Goal: Find specific page/section: Find specific page/section

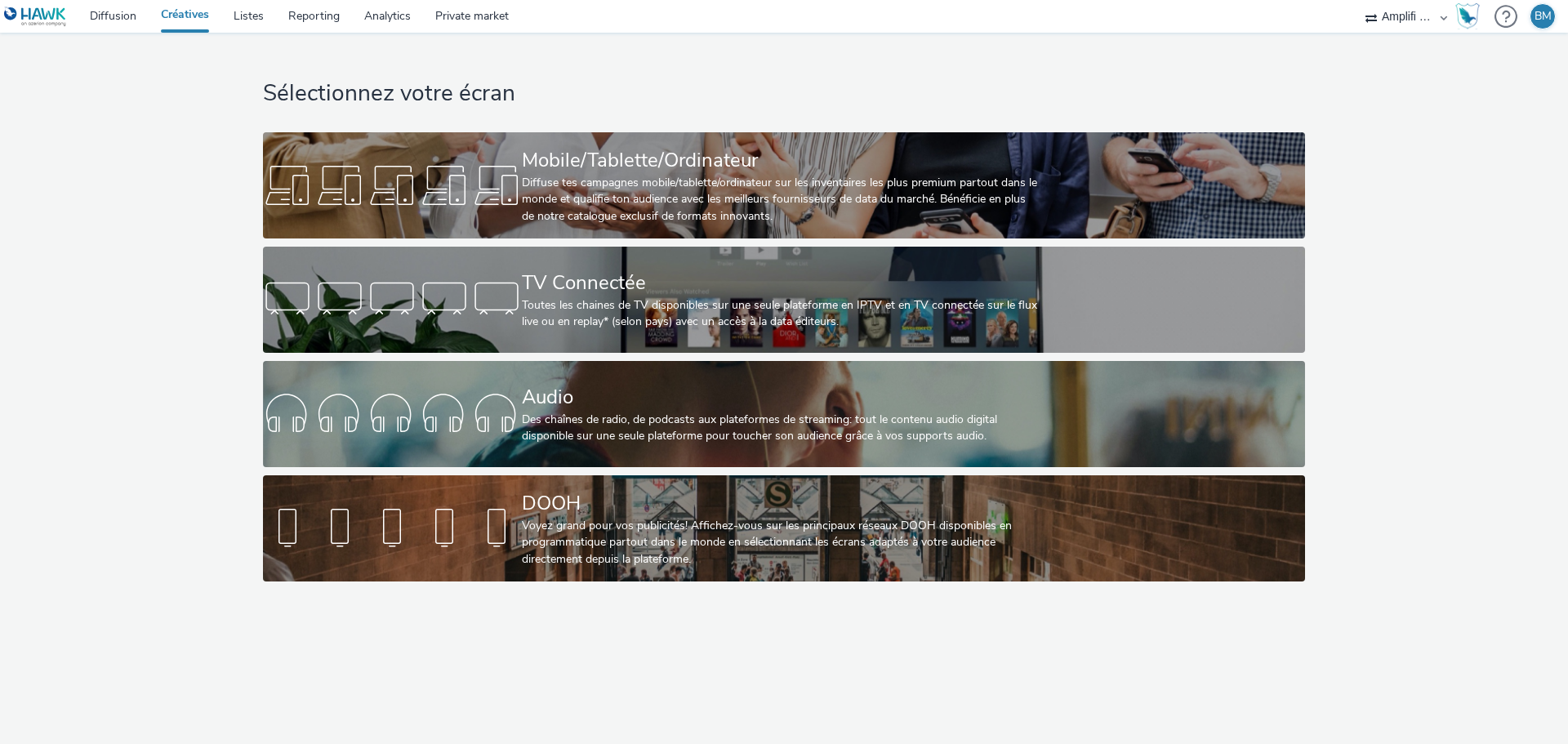
select select "d57a0b46-ef33-4938-977b-e6d07593e41f"
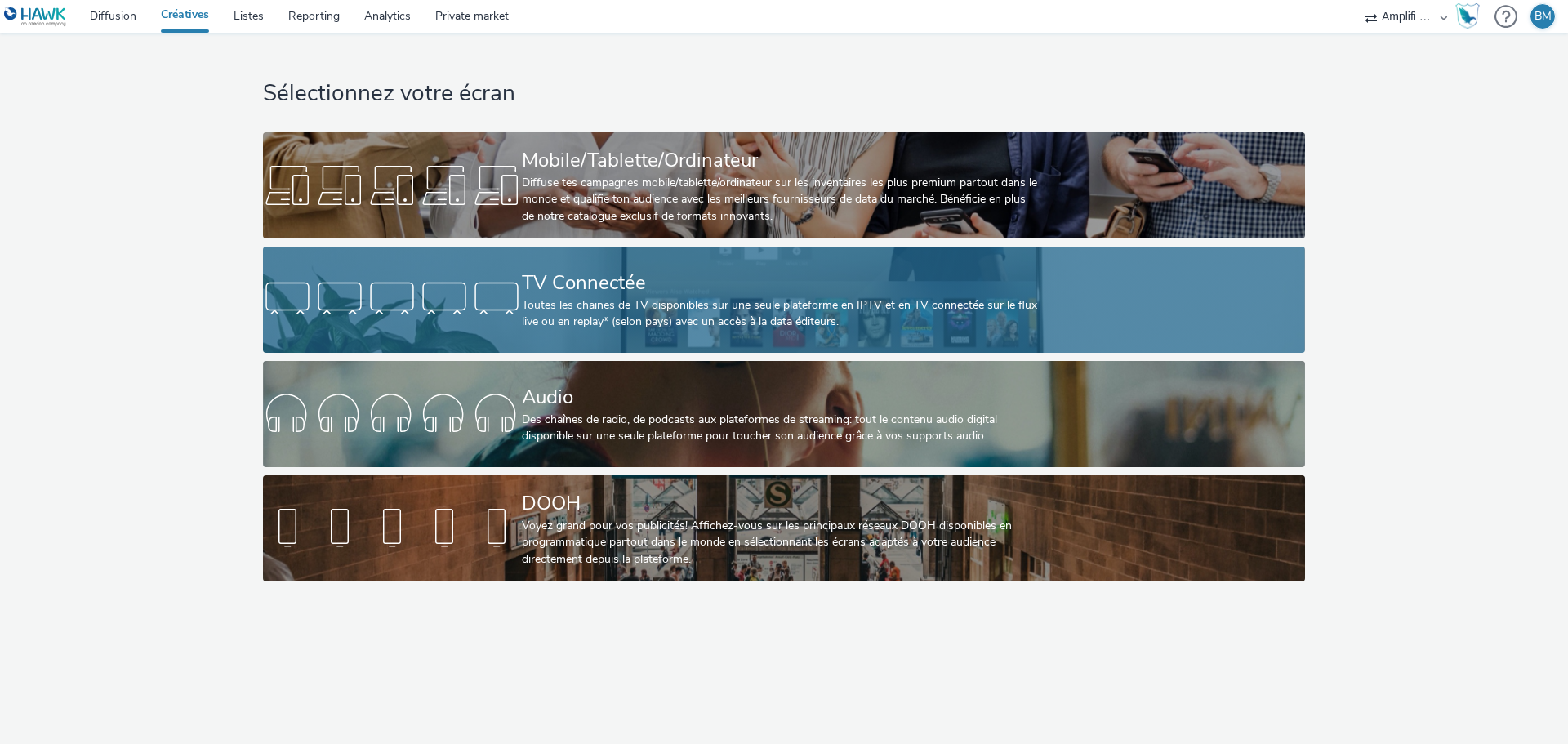
click at [698, 300] on div "Toutes les chaines de TV disponibles sur une seule plateforme en IPTV et en TV …" at bounding box center [780, 314] width 518 height 34
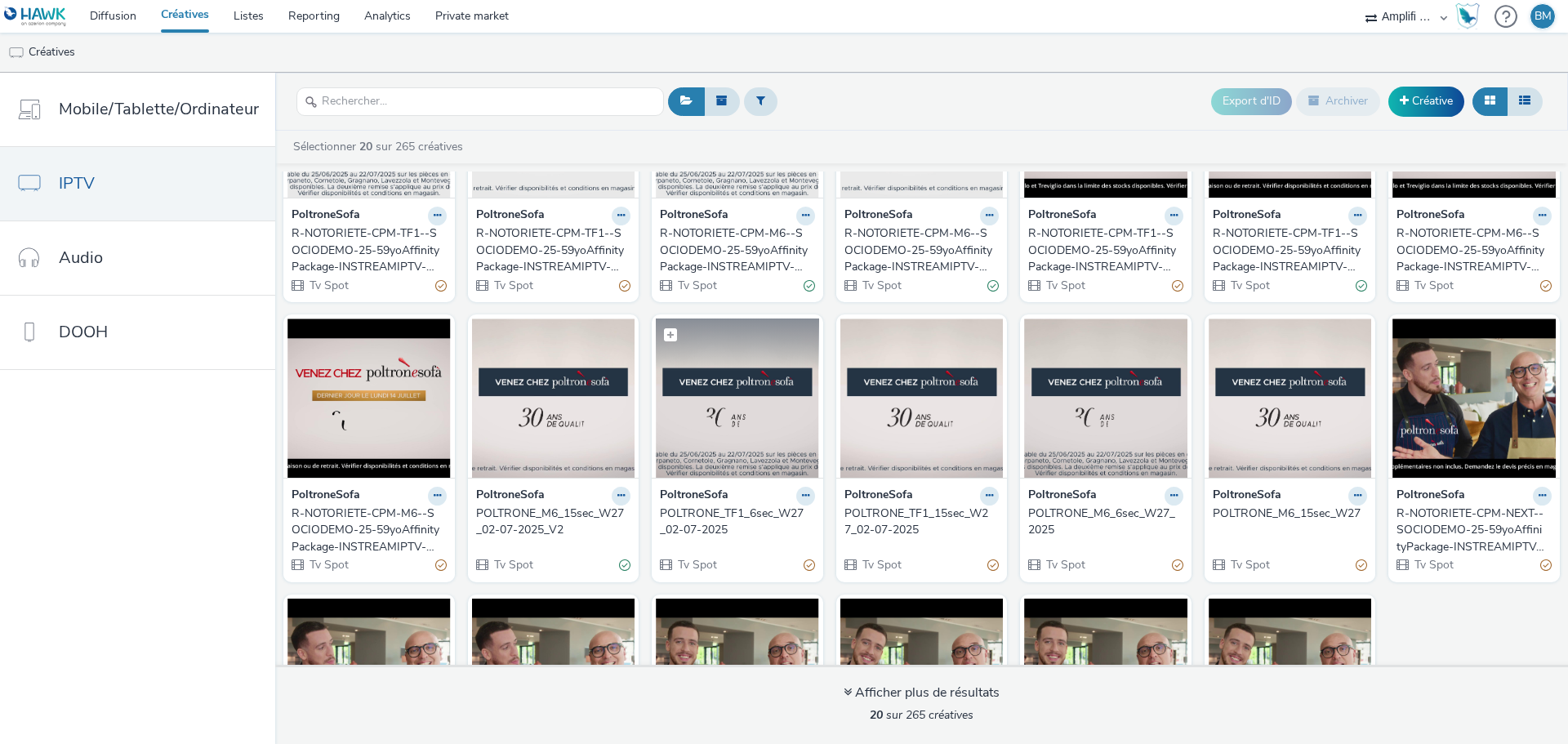
scroll to position [163, 0]
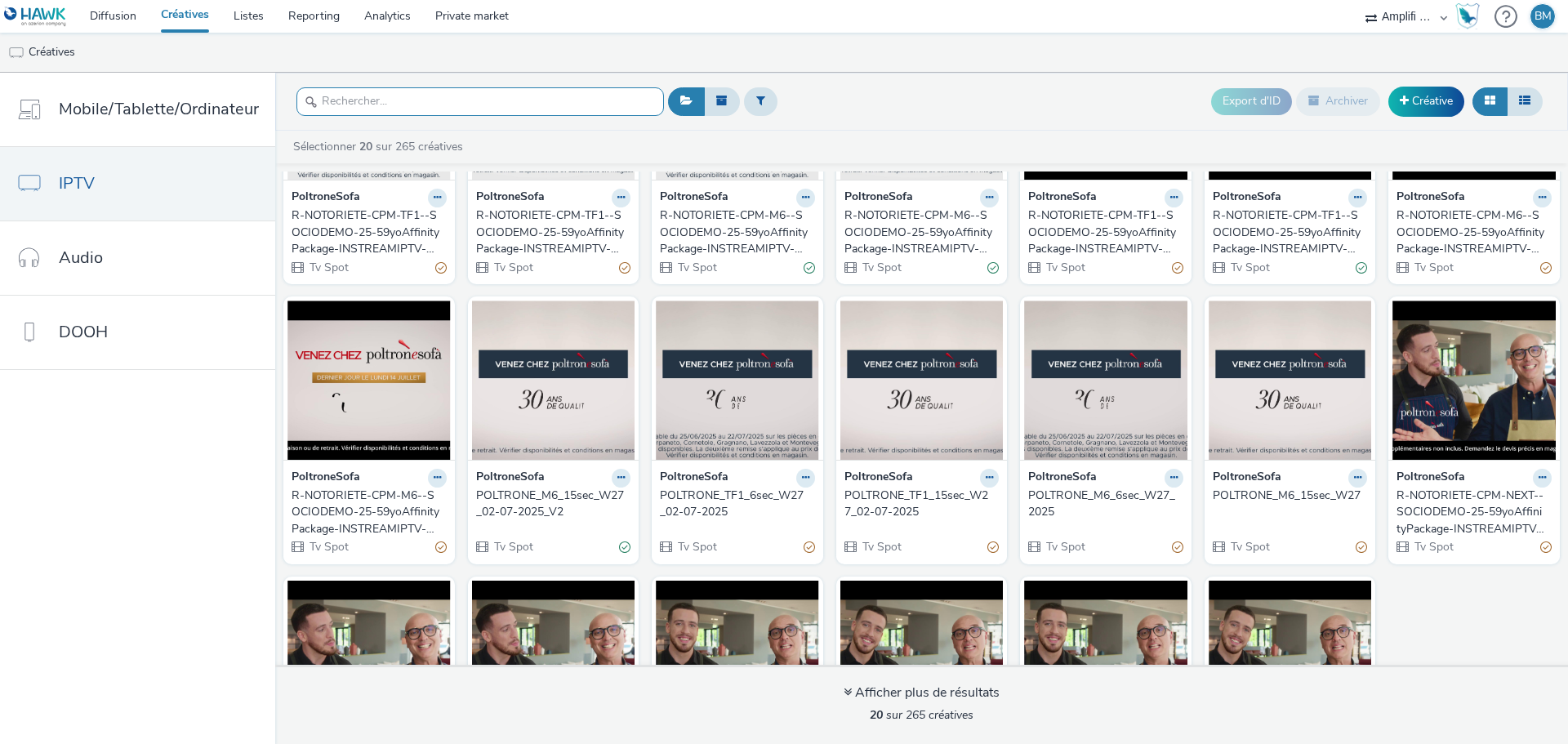
click at [412, 101] on input "text" at bounding box center [480, 101] width 368 height 29
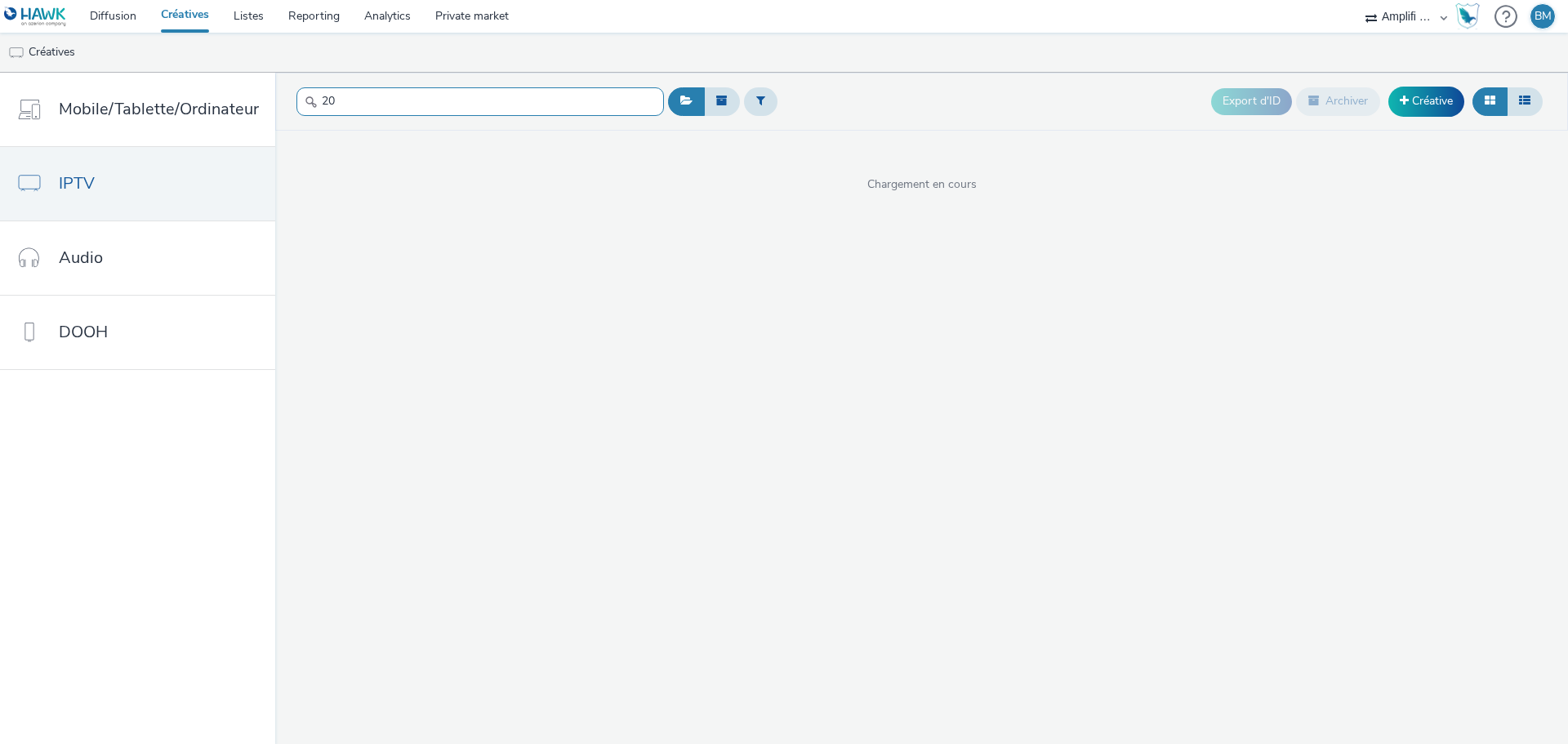
type input "2"
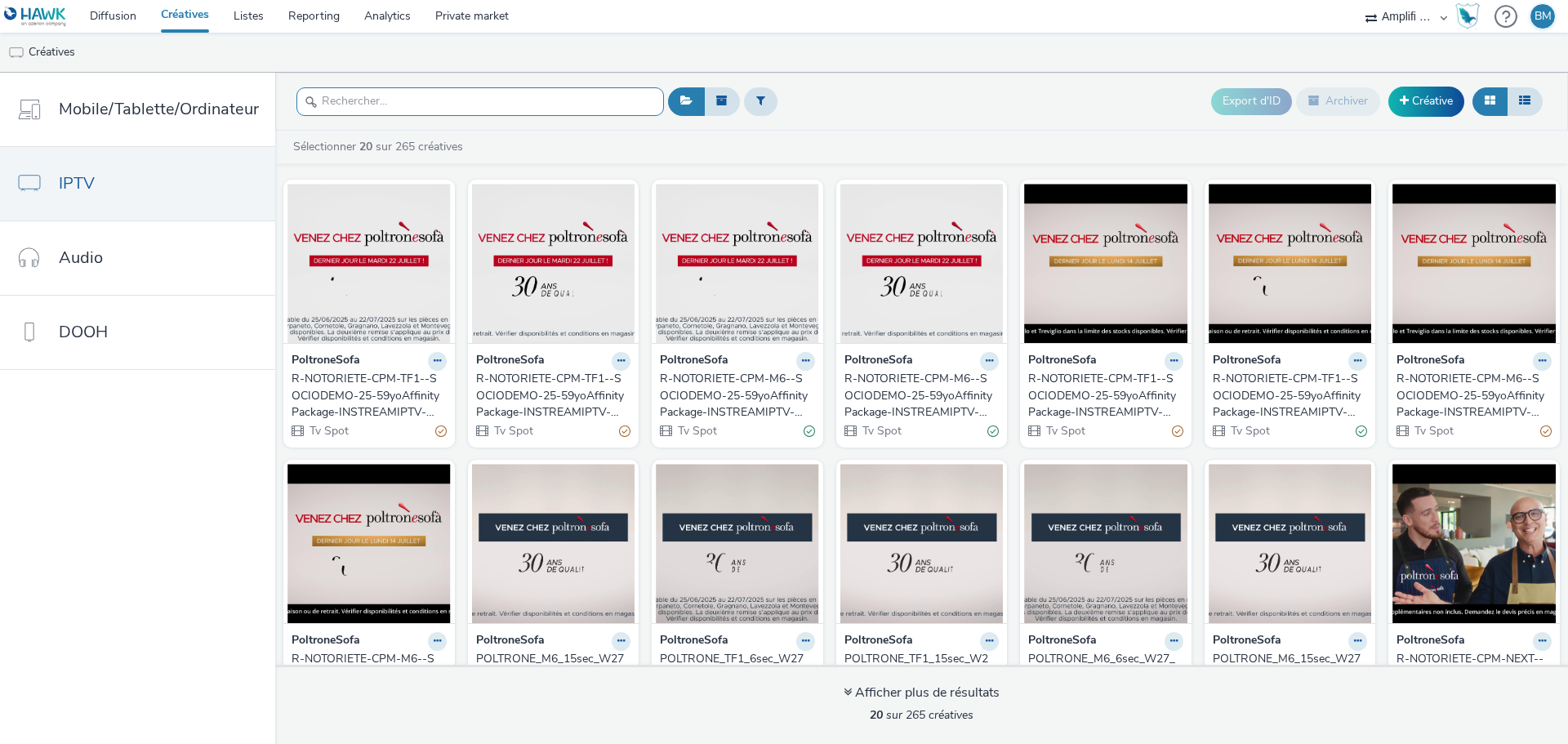
scroll to position [350, 0]
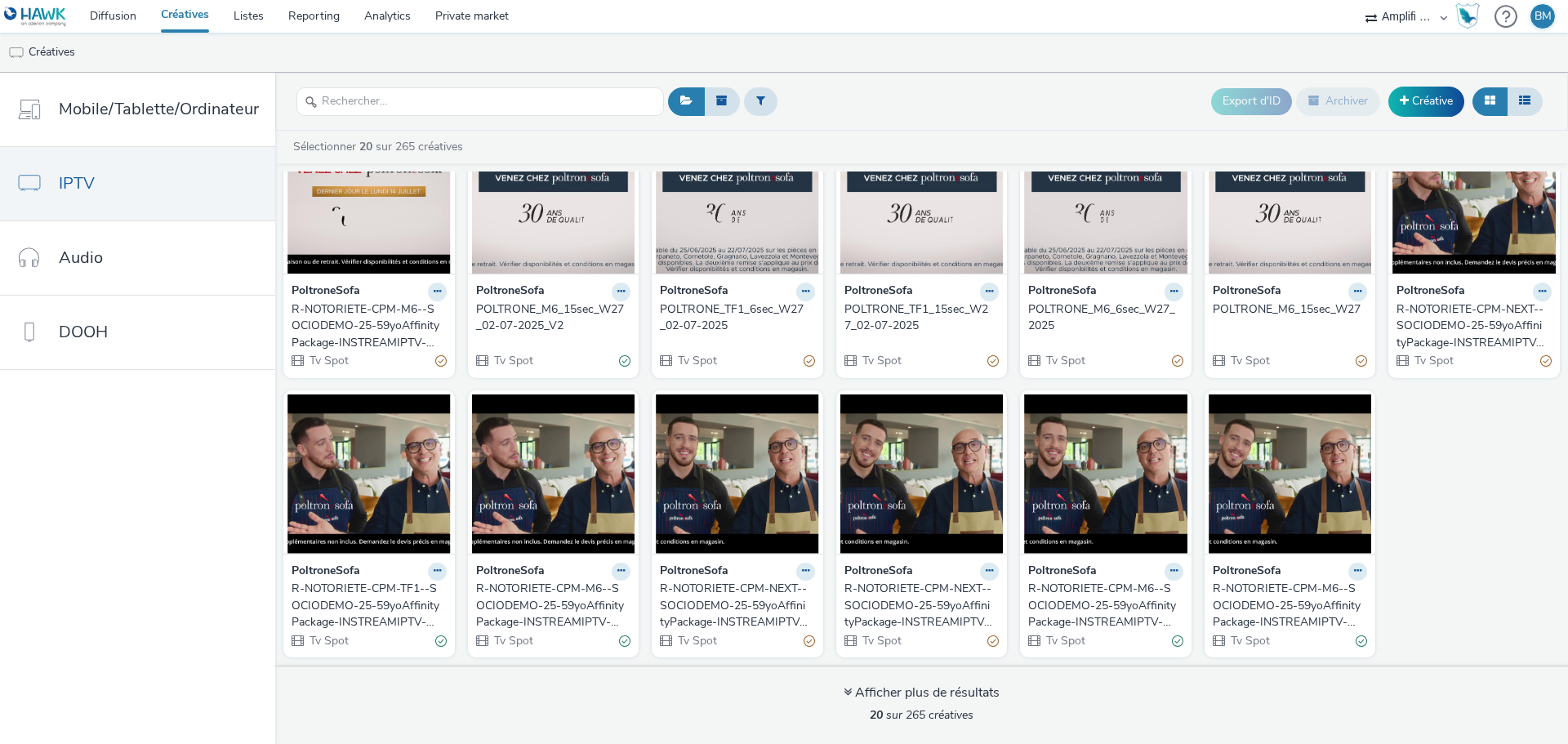
click at [1234, 588] on div "R-NOTORIETE-CPM-M6--SOCIODEMO-25-59yoAffinityPackage-INSTREAMIPTV-1x1-Multidevi…" at bounding box center [1287, 605] width 149 height 50
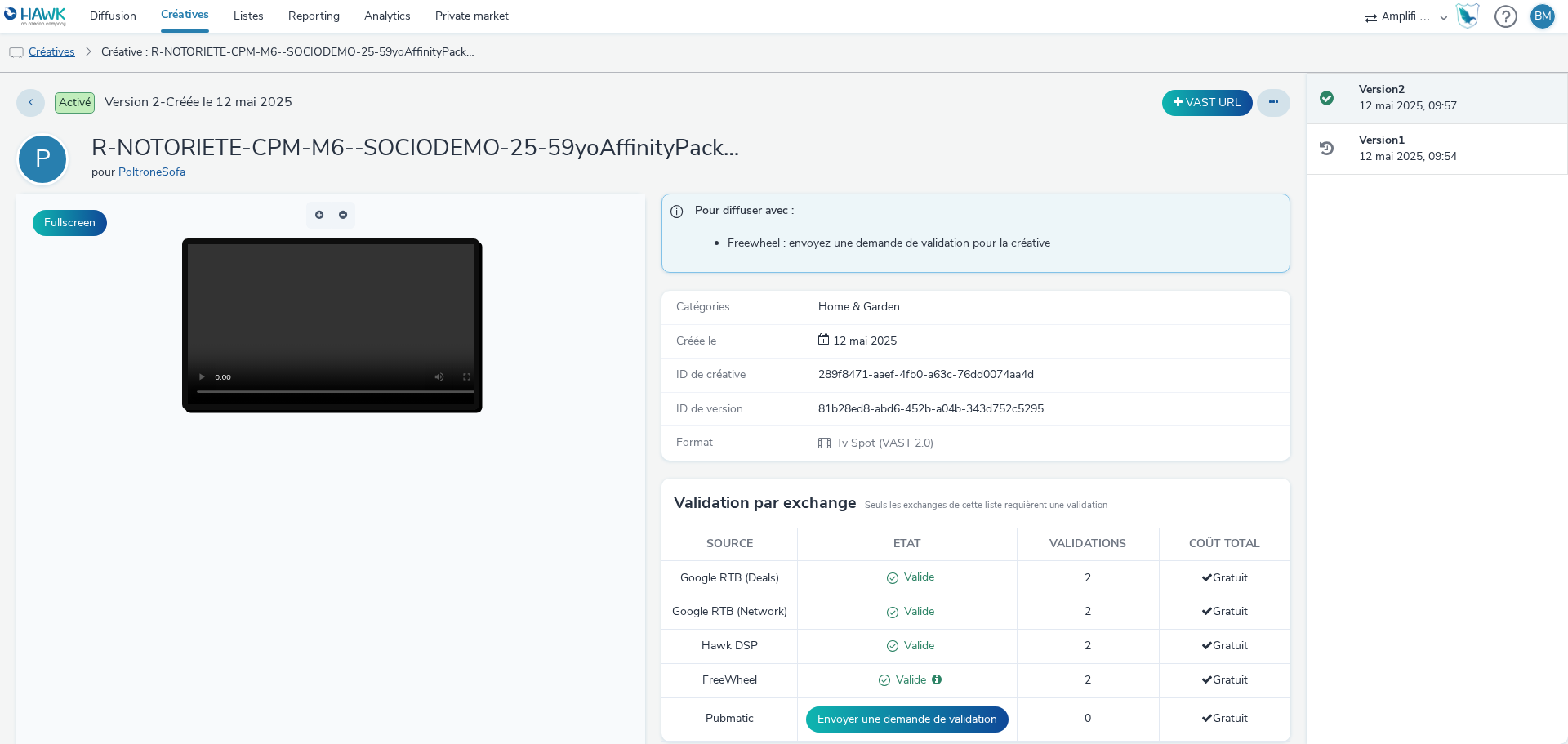
click at [62, 53] on link "Créatives" at bounding box center [42, 52] width 83 height 39
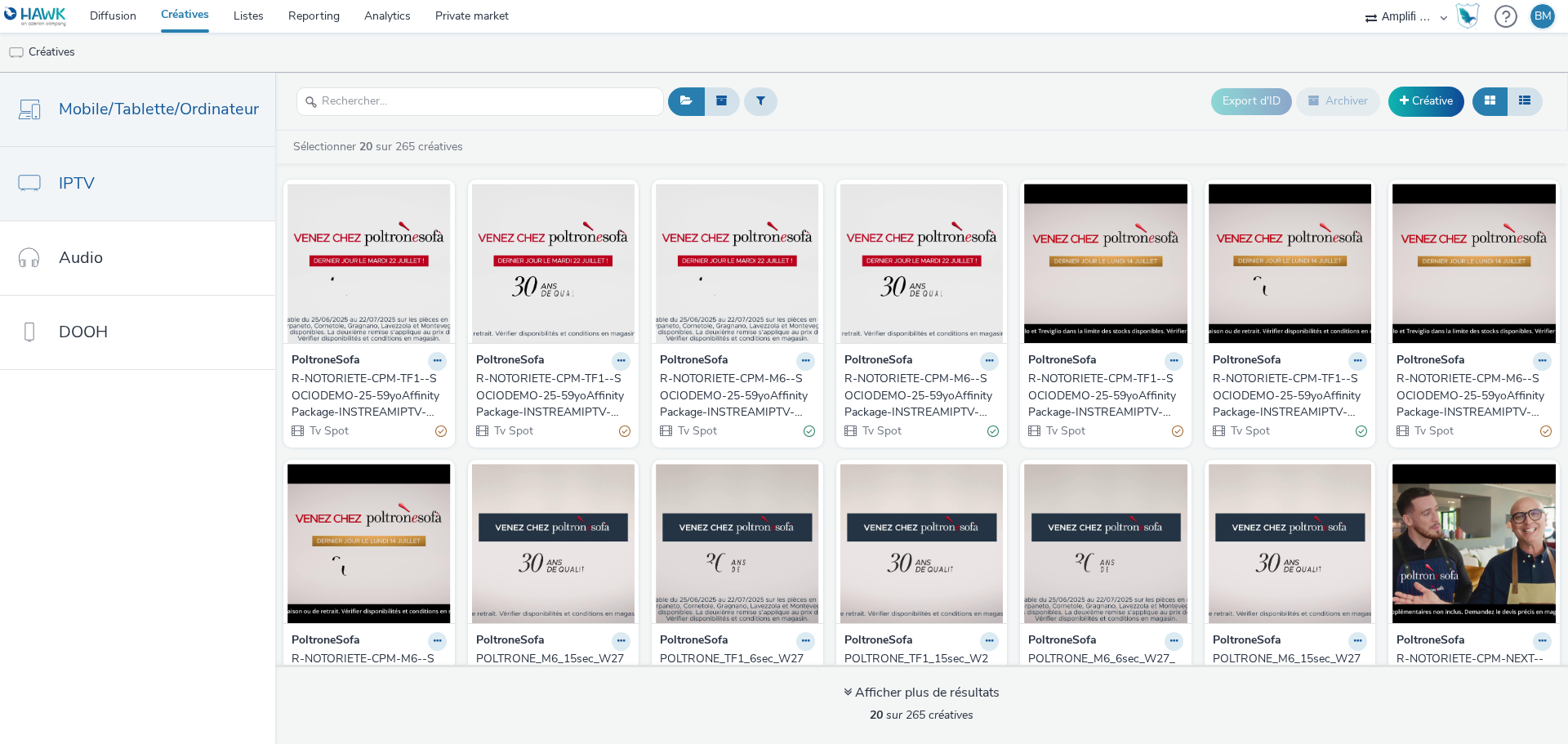
click at [171, 119] on span "Mobile/Tablette/Ordinateur" at bounding box center [159, 109] width 200 height 24
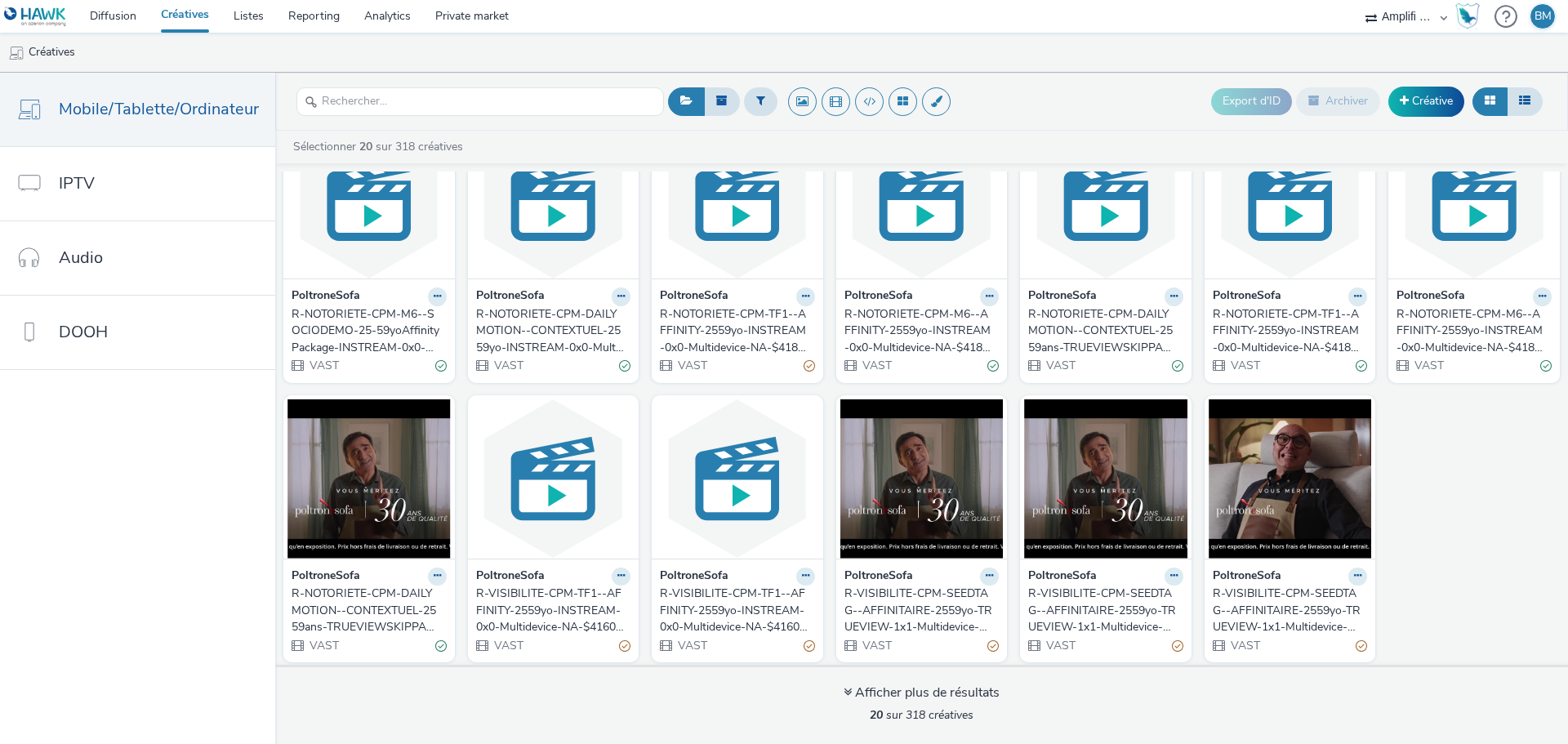
scroll to position [350, 0]
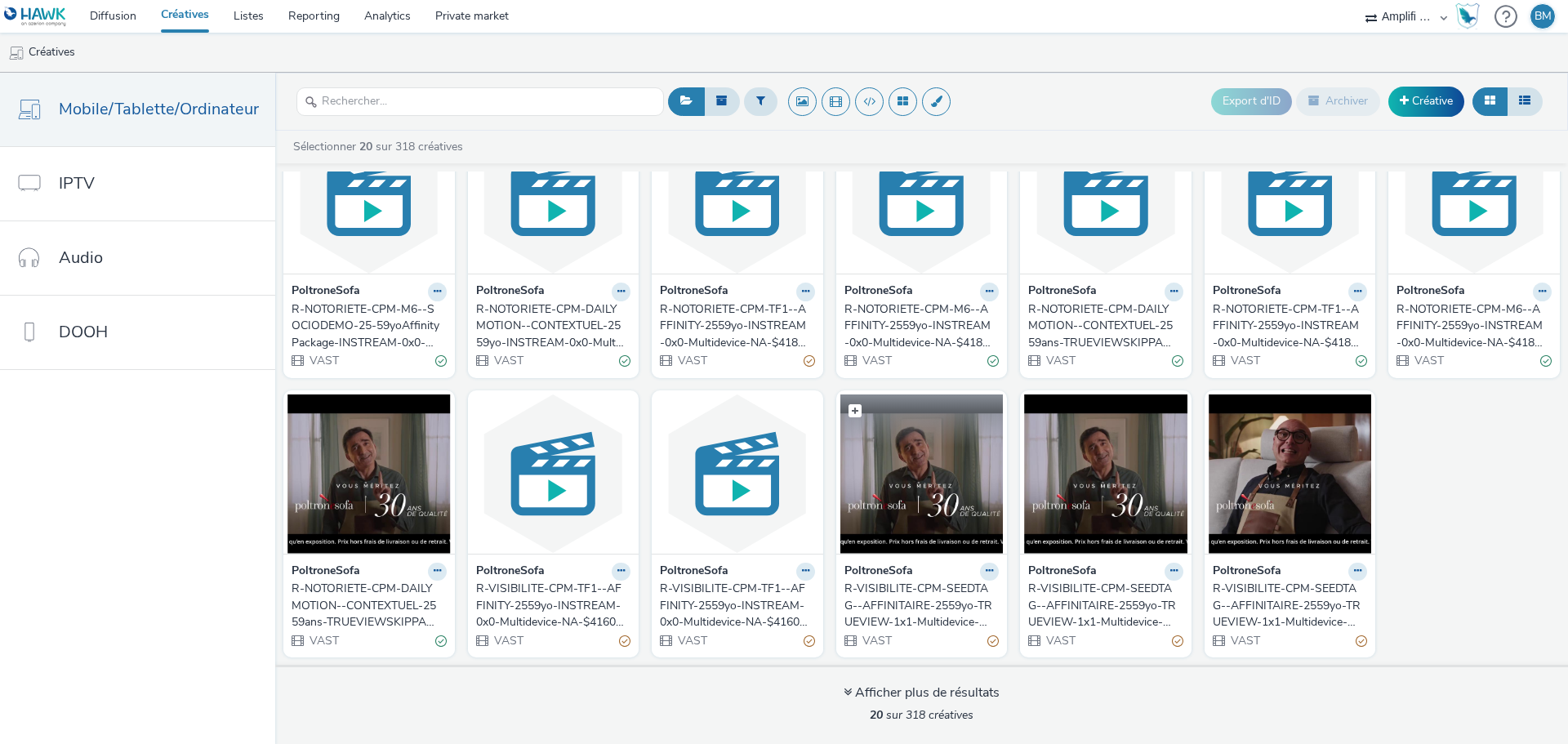
click at [942, 489] on img at bounding box center [922, 474] width 163 height 159
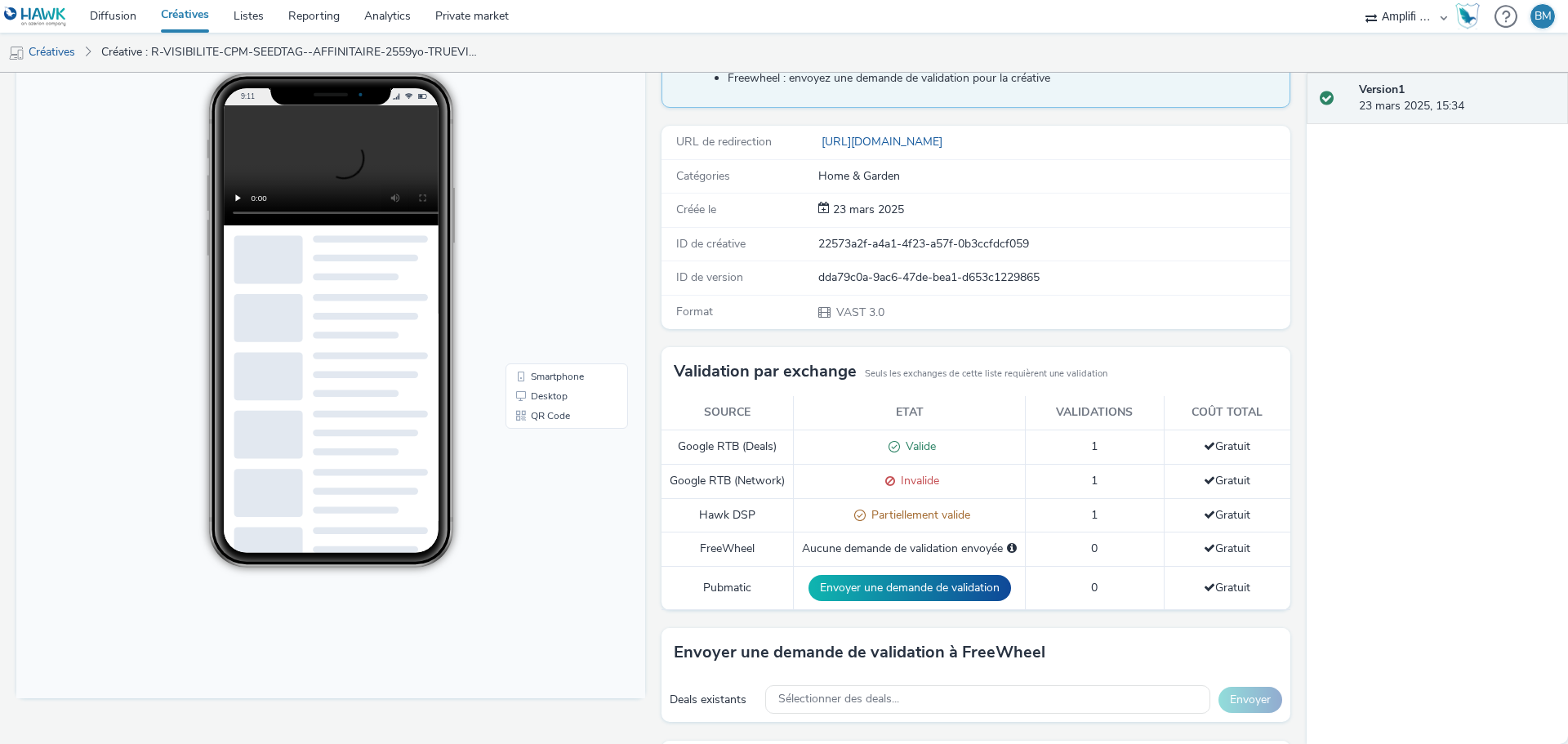
scroll to position [95, 0]
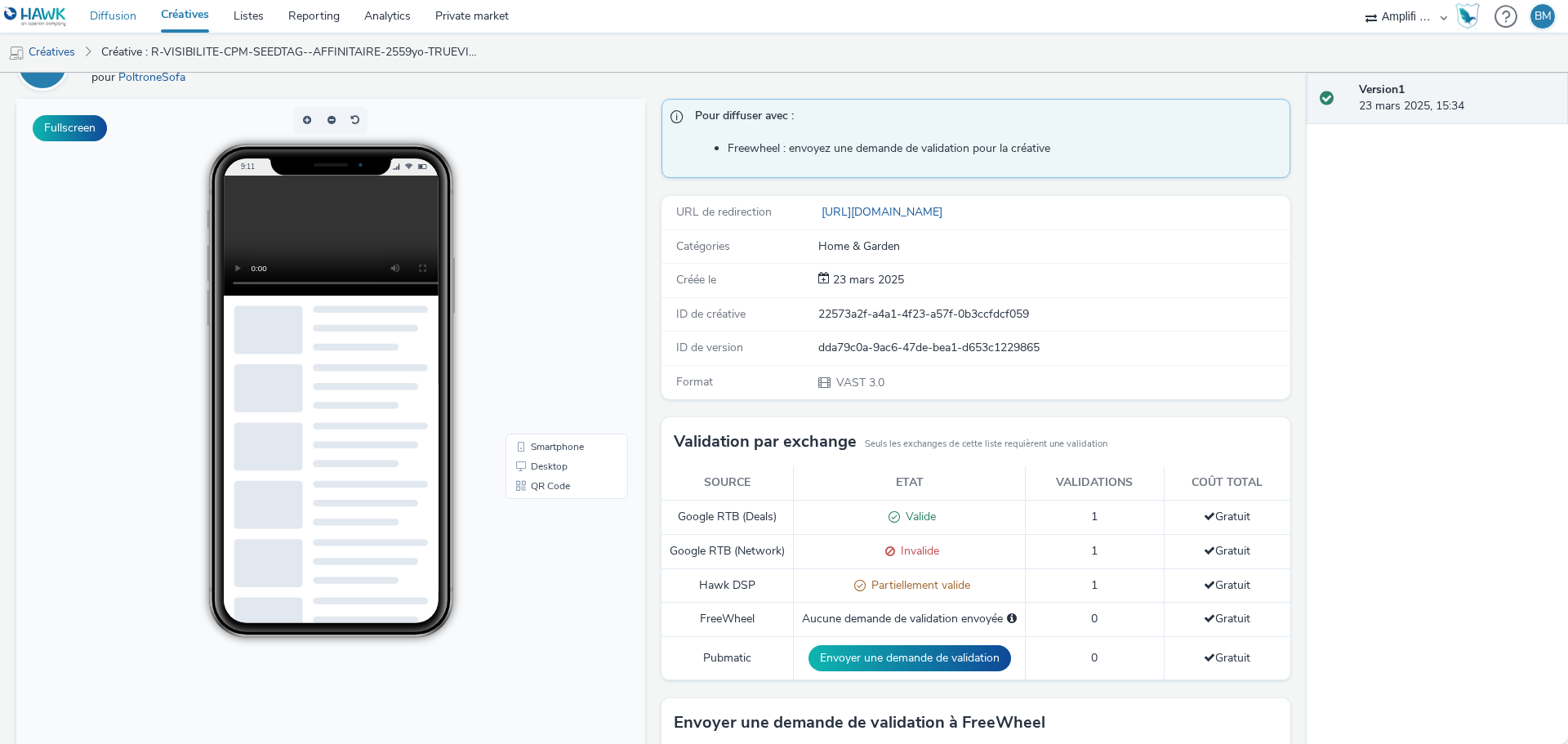
click at [111, 16] on link "Diffusion" at bounding box center [113, 16] width 71 height 33
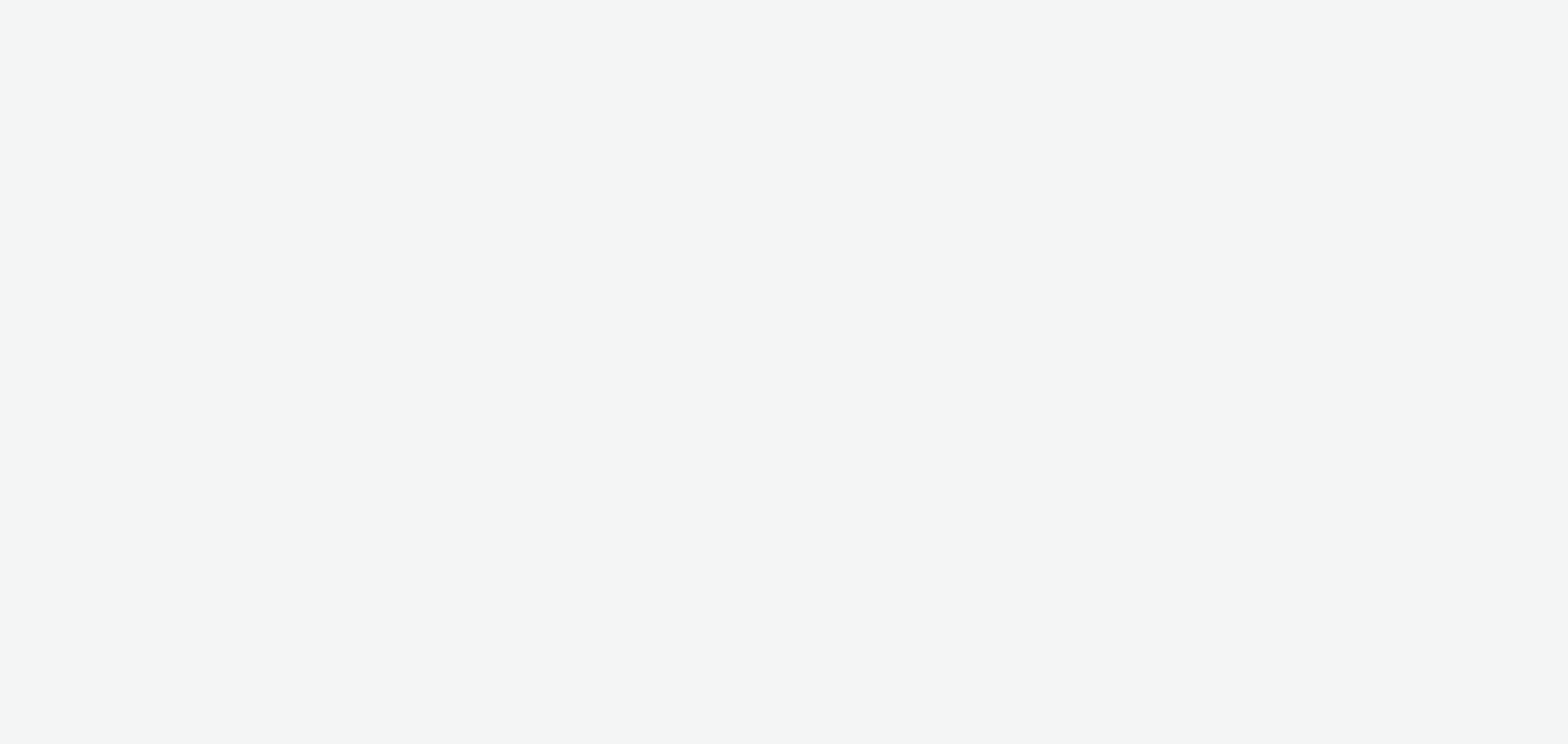
select select "d57a0b46-ef33-4938-977b-e6d07593e41f"
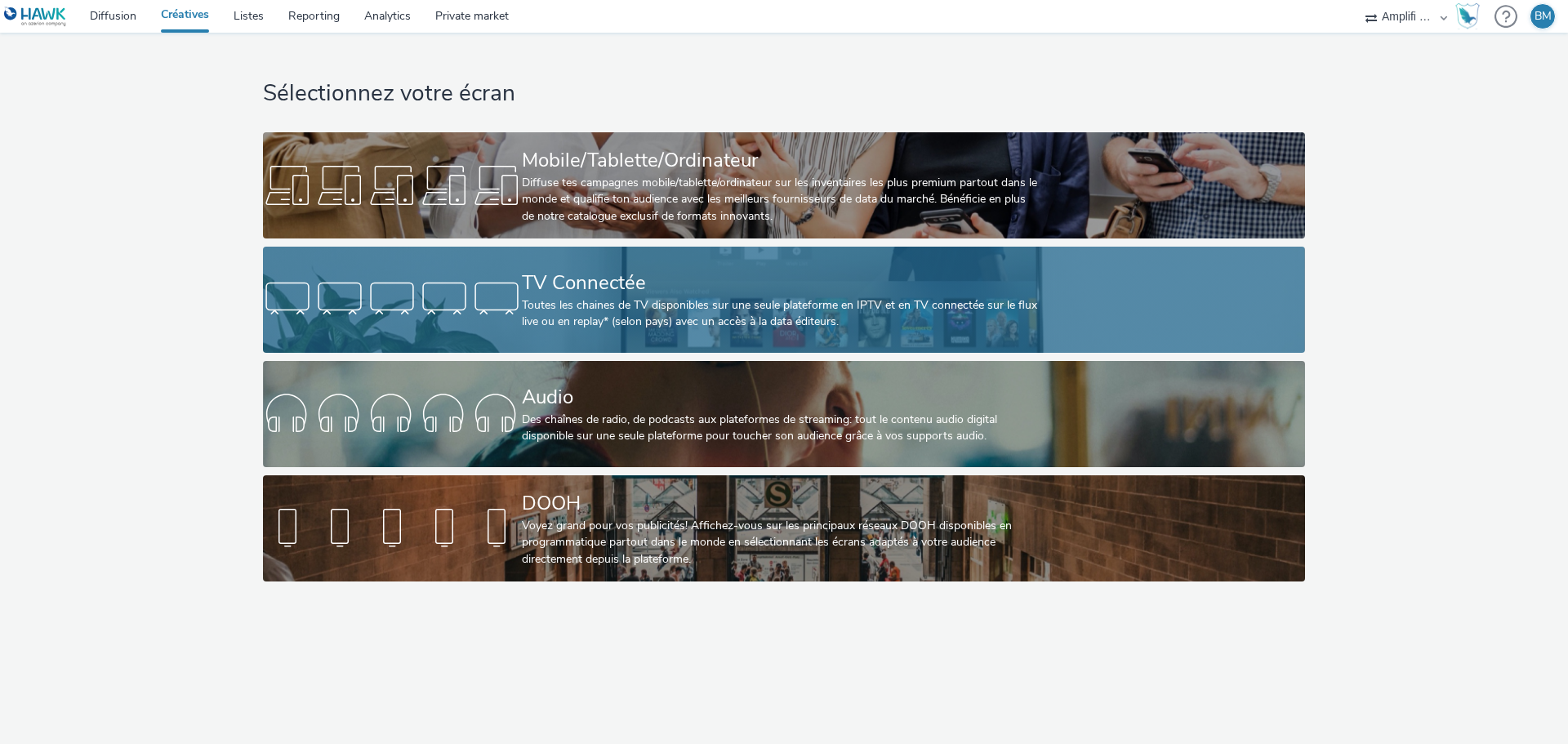
click at [624, 276] on div "TV Connectée" at bounding box center [780, 284] width 518 height 29
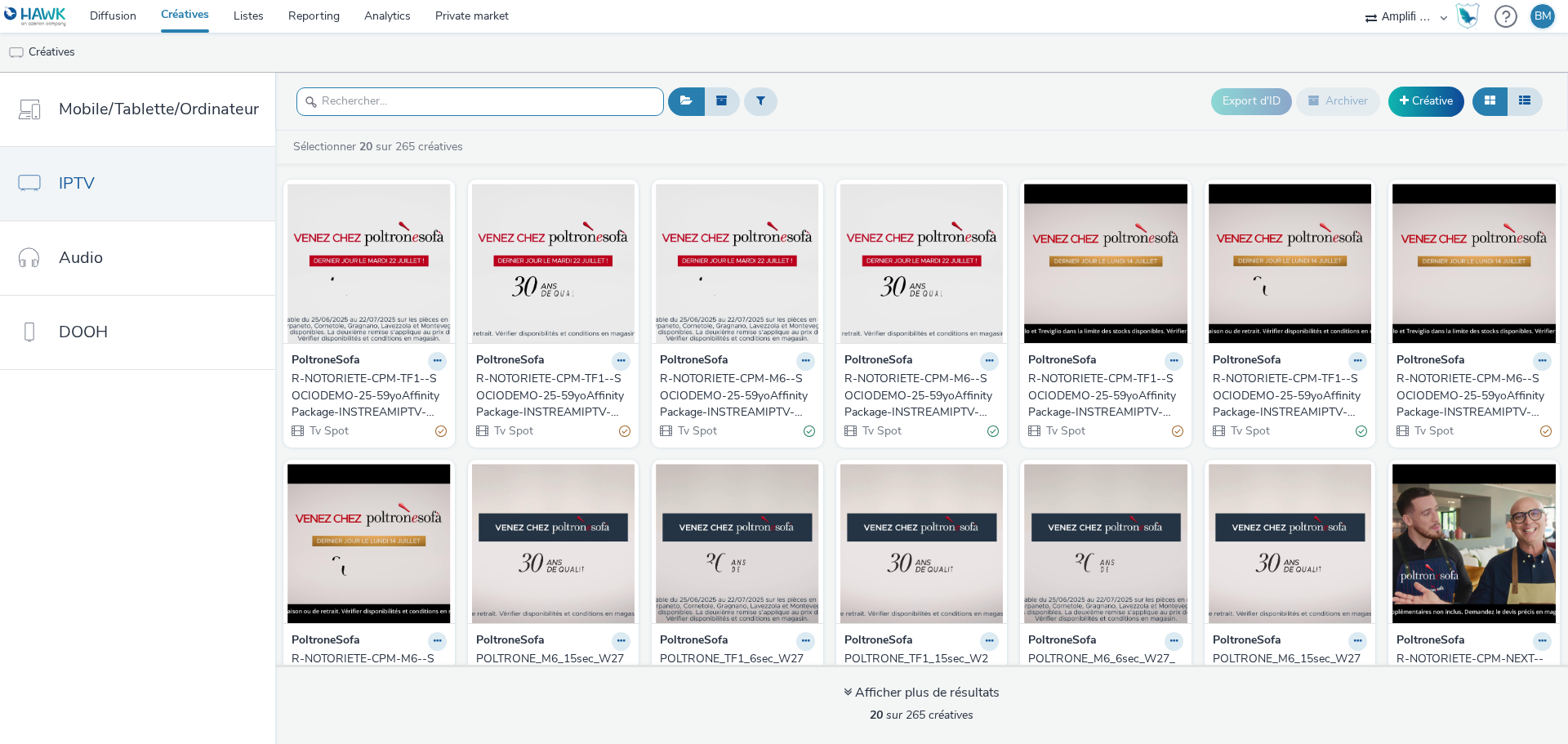
click at [365, 101] on input "text" at bounding box center [480, 101] width 368 height 29
paste input "R-CPM-6Play-Affinitypackage-InStreamIPTV-0x0-TV-$392430679$-W17"
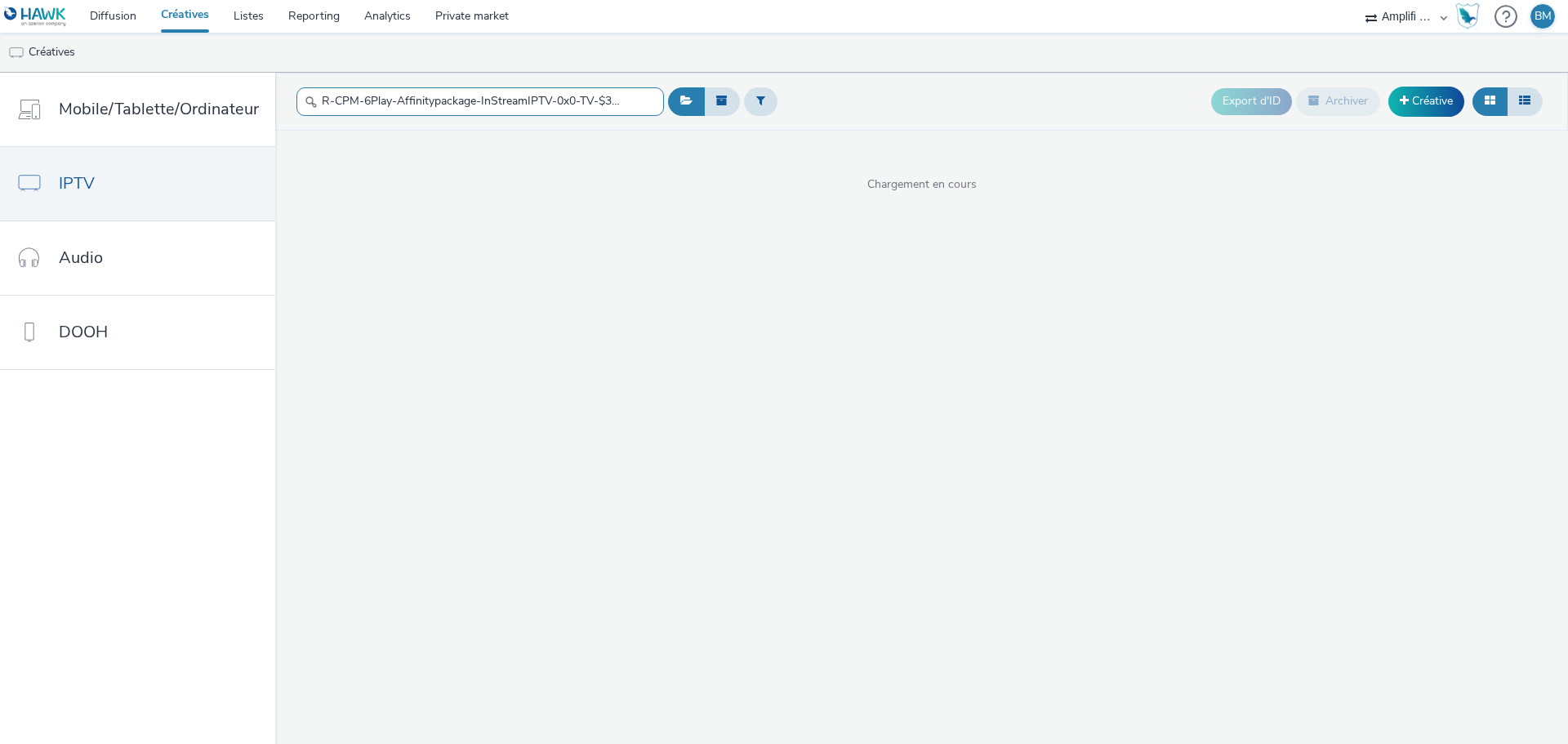
scroll to position [0, 85]
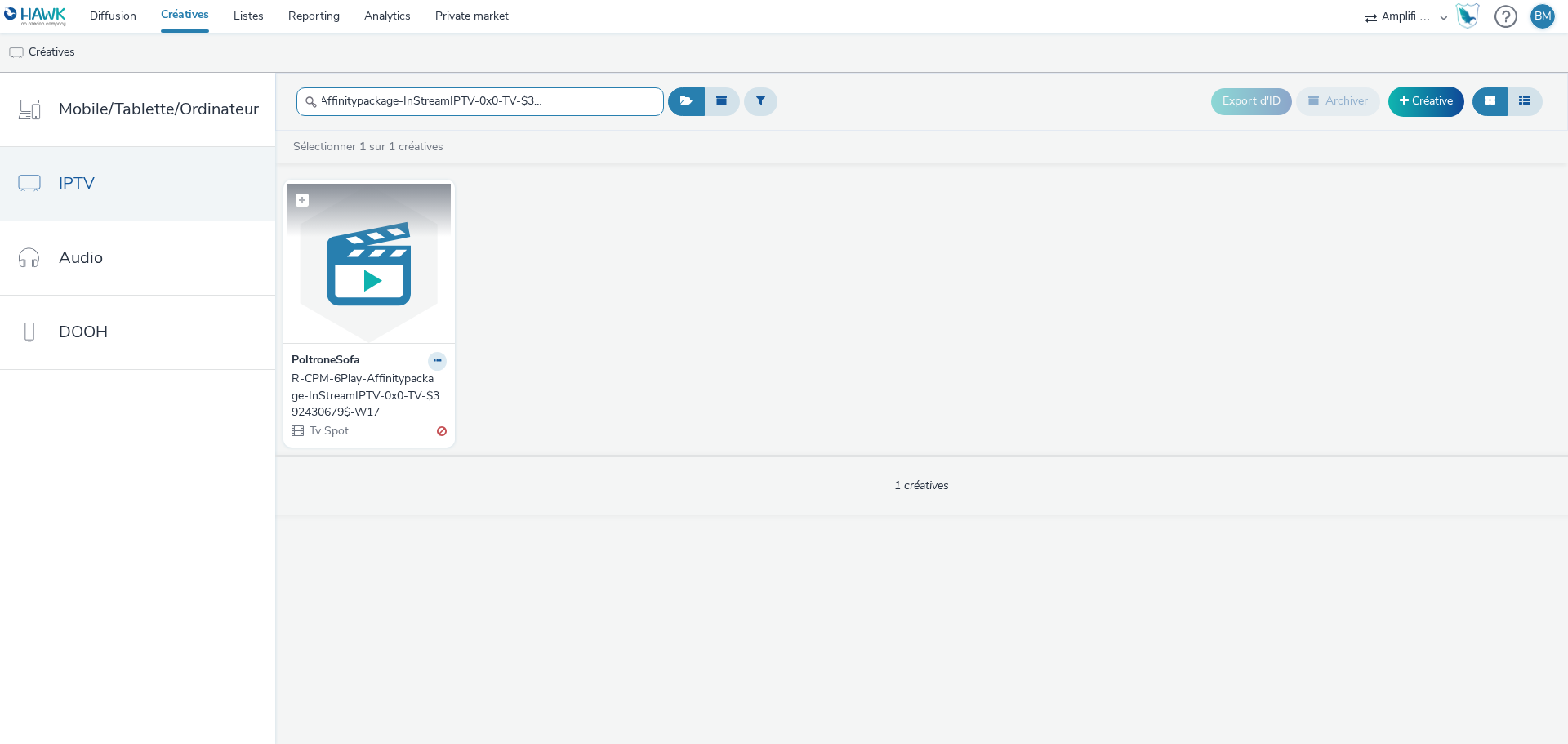
type input "R-CPM-6Play-Affinitypackage-InStreamIPTV-0x0-TV-$392430679$-W17"
click at [359, 290] on img at bounding box center [369, 264] width 163 height 159
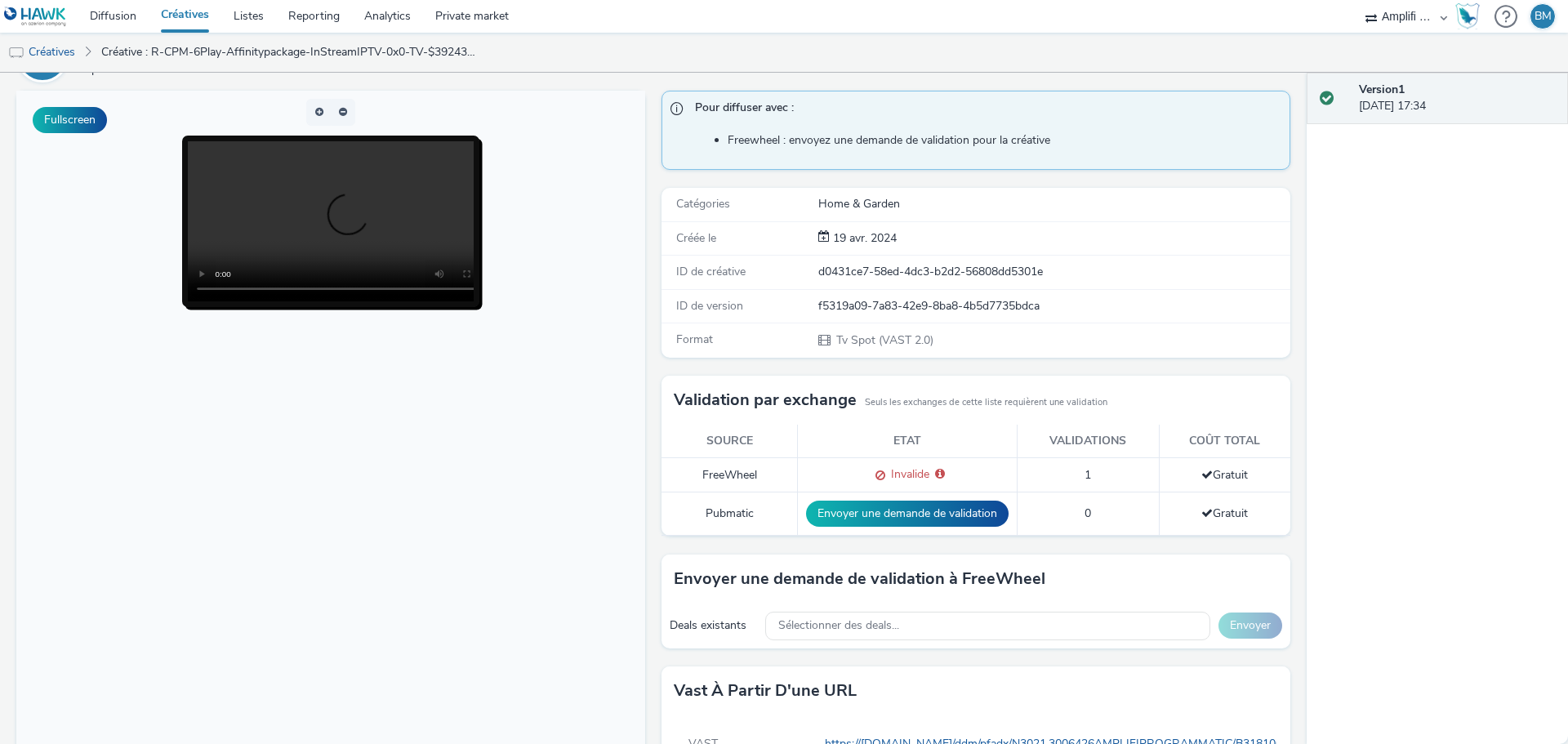
scroll to position [21, 0]
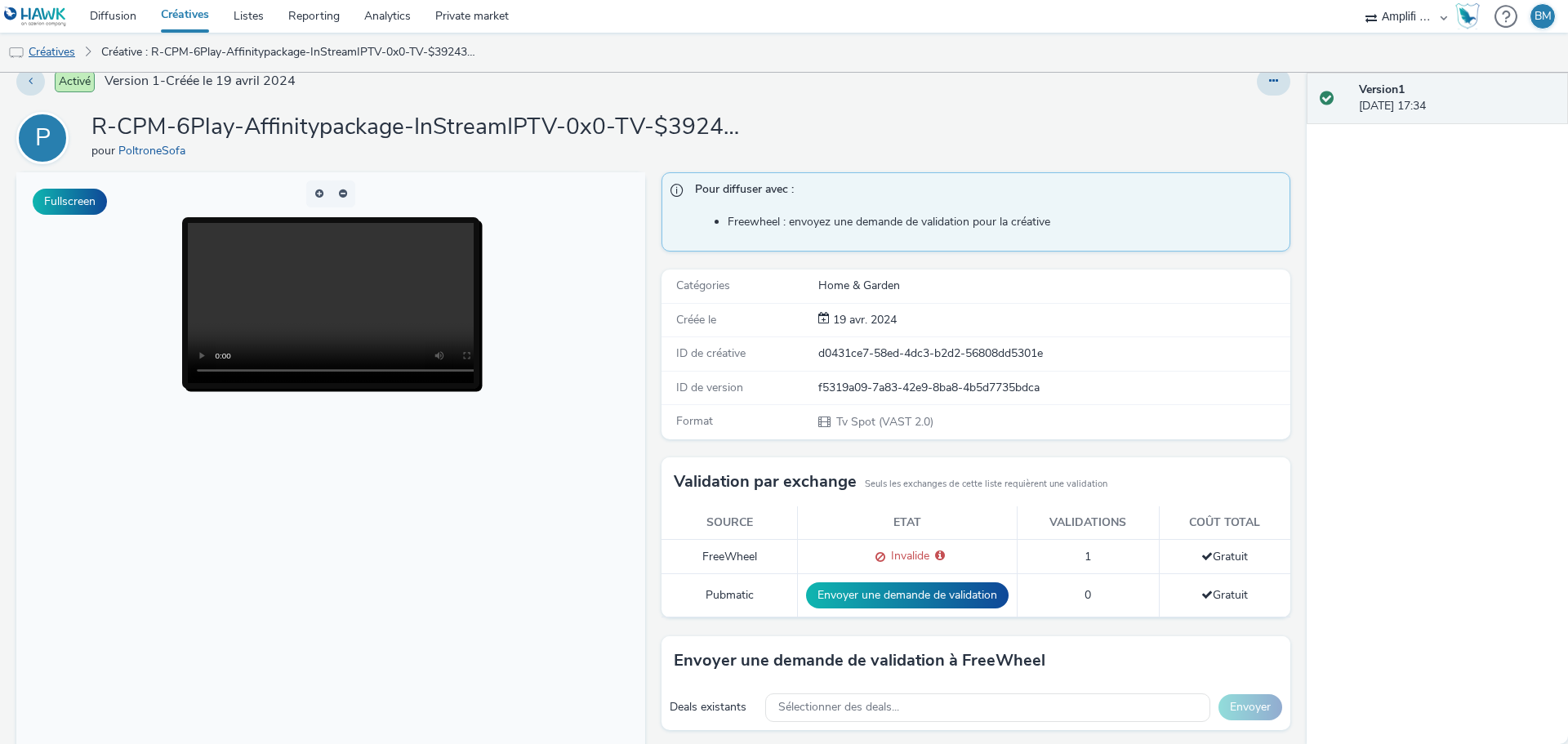
click at [73, 53] on link "Créatives" at bounding box center [42, 52] width 83 height 39
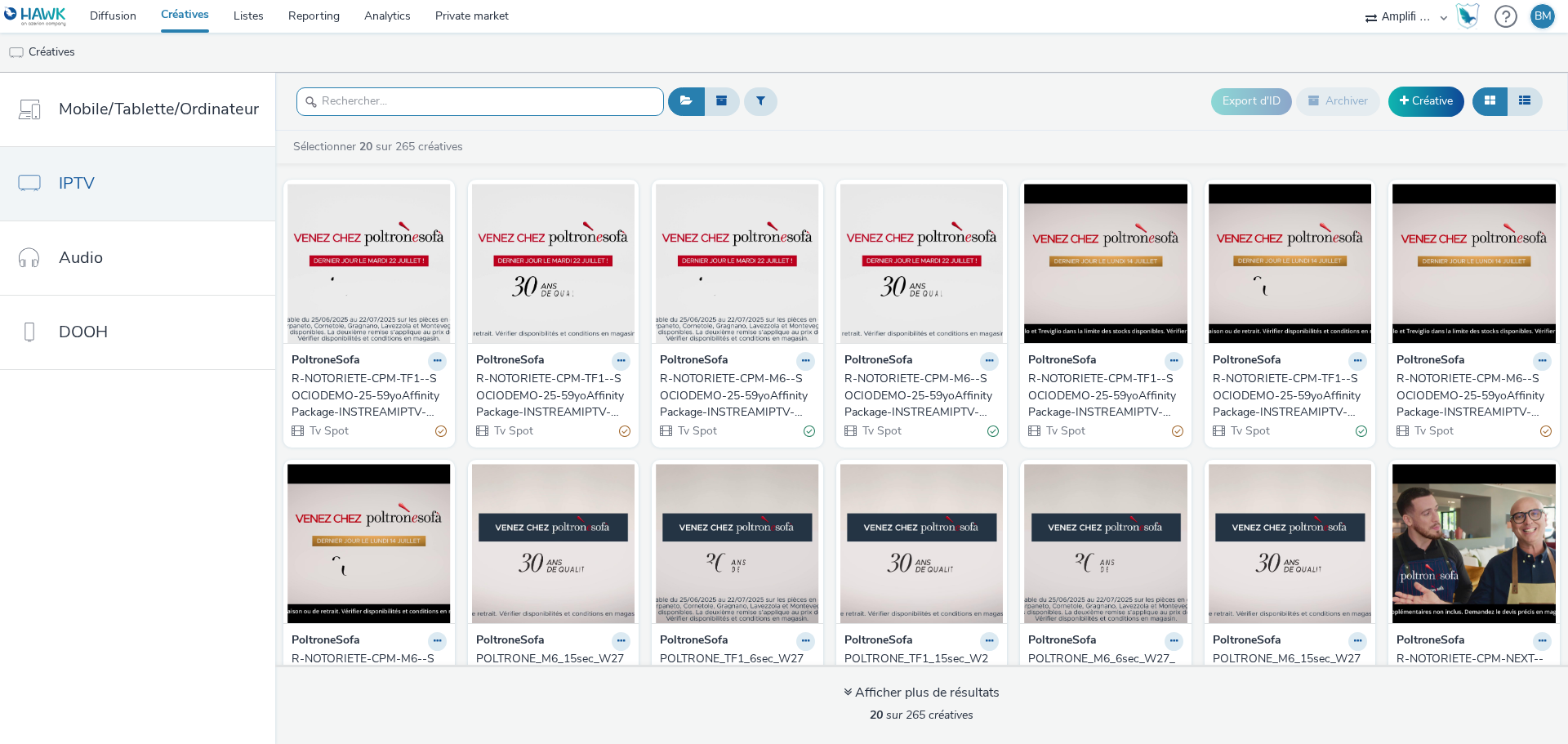
click at [372, 100] on input "text" at bounding box center [480, 101] width 368 height 29
paste input "R-CPM-6Play-Affinitypackage-InstreamIPTV-0x0-TV-$394832100$-In-stream video_W21"
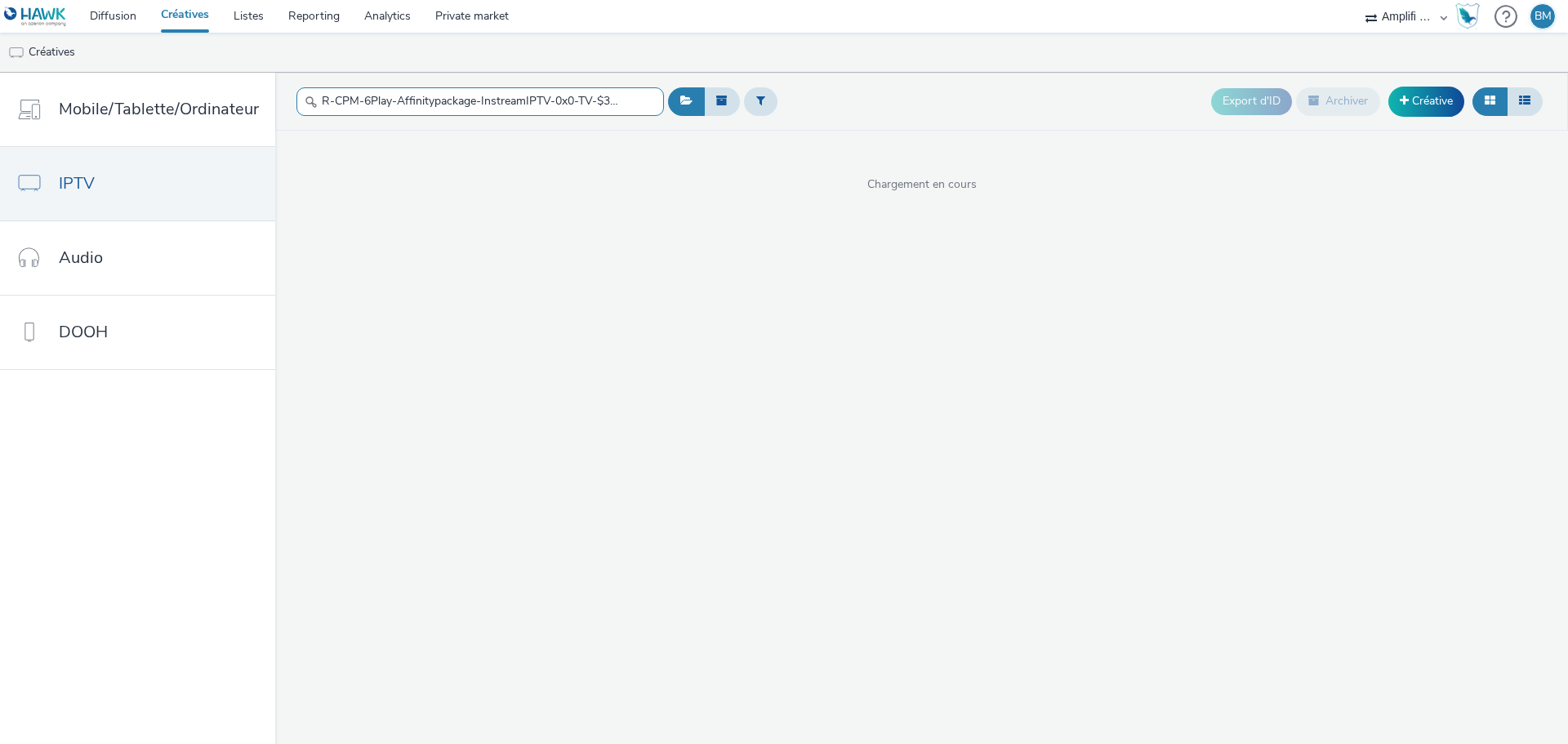
scroll to position [0, 169]
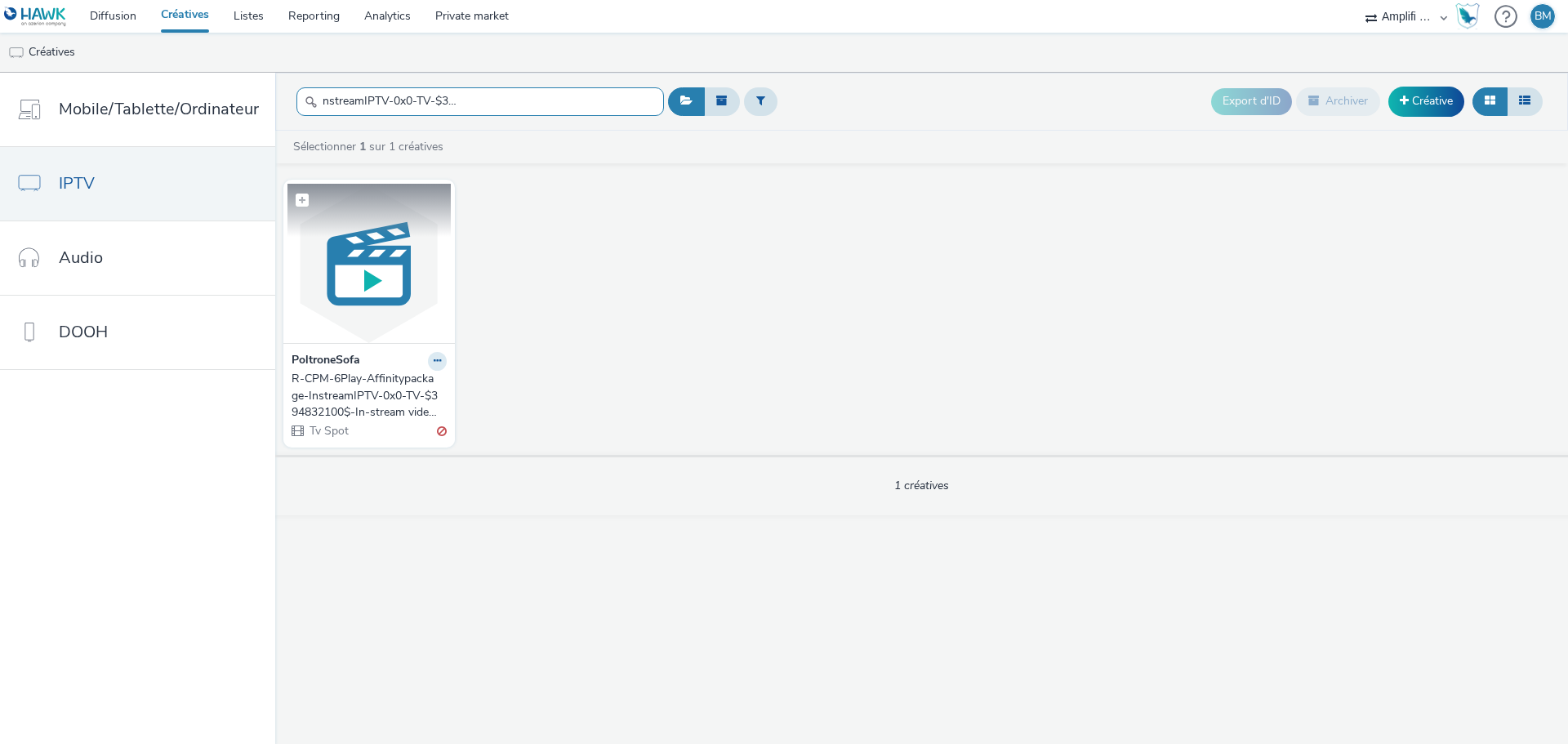
type input "R-CPM-6Play-Affinitypackage-InstreamIPTV-0x0-TV-$394832100$-In-stream video_W21"
click at [352, 318] on img at bounding box center [369, 264] width 163 height 159
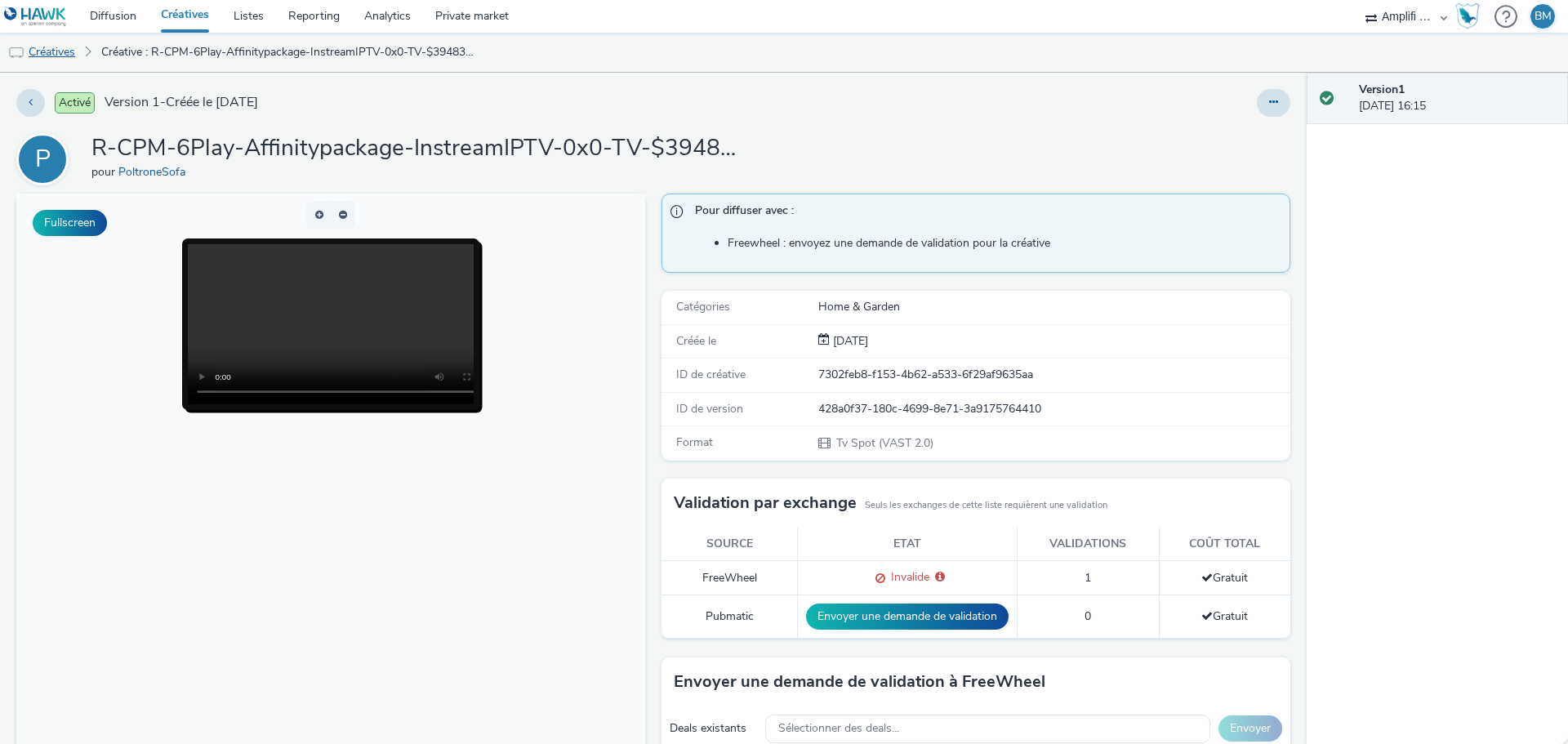
click at [63, 49] on link "Créatives" at bounding box center [42, 52] width 83 height 39
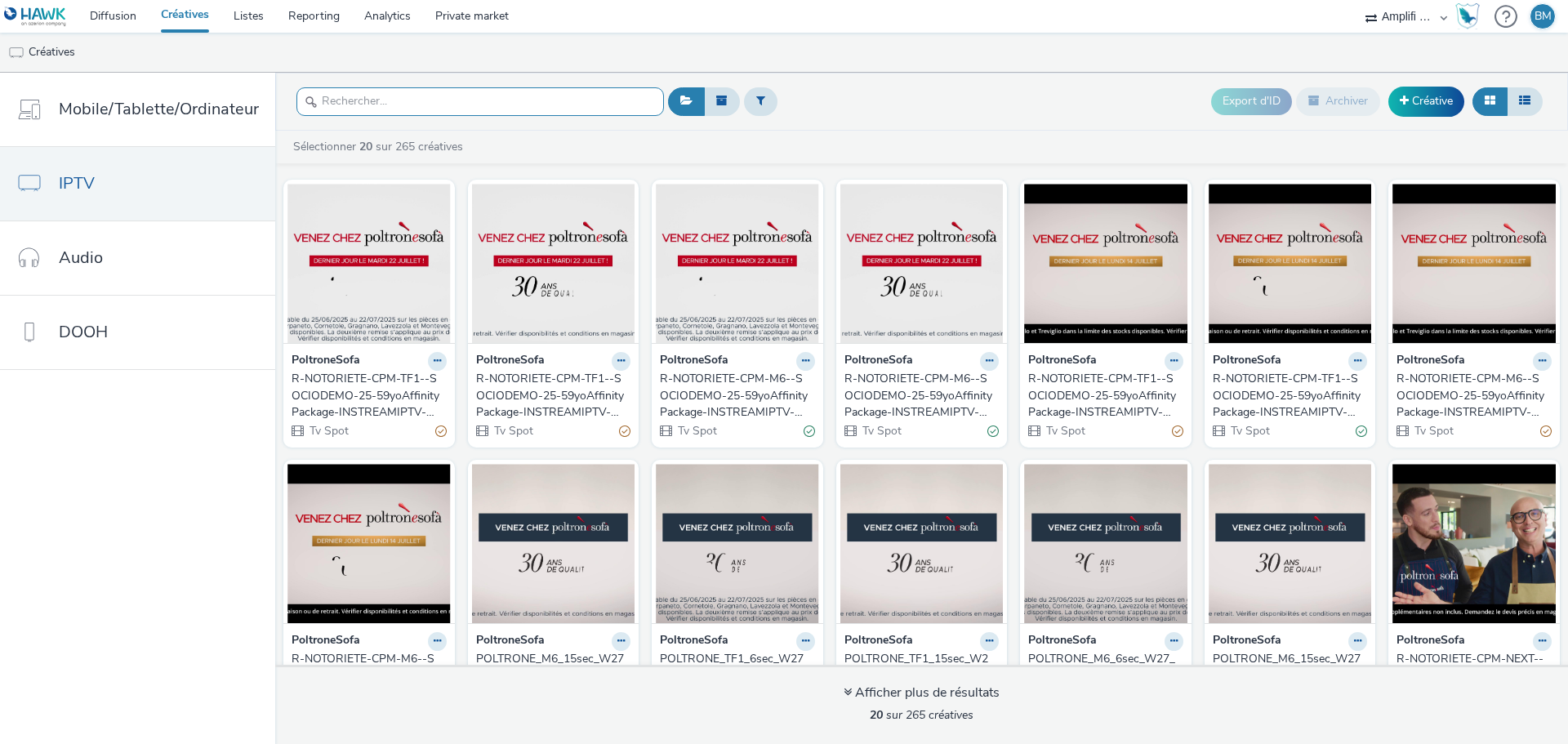
click at [405, 100] on input "text" at bounding box center [480, 101] width 368 height 29
paste input "R-CPM-6Play-Affinitypackage-InstreamIPTV-0x0-TV-$394832100$-W20"
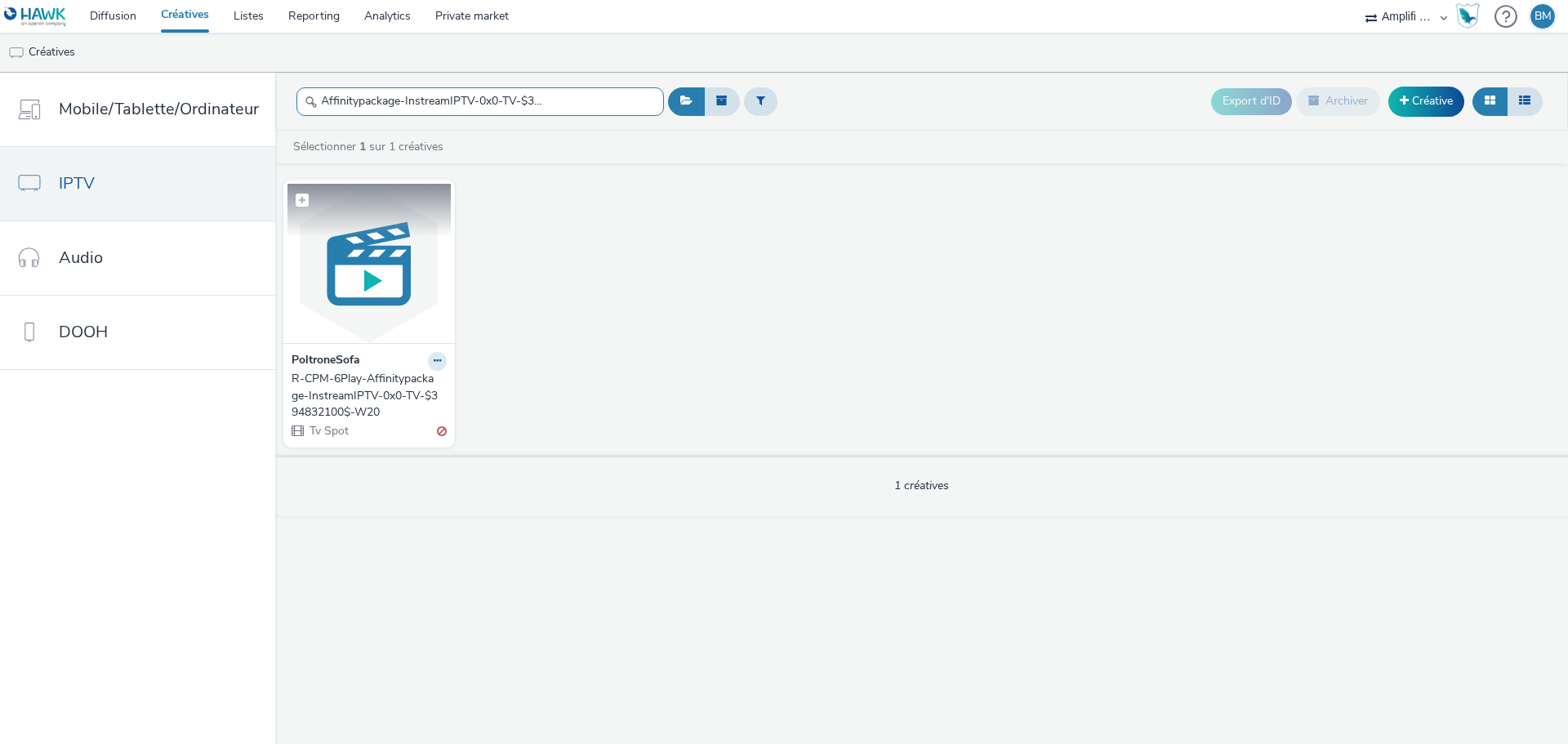
type input "R-CPM-6Play-Affinitypackage-InstreamIPTV-0x0-TV-$394832100$-W20"
click at [353, 325] on img at bounding box center [369, 264] width 163 height 159
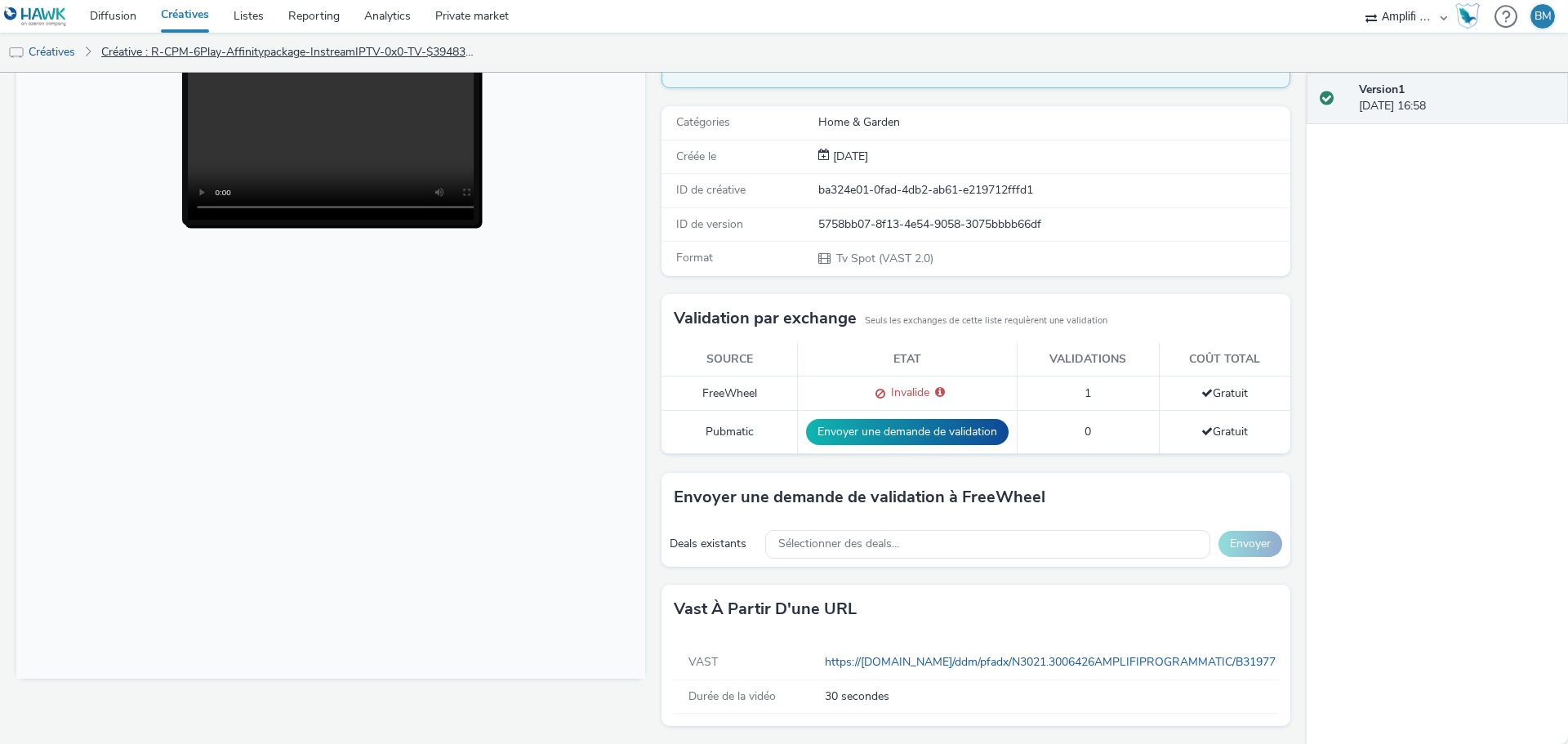
click at [120, 53] on link "Créative : R-CPM-6Play-Affinitypackage-InstreamIPTV-0x0-TV-$394832100$-W20" at bounding box center [289, 52] width 392 height 39
click at [68, 50] on link "Créatives" at bounding box center [42, 52] width 83 height 39
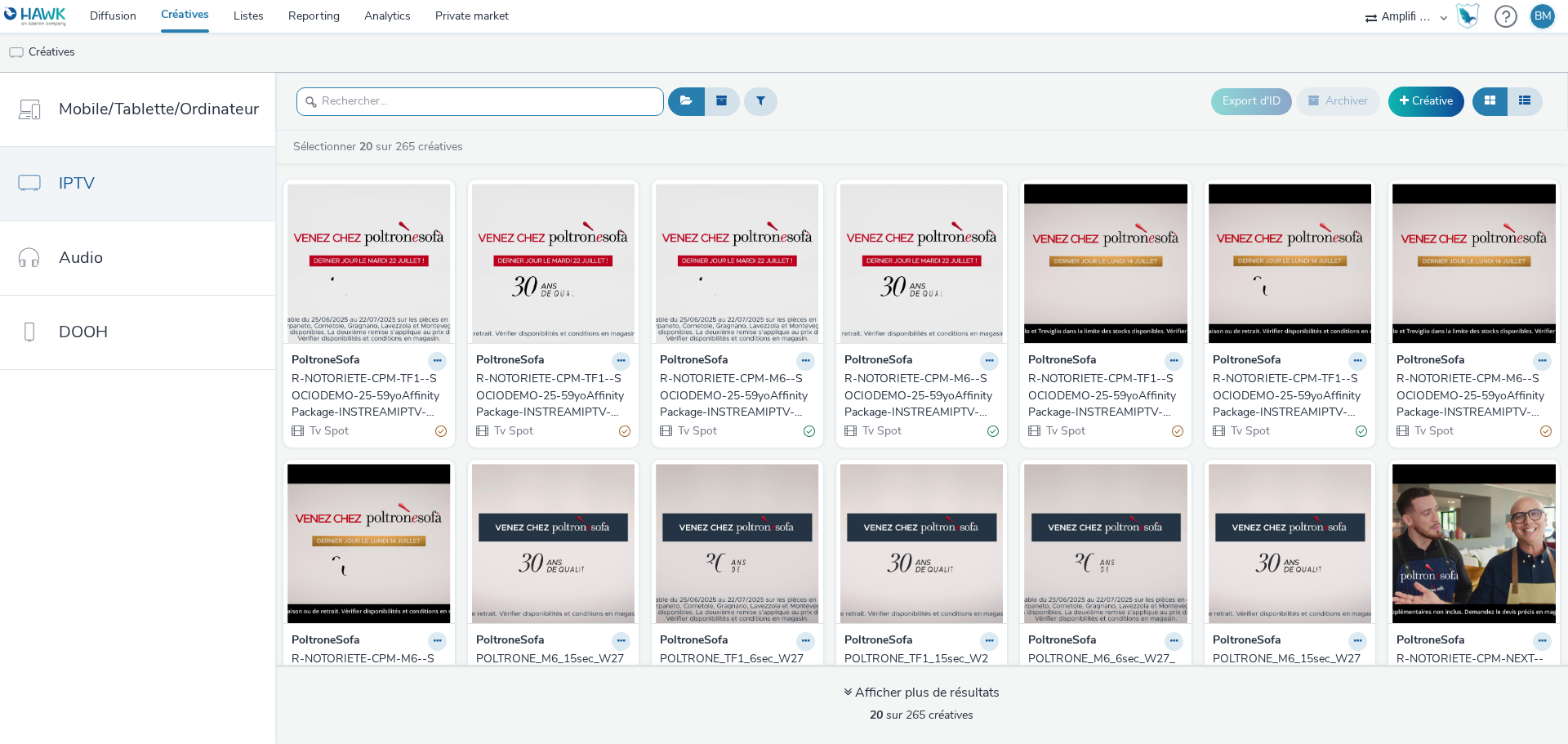
click at [385, 97] on input "text" at bounding box center [480, 101] width 368 height 29
paste input "R-CPM-6Play-Affinitypackage-InstreamIPTV-0x0-TV-$398265654$-W26 (copy)"
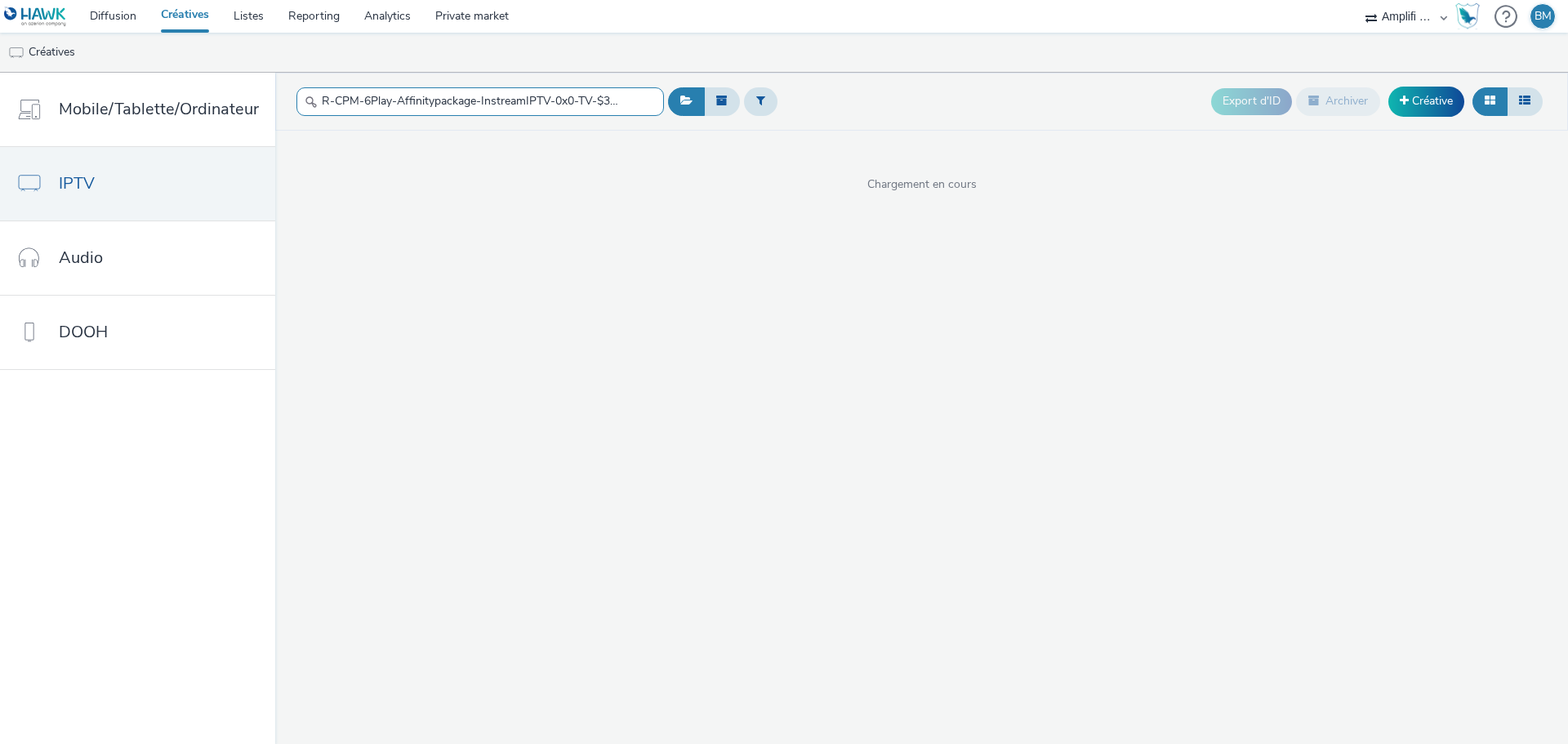
scroll to position [0, 118]
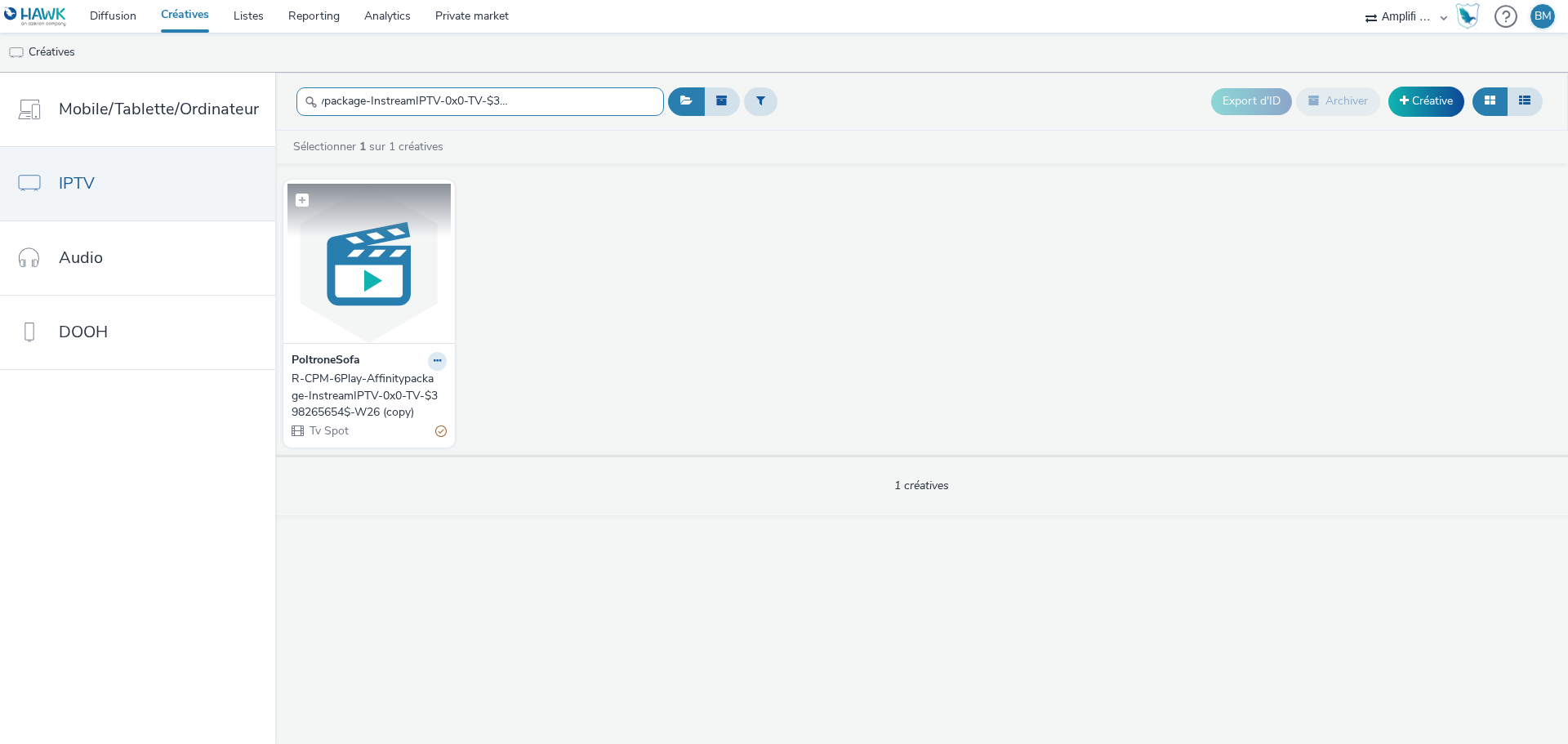
type input "R-CPM-6Play-Affinitypackage-InstreamIPTV-0x0-TV-$398265654$-W26 (copy)"
click at [349, 337] on img at bounding box center [369, 264] width 163 height 159
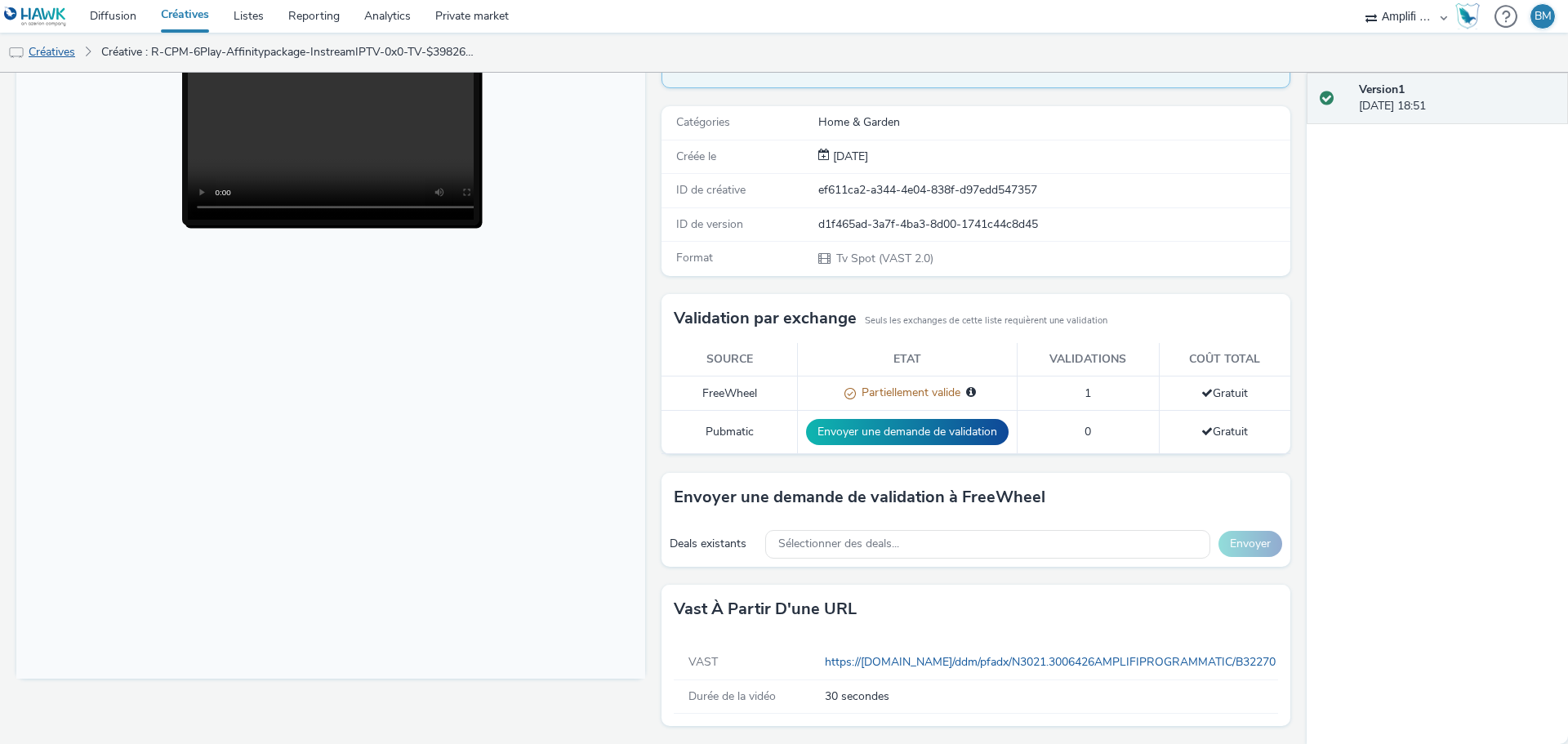
click at [63, 59] on link "Créatives" at bounding box center [42, 52] width 83 height 39
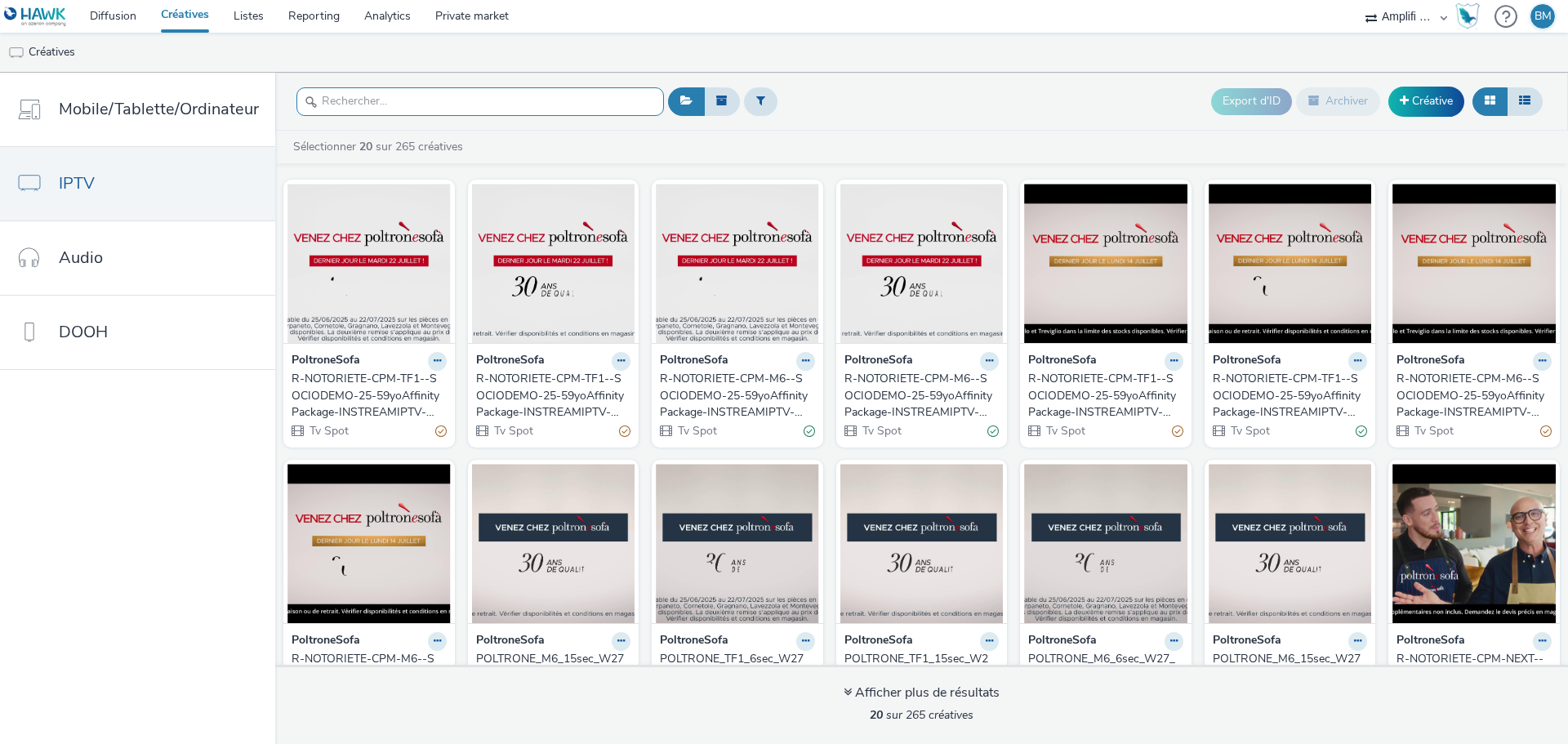
click at [332, 103] on input "text" at bounding box center [480, 101] width 368 height 29
paste input "R-CPM-6Play-Affinitypackage-InstreamIPTV-0x0-TV-$398265654$-W27"
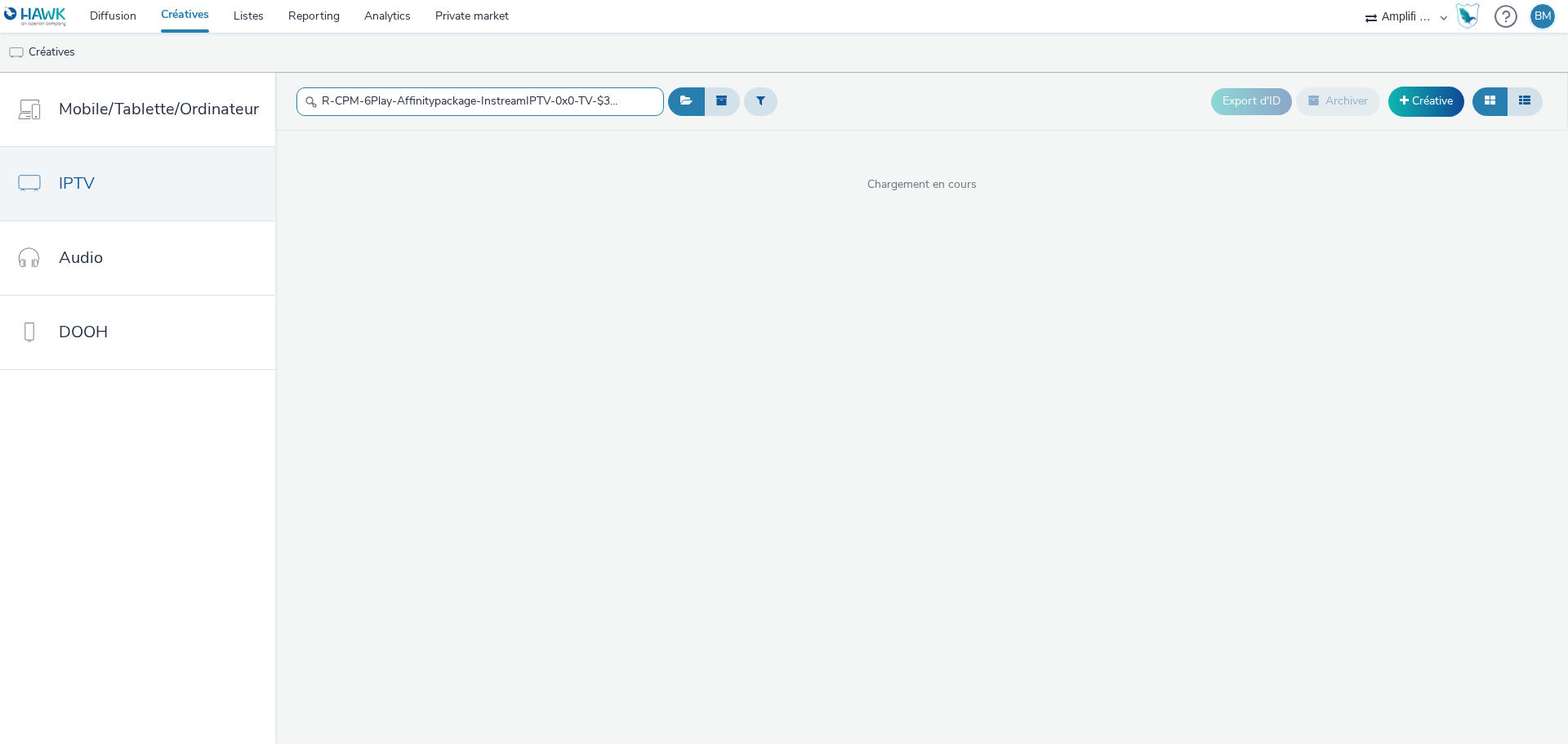
scroll to position [0, 83]
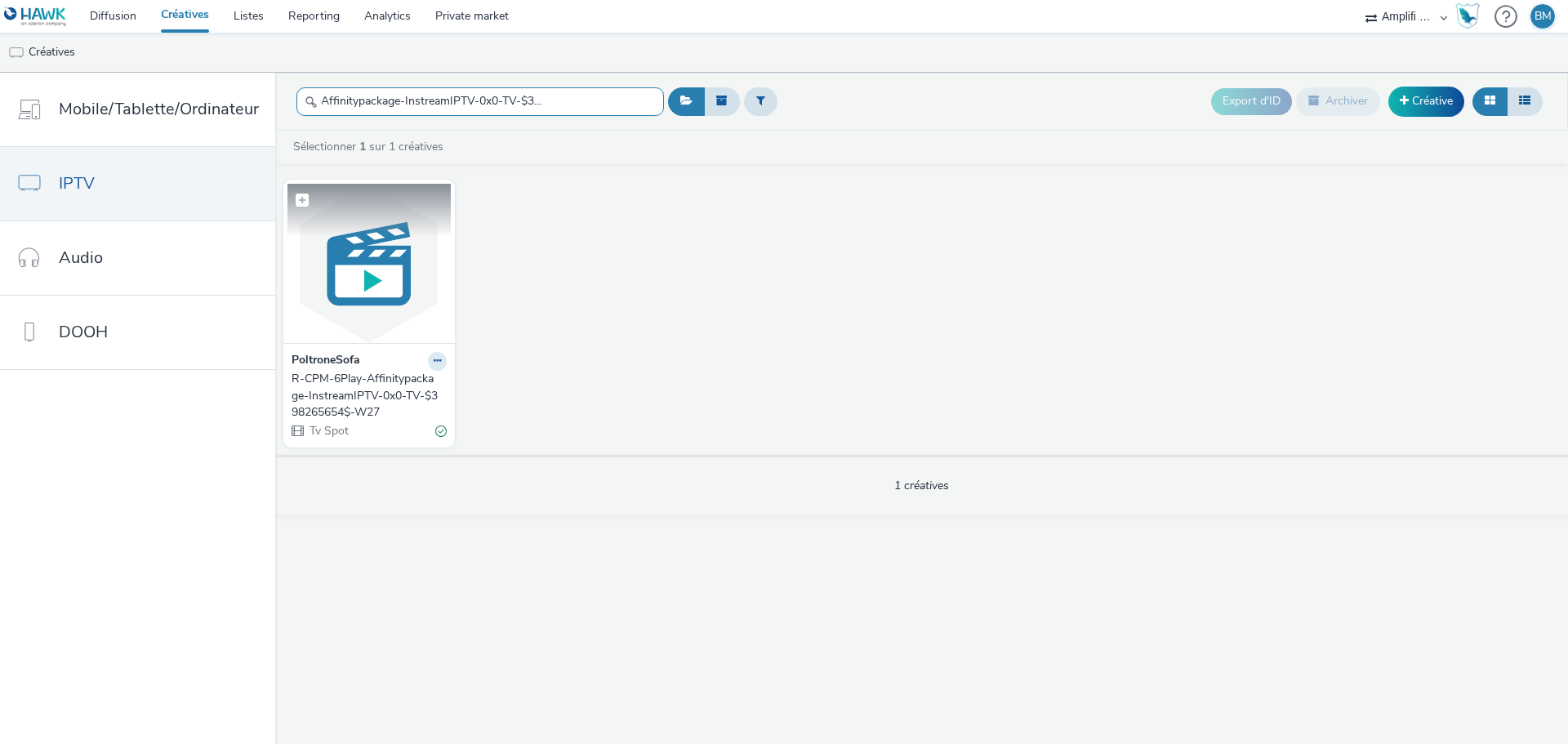
type input "R-CPM-6Play-Affinitypackage-InstreamIPTV-0x0-TV-$398265654$-W27"
click at [353, 270] on img at bounding box center [369, 264] width 163 height 159
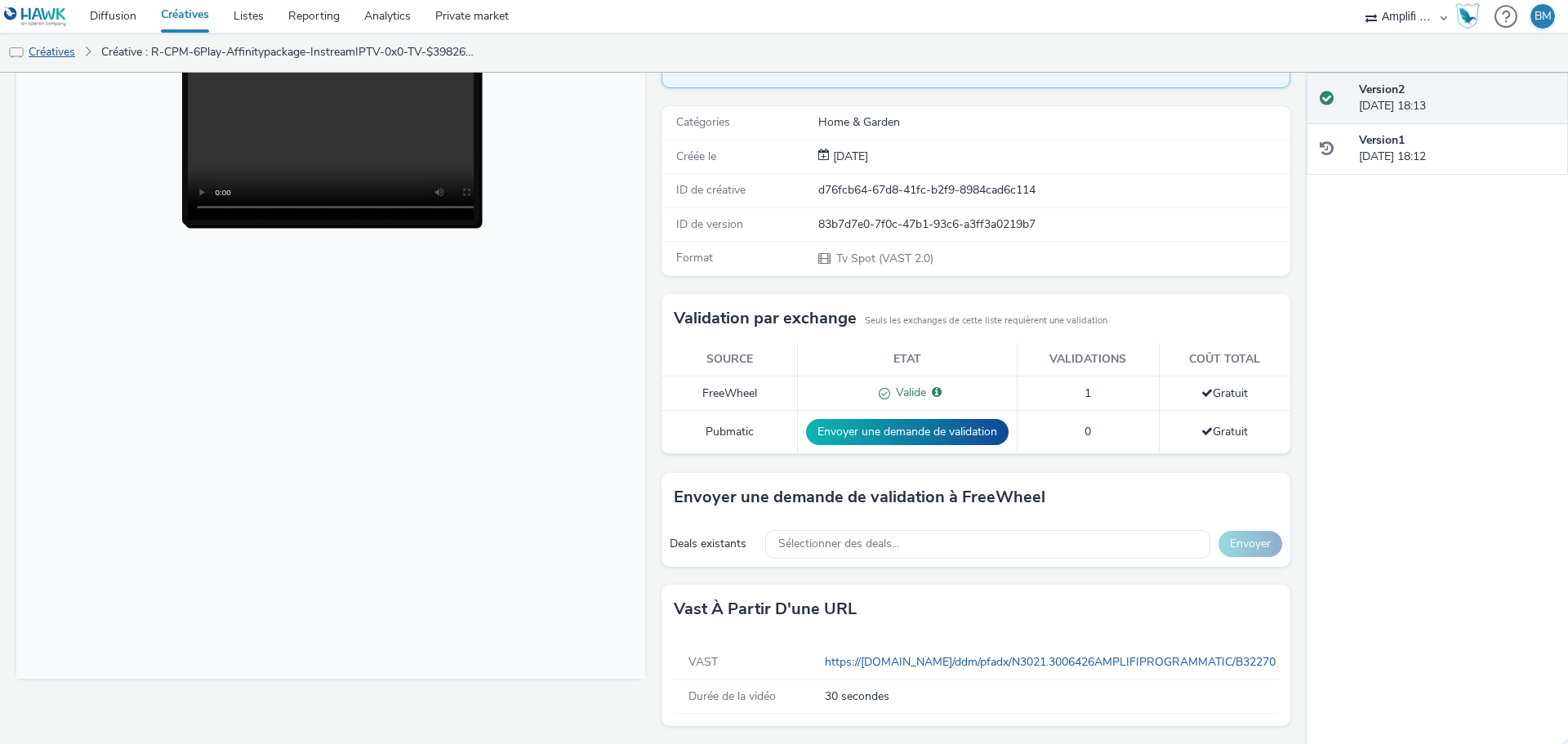
click at [59, 51] on link "Créatives" at bounding box center [42, 52] width 83 height 39
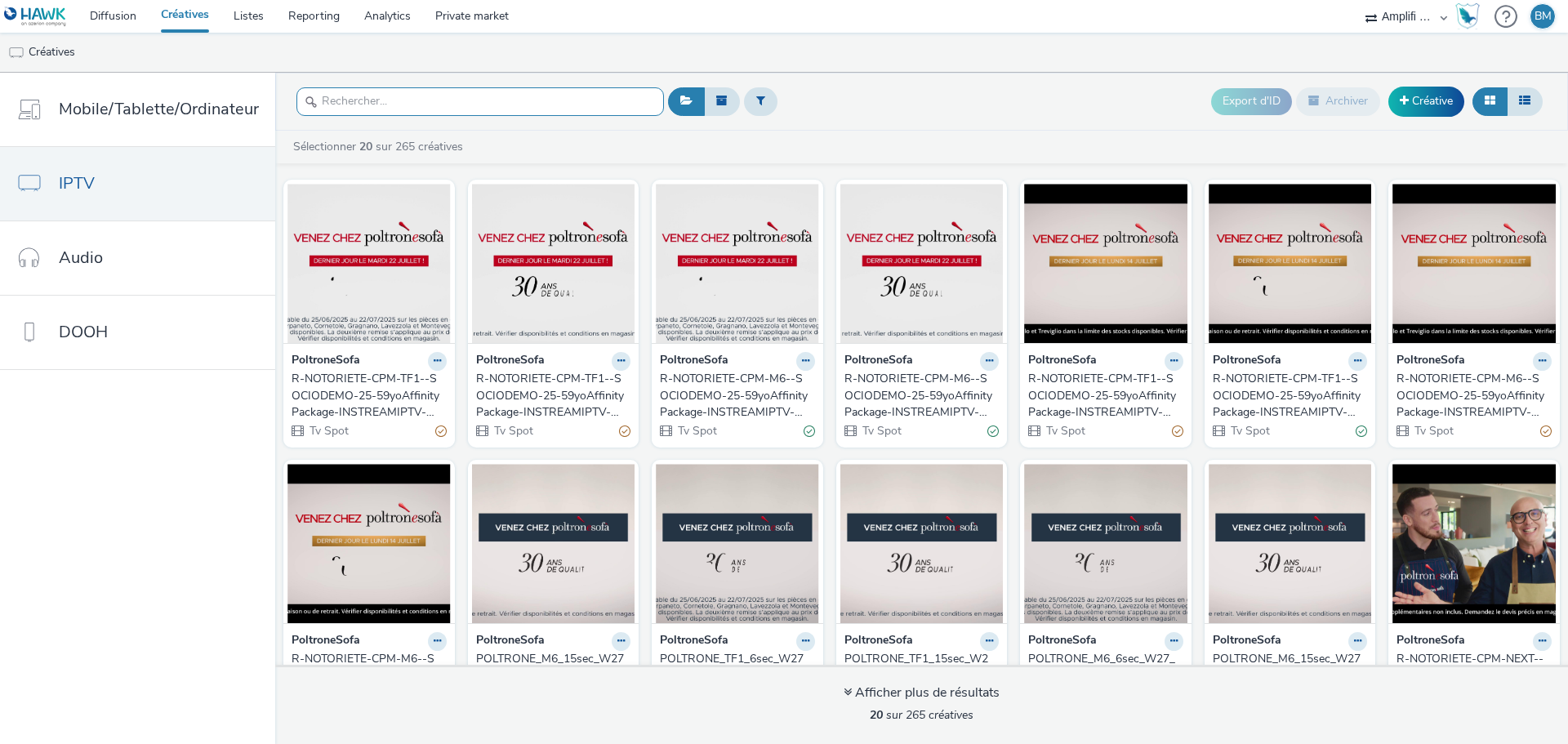
click at [402, 105] on input "text" at bounding box center [480, 101] width 368 height 29
paste input "R-CPM-6Play-Affinitypackage-InstreamIPTV-0x0-TV_$389119139$_W9"
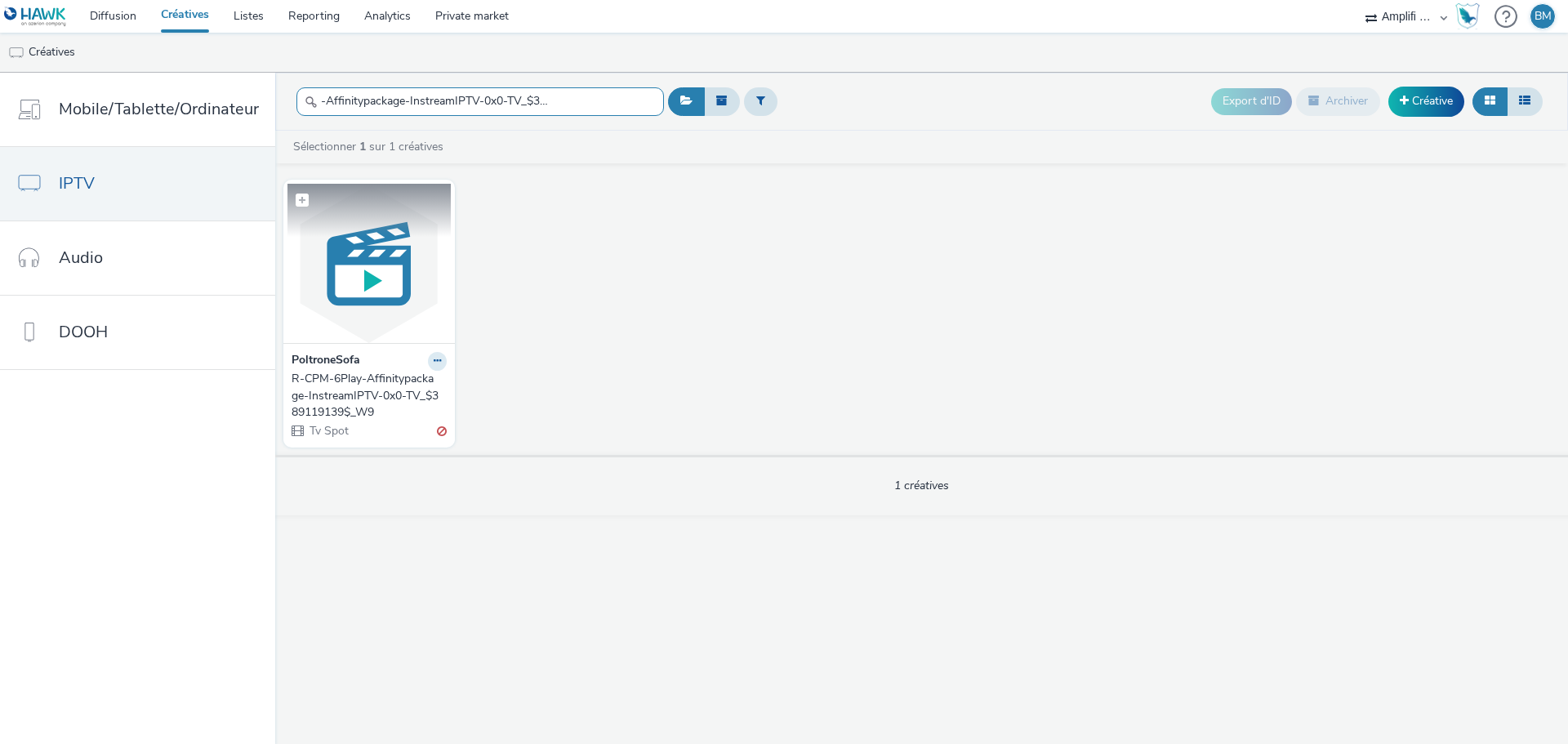
type input "R-CPM-6Play-Affinitypackage-InstreamIPTV-0x0-TV_$389119139$_W9"
click at [408, 260] on img at bounding box center [369, 264] width 163 height 159
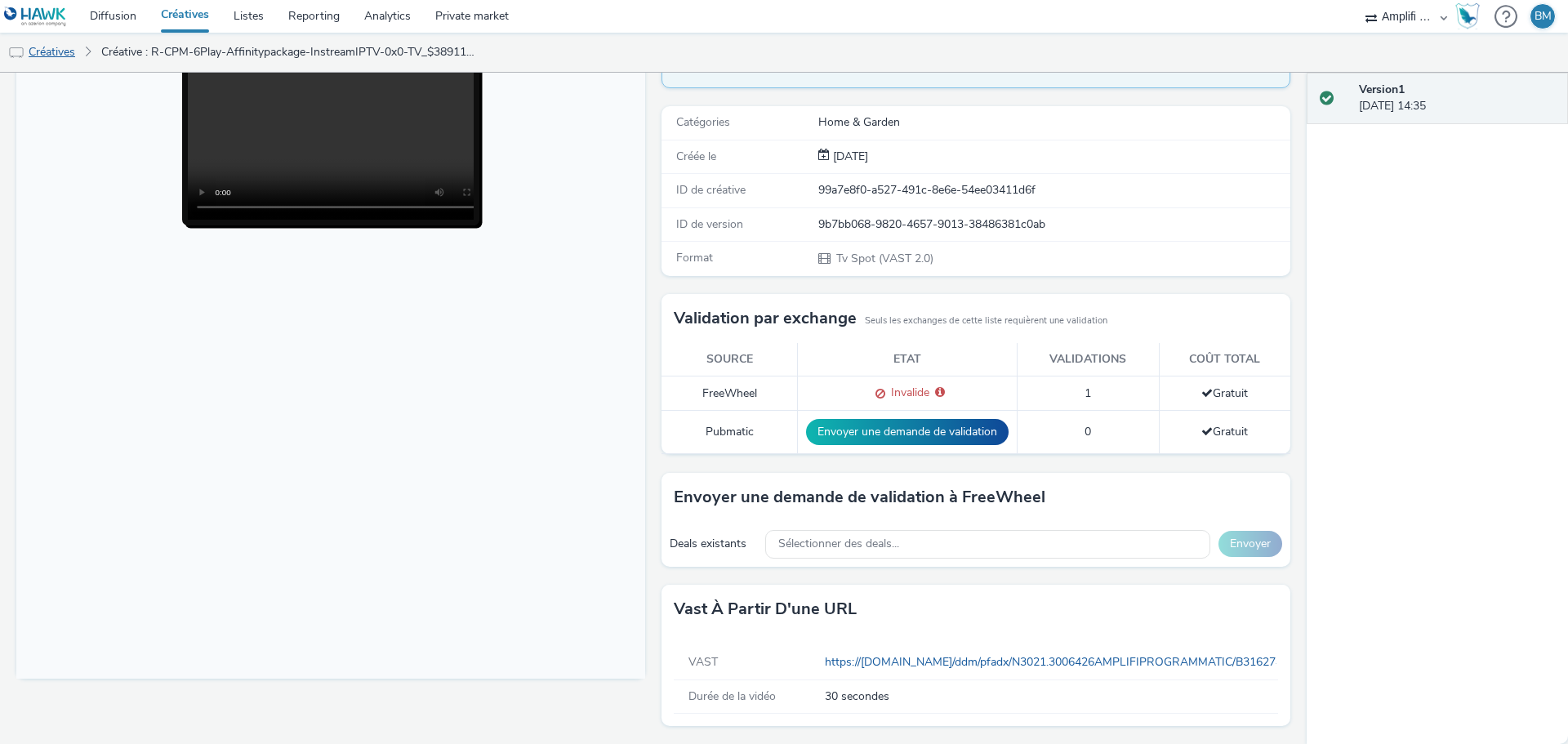
click at [39, 48] on link "Créatives" at bounding box center [42, 52] width 83 height 39
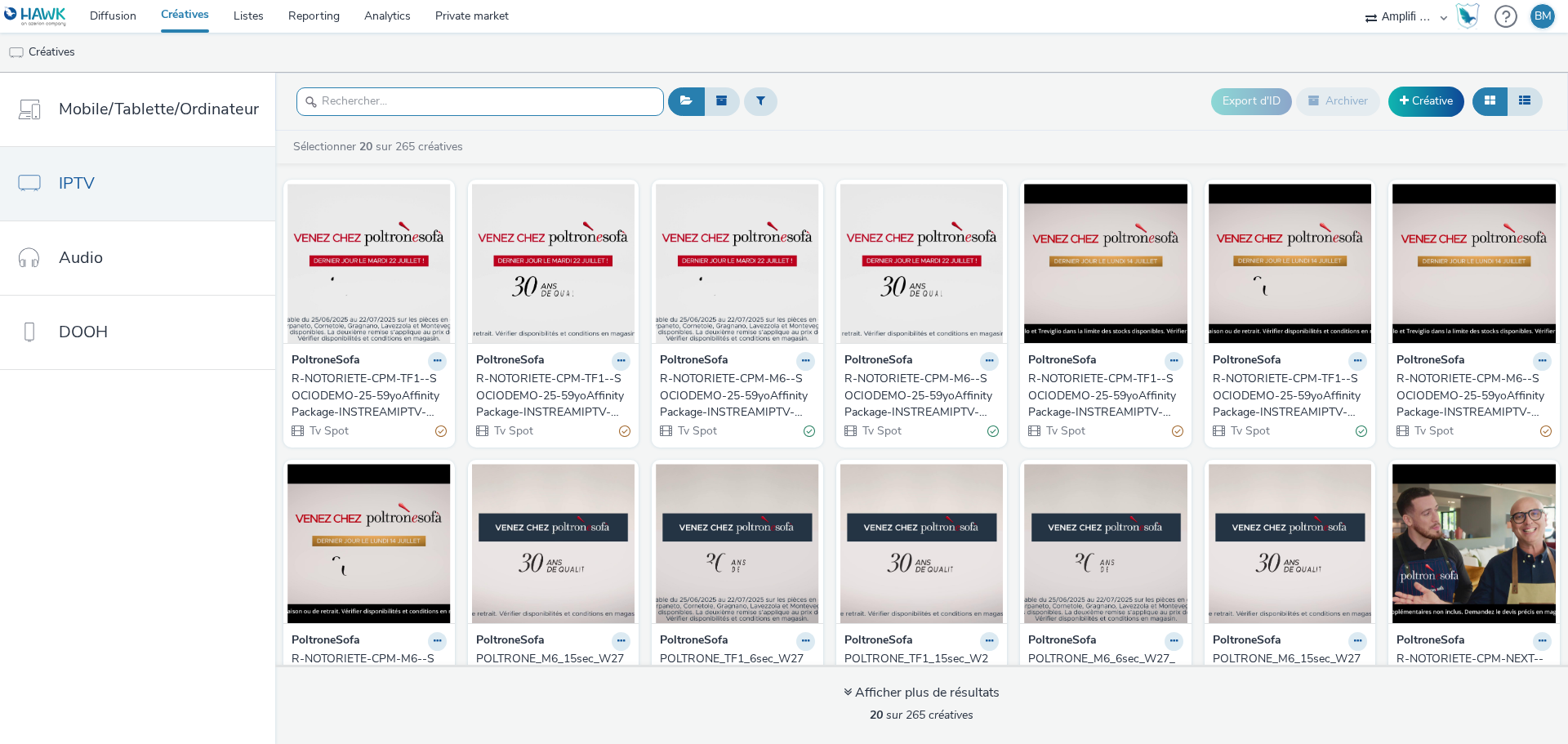
click at [402, 100] on input "text" at bounding box center [480, 101] width 368 height 29
paste input "R-CPM-6Play-Affinitypackage-InStream-0x0-Multidevice-$392428999$-W17"
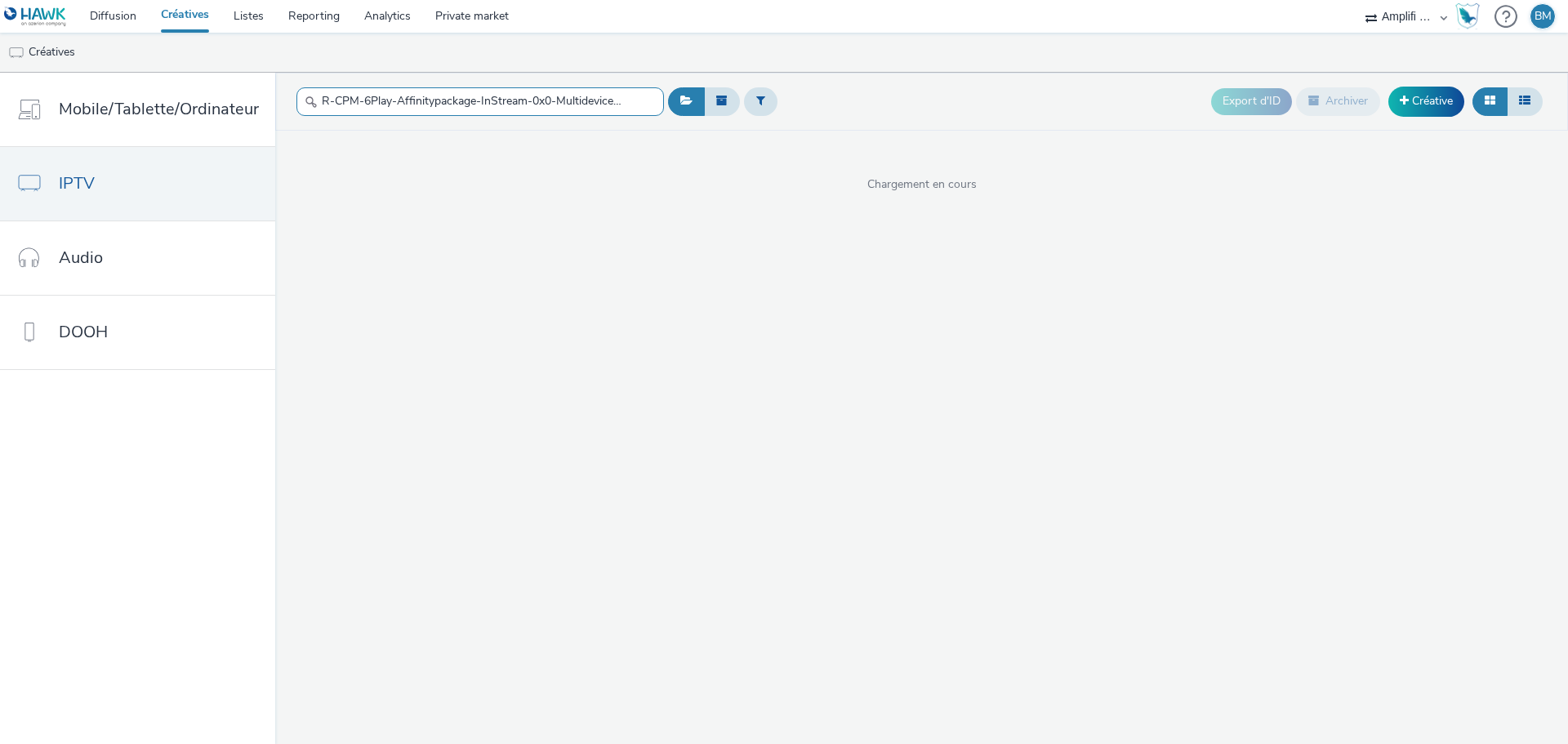
scroll to position [0, 104]
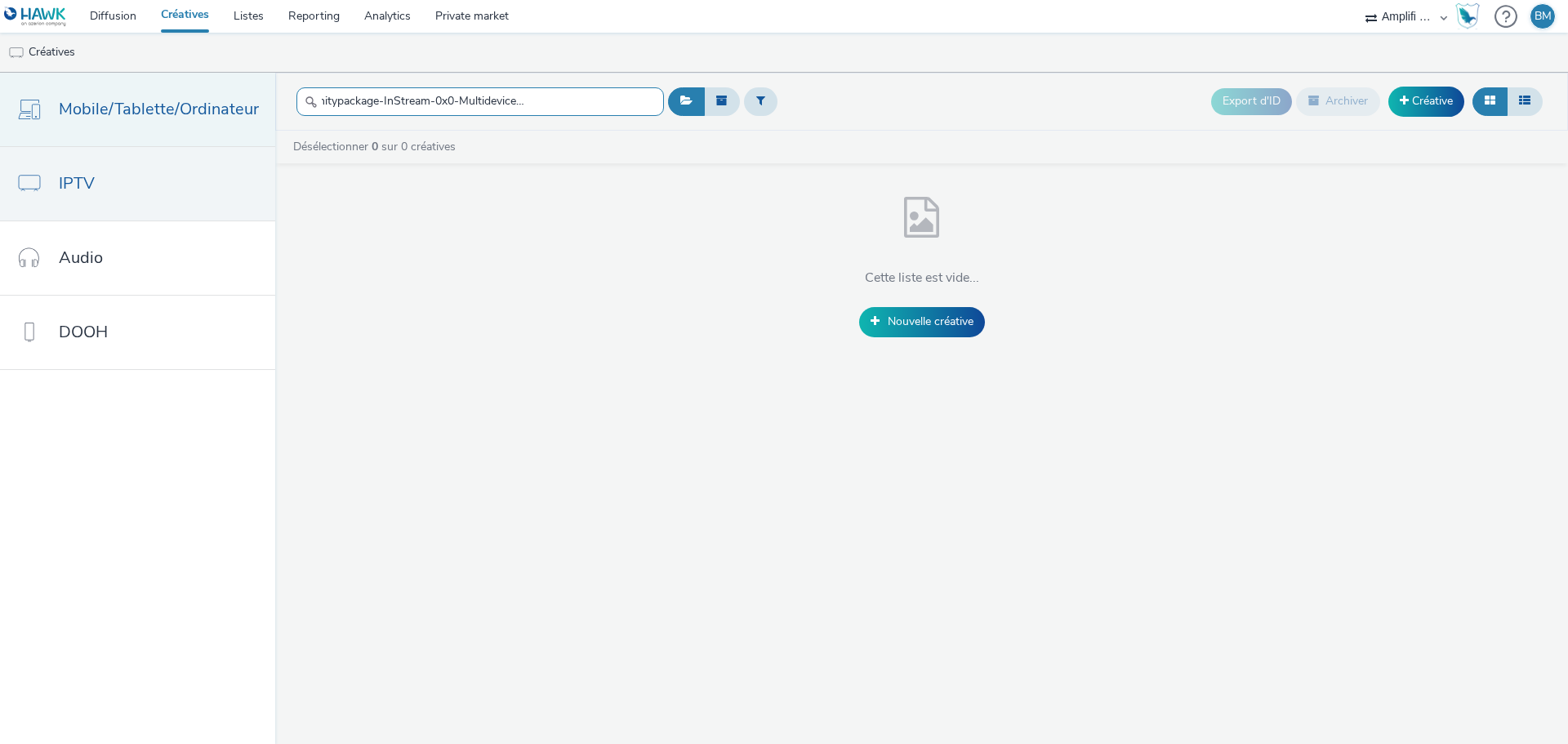
type input "R-CPM-6Play-Affinitypackage-InStream-0x0-Multidevice-$392428999$-W17"
click at [128, 126] on link "Mobile/Tablette/Ordinateur" at bounding box center [138, 109] width 276 height 73
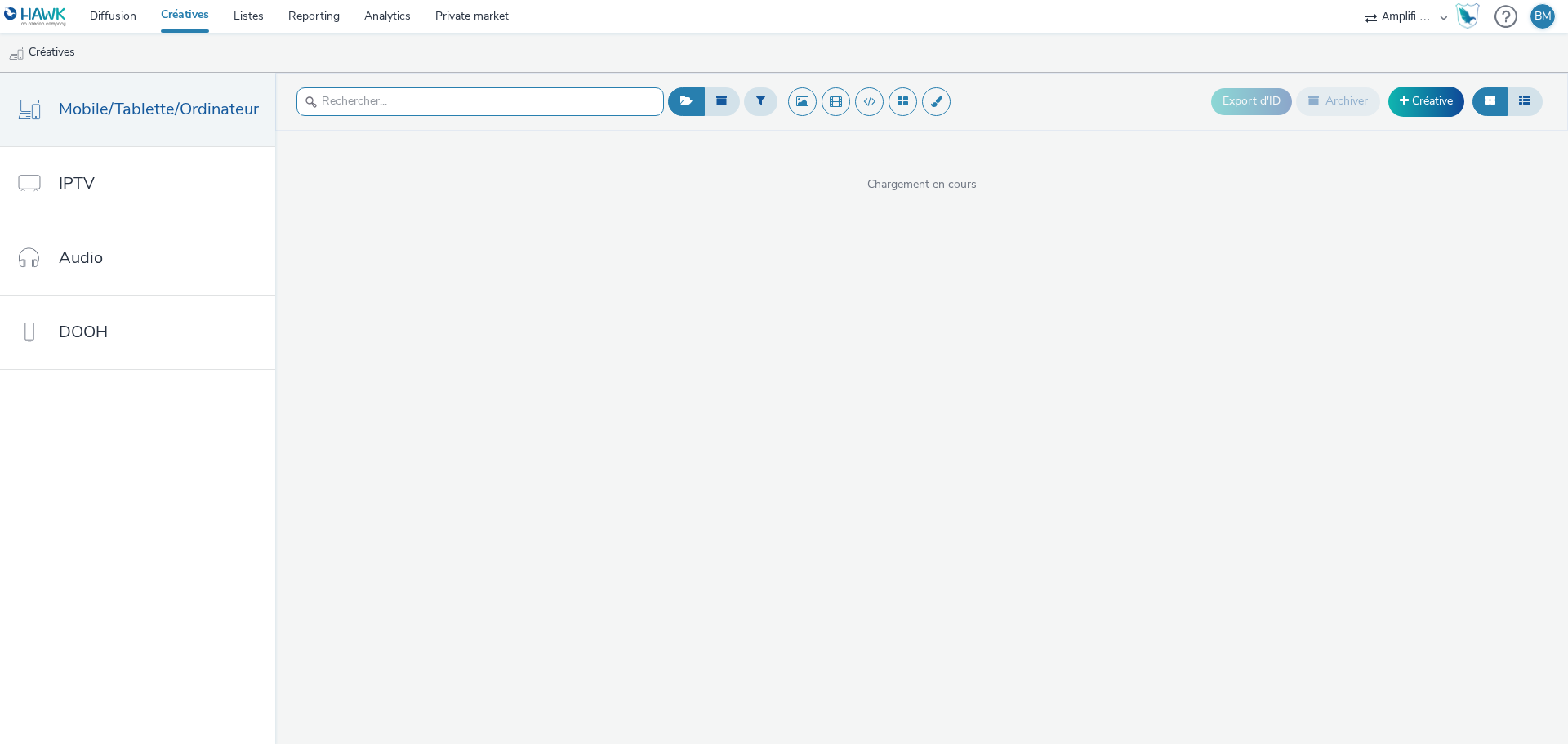
click at [479, 104] on input "text" at bounding box center [480, 101] width 368 height 29
paste input "R-CPM-6Play-Affinitypackage-InStream-0x0-Multidevice-$392428999$-W17"
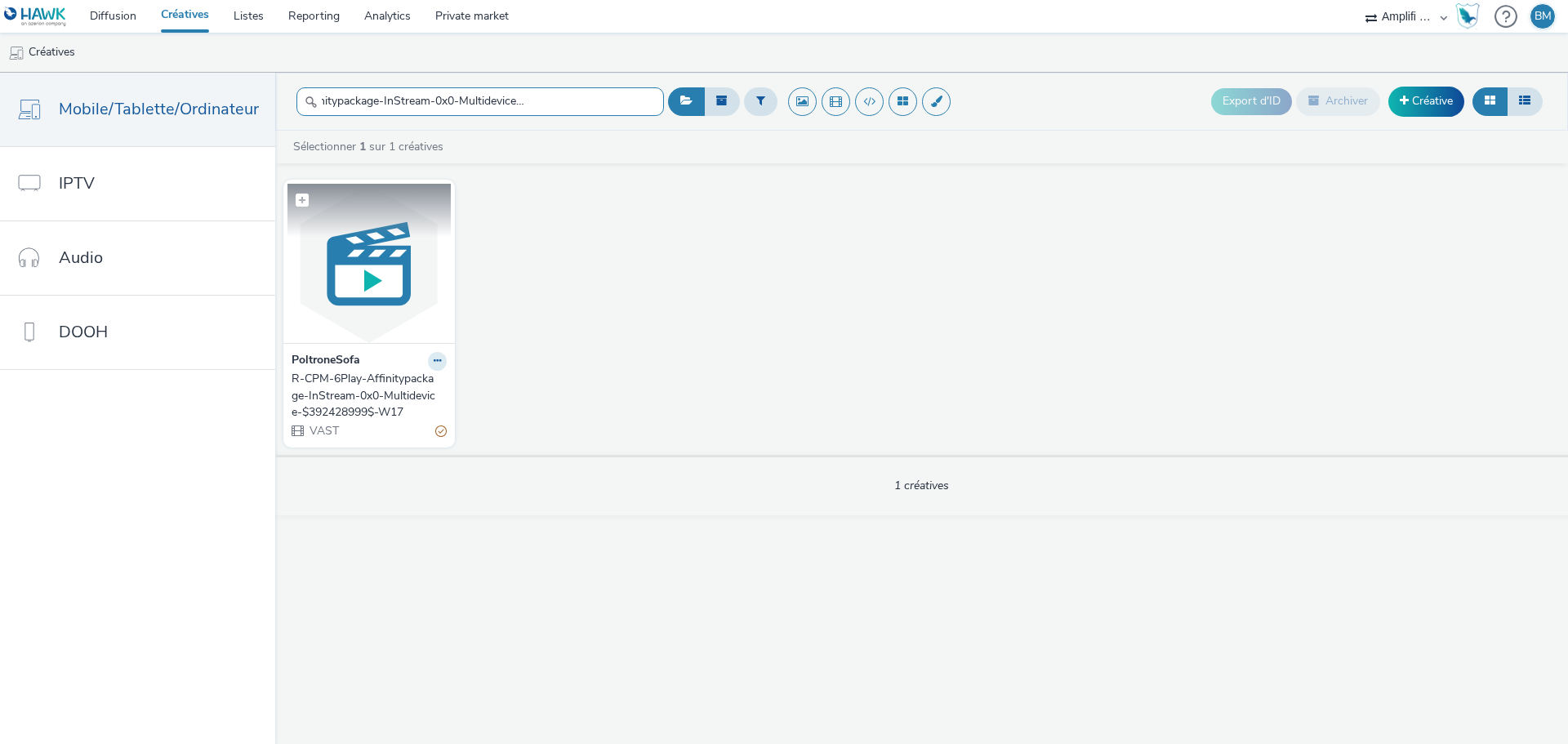
type input "R-CPM-6Play-Affinitypackage-InStream-0x0-Multidevice-$392428999$-W17"
click at [369, 304] on img at bounding box center [369, 264] width 163 height 159
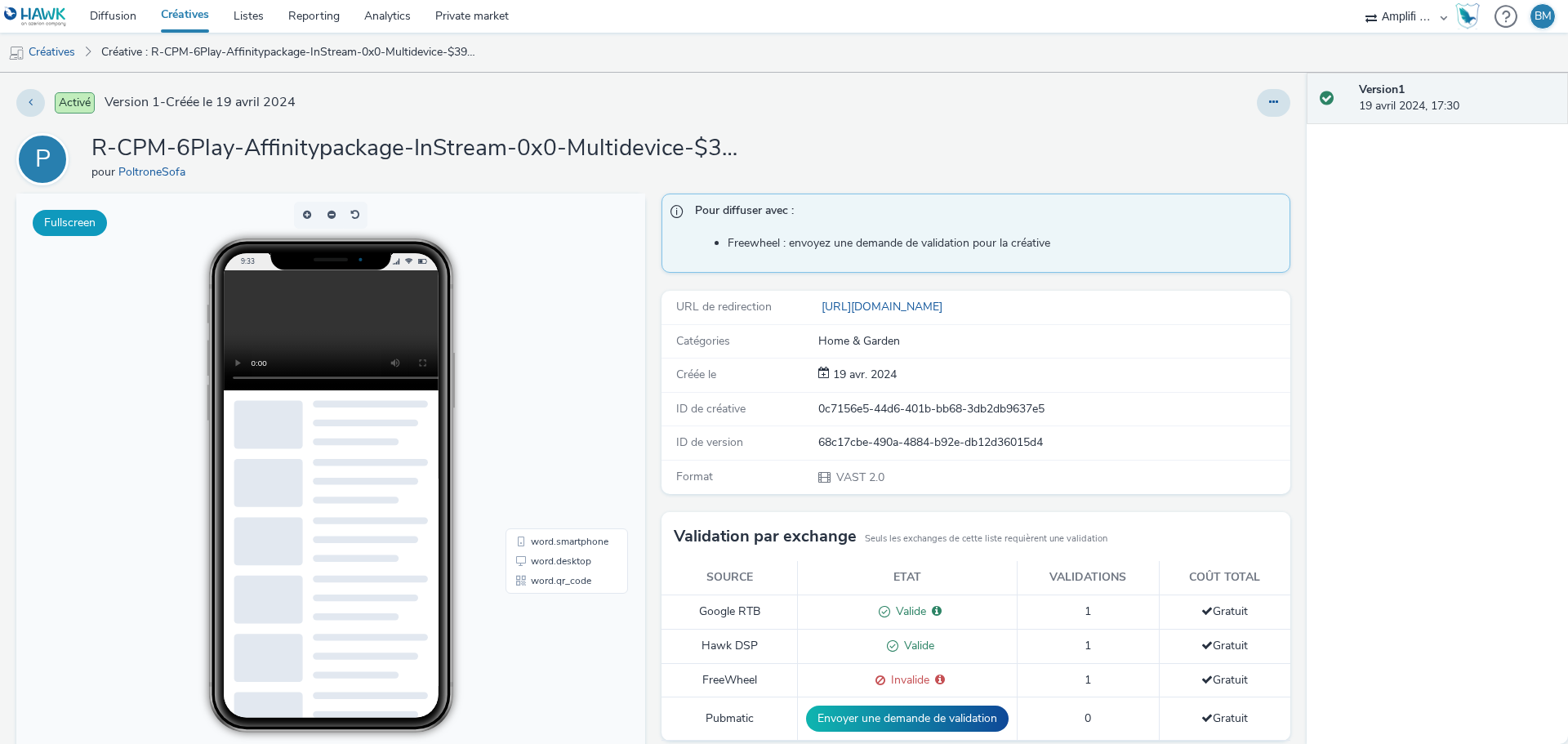
click at [79, 229] on button "Fullscreen" at bounding box center [70, 223] width 74 height 26
click at [73, 57] on link "Créatives" at bounding box center [42, 52] width 83 height 39
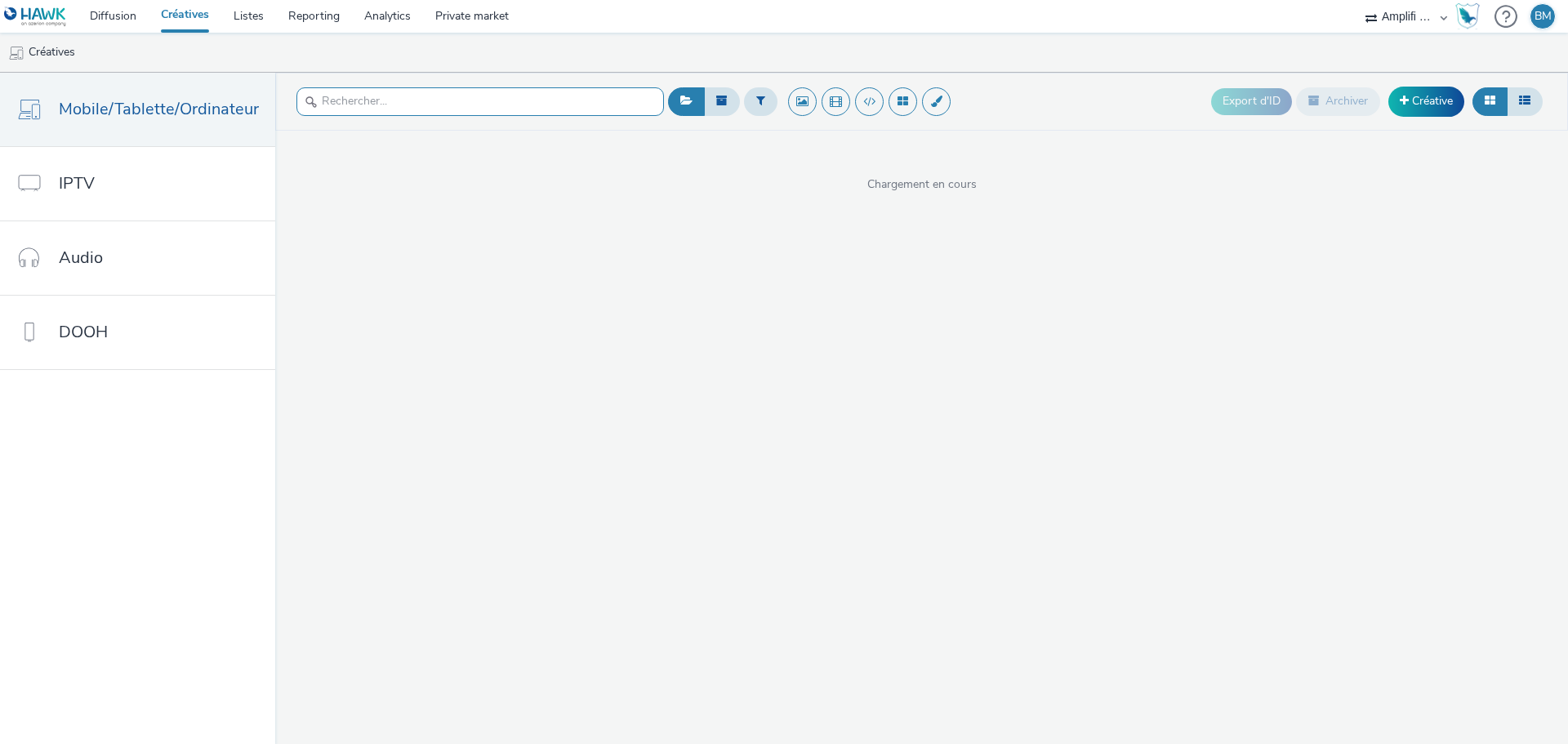
click at [338, 101] on input "text" at bounding box center [480, 101] width 368 height 29
paste input "R-CPM-Seedtag-Affinitaire-Outstream-1x1-Multidevice_$389119010$_P-Outstream-1x1…"
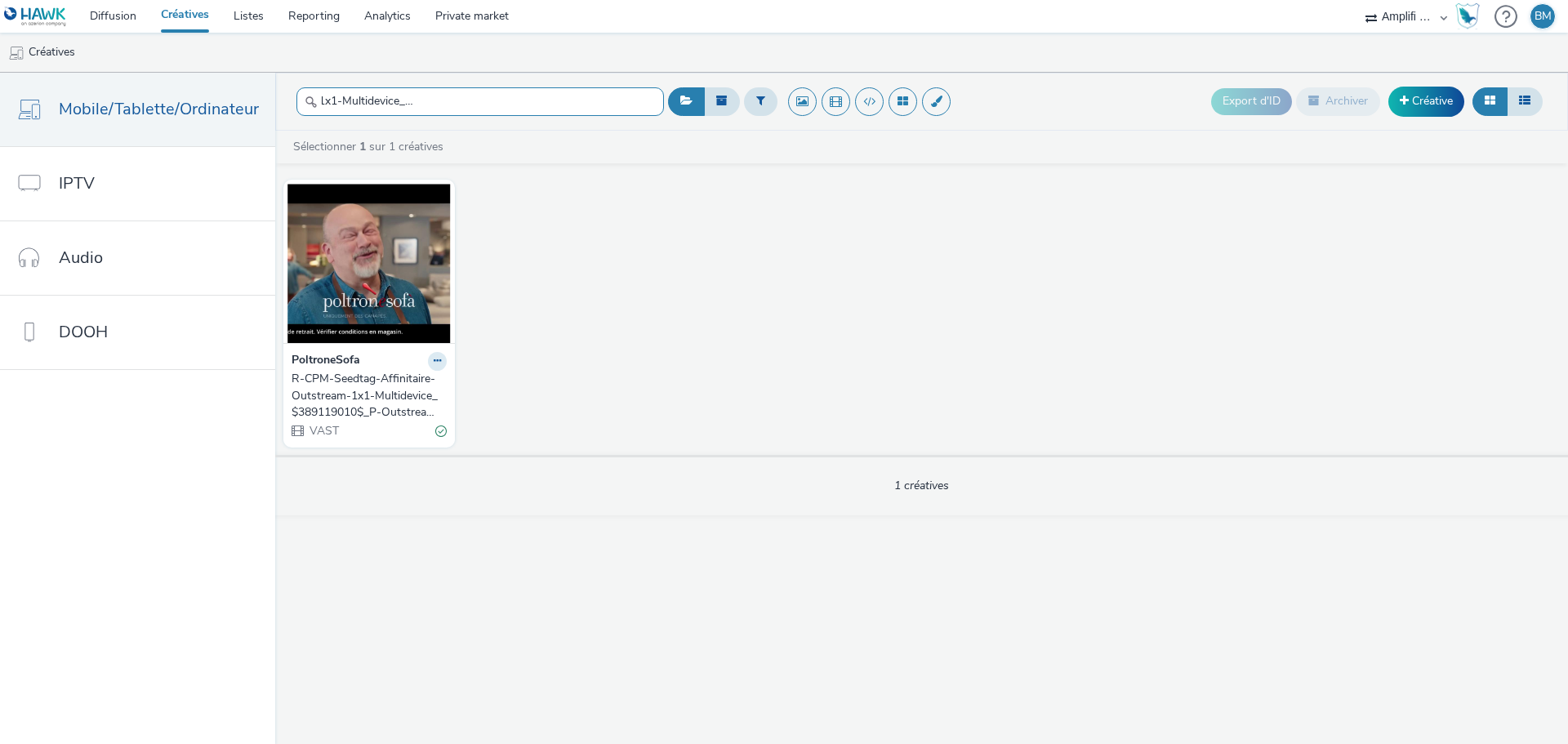
type input "R-CPM-Seedtag-Affinitaire-Outstream-1x1-Multidevice_$389119010$_P-Outstream-1x1…"
click at [384, 409] on div "R-CPM-Seedtag-Affinitaire-Outstream-1x1-Multidevice_$389119010$_P-Outstream-1x1…" at bounding box center [366, 395] width 149 height 50
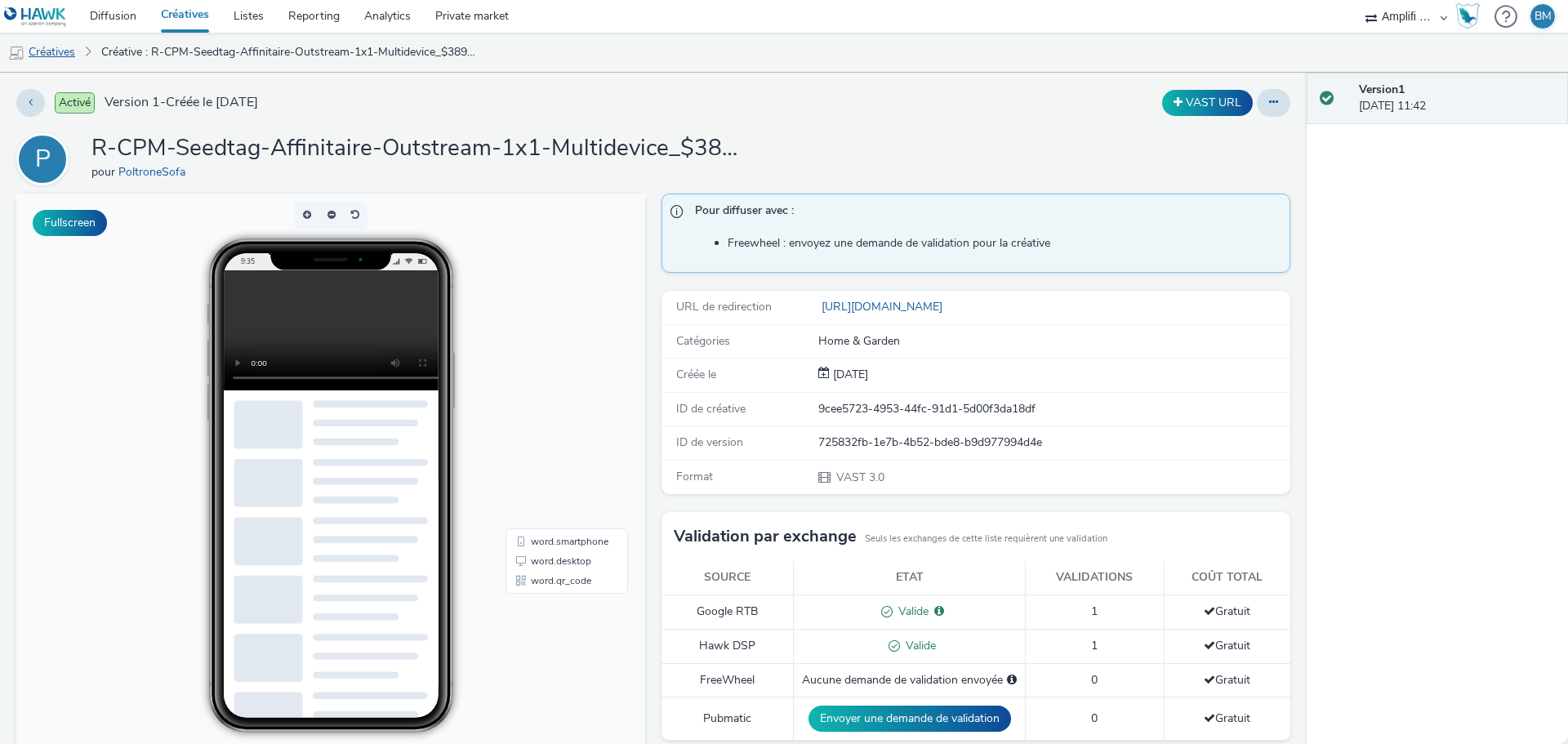
click at [63, 57] on link "Créatives" at bounding box center [42, 52] width 83 height 39
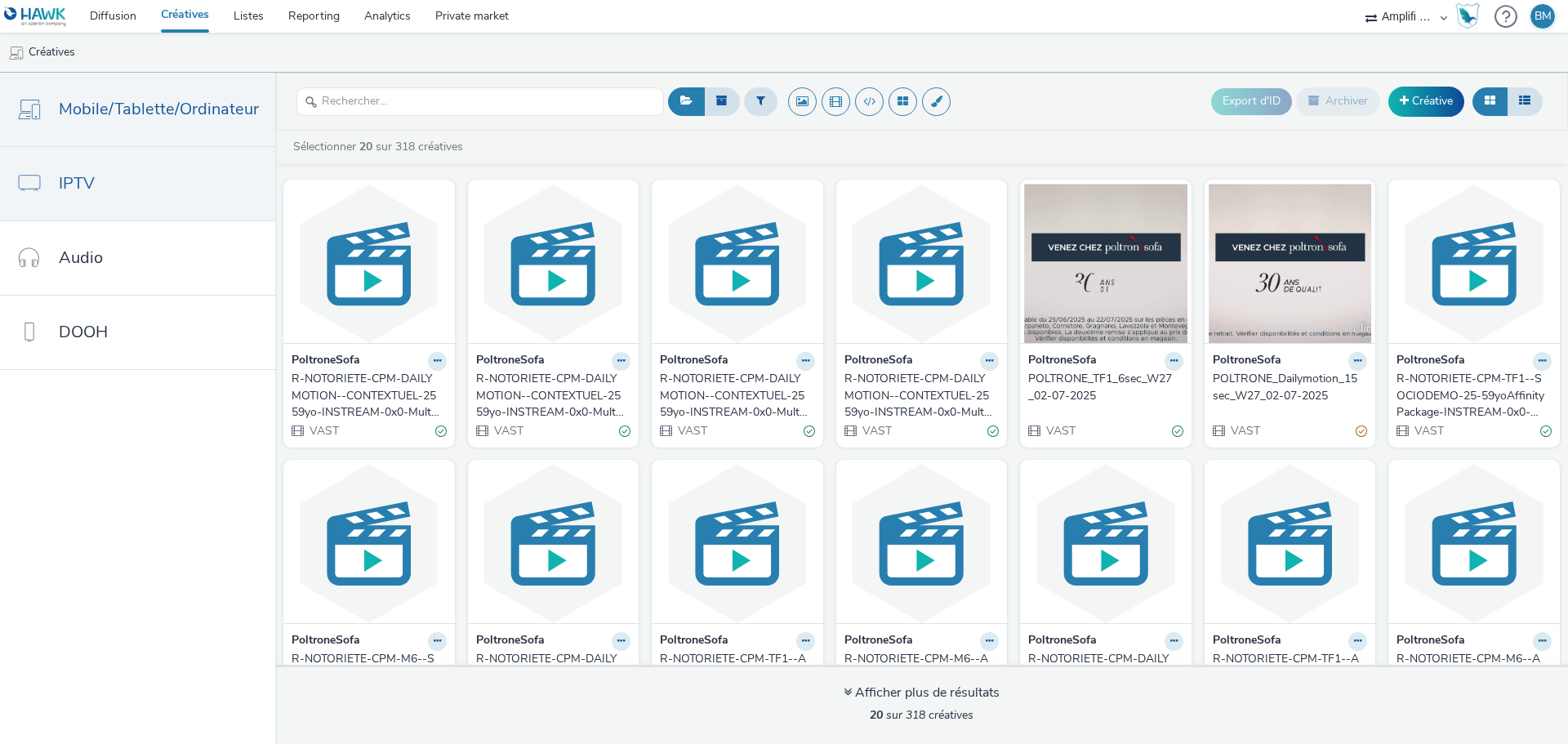
click at [111, 190] on link "IPTV" at bounding box center [138, 183] width 276 height 73
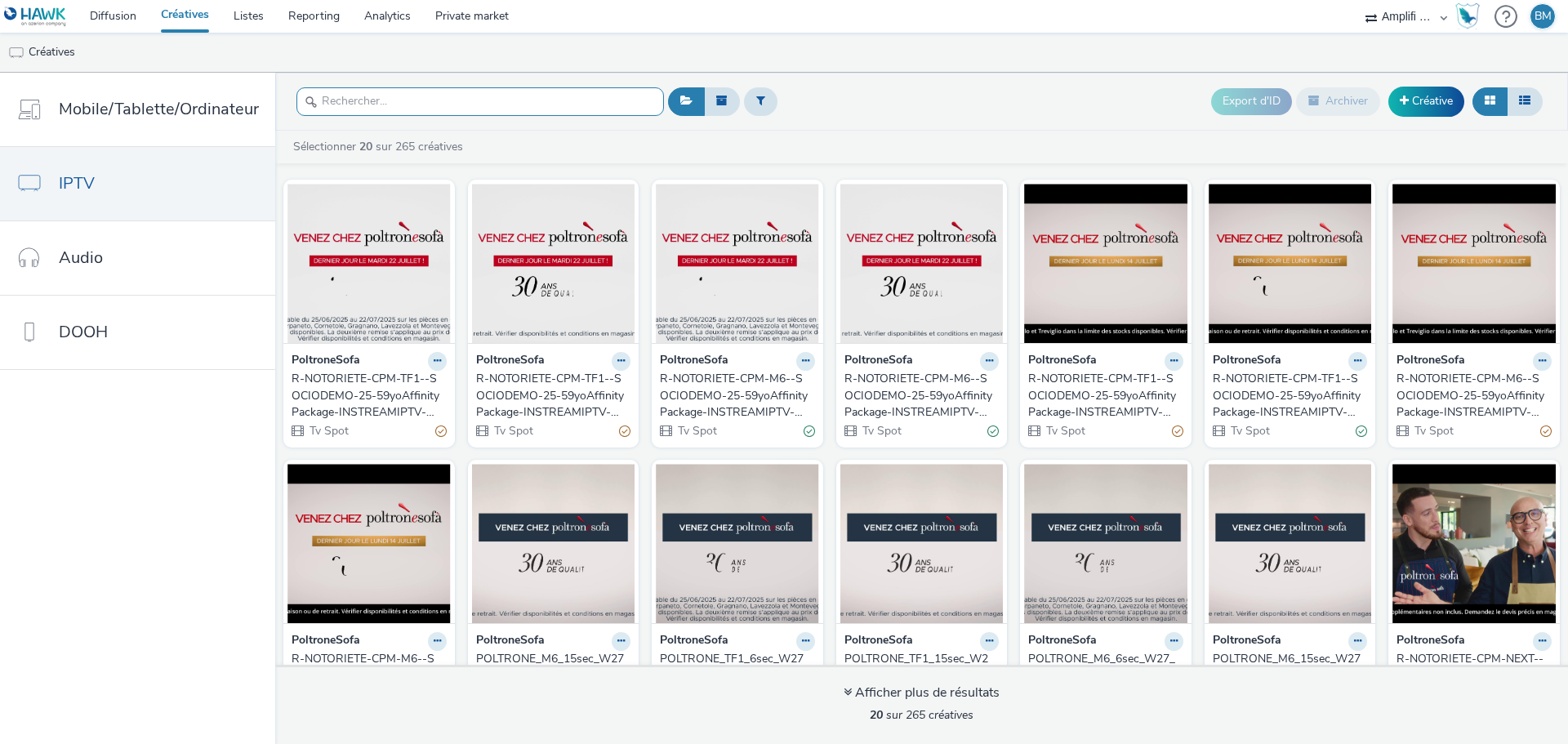
click at [410, 102] on input "text" at bounding box center [480, 101] width 368 height 29
paste input "R-CPM-6Play-Affinitypackage-InstreamIPTV-0x0-TV_$392430679$_W15"
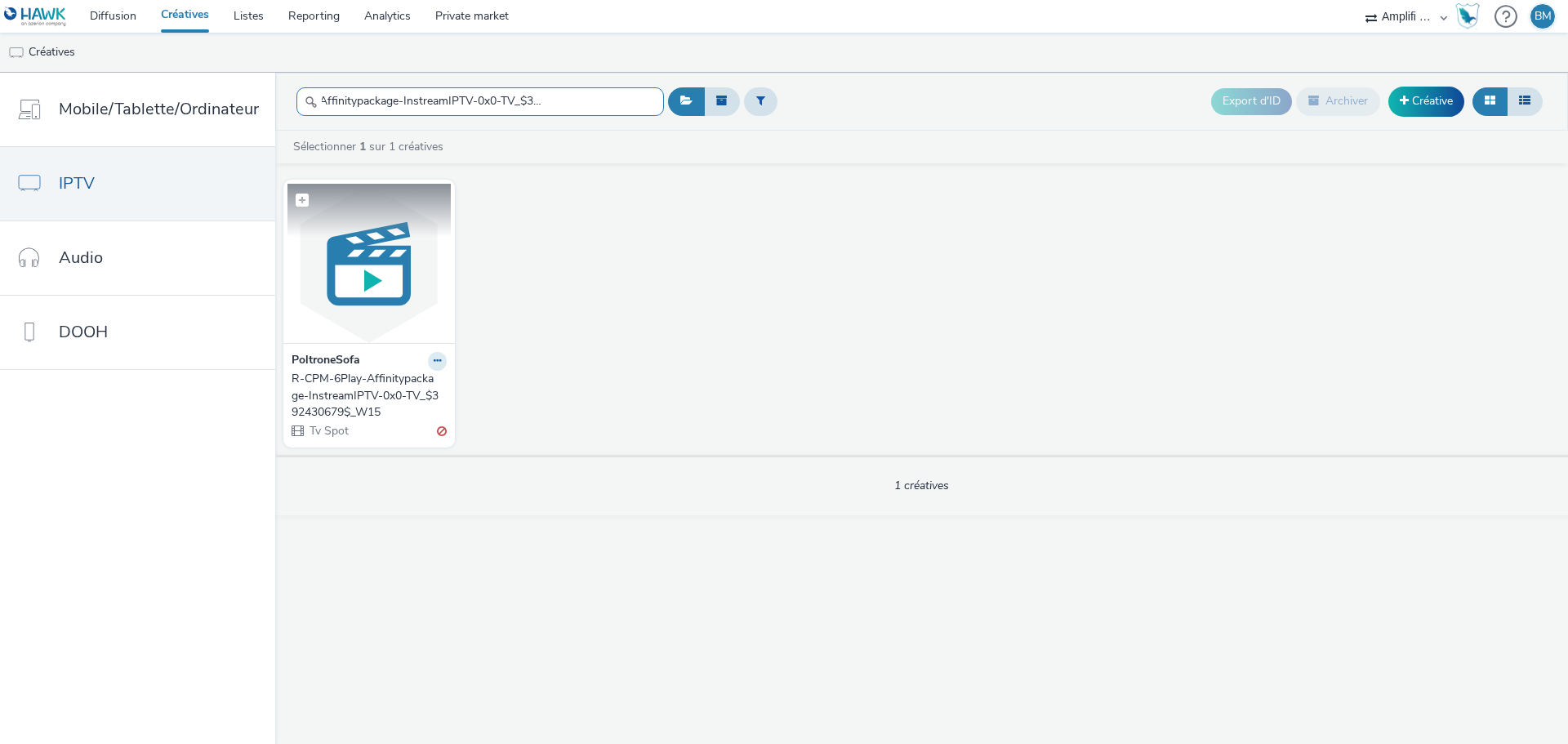
type input "R-CPM-6Play-Affinitypackage-InstreamIPTV-0x0-TV_$392430679$_W15"
click at [345, 295] on img at bounding box center [369, 264] width 163 height 159
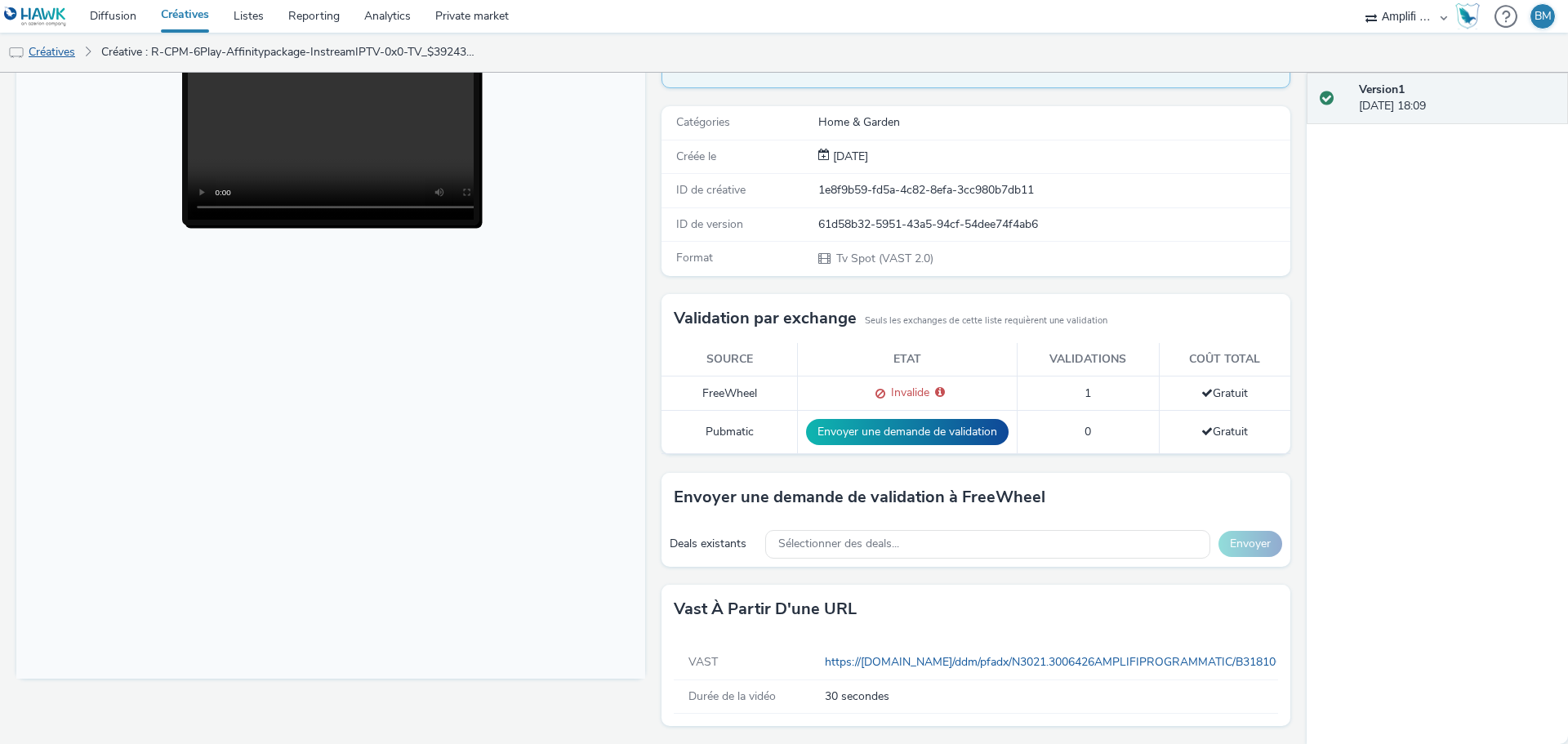
click at [44, 54] on link "Créatives" at bounding box center [42, 52] width 83 height 39
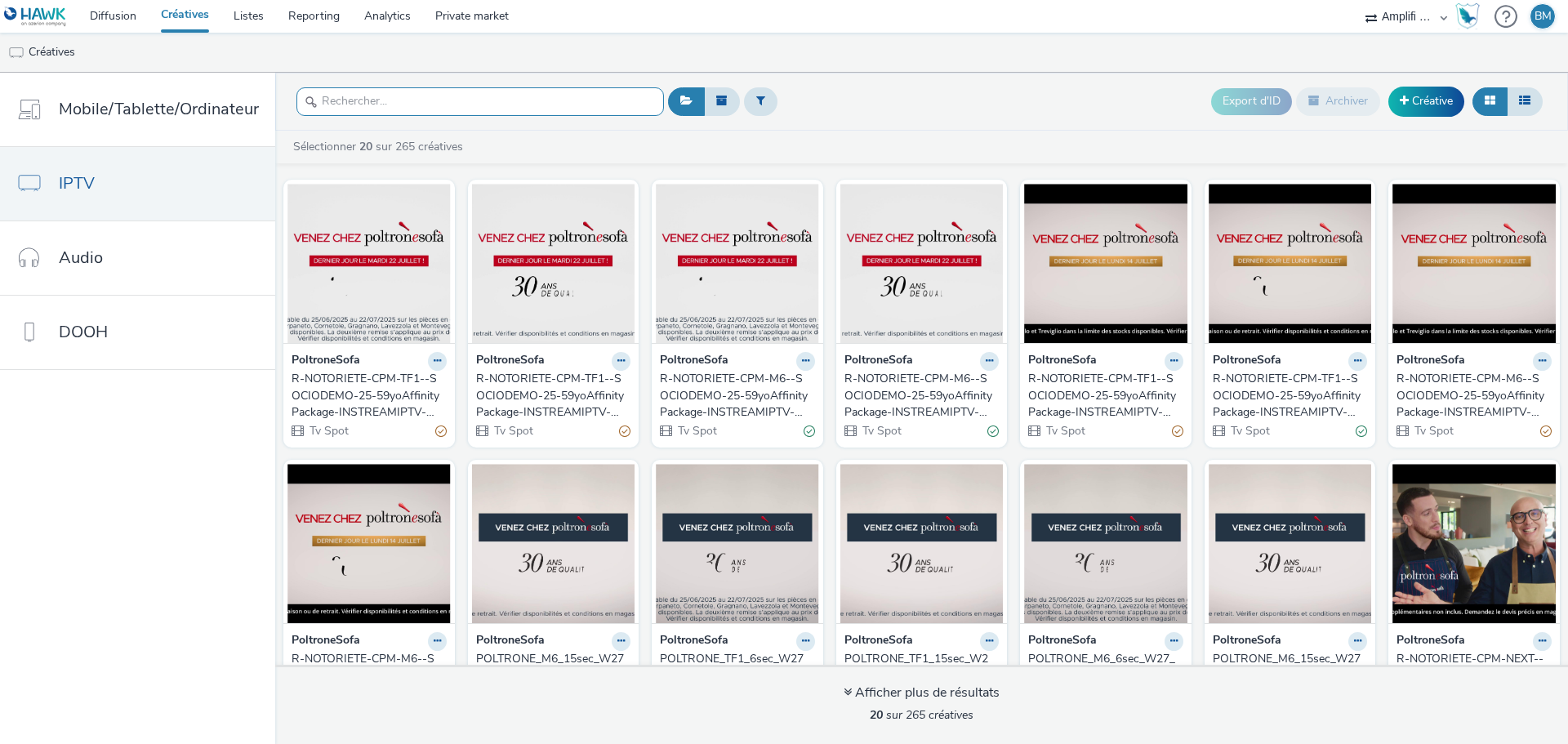
click at [423, 102] on input "text" at bounding box center [480, 101] width 368 height 29
paste input "R-CPM-6Play-Affinitypackage-InstreamIPTV-0x0-TV_$394832100$_W19"
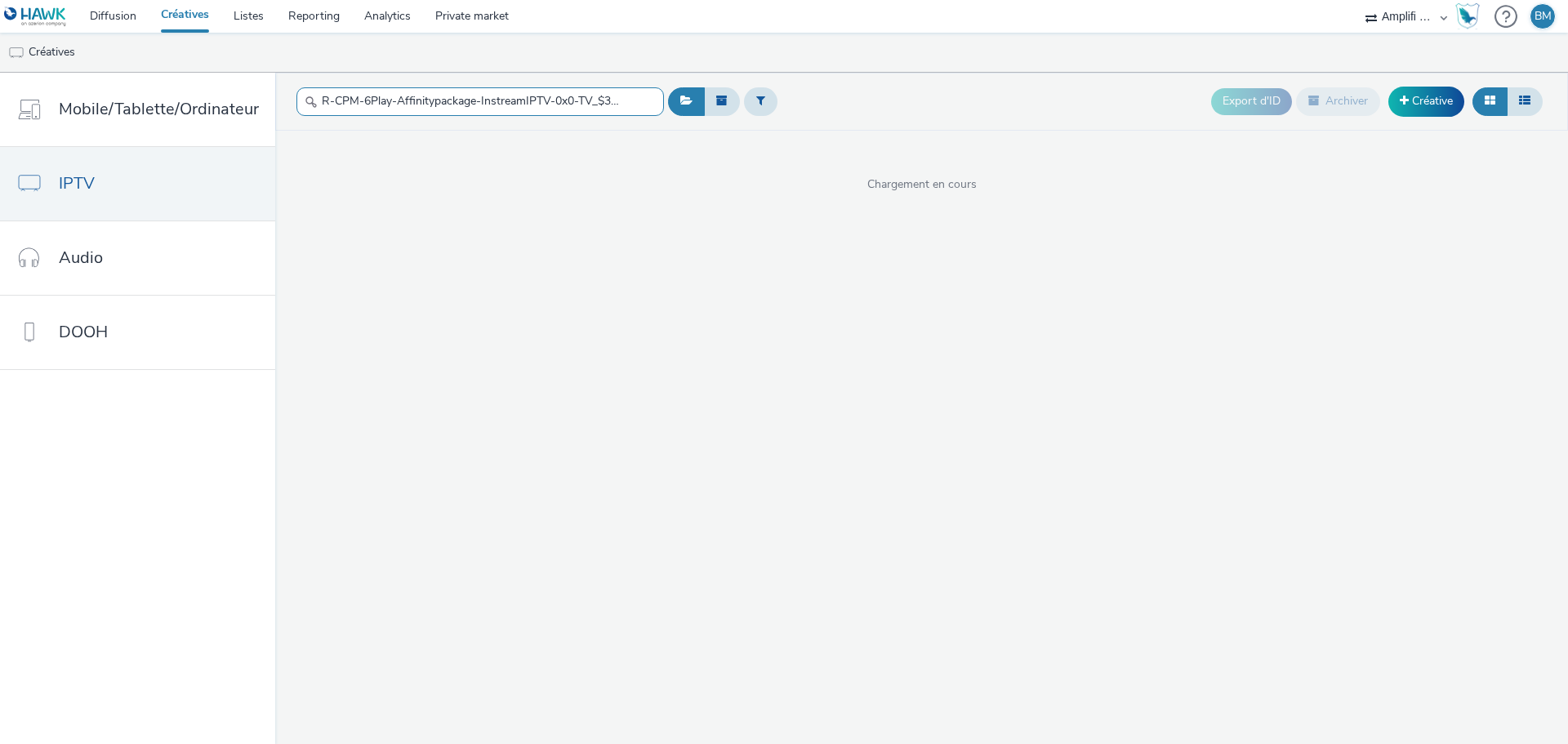
scroll to position [0, 85]
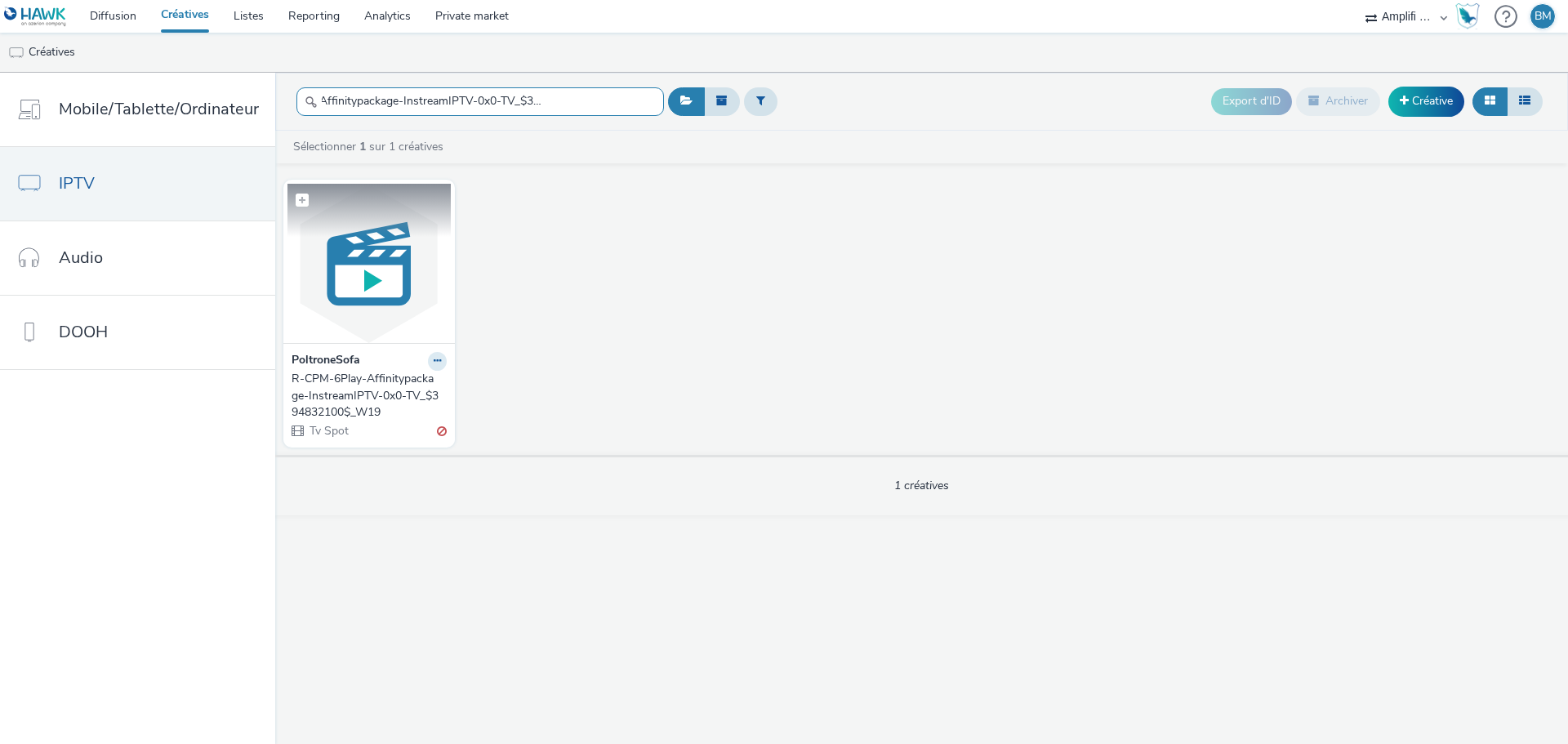
type input "R-CPM-6Play-Affinitypackage-InstreamIPTV-0x0-TV_$394832100$_W19"
click at [346, 310] on img at bounding box center [369, 264] width 163 height 159
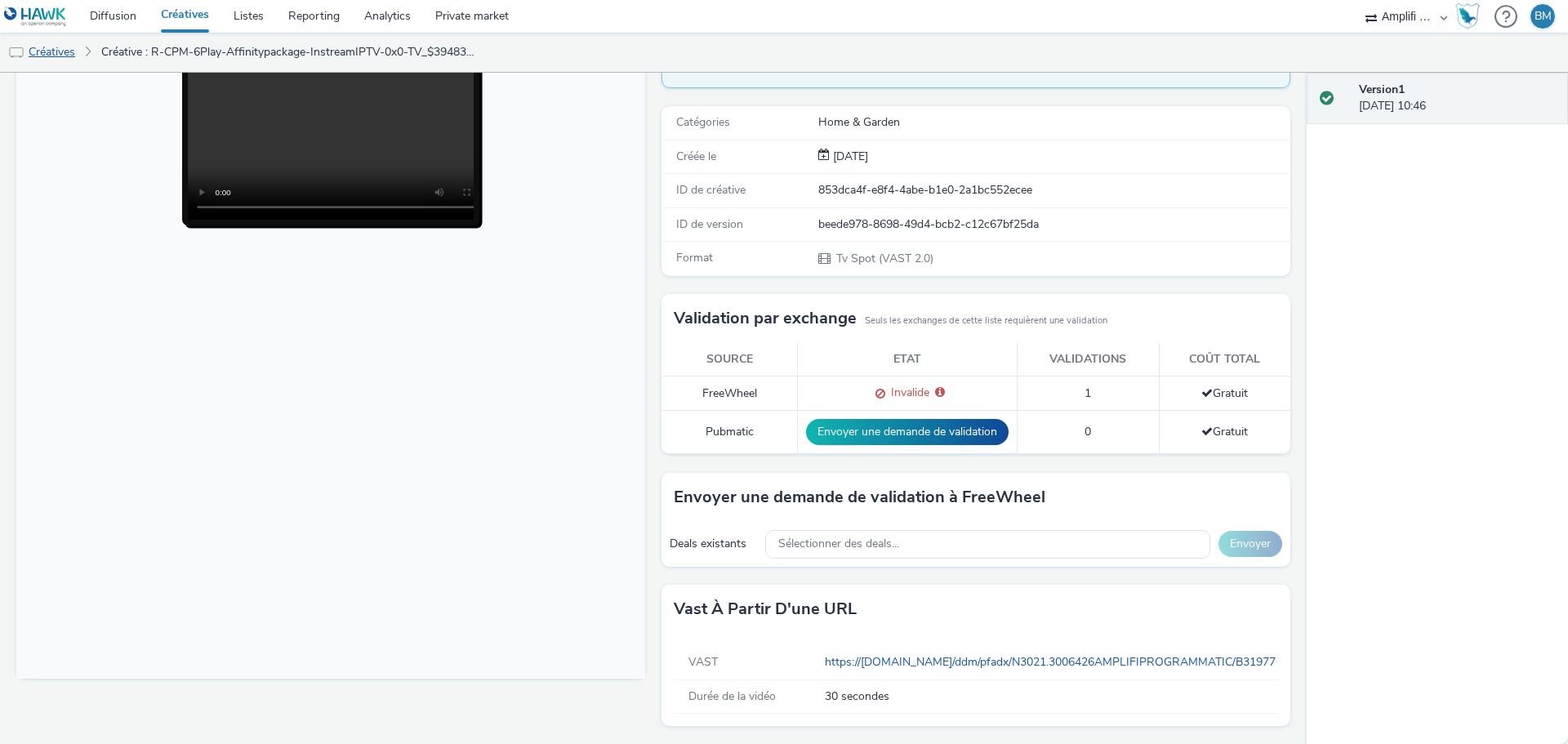
click at [37, 53] on link "Créatives" at bounding box center [42, 52] width 83 height 39
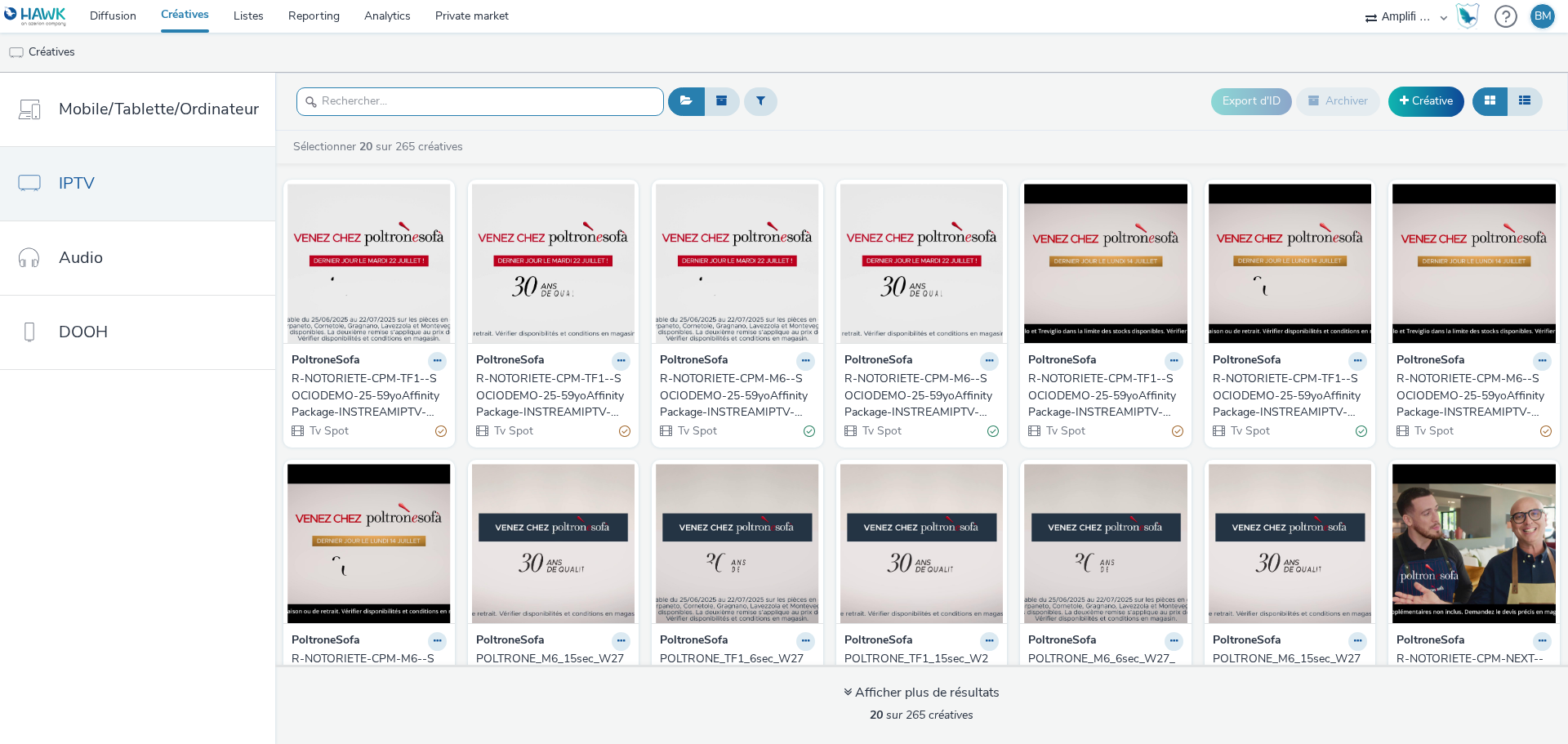
click at [395, 99] on input "text" at bounding box center [480, 101] width 368 height 29
paste input "R-CPM-6Play-Affinitypackage-InstreamIPTV-1x1-TV_$385566564$_W2"
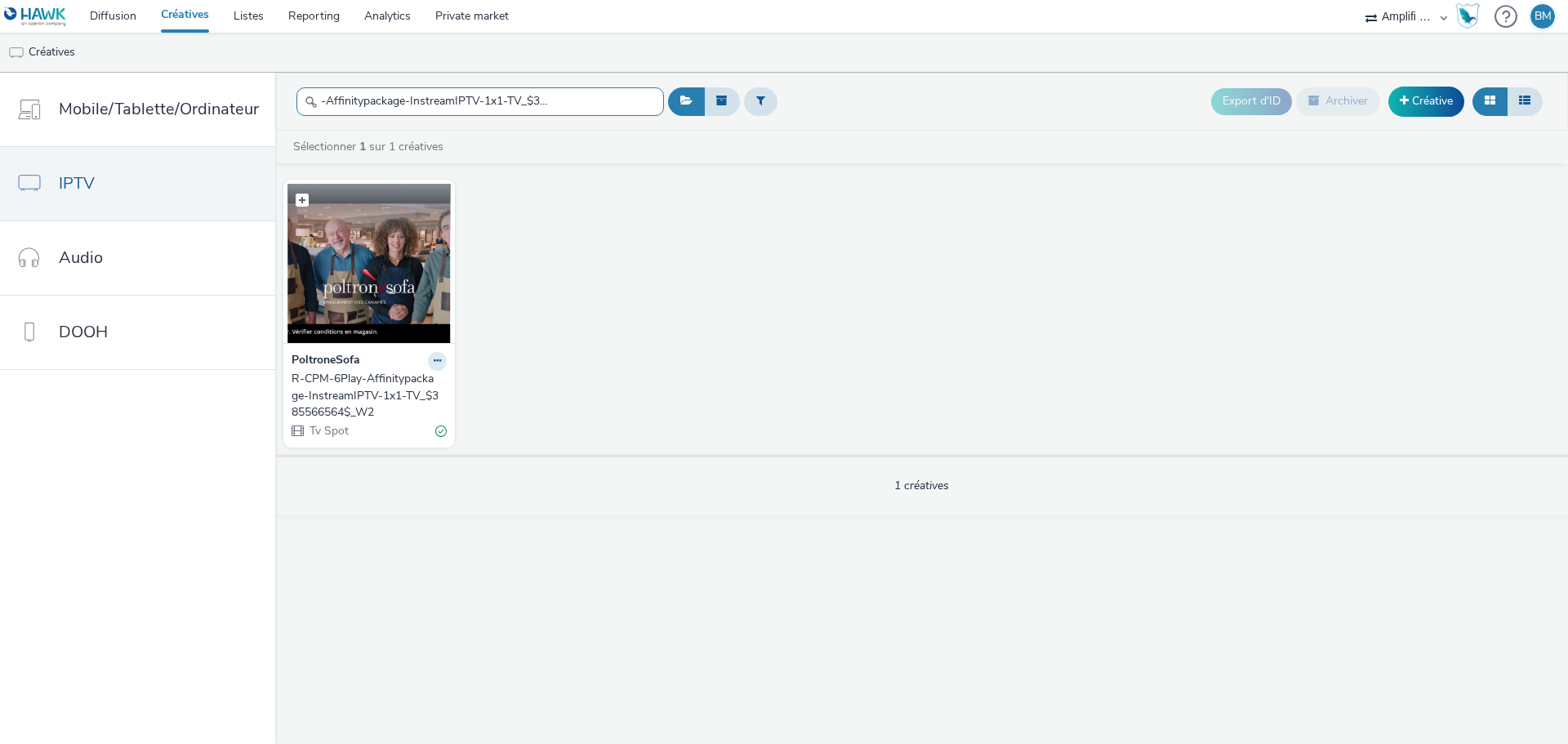
type input "R-CPM-6Play-Affinitypackage-InstreamIPTV-1x1-TV_$385566564$_W2"
click at [389, 313] on img at bounding box center [369, 264] width 163 height 159
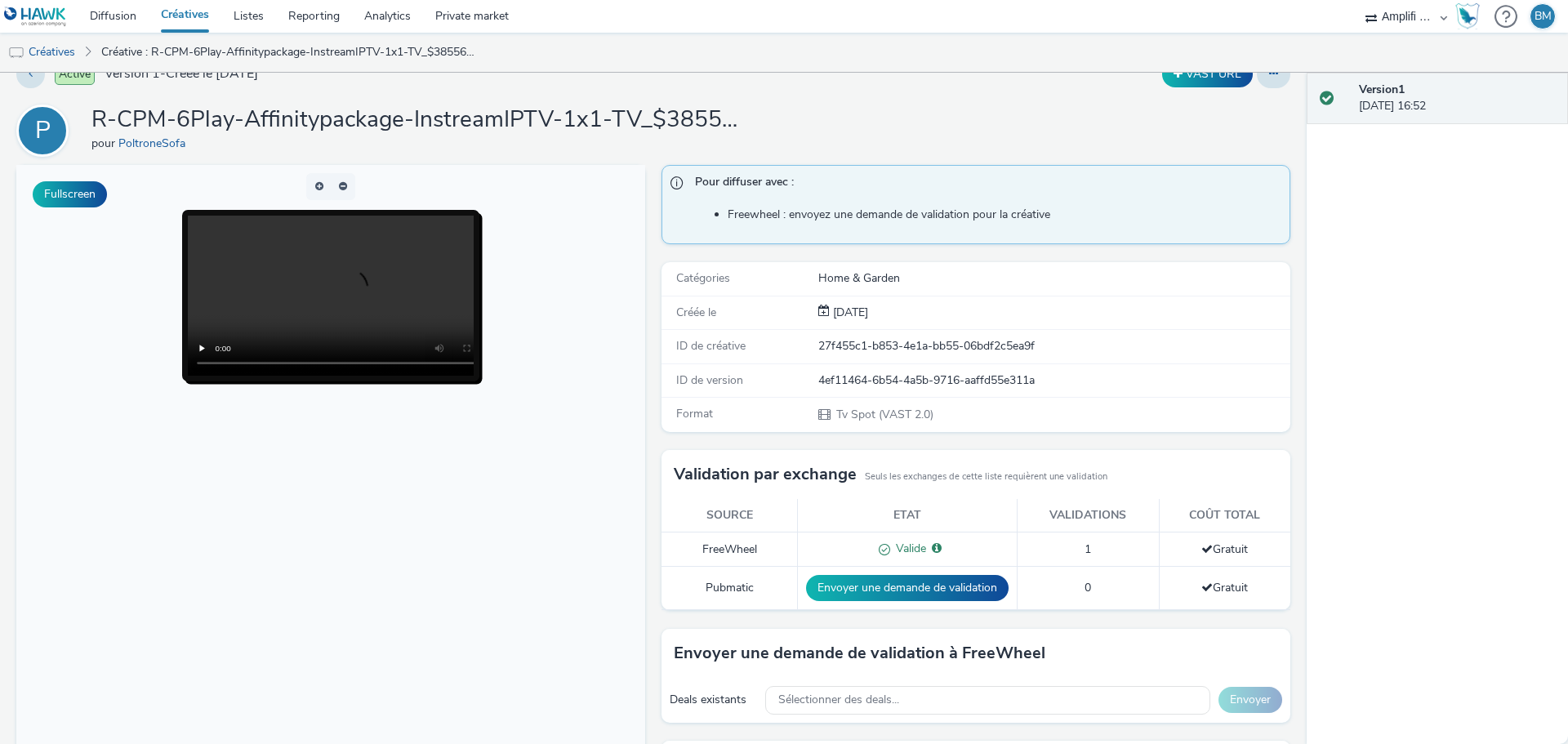
scroll to position [24, 0]
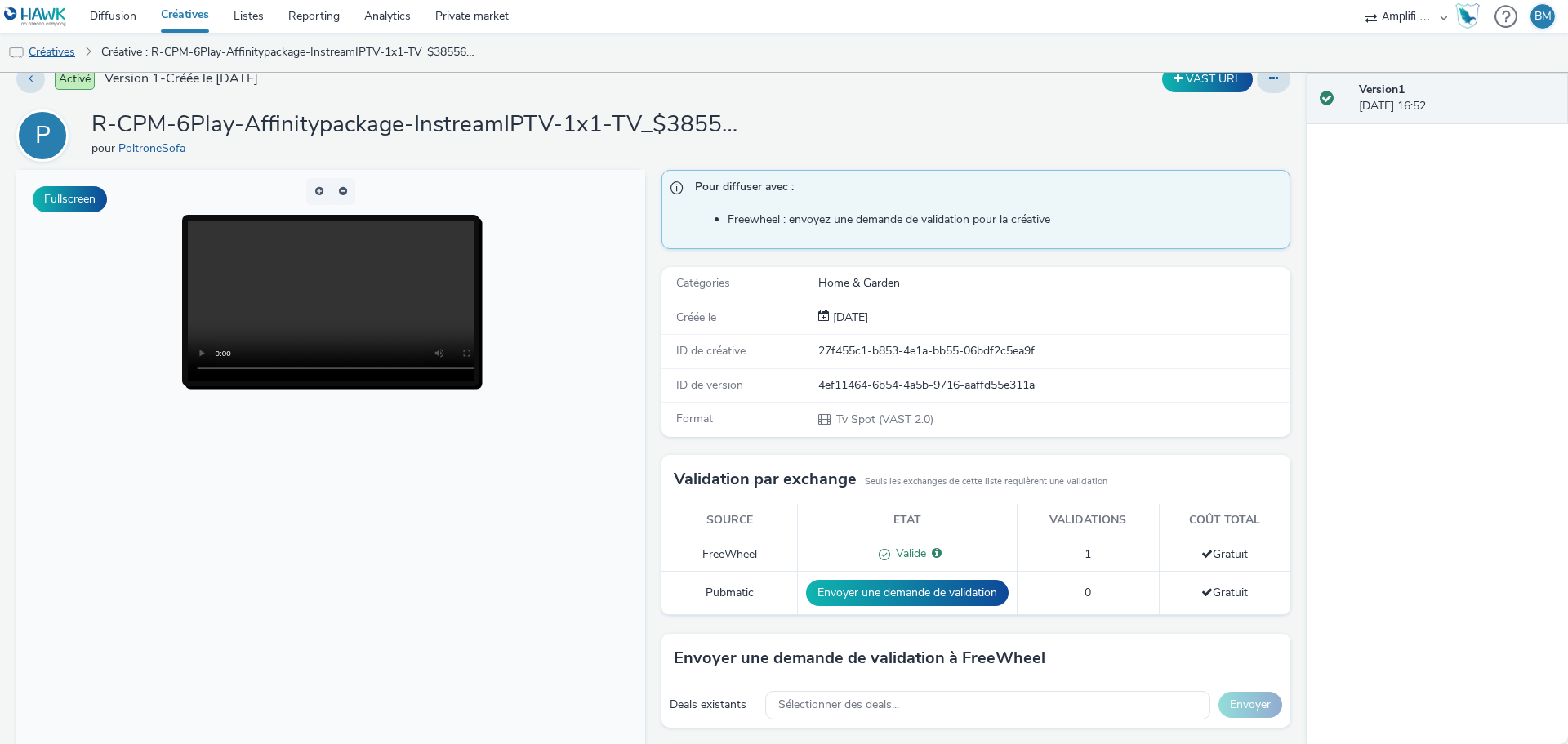
click at [72, 53] on link "Créatives" at bounding box center [42, 52] width 83 height 39
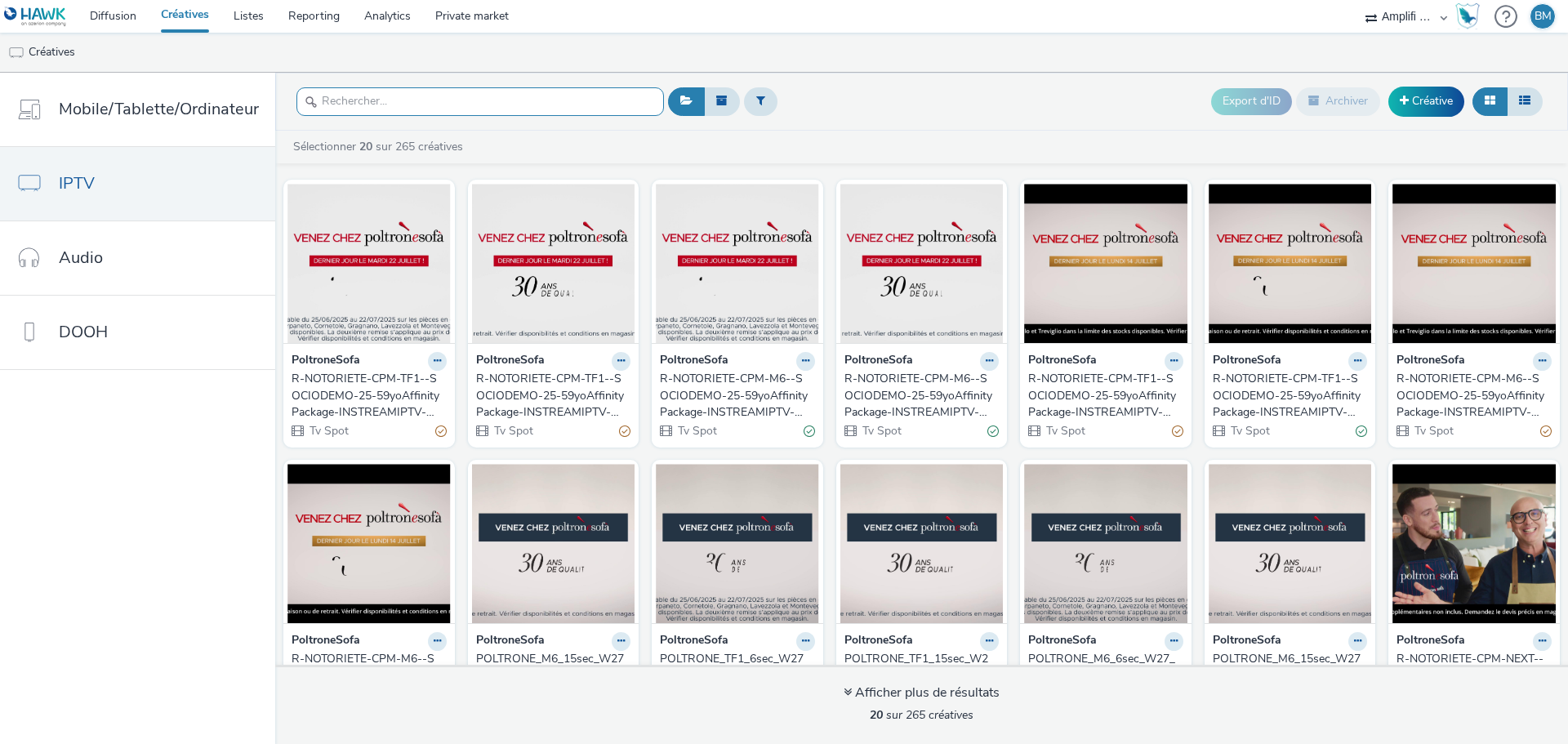
click at [429, 110] on input "text" at bounding box center [480, 101] width 368 height 29
paste input "R-CPM-6Play-Affinitypackage-InstreamIPTV-1x1-TV_$385566564$_W3"
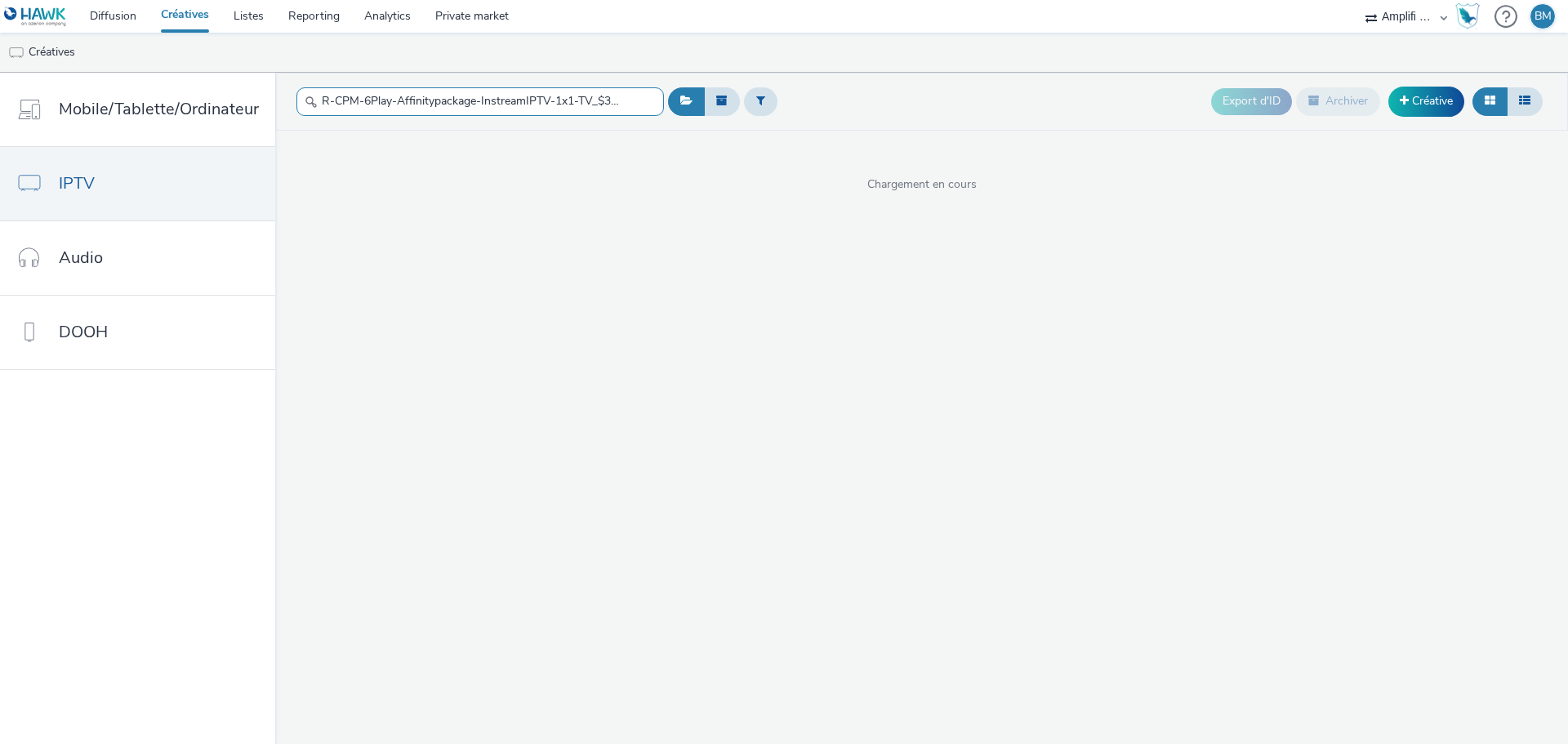
scroll to position [0, 79]
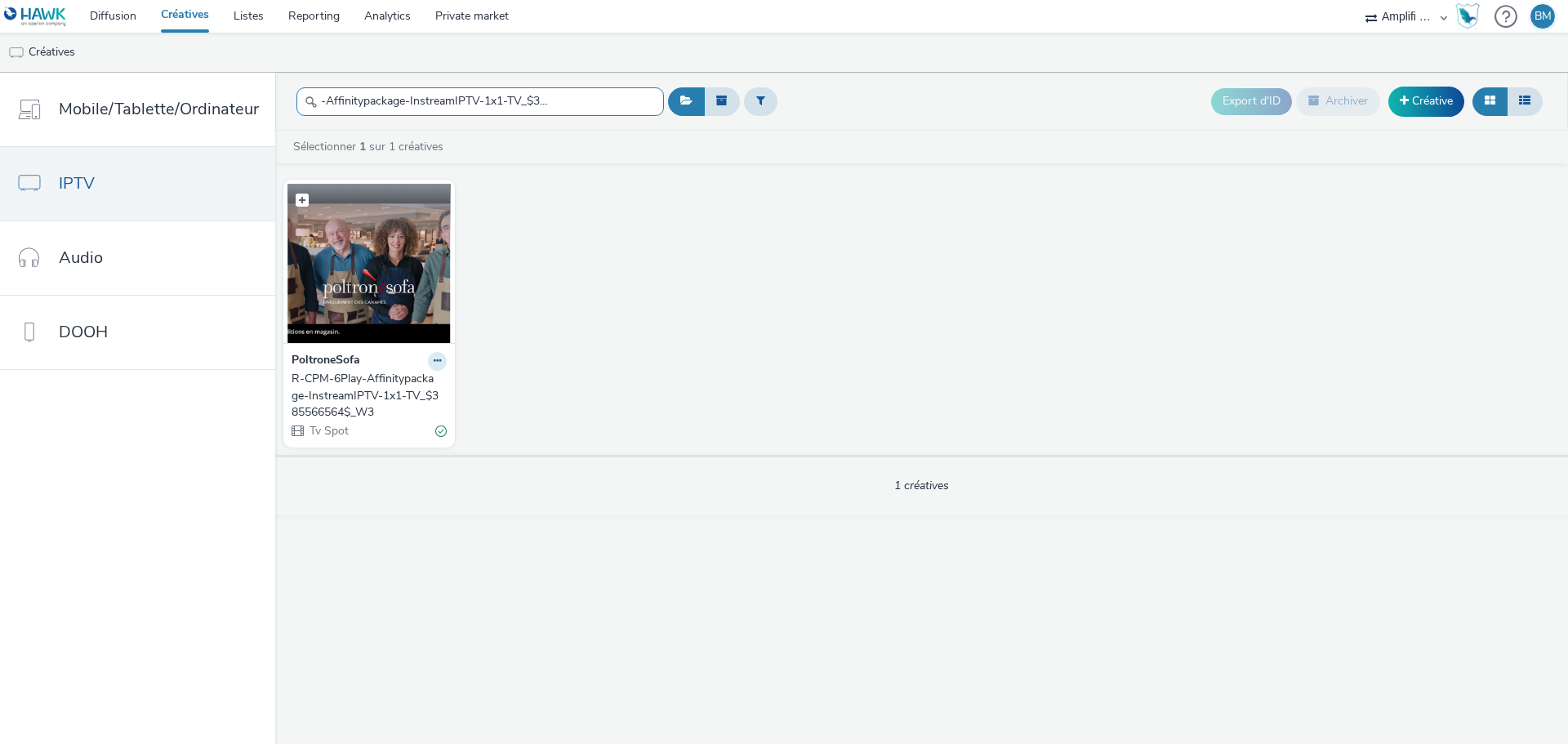
type input "R-CPM-6Play-Affinitypackage-InstreamIPTV-1x1-TV_$385566564$_W3"
click at [375, 301] on img at bounding box center [369, 264] width 163 height 159
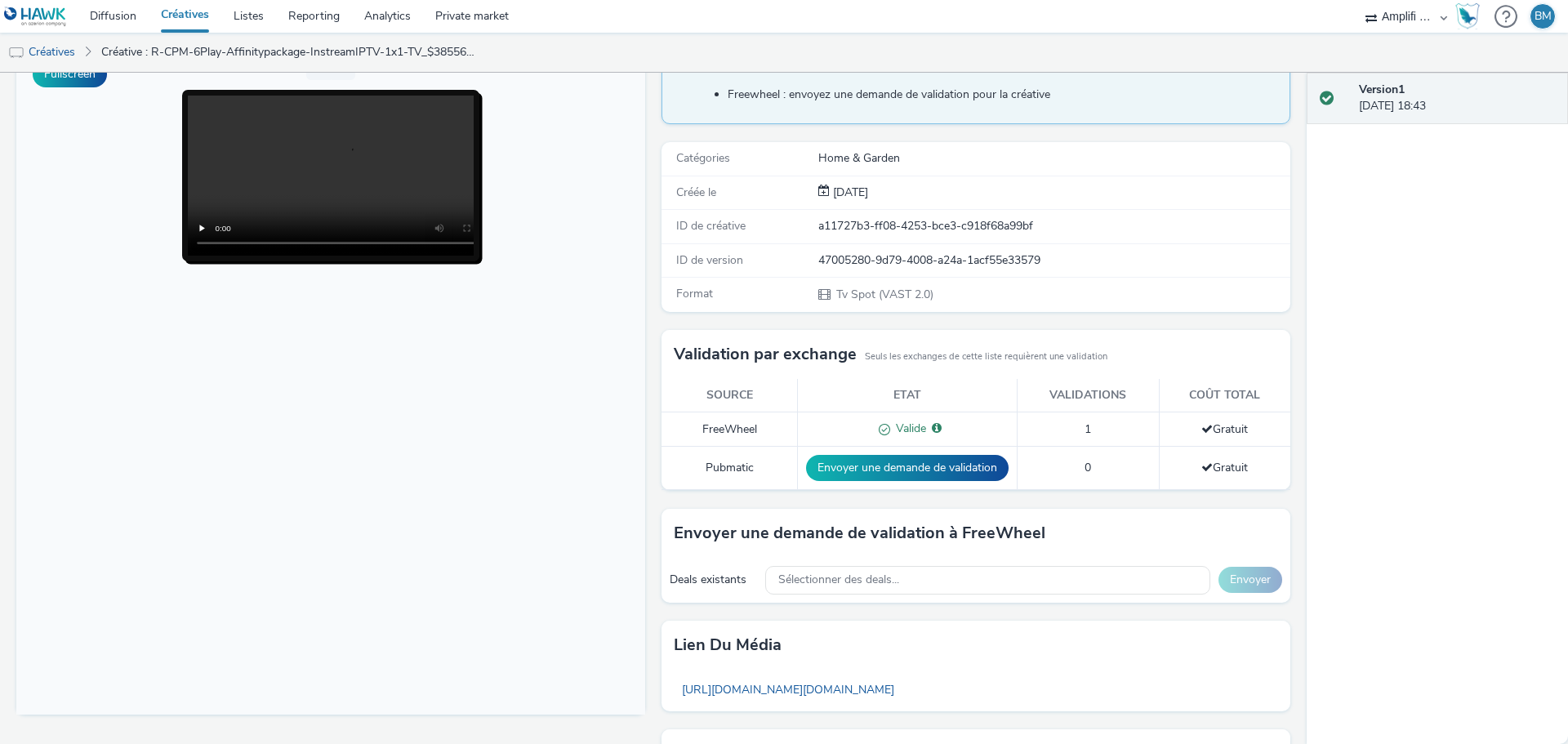
scroll to position [24, 0]
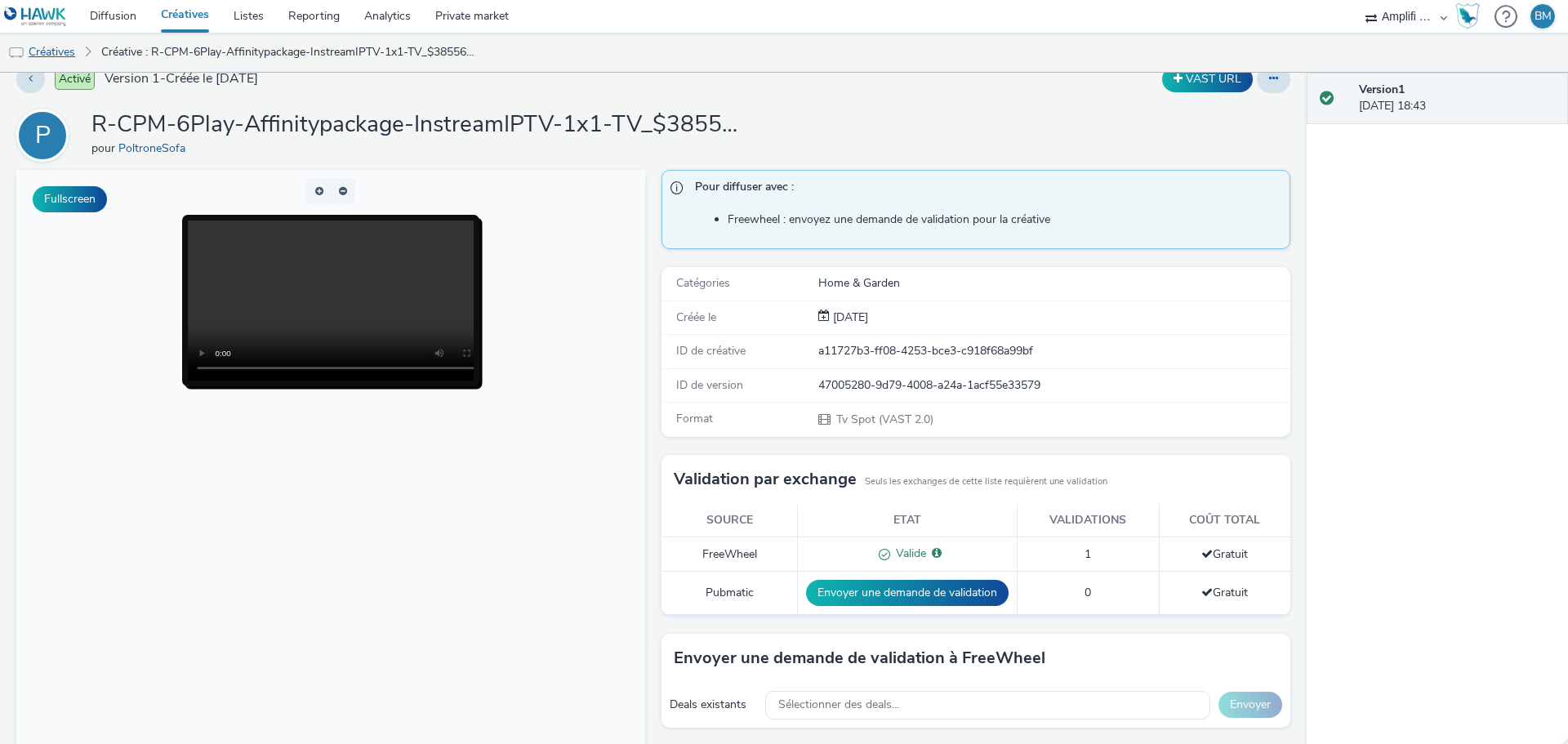
click at [71, 55] on link "Créatives" at bounding box center [42, 52] width 83 height 39
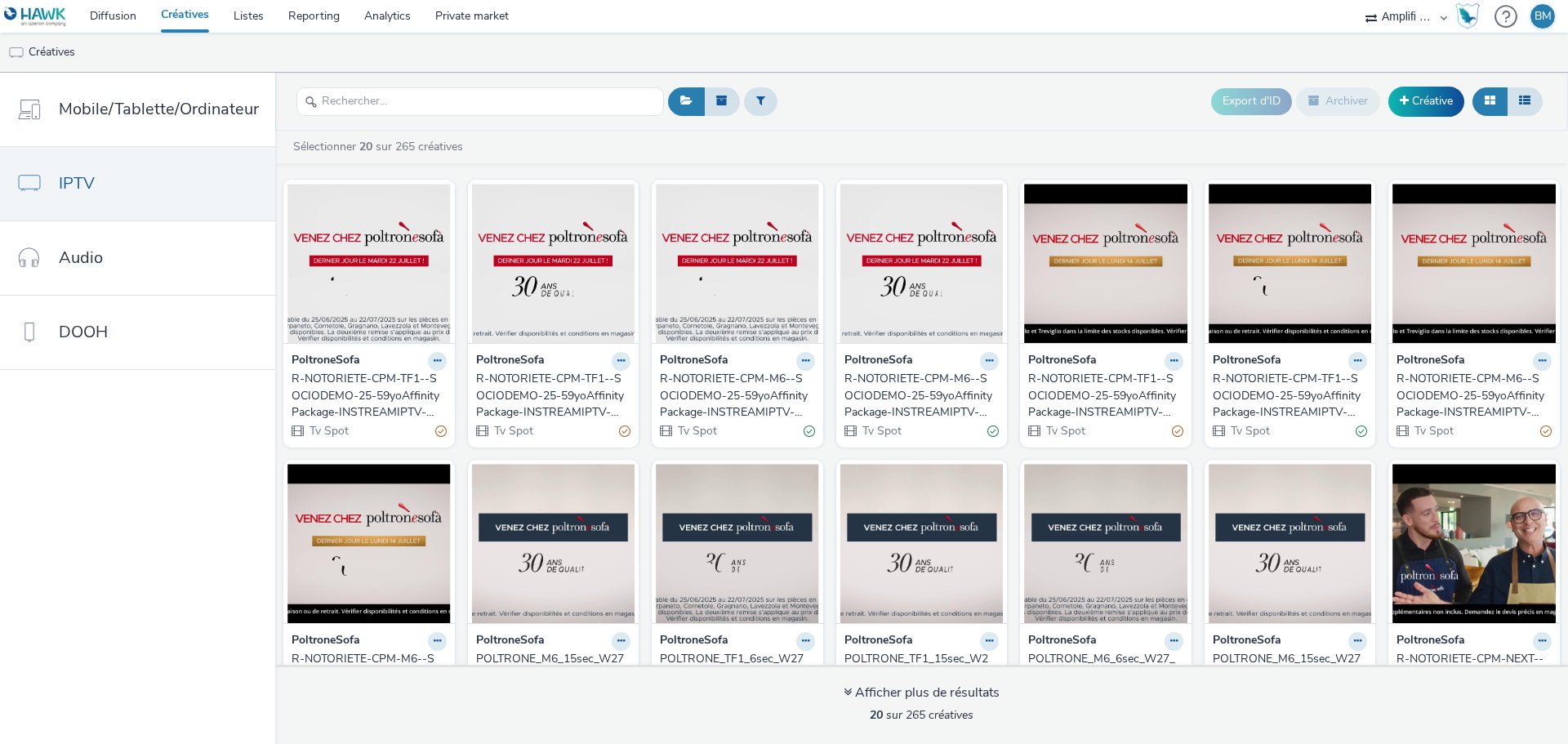
click at [474, 116] on div at bounding box center [480, 101] width 368 height 40
click at [473, 106] on input "text" at bounding box center [480, 101] width 368 height 29
paste input "R-CPM-FTV-Affinitypackage-InstreamIPTV-1x1-TV$-398015084$-P-InstreamIPTV-1x1-W2…"
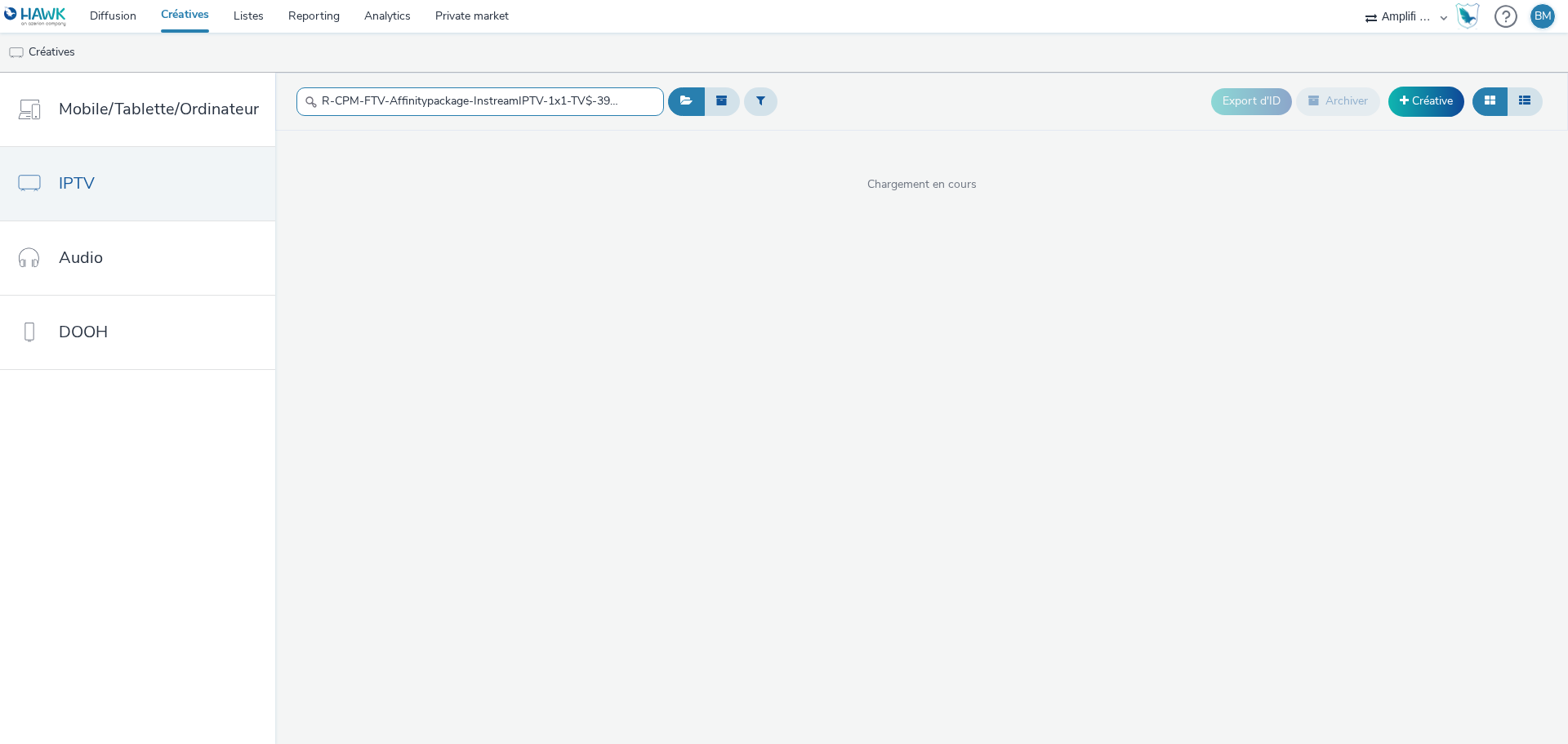
scroll to position [0, 220]
type input "R-CPM-FTV-Affinitypackage-InstreamIPTV-1x1-TV$-398015084$-P-InstreamIPTV-1x1-W2…"
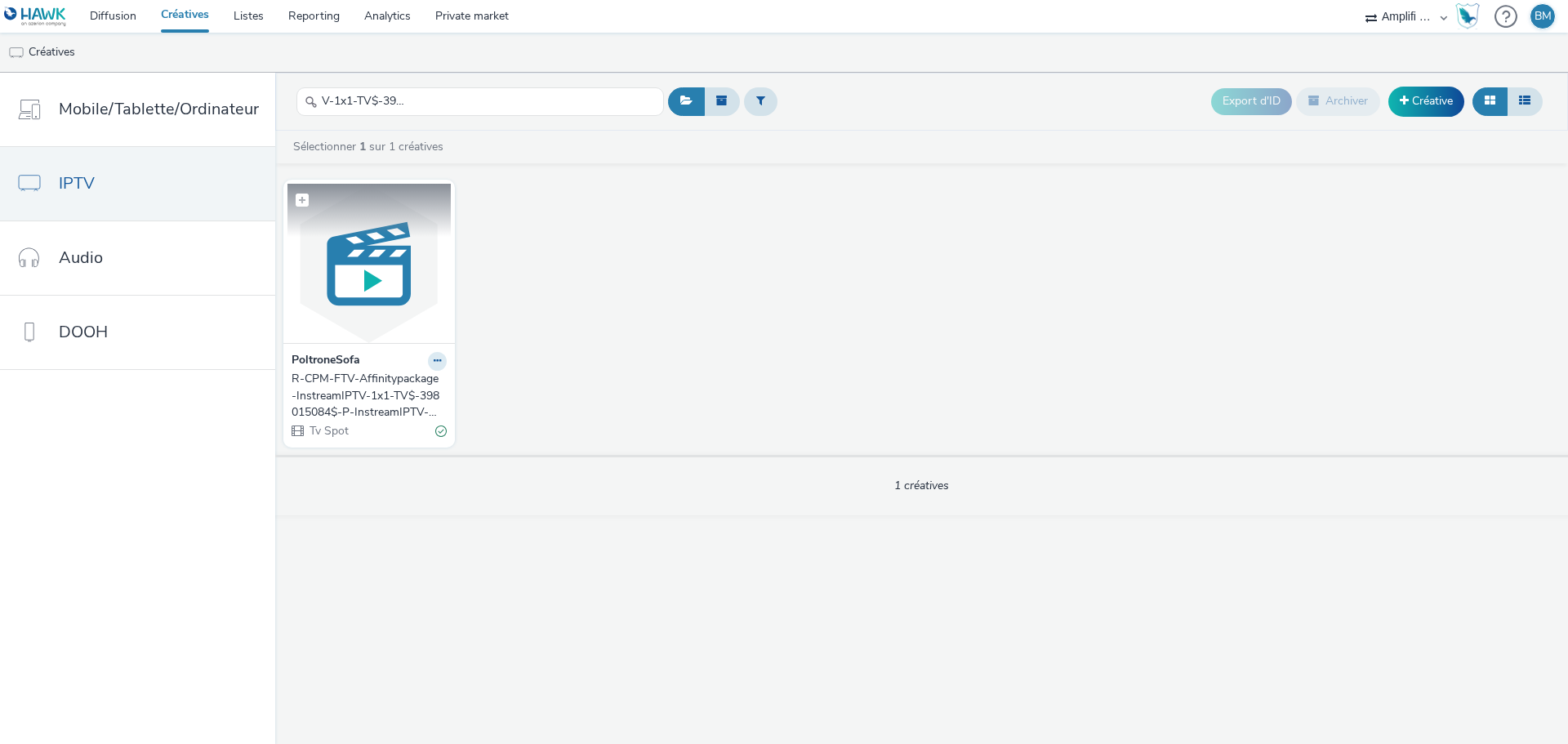
click at [392, 303] on img at bounding box center [369, 264] width 163 height 159
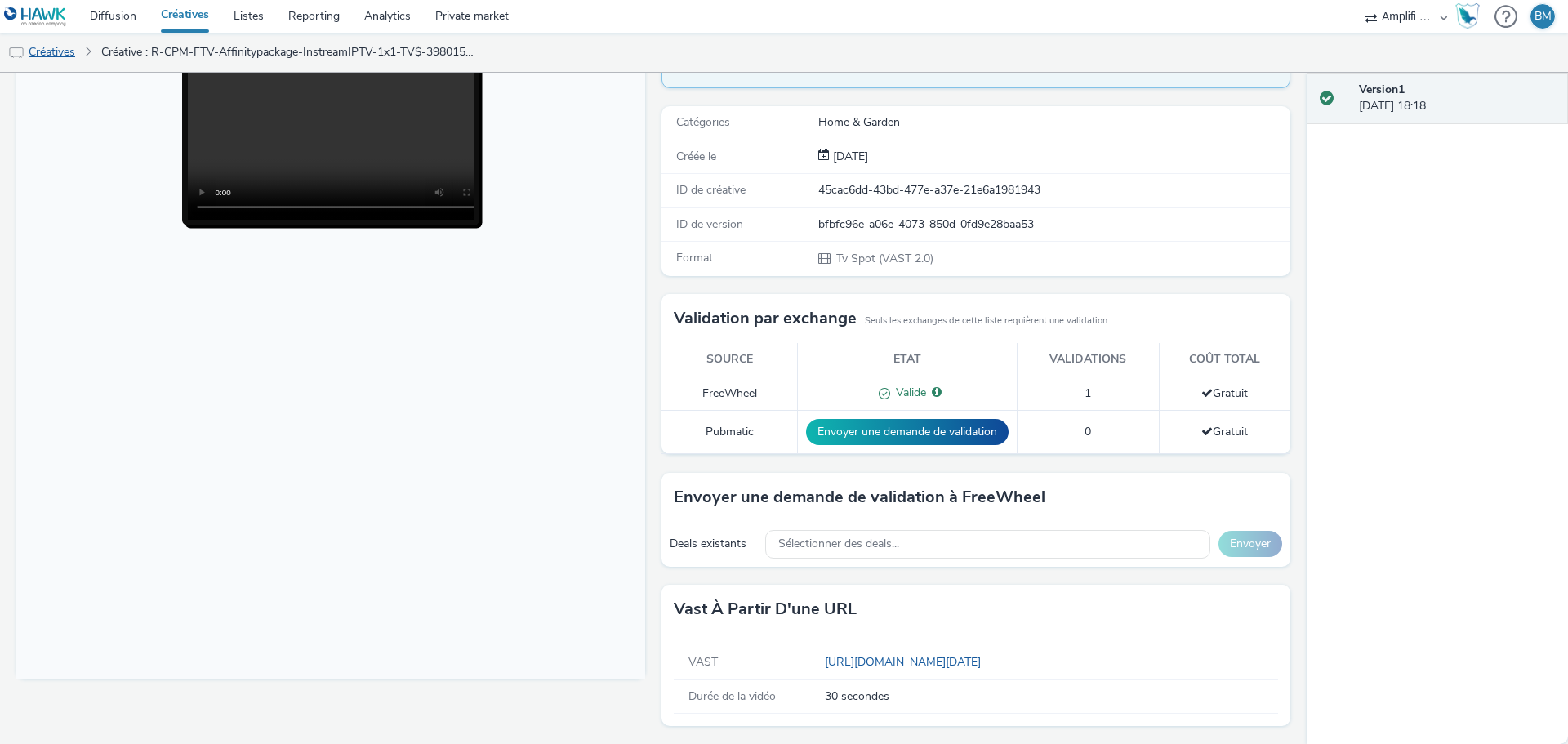
click at [66, 55] on link "Créatives" at bounding box center [42, 52] width 83 height 39
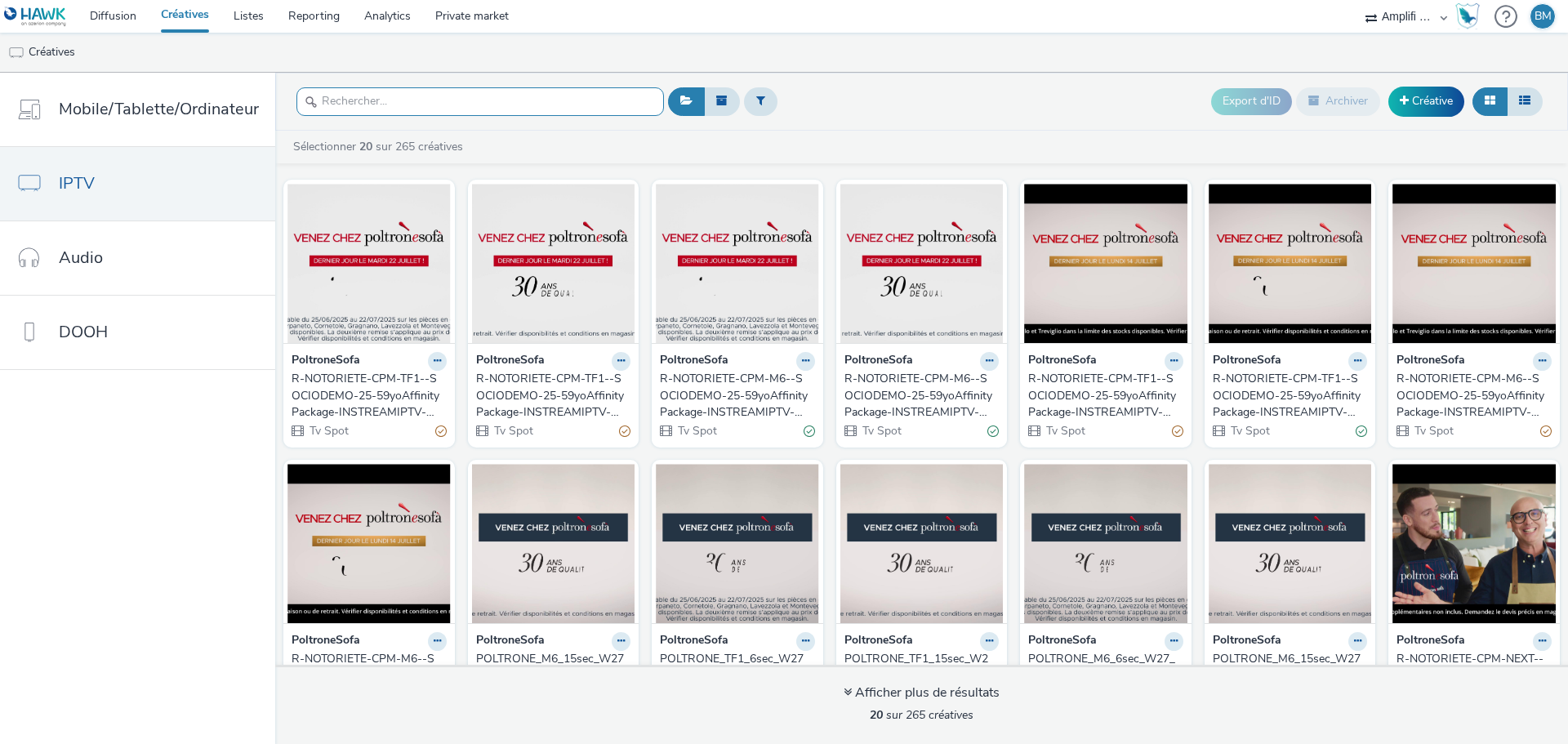
click at [337, 101] on input "text" at bounding box center [480, 101] width 368 height 29
paste input "R-CPM-FTV-Affinitypackage-InstreamIPTV-1x1-TV-$398015084$-W29"
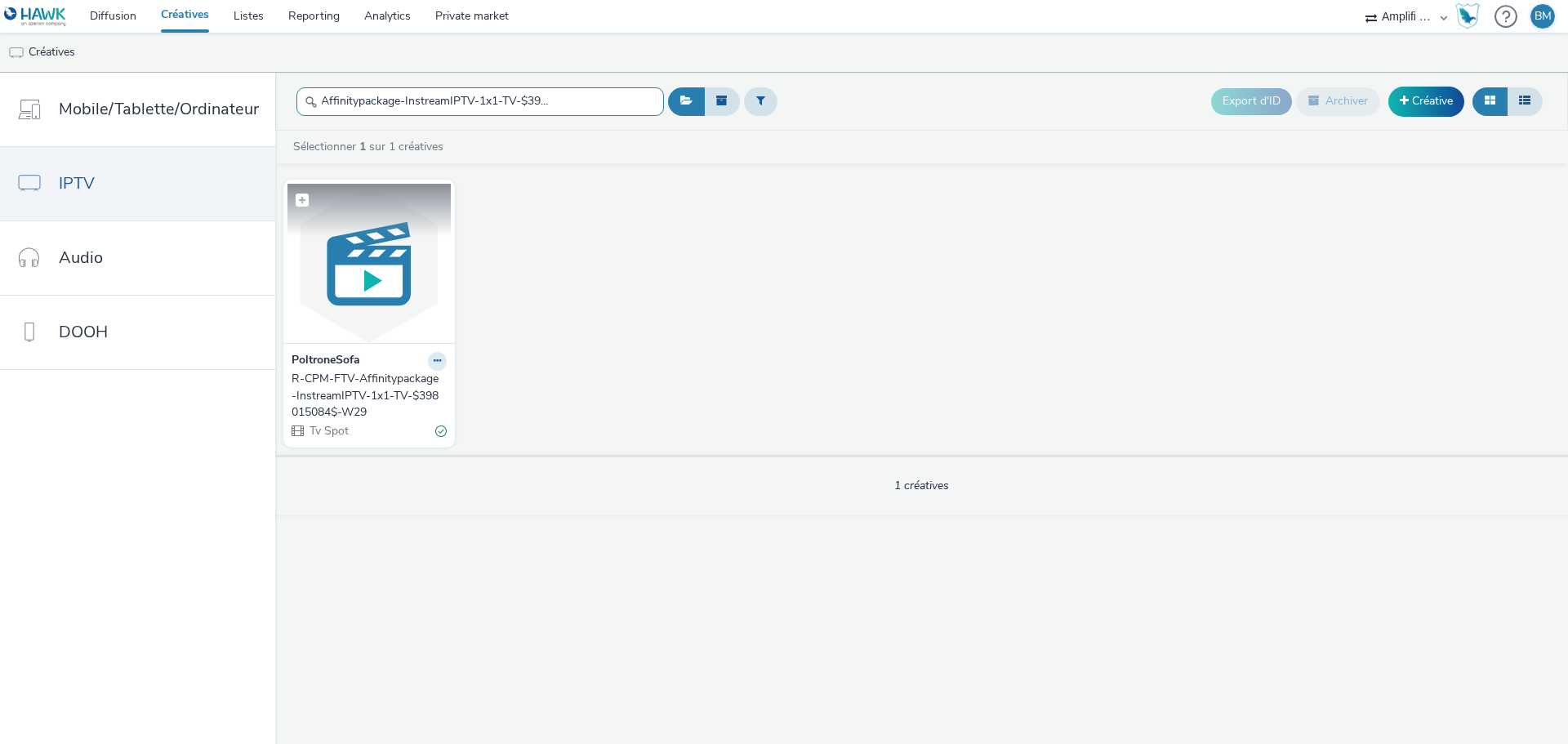
type input "R-CPM-FTV-Affinitypackage-InstreamIPTV-1x1-TV-$398015084$-W29"
click at [352, 268] on img at bounding box center [369, 264] width 163 height 159
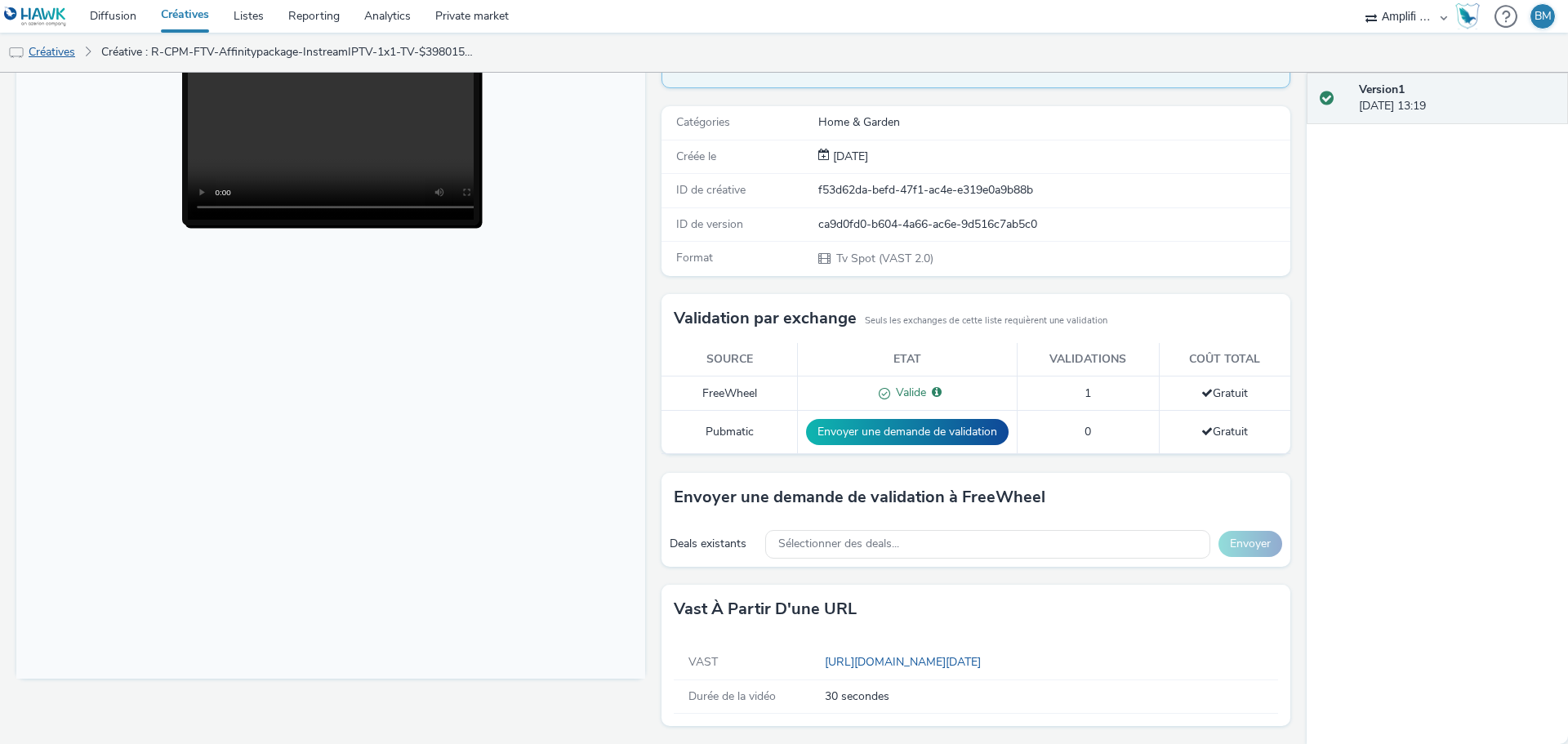
click at [42, 53] on link "Créatives" at bounding box center [42, 52] width 83 height 39
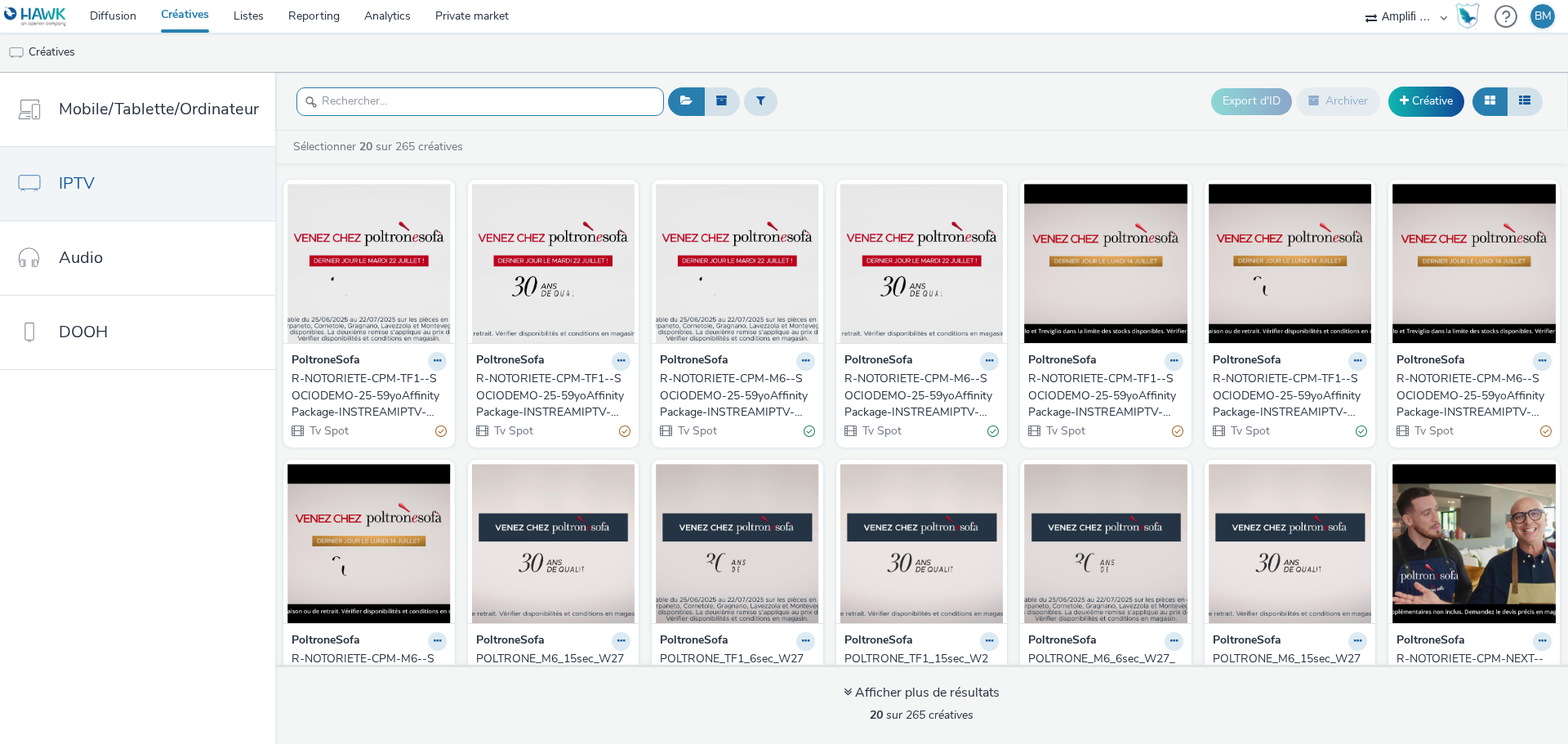
click at [368, 103] on input "text" at bounding box center [480, 101] width 368 height 29
paste input "R-CPM-FTV-Affinitypackage-InstreamIPTV-1x1-TV_$385424464$_W2"
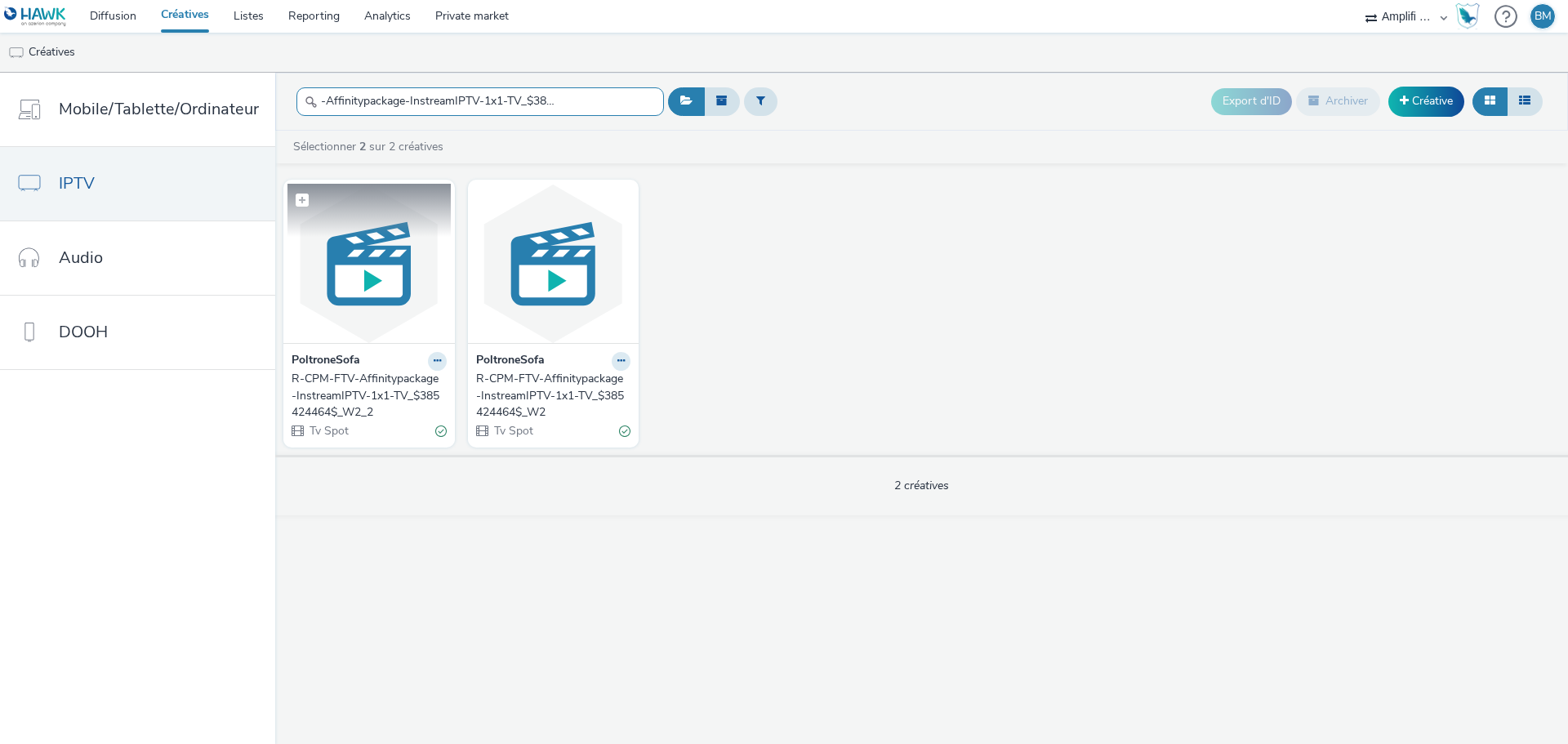
type input "R-CPM-FTV-Affinitypackage-InstreamIPTV-1x1-TV_$385424464$_W2"
click at [385, 294] on img at bounding box center [369, 264] width 163 height 159
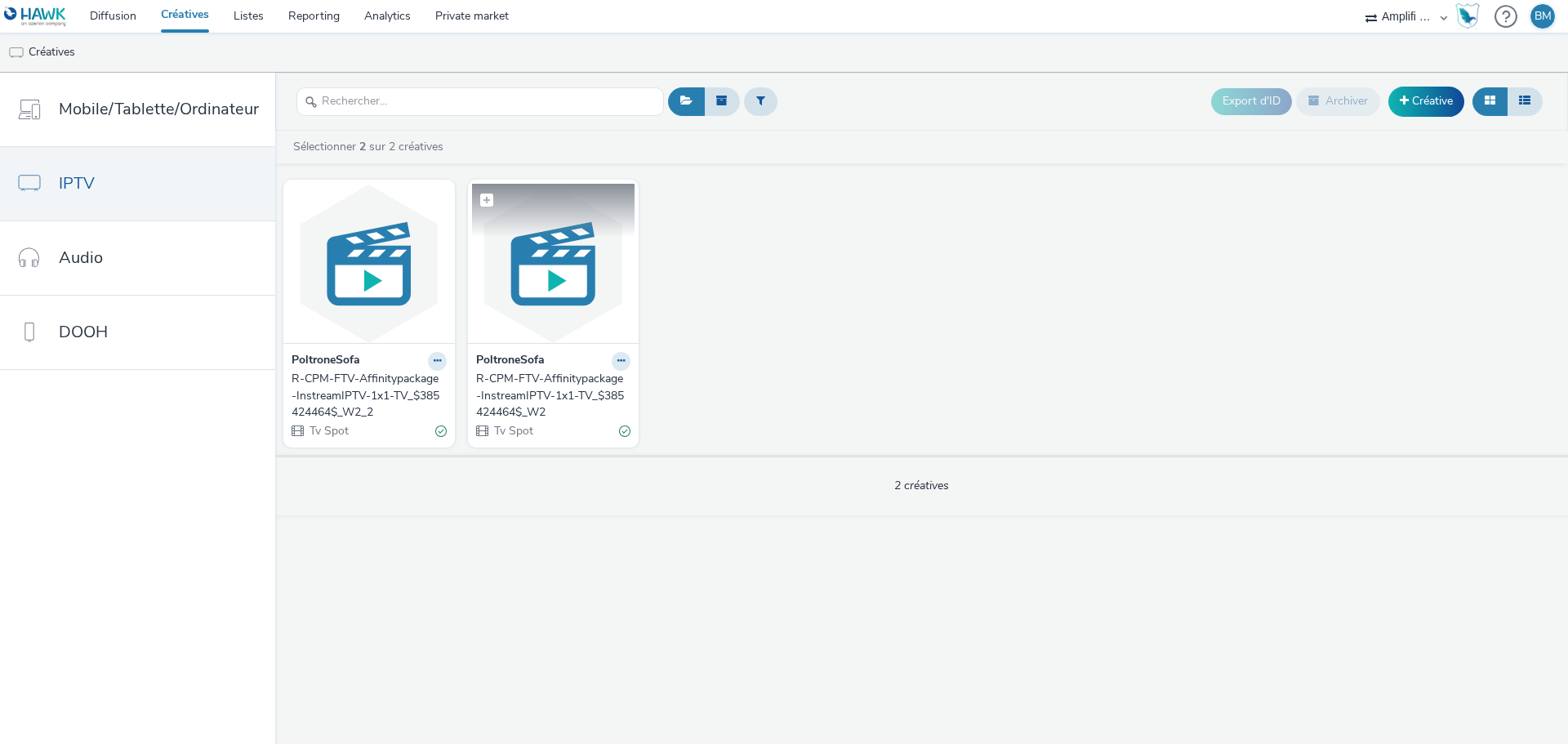
click at [528, 297] on img at bounding box center [554, 264] width 163 height 159
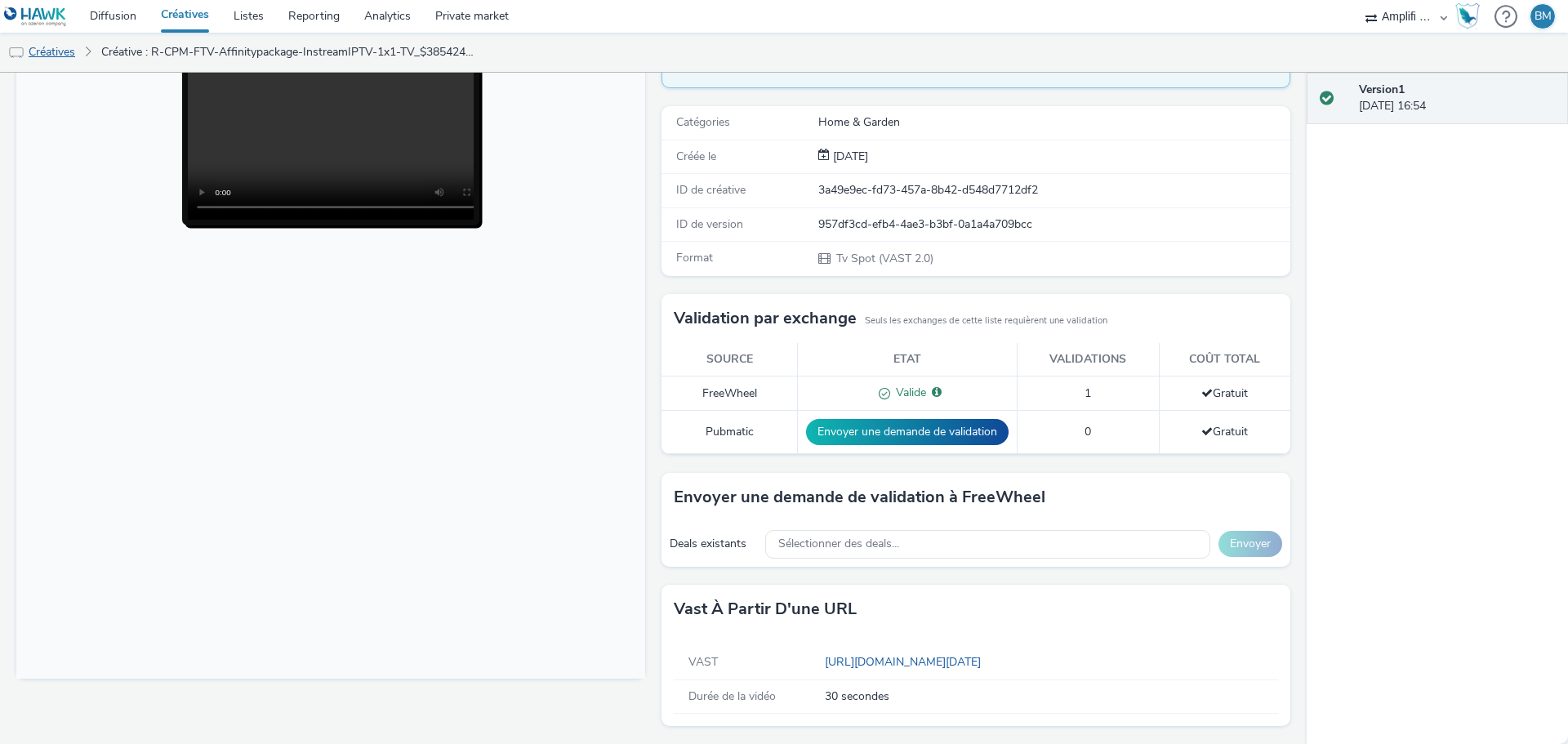
click at [79, 52] on link "Créatives" at bounding box center [42, 52] width 83 height 39
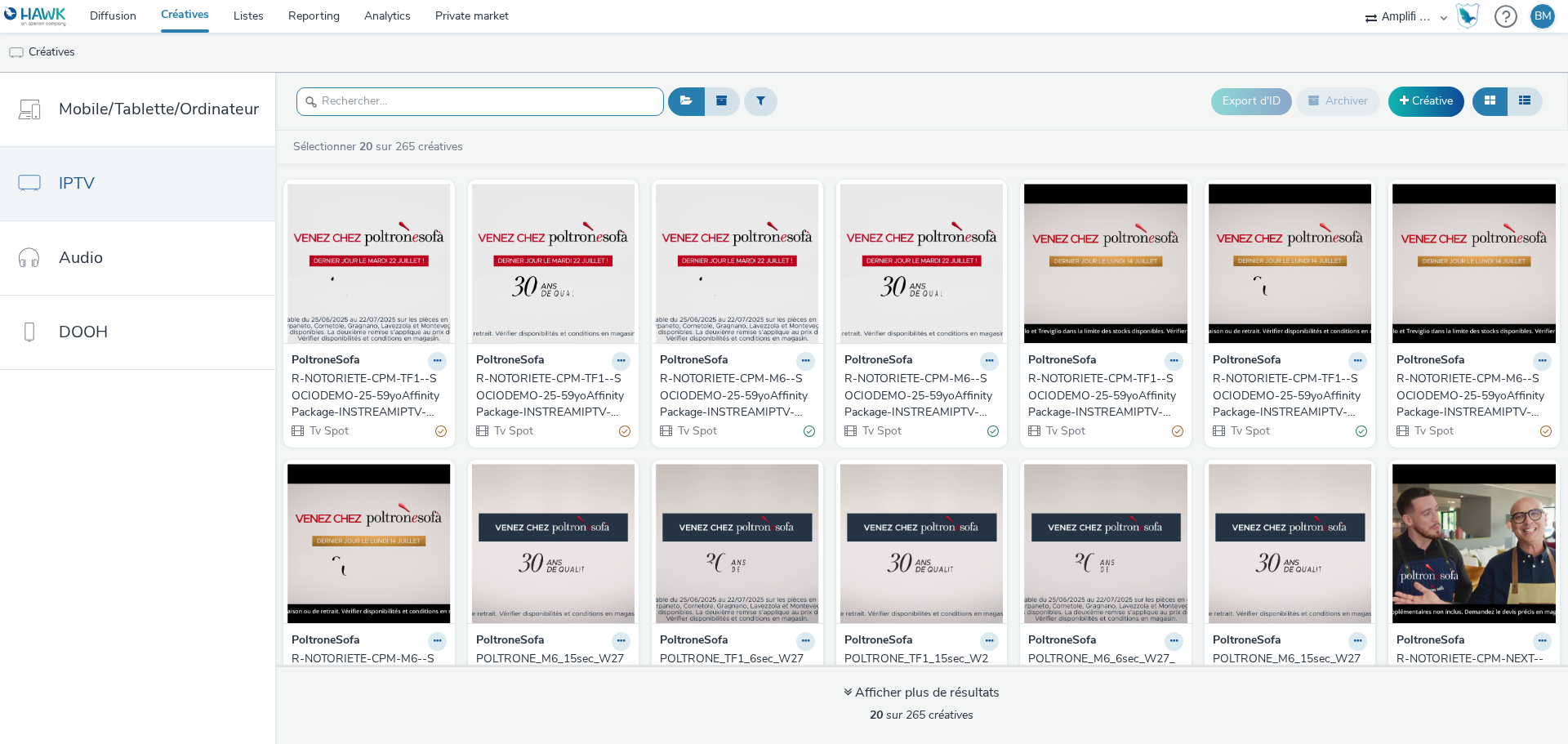
click at [356, 106] on input "text" at bounding box center [480, 101] width 368 height 29
paste input "R-CPM-MyTF1-Affinitypackage-InStreamIPTV-0x0-TV-$392429335$-W17"
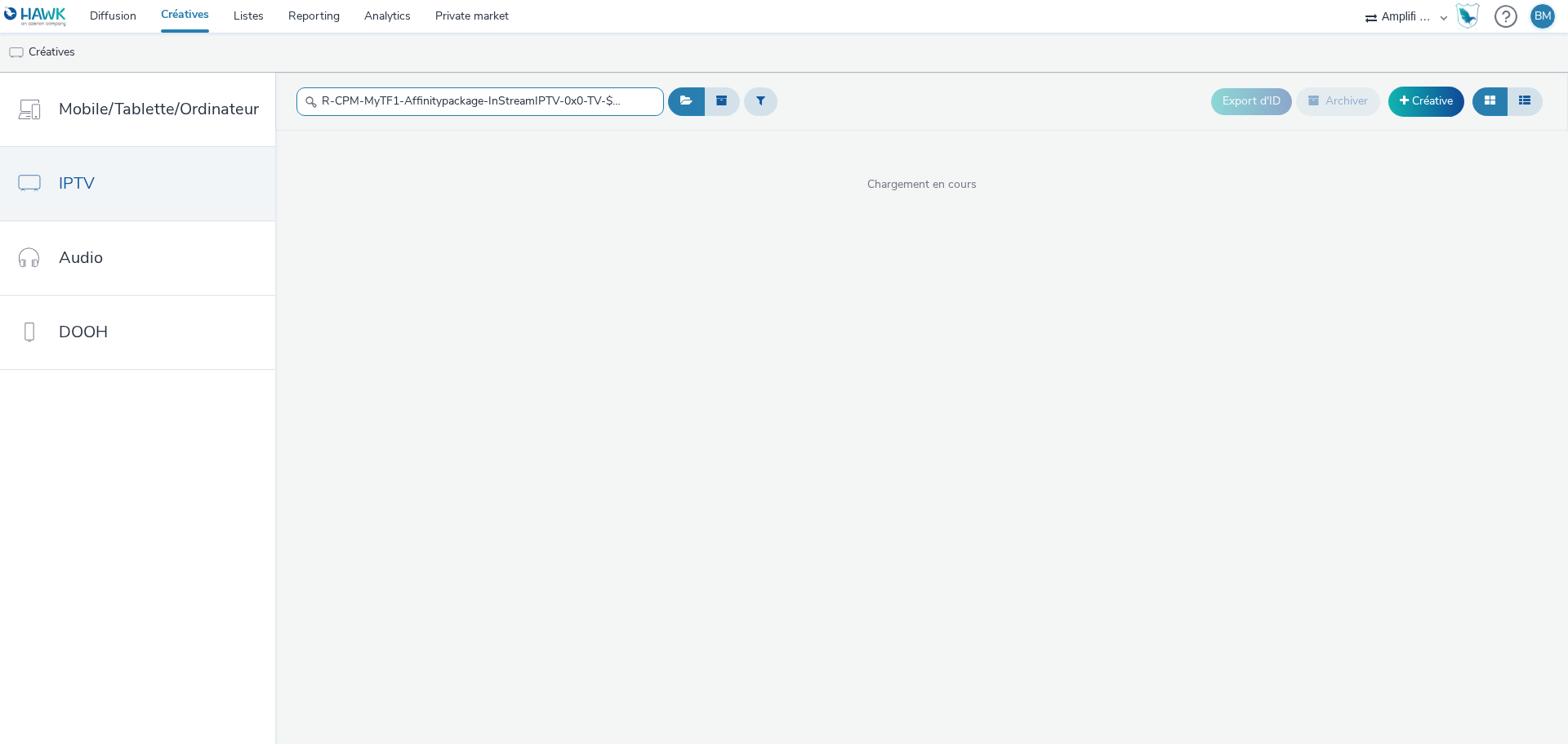
scroll to position [0, 92]
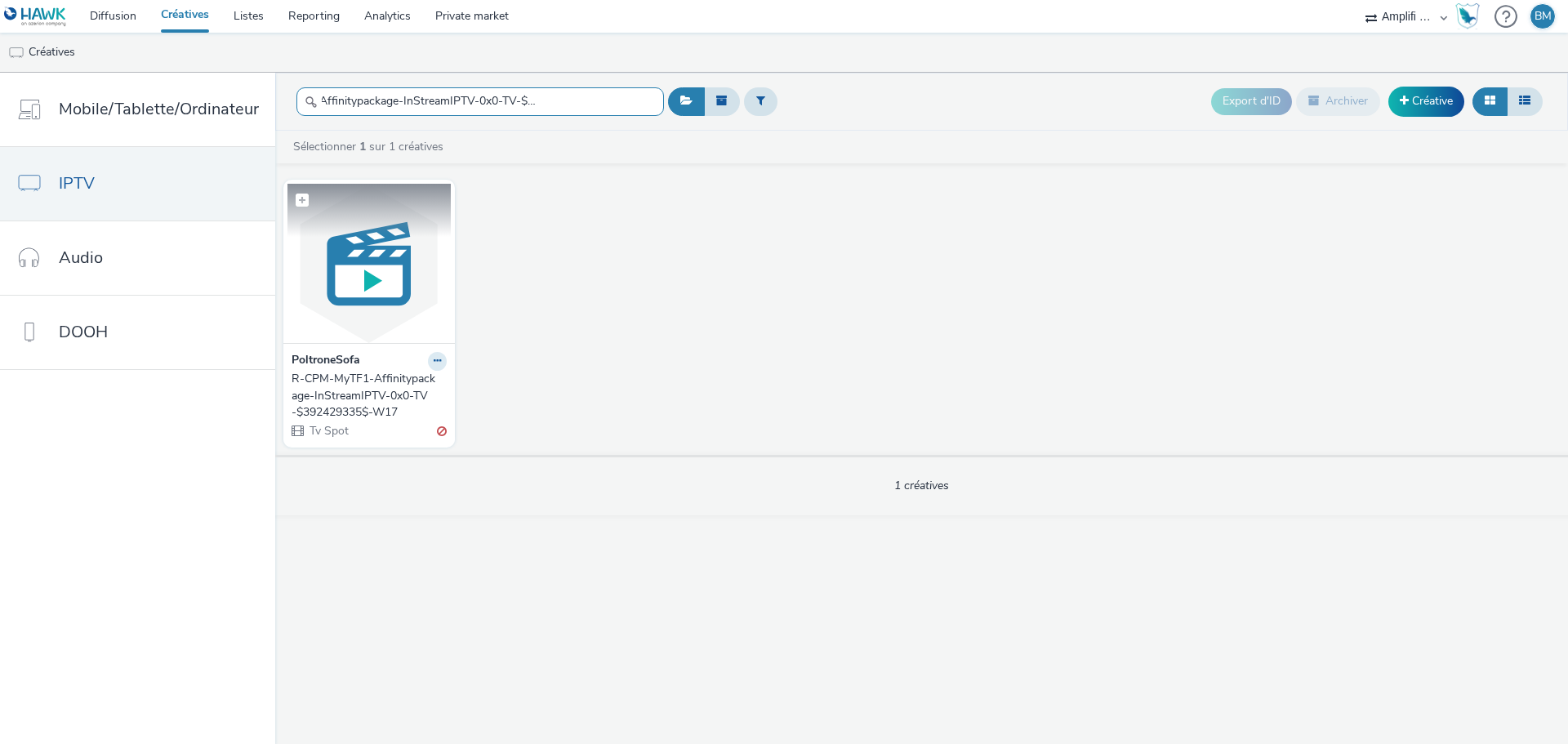
type input "R-CPM-MyTF1-Affinitypackage-InStreamIPTV-0x0-TV-$392429335$-W17"
click at [397, 277] on img at bounding box center [369, 264] width 163 height 159
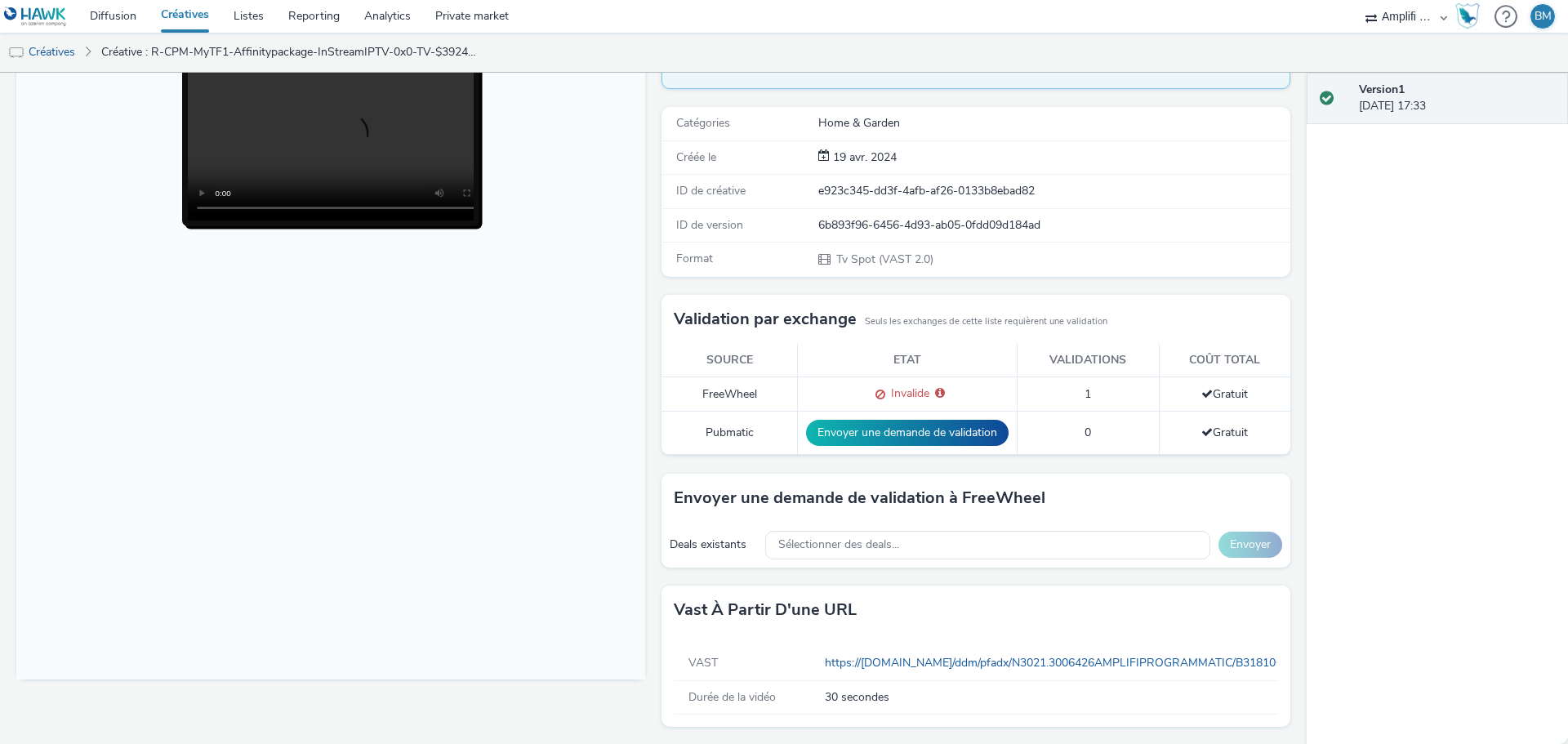
scroll to position [185, 0]
click at [60, 61] on link "Créatives" at bounding box center [42, 52] width 83 height 39
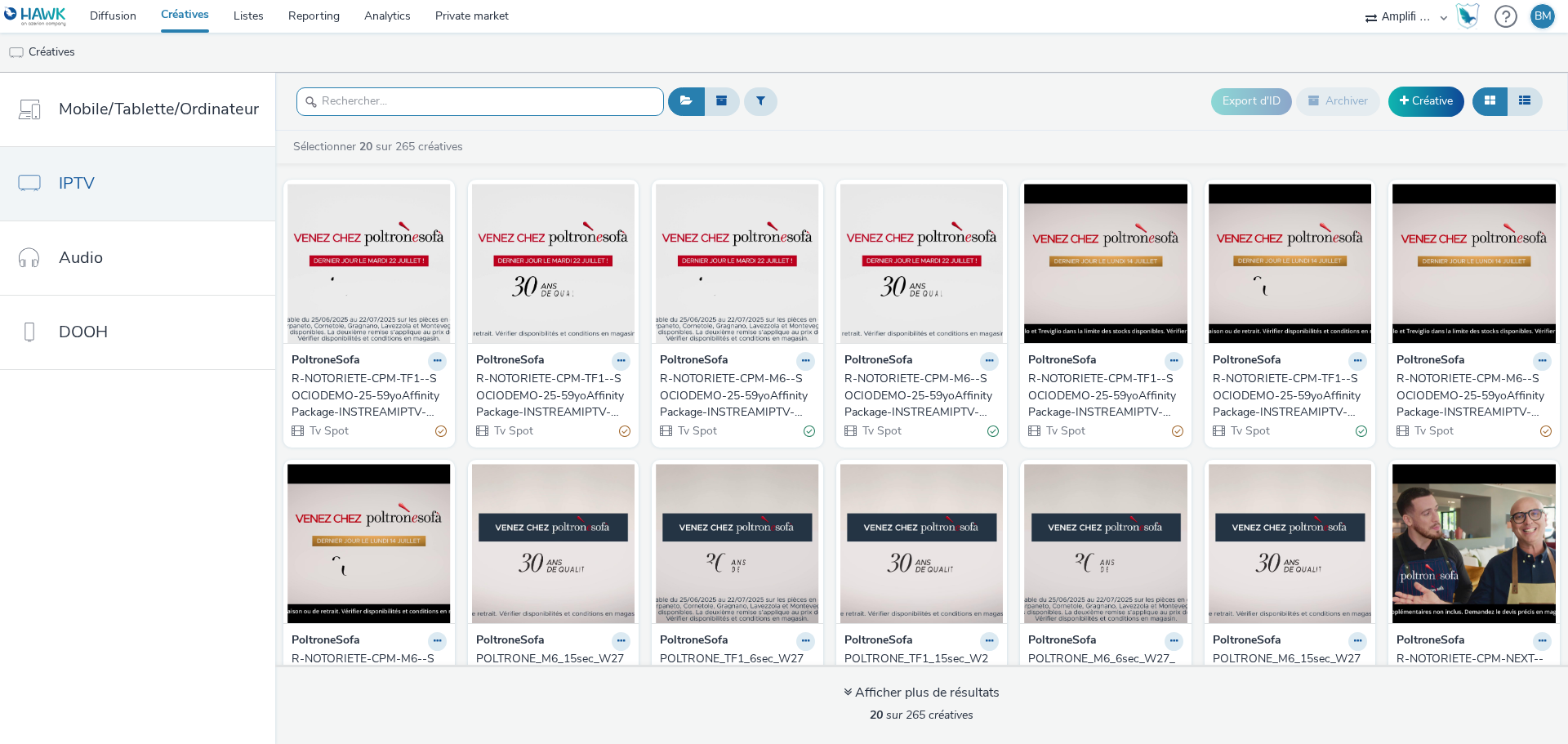
click at [388, 110] on input "text" at bounding box center [480, 101] width 368 height 29
paste input "R-CPM-MyTF1-Affinitypackage-InstreamIPTV-0x0-TV-$394829343$-In-stream video_W21"
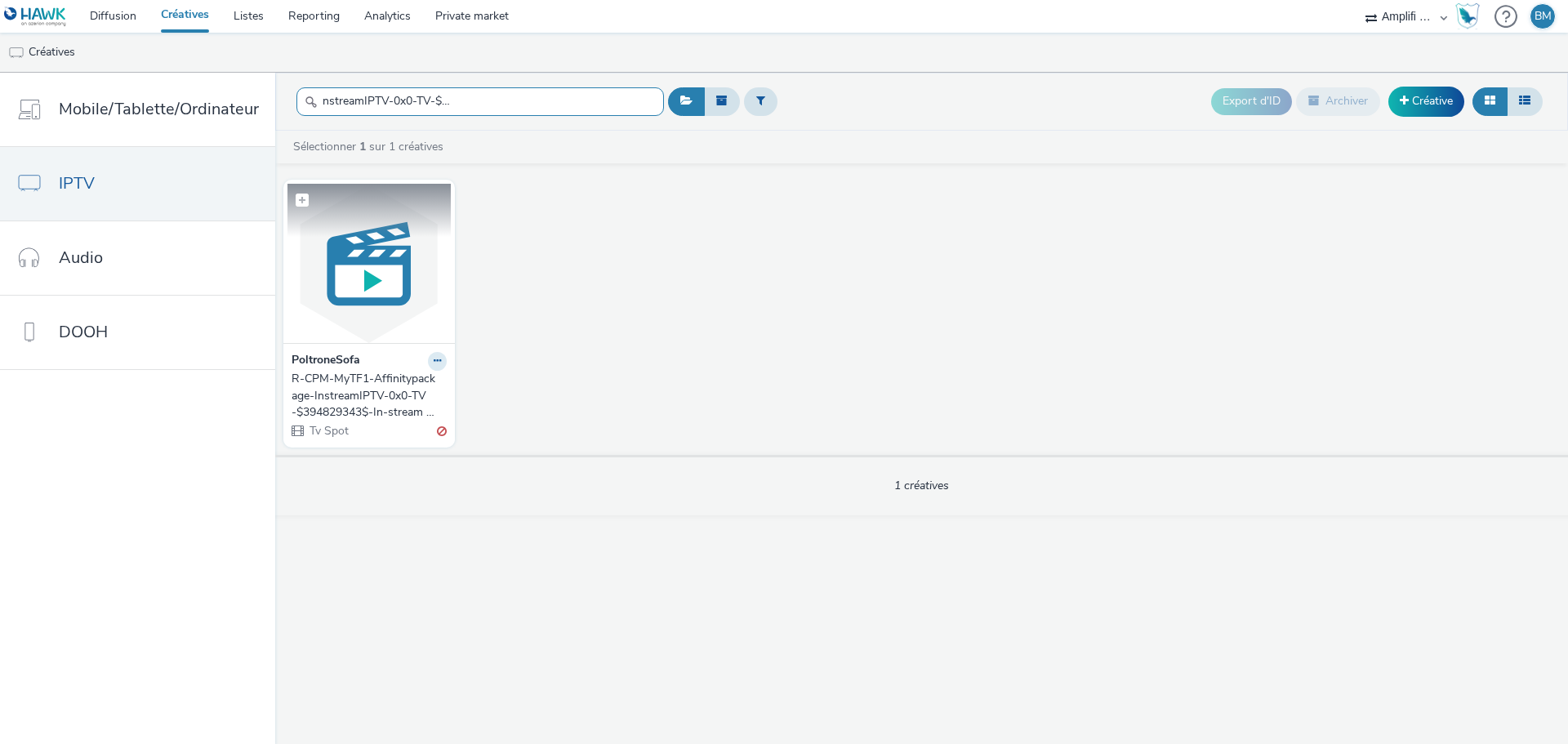
type input "R-CPM-MyTF1-Affinitypackage-InstreamIPTV-0x0-TV-$394829343$-In-stream video_W21"
click at [429, 301] on img at bounding box center [369, 264] width 163 height 159
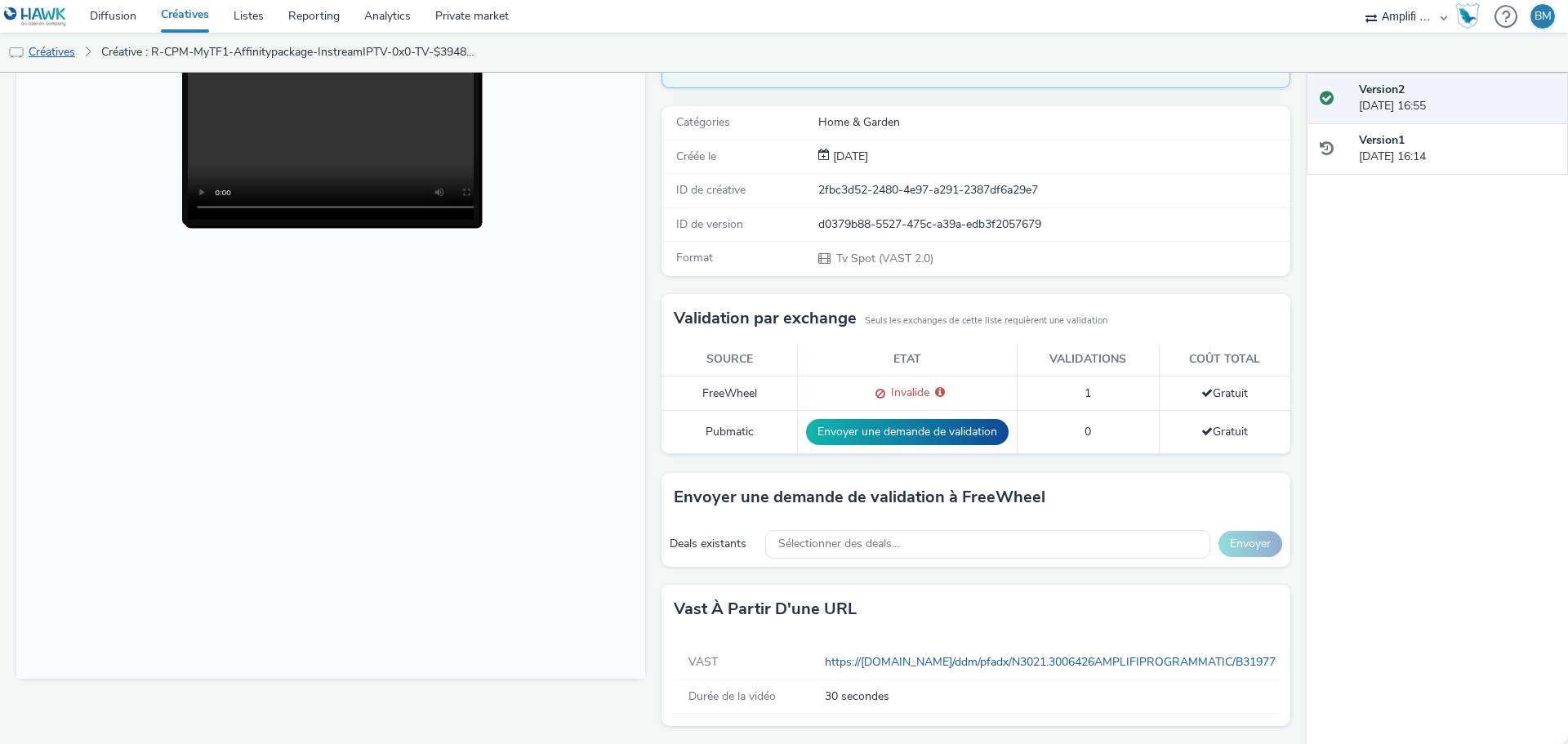
click at [43, 53] on link "Créatives" at bounding box center [42, 52] width 83 height 39
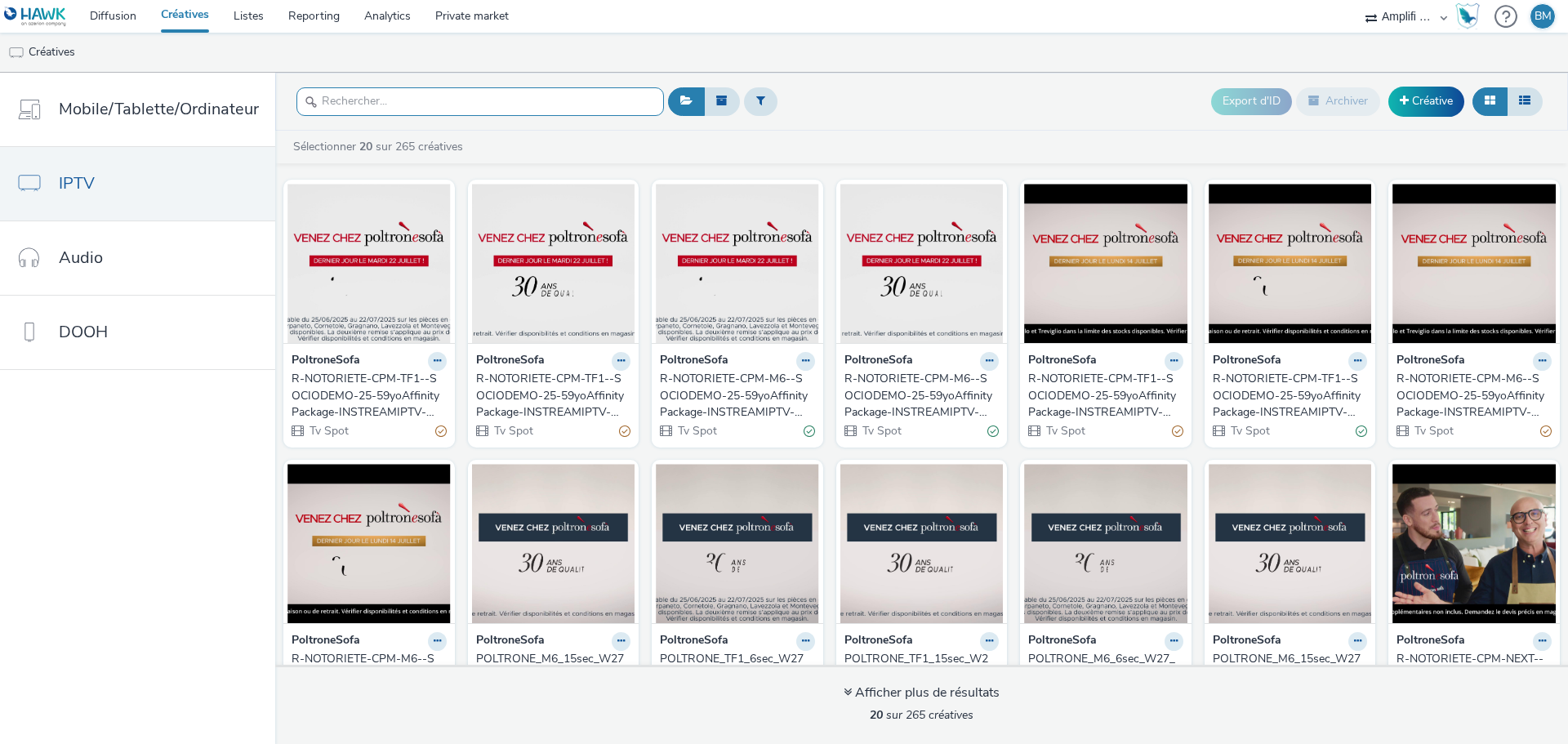
click at [345, 103] on input "text" at bounding box center [480, 101] width 368 height 29
paste input "R-CPM-MyTF1-Affinitypackage-InstreamIPTV-0x0-TV-$394829343$-In-stream video_W21"
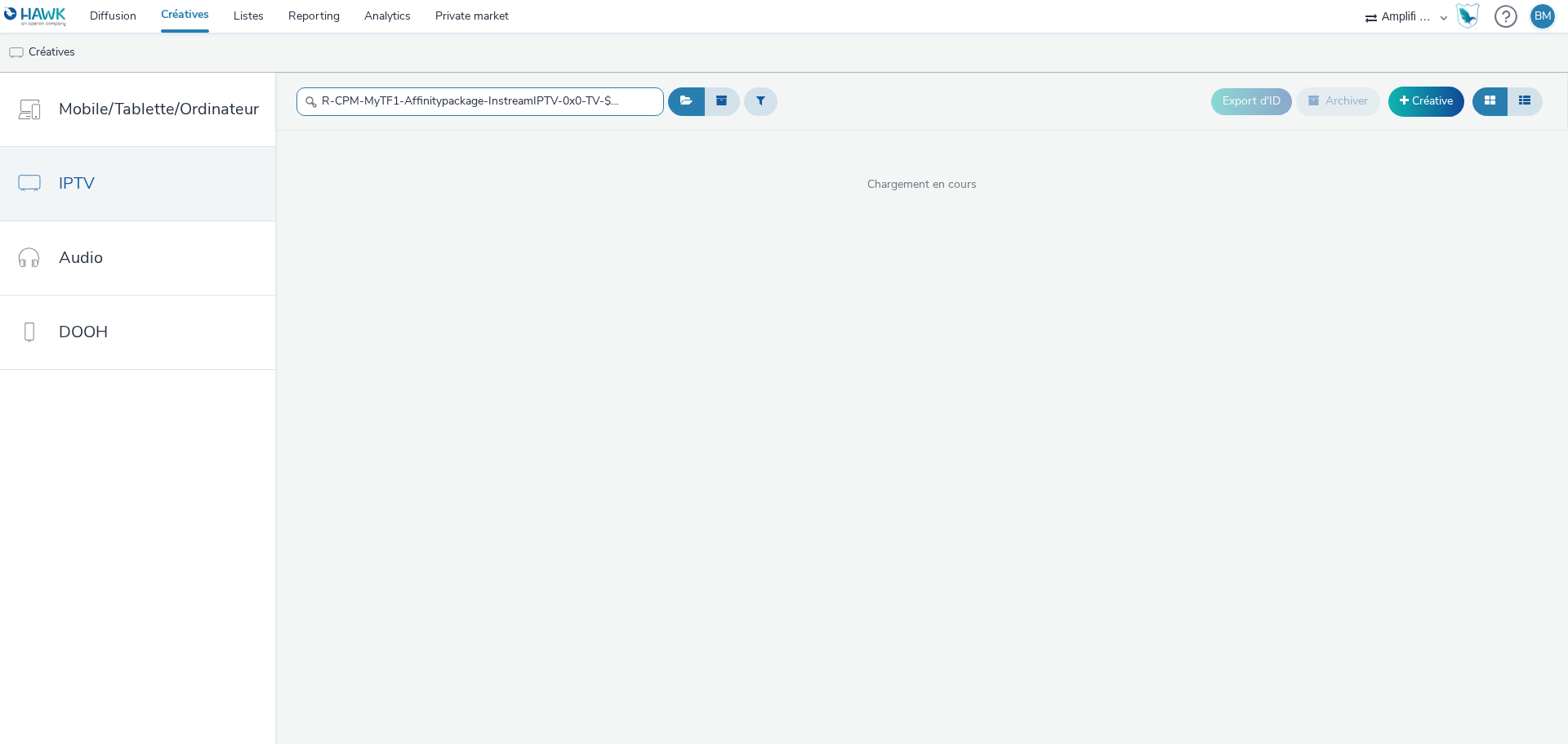
scroll to position [0, 176]
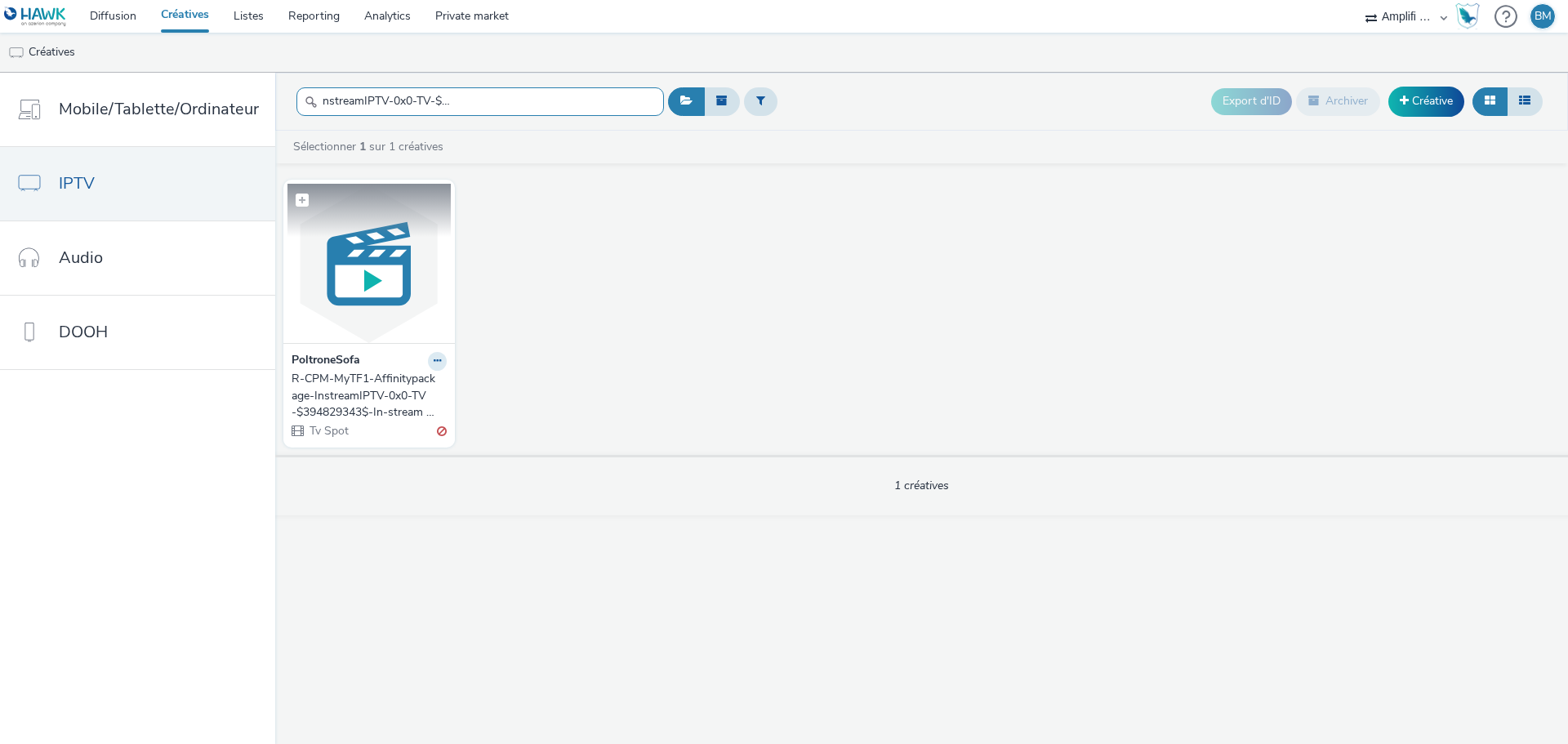
type input "R-CPM-MyTF1-Affinitypackage-InstreamIPTV-0x0-TV-$394829343$-In-stream video_W21"
click at [348, 302] on img at bounding box center [369, 264] width 163 height 159
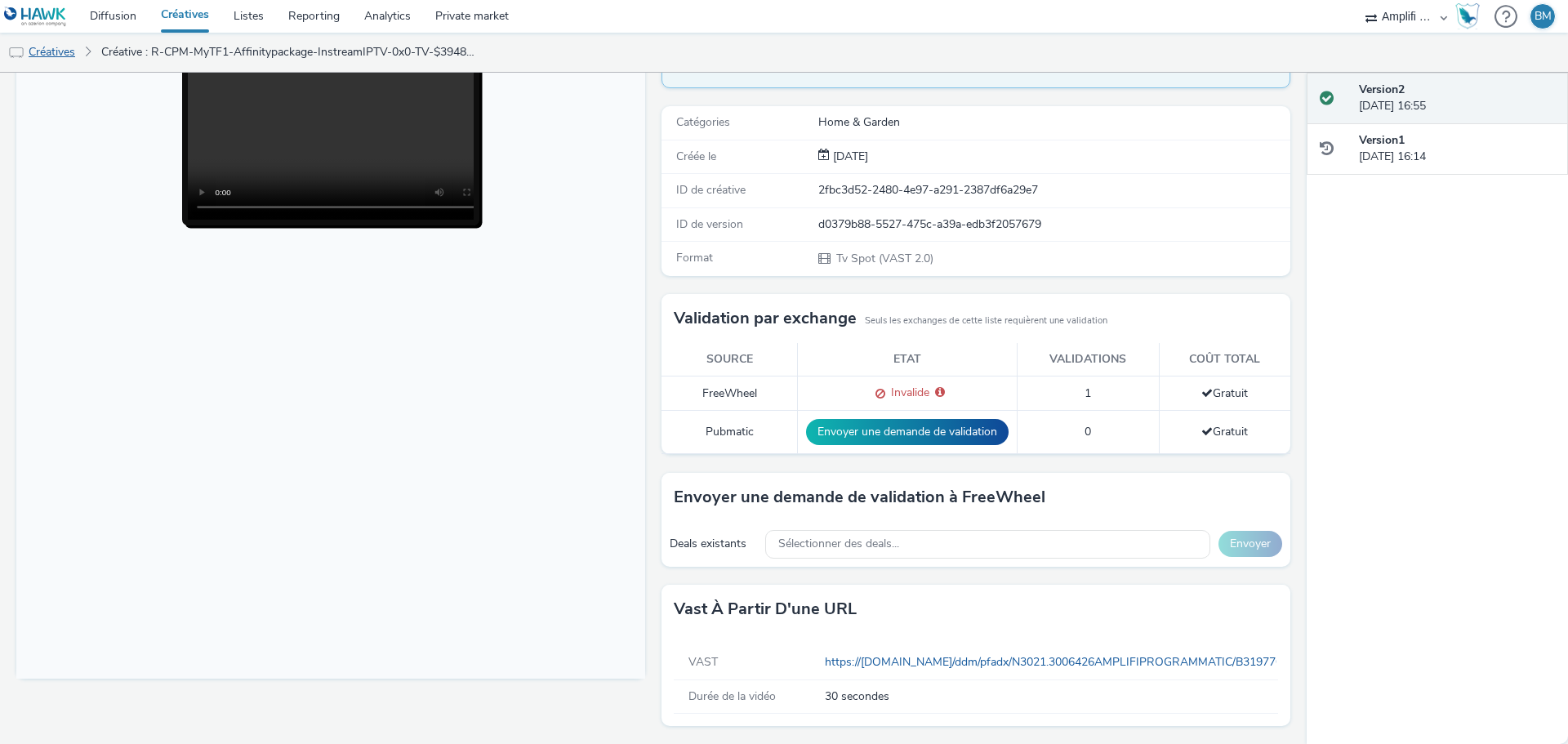
click at [63, 53] on link "Créatives" at bounding box center [42, 52] width 83 height 39
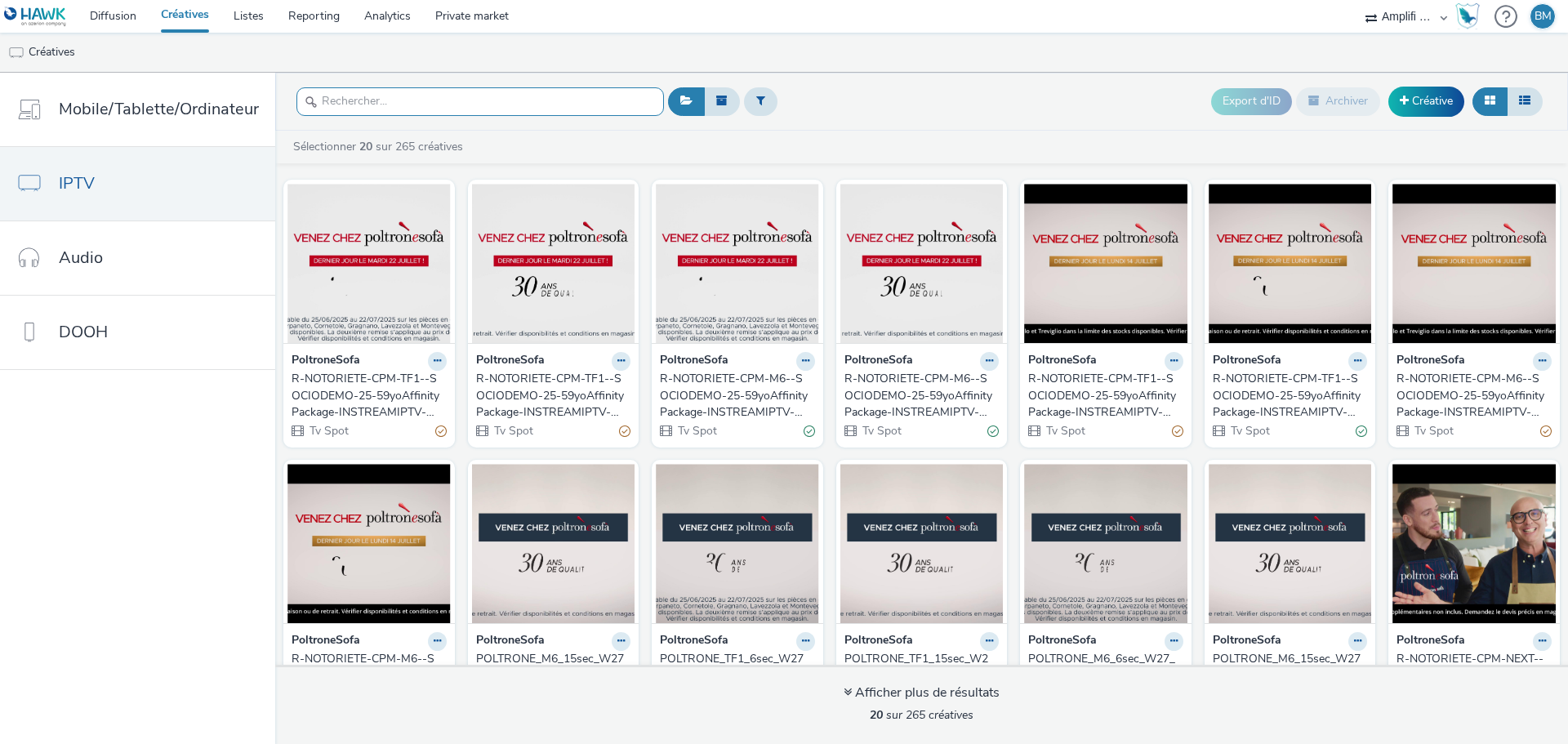
click at [412, 109] on input "text" at bounding box center [480, 101] width 368 height 29
paste input "R-CPM-MyTF1-Affinitypackage-InstreamIPTV-0x0-TV-$394829343$-W20"
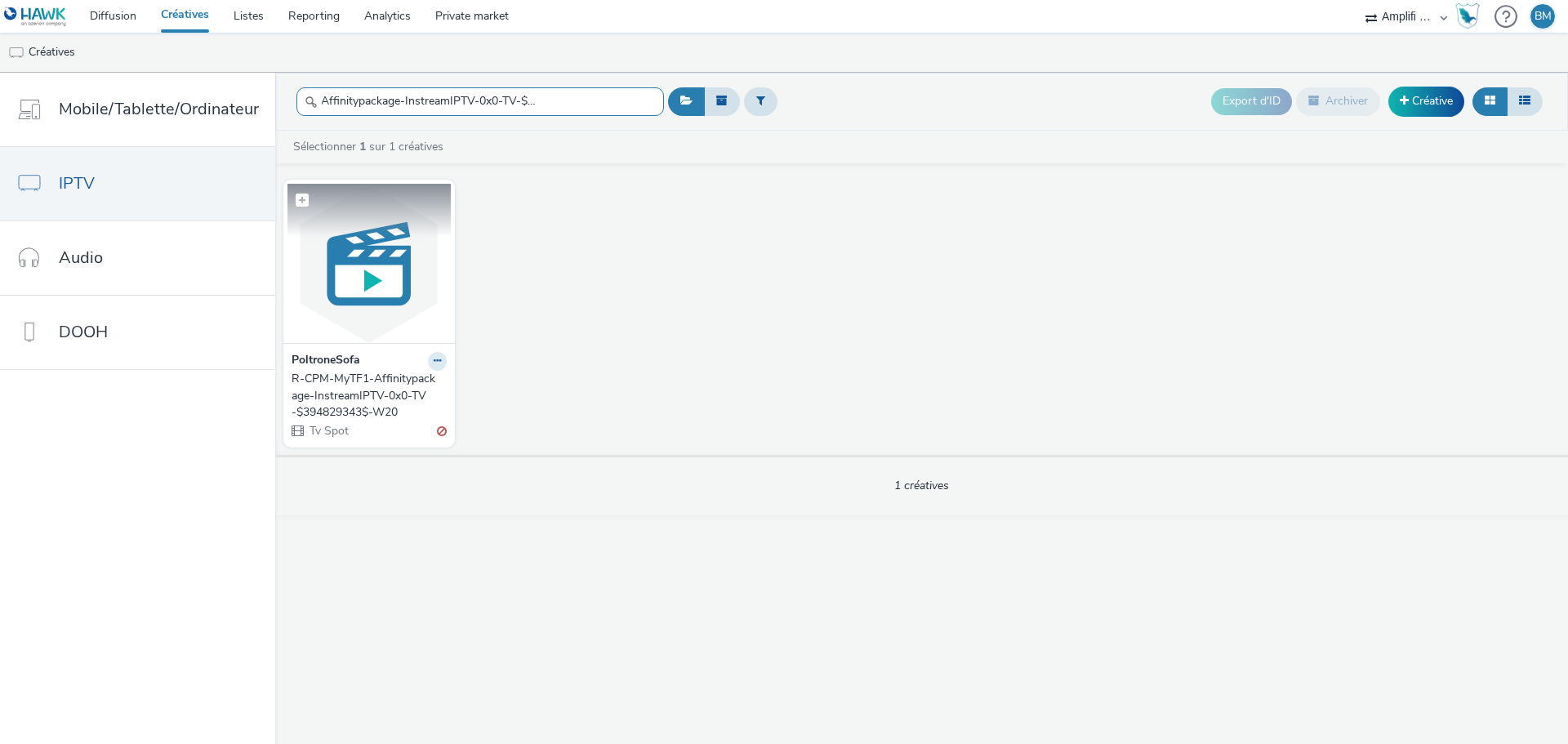
type input "R-CPM-MyTF1-Affinitypackage-InstreamIPTV-0x0-TV-$394829343$-W20"
click at [352, 244] on img at bounding box center [369, 264] width 163 height 159
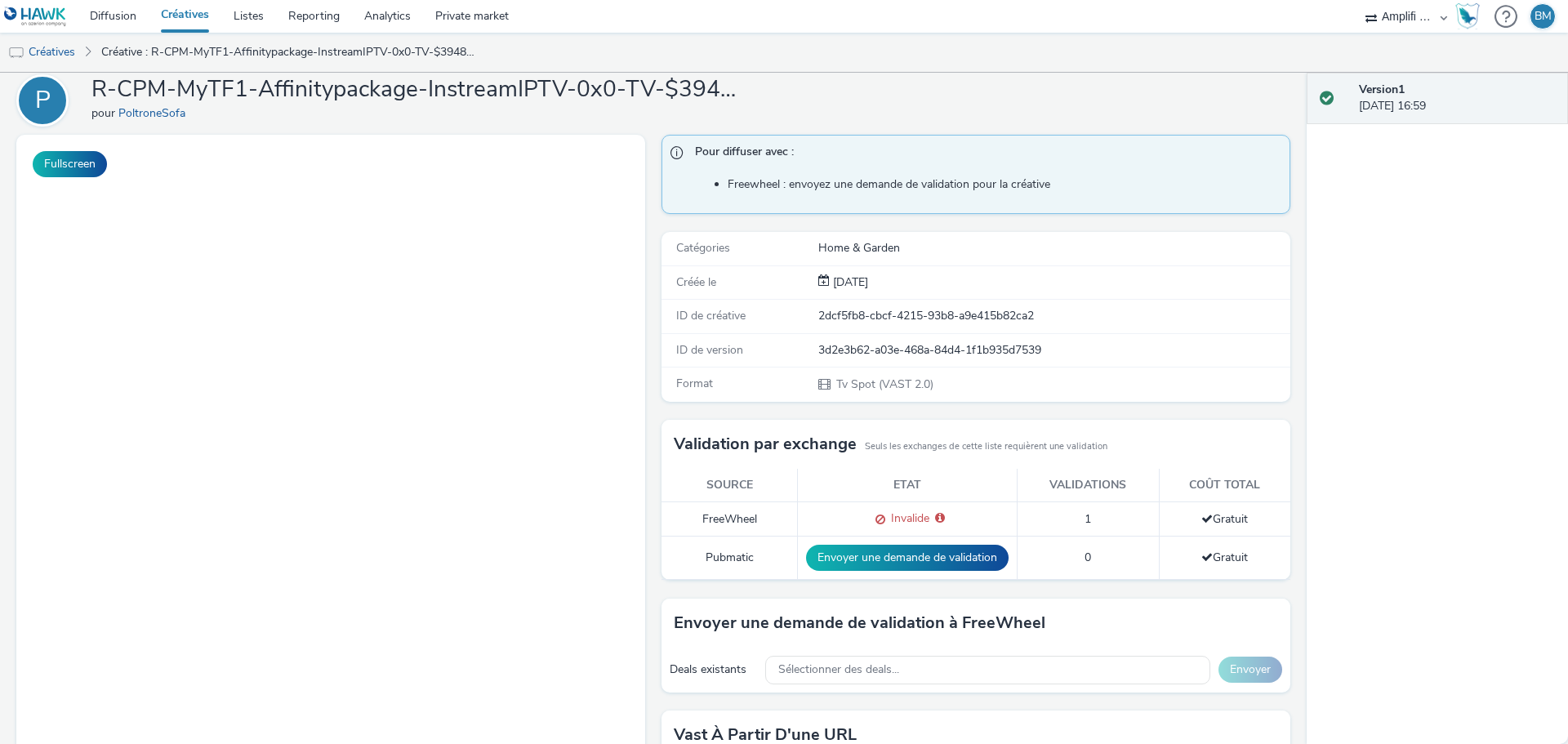
scroll to position [185, 0]
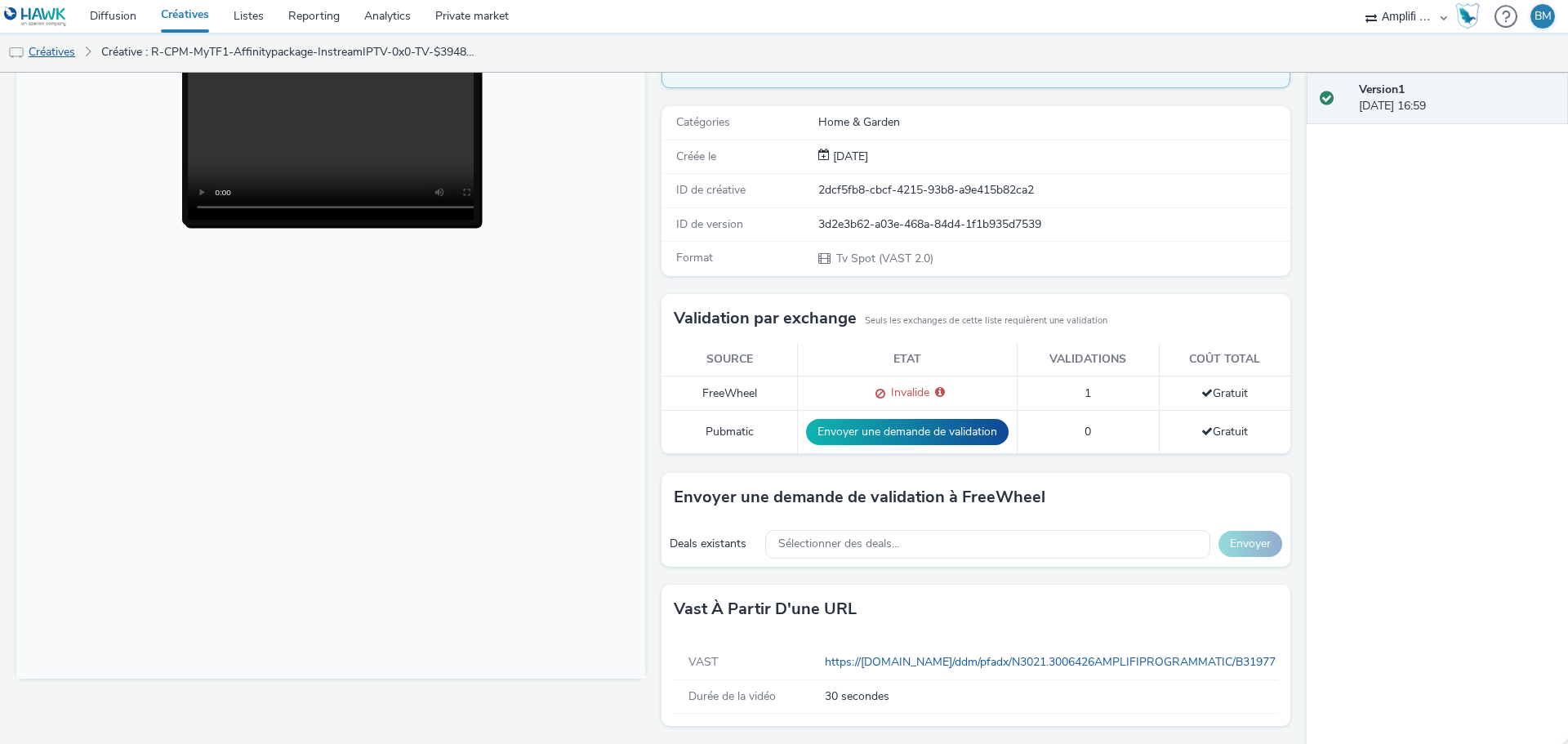
click at [71, 58] on link "Créatives" at bounding box center [42, 52] width 83 height 39
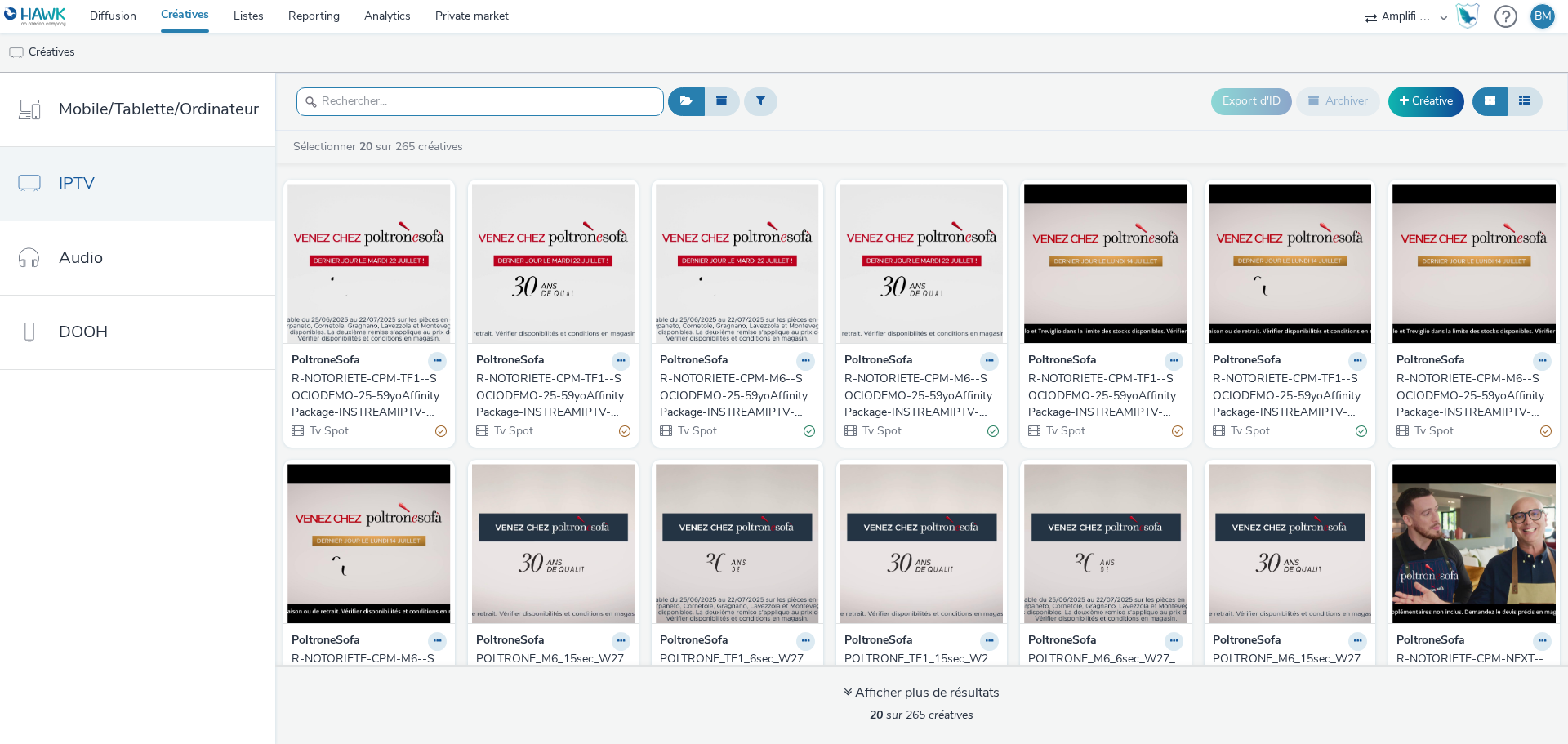
click at [436, 104] on input "text" at bounding box center [480, 101] width 368 height 29
paste input "R-CPM-MyTF1-Affinitypackage-InstreamIPTV-0x0-TV-$398014907$-W26 (copy)"
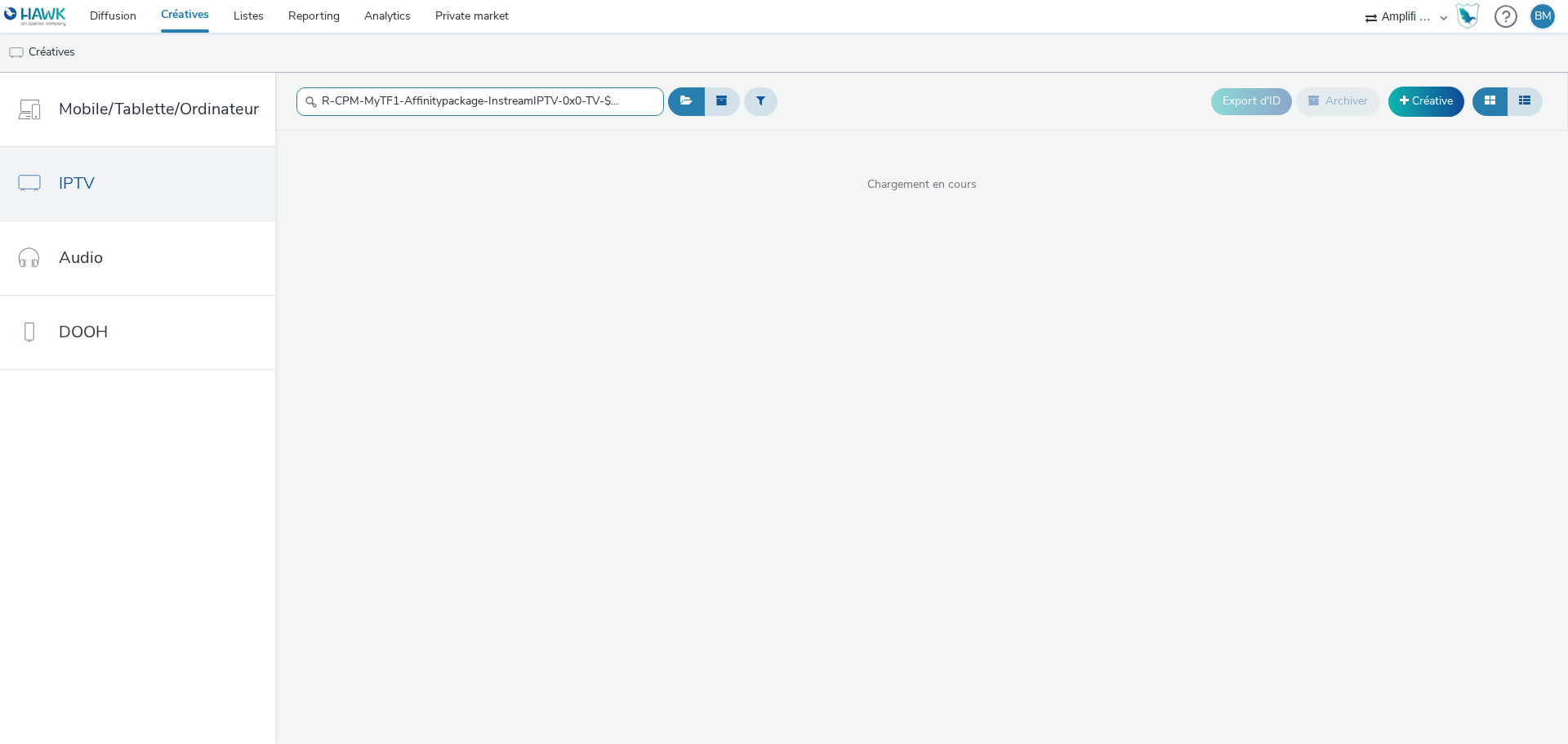
scroll to position [0, 125]
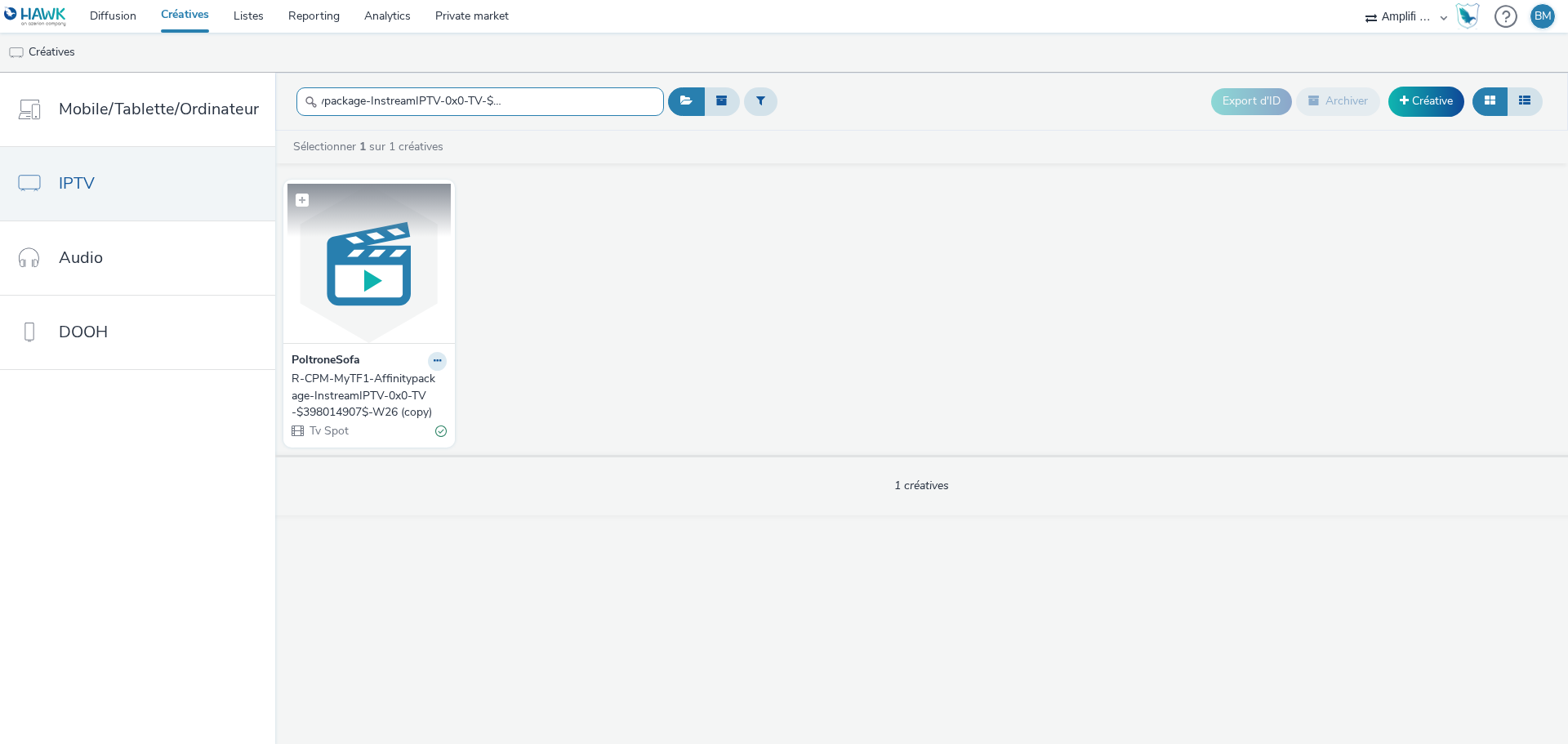
type input "R-CPM-MyTF1-Affinitypackage-InstreamIPTV-0x0-TV-$398014907$-W26 (copy)"
click at [379, 304] on img at bounding box center [369, 264] width 163 height 159
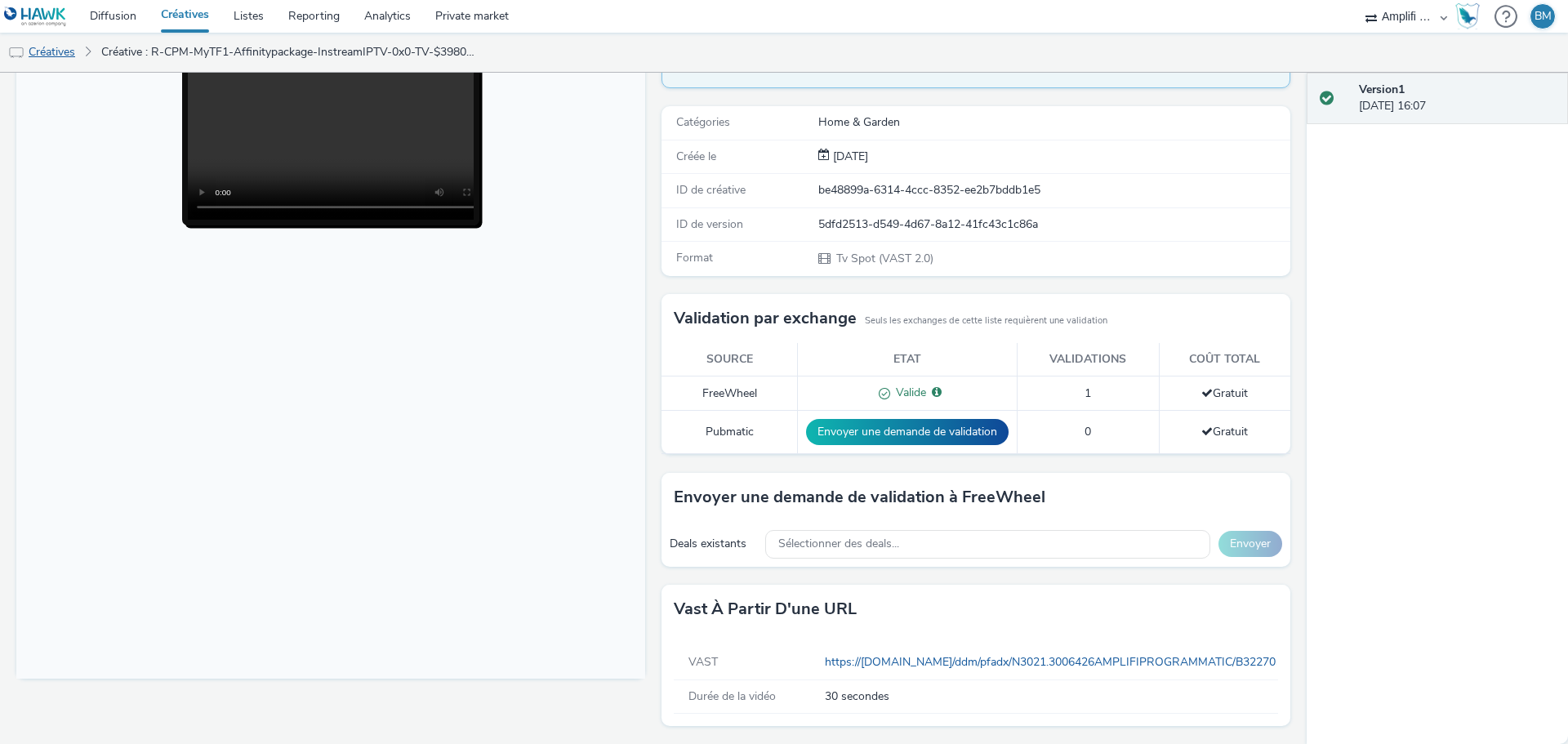
click at [46, 50] on link "Créatives" at bounding box center [42, 52] width 83 height 39
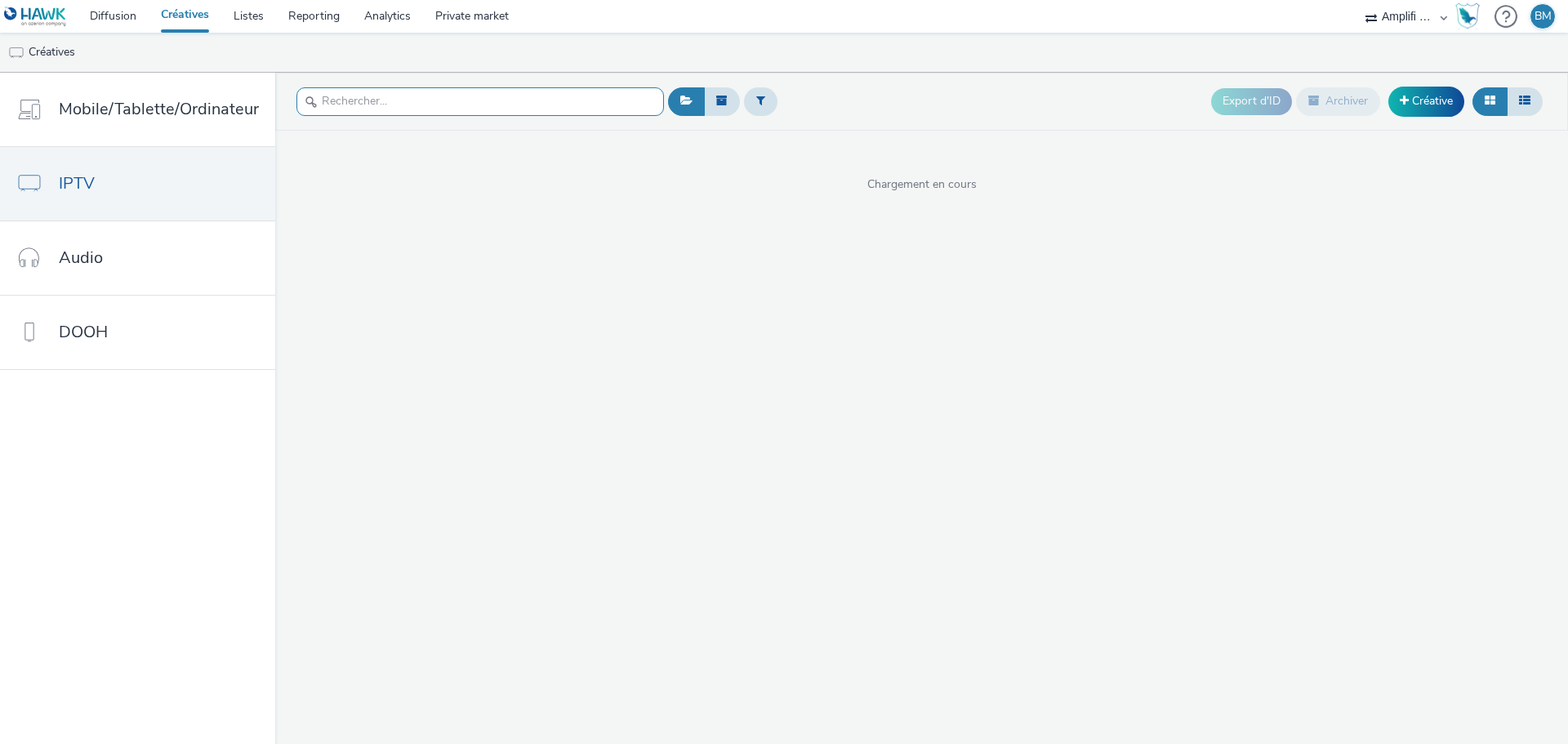
click at [497, 103] on input "text" at bounding box center [480, 101] width 368 height 29
paste input "R-CPM-MyTF1-Affinitypackage-InstreamIPTV-0x0-TV_$385571541$_W2"
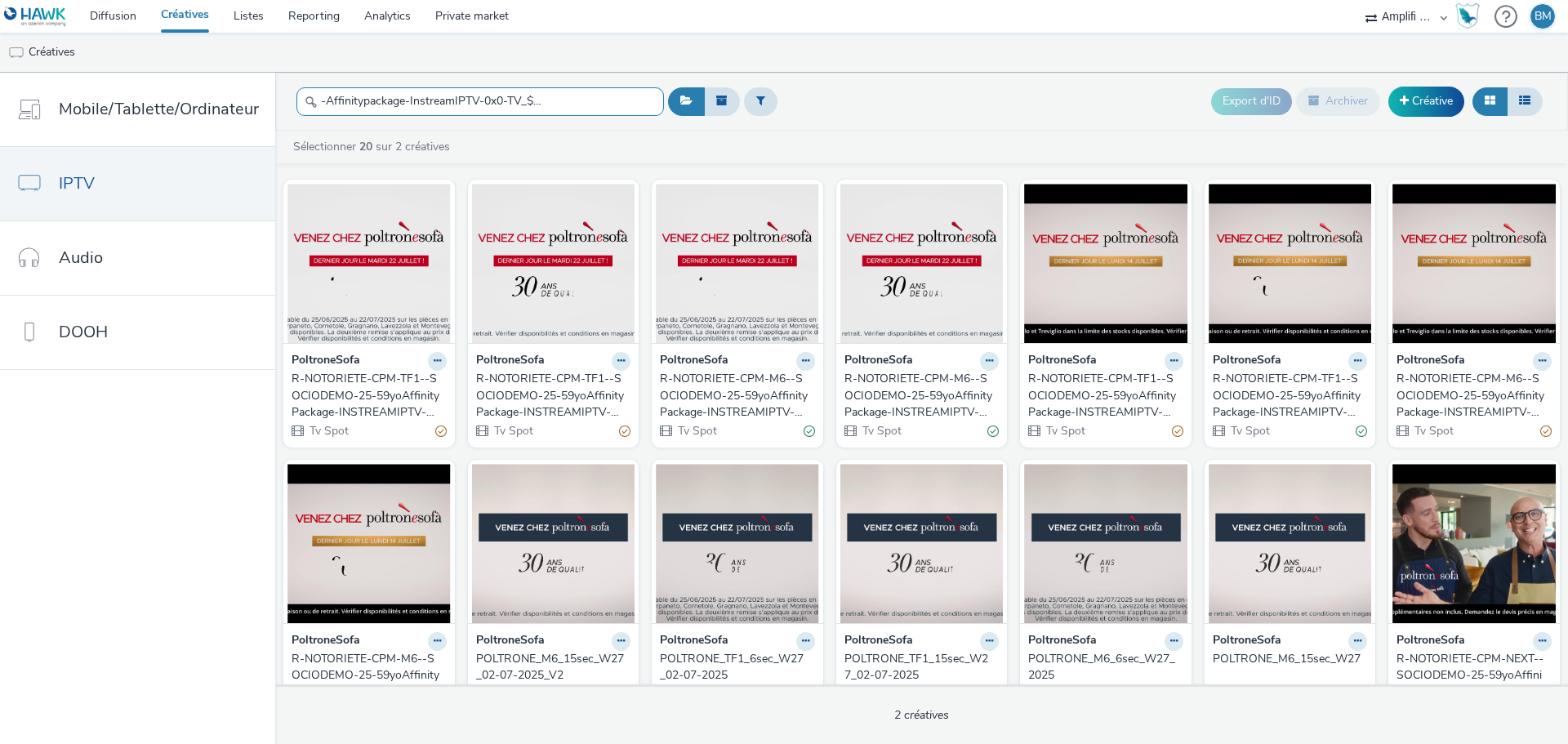
type input "R-CPM-MyTF1-Affinitypackage-InstreamIPTV-0x0-TV_$385571541$_W2"
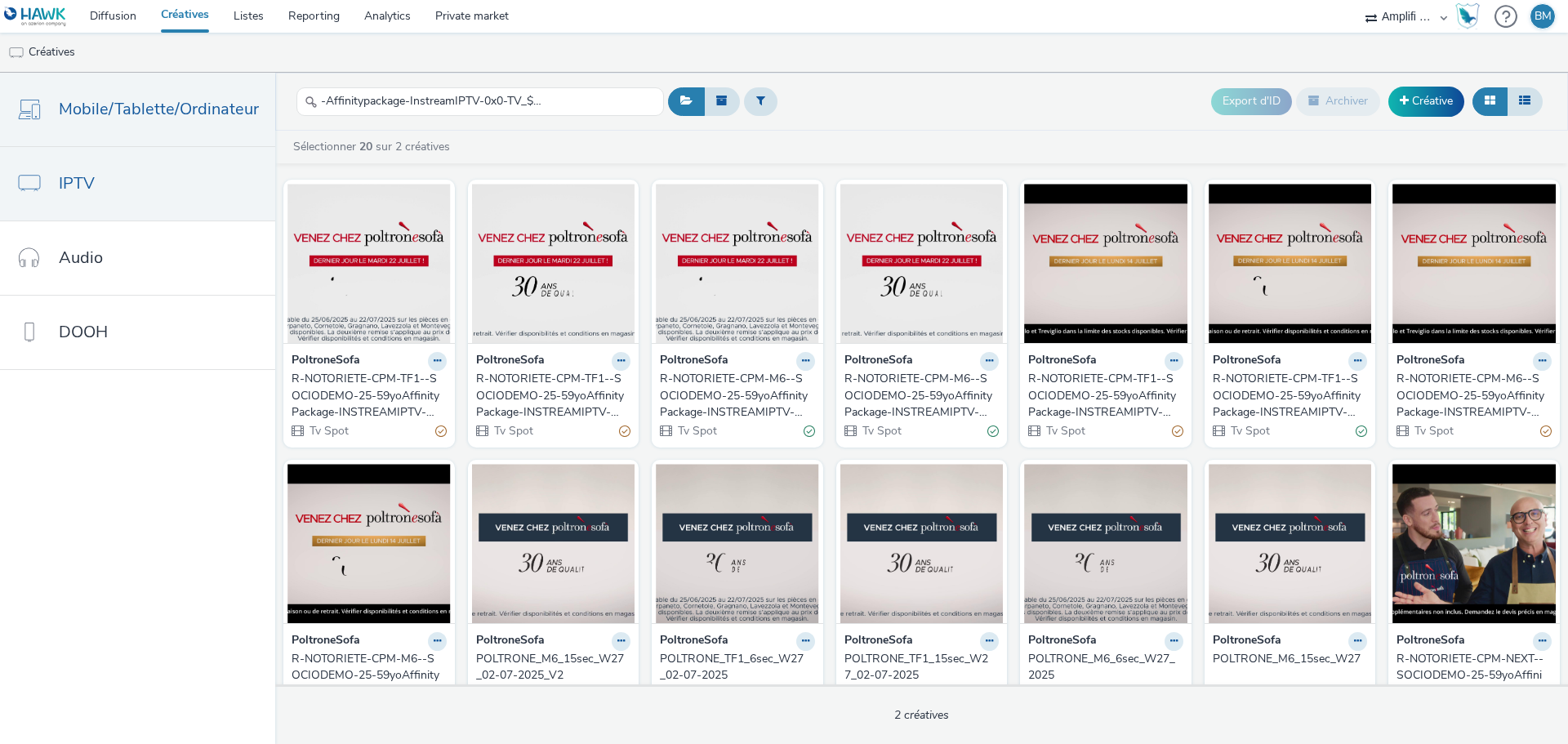
click at [138, 121] on span "Mobile/Tablette/Ordinateur" at bounding box center [159, 109] width 200 height 24
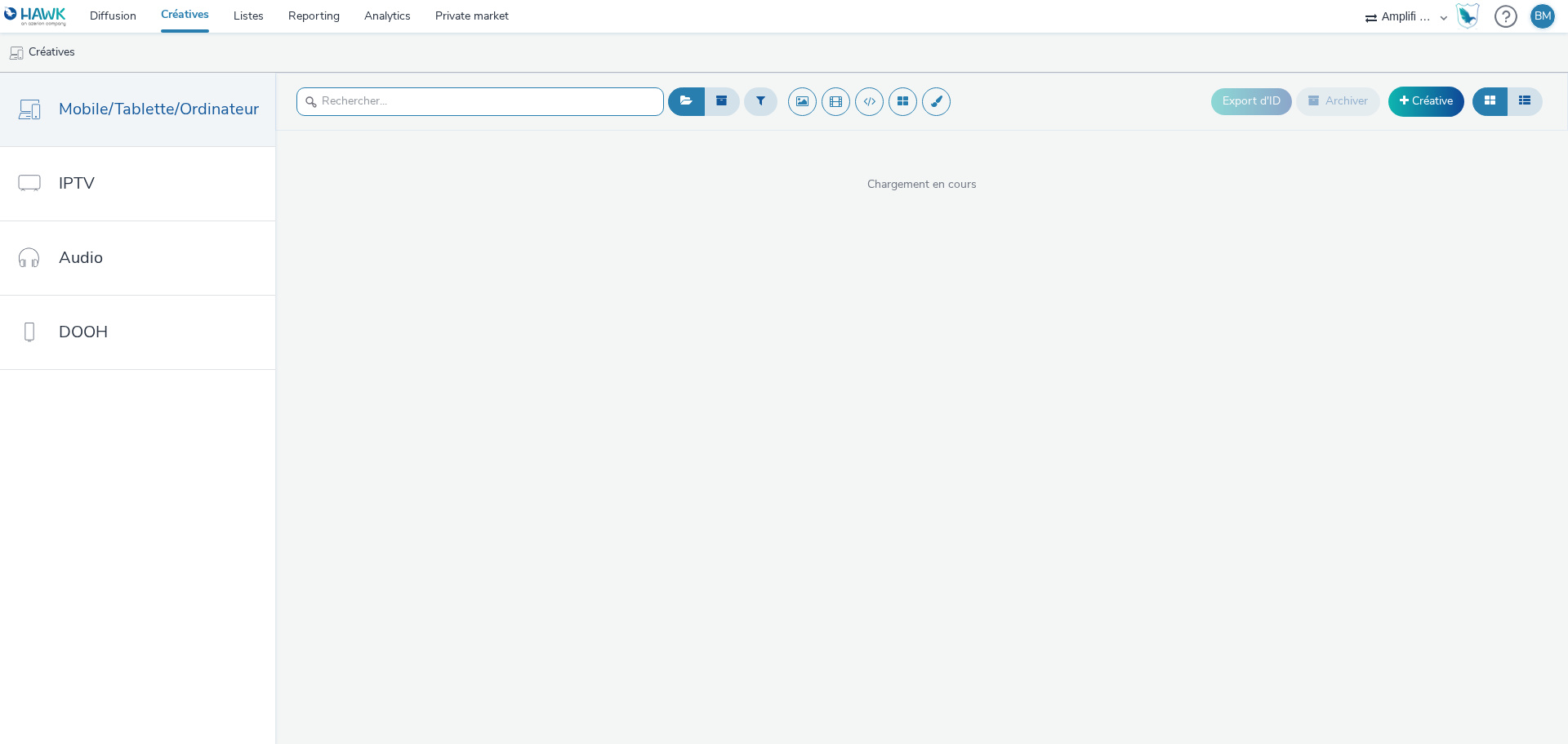
click at [366, 110] on input "text" at bounding box center [480, 101] width 368 height 29
paste input "R-CPM-MyTF1-Affinitypackage-InstreamIPTV-0x0-TV_$385571541$_W2"
type input "R-CPM-MyTF1-Affinitypackage-InstreamIPTV-0x0-TV_$385571541$_W2"
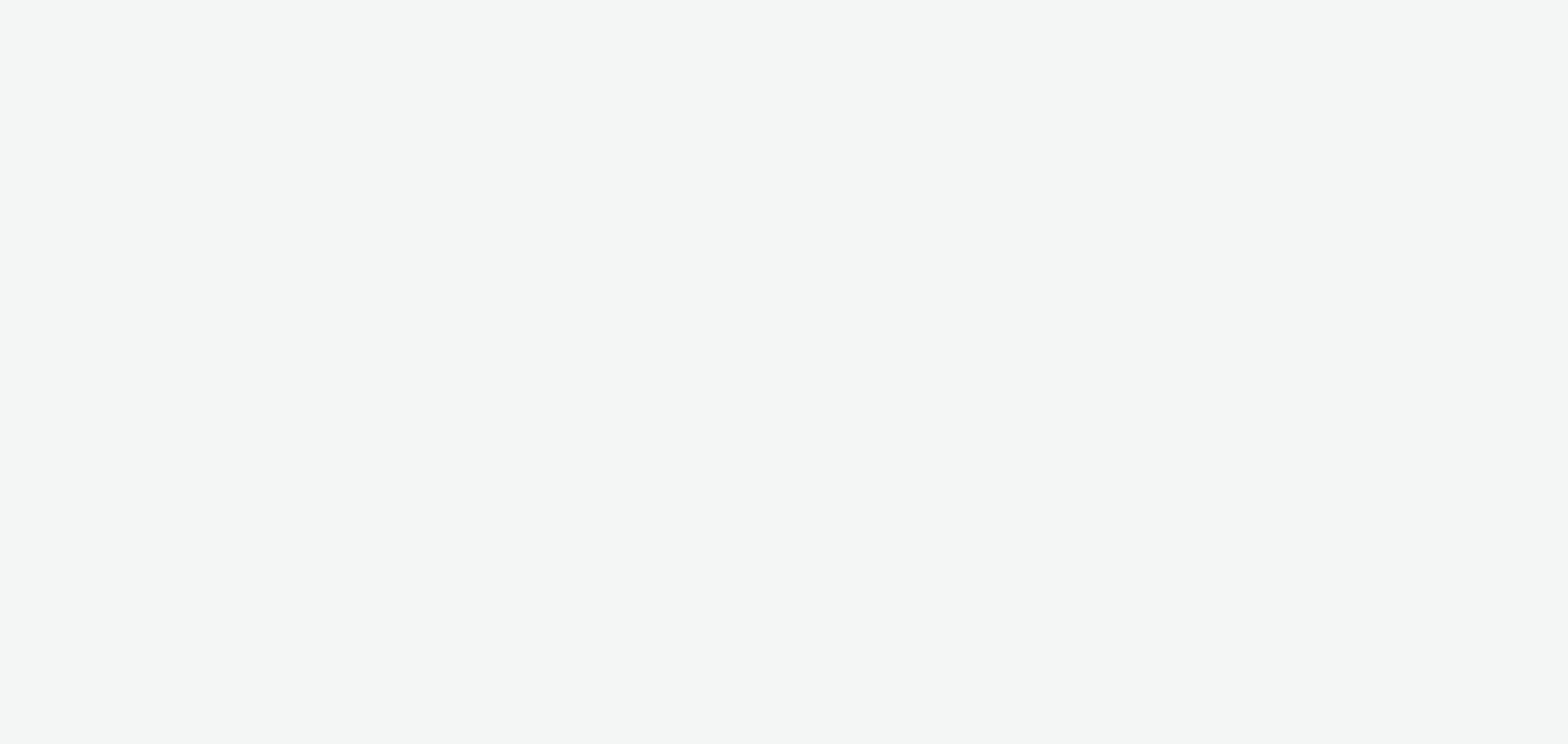
select select "d57a0b46-ef33-4938-977b-e6d07593e41f"
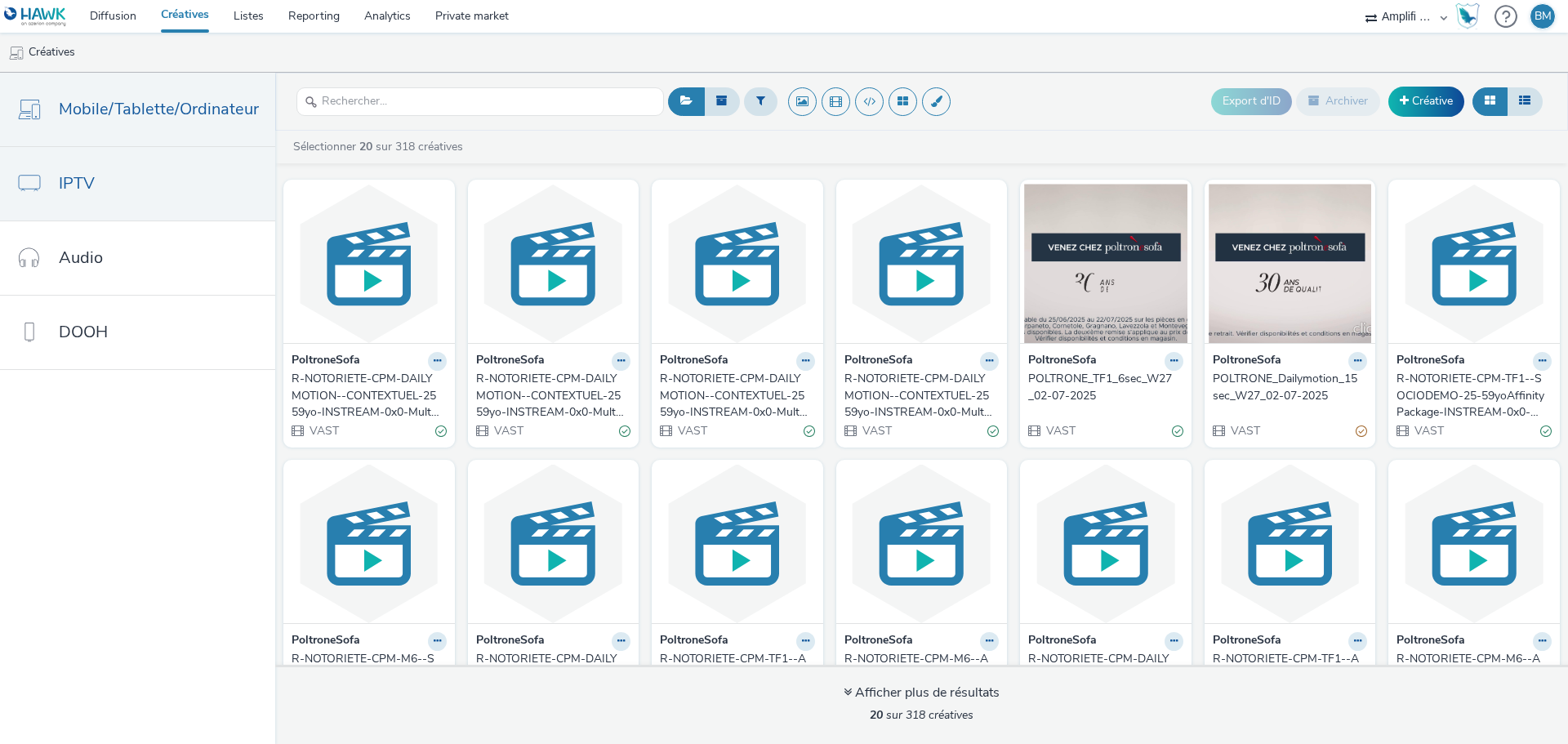
click at [143, 179] on link "IPTV" at bounding box center [138, 183] width 276 height 73
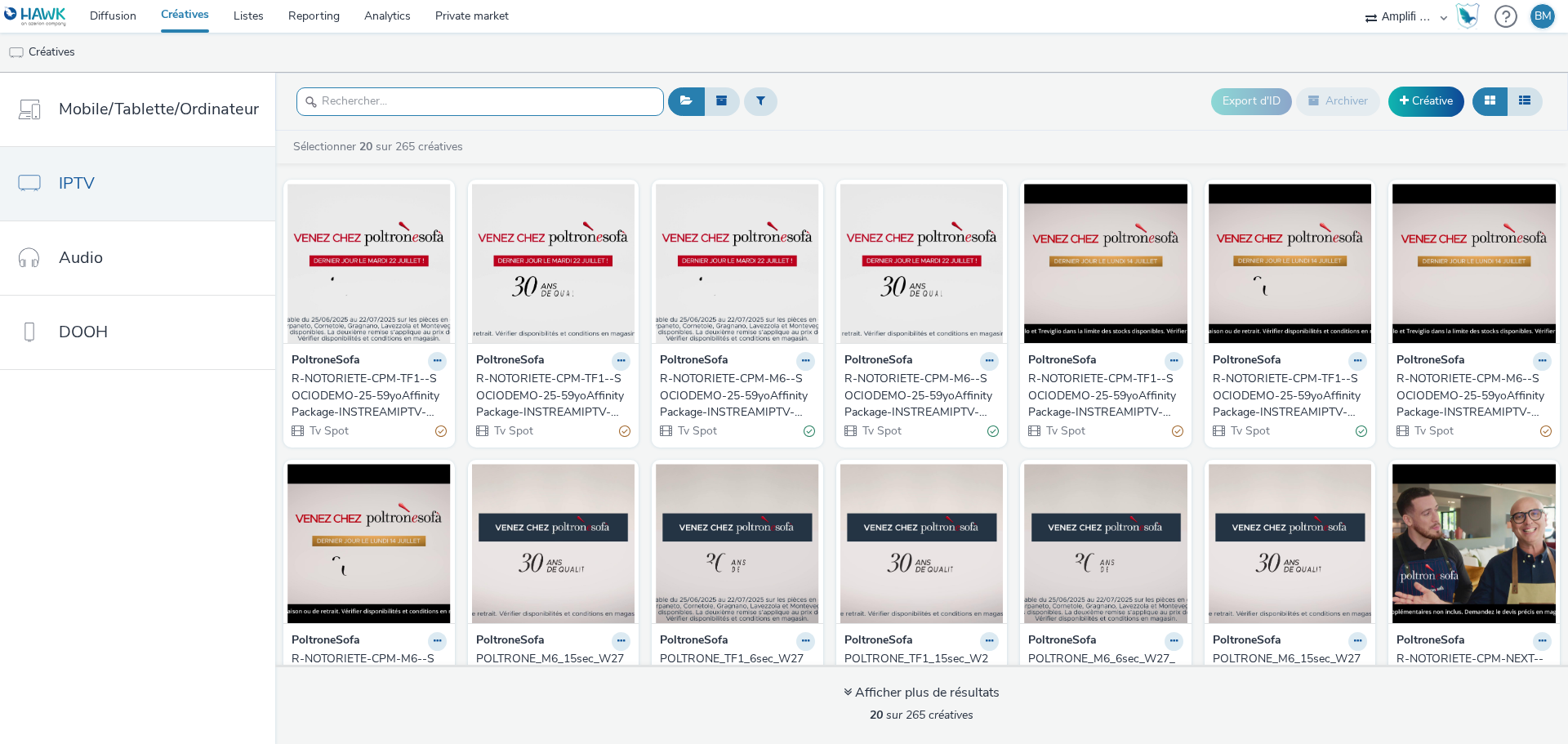
click at [372, 92] on input "text" at bounding box center [480, 101] width 368 height 29
paste input "R-CPM-MyTF1-Affinitypackage-InstreamIPTV-0x0-TV_$385571541$_W2"
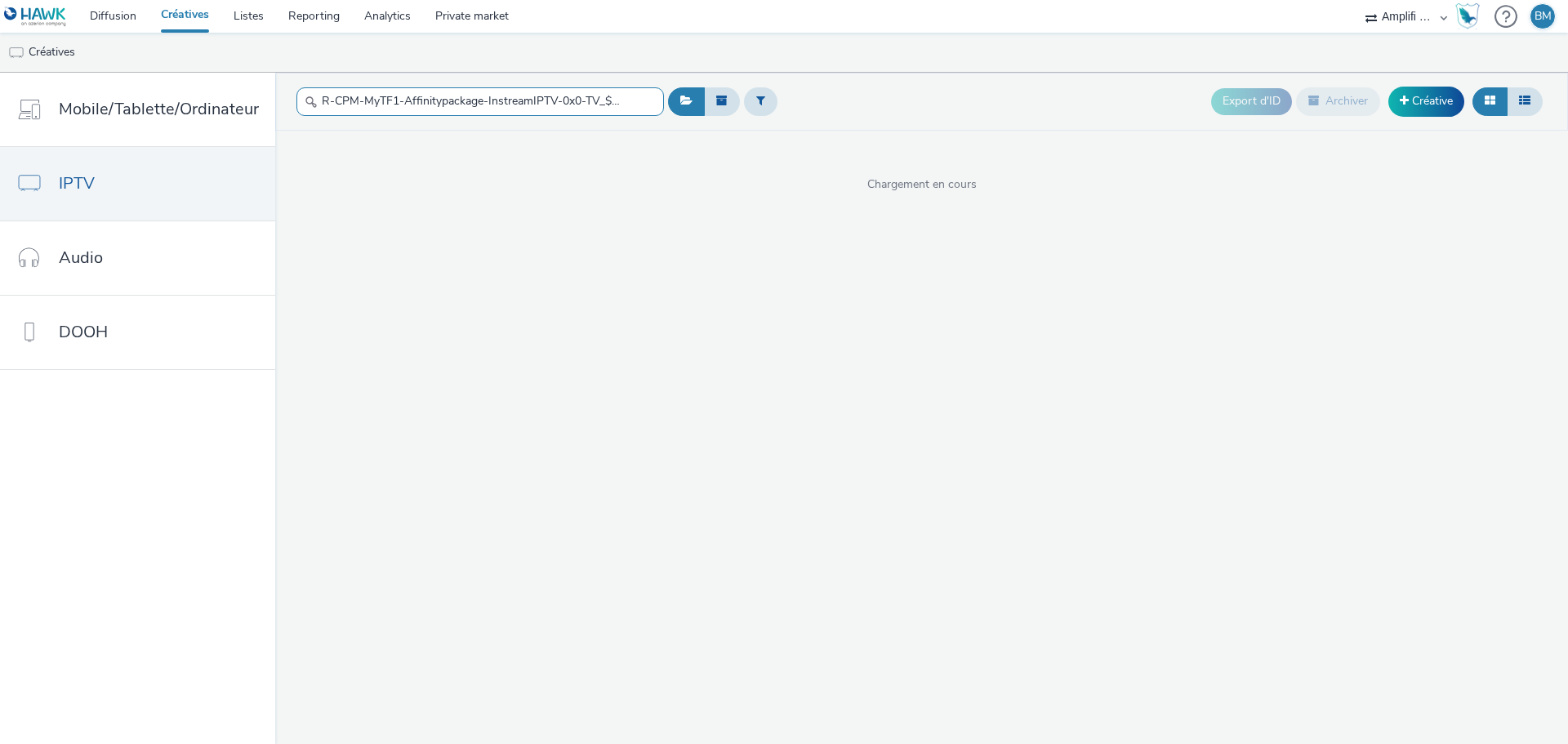
scroll to position [0, 85]
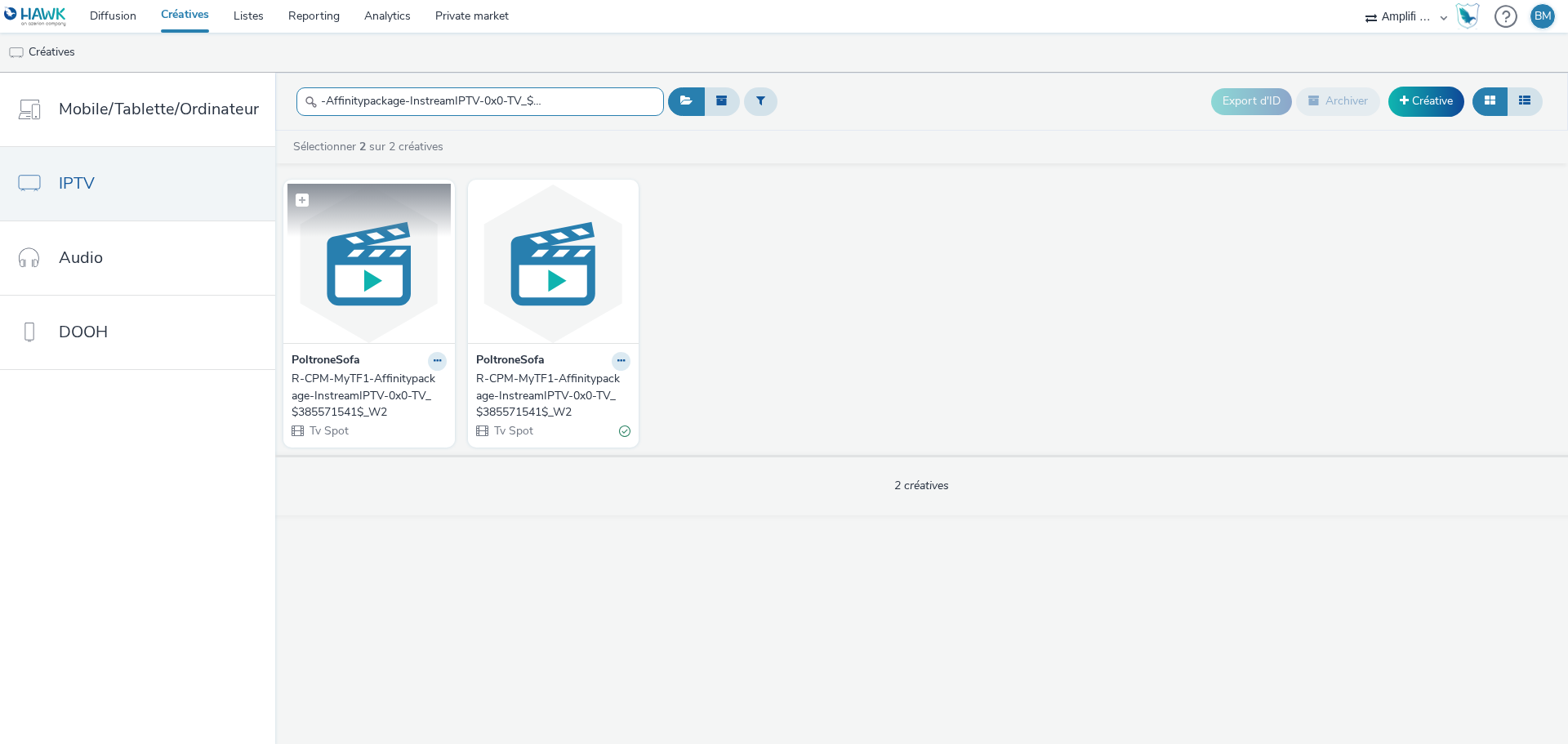
type input "R-CPM-MyTF1-Affinitypackage-InstreamIPTV-0x0-TV_$385571541$_W2"
click at [376, 269] on img at bounding box center [369, 264] width 163 height 159
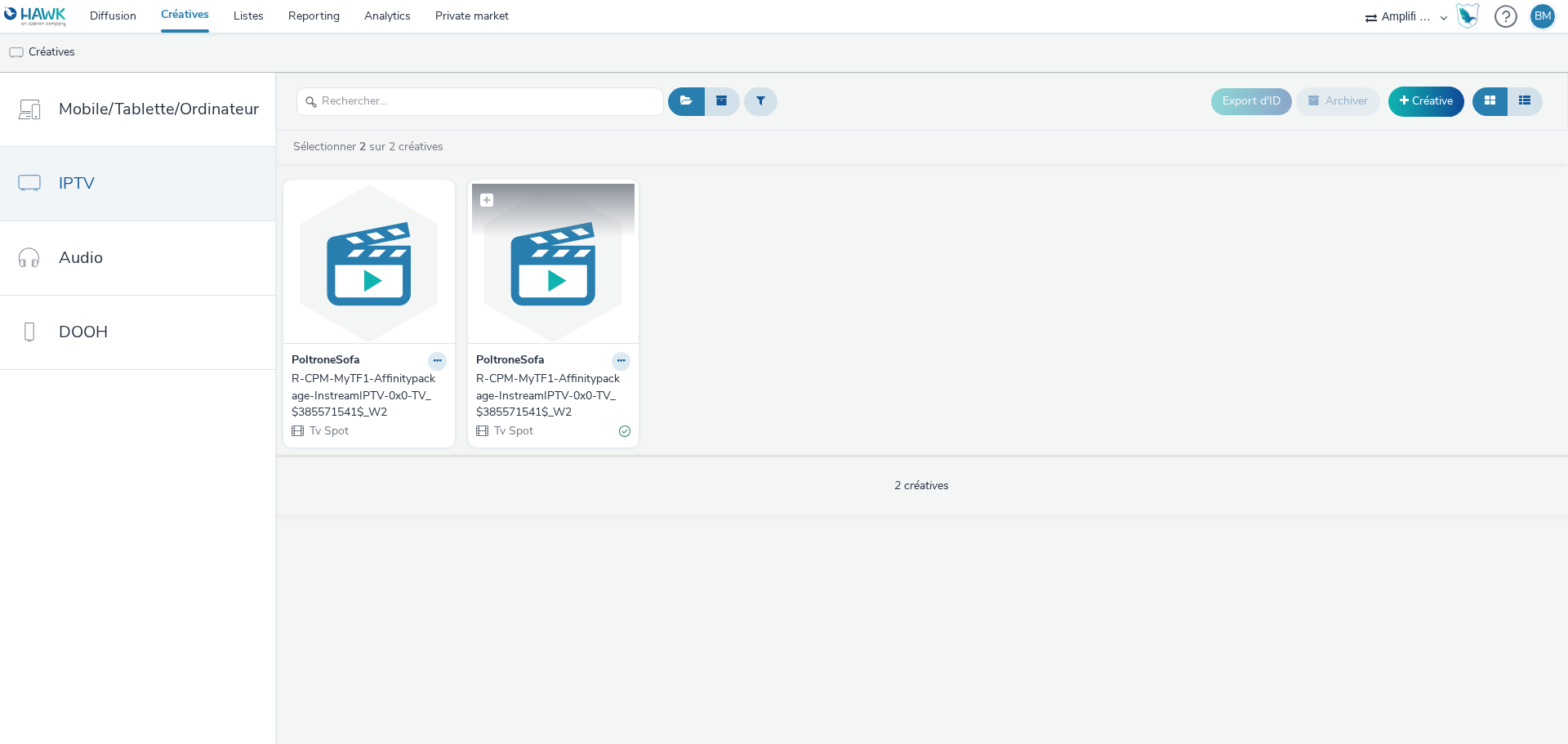
click at [566, 260] on img at bounding box center [554, 264] width 163 height 159
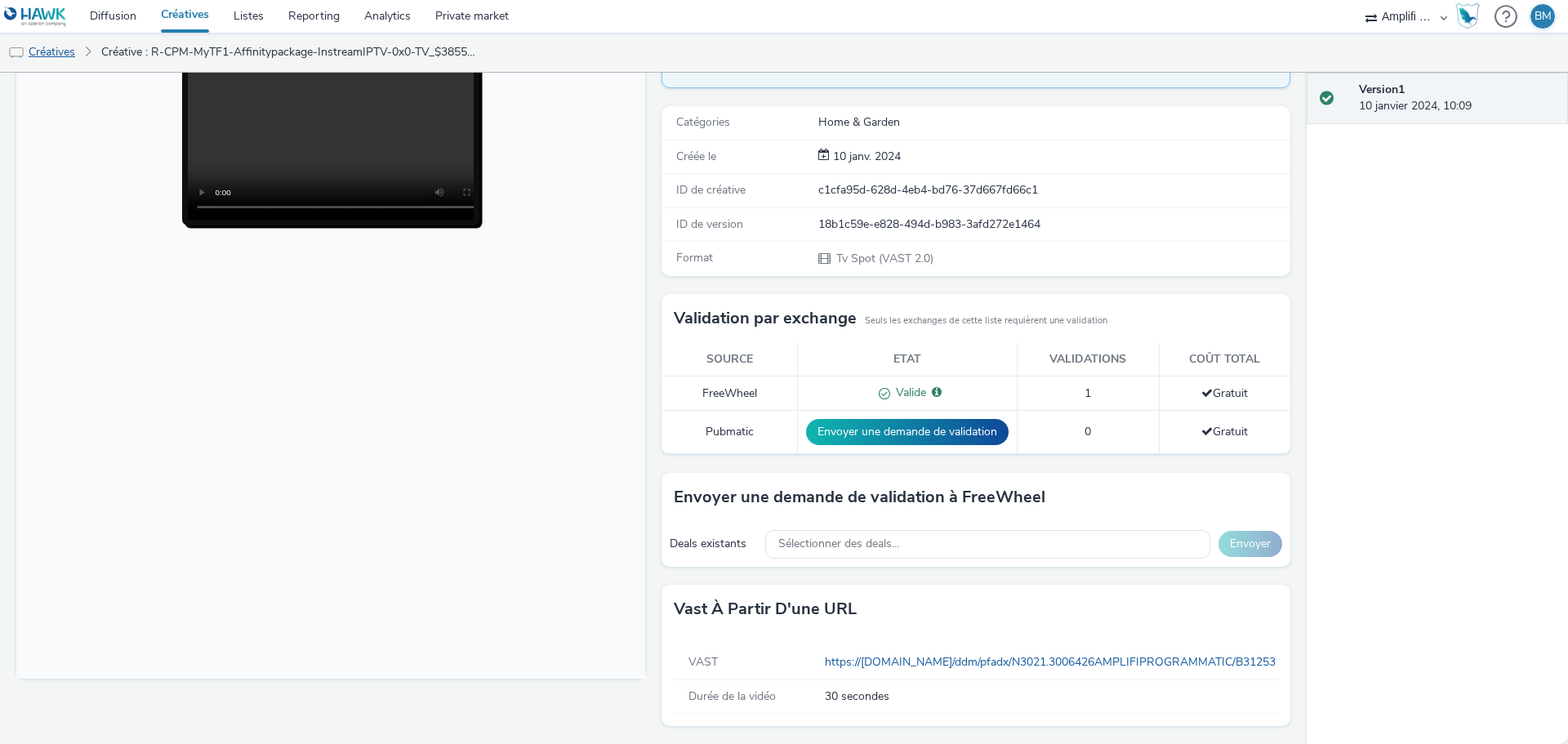
click at [53, 51] on link "Créatives" at bounding box center [42, 52] width 83 height 39
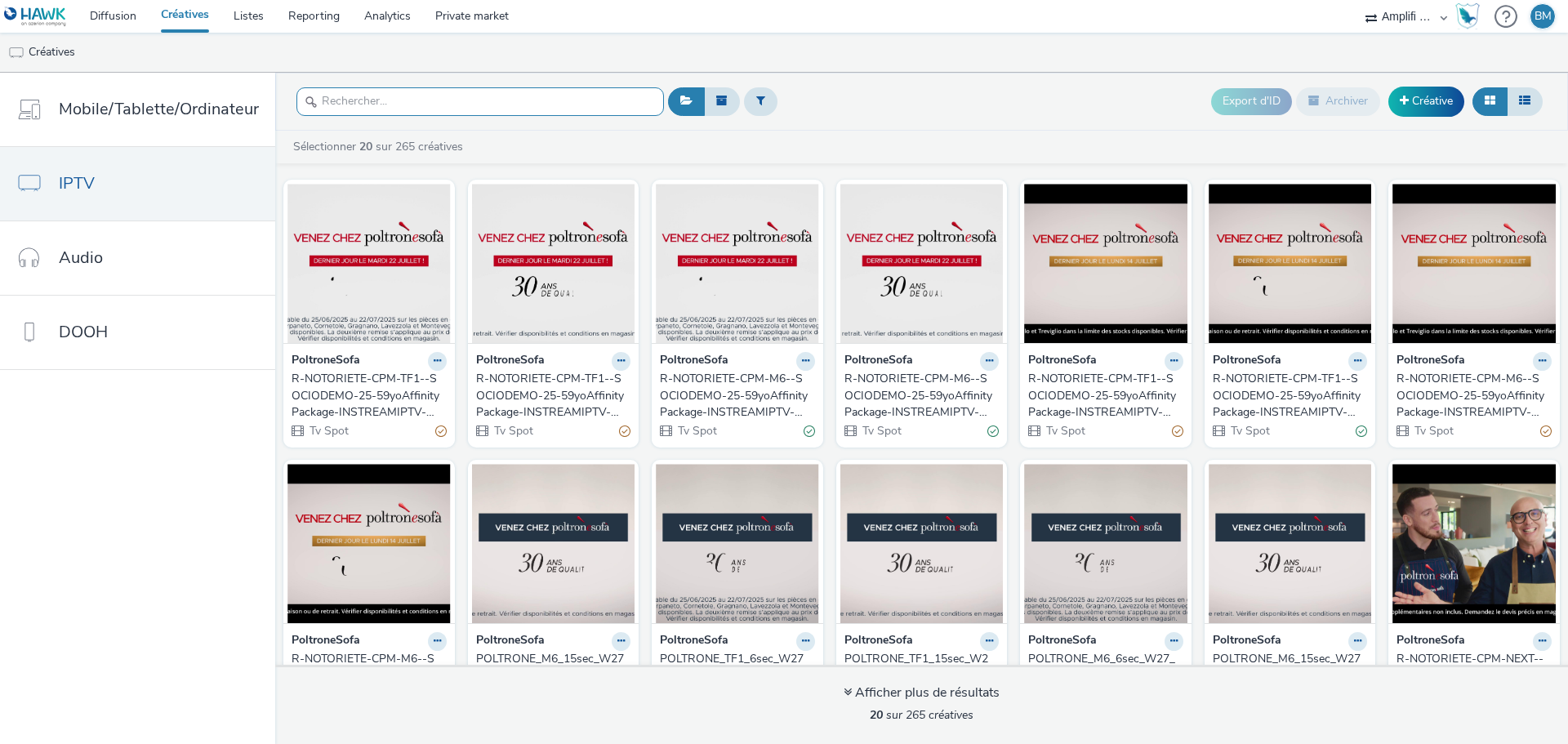
click at [400, 107] on input "text" at bounding box center [480, 101] width 368 height 29
paste input "R-CPM-MyTF1-Affinitypackage-InstreamIPTV-0x0-TV_$386042942$_W4"
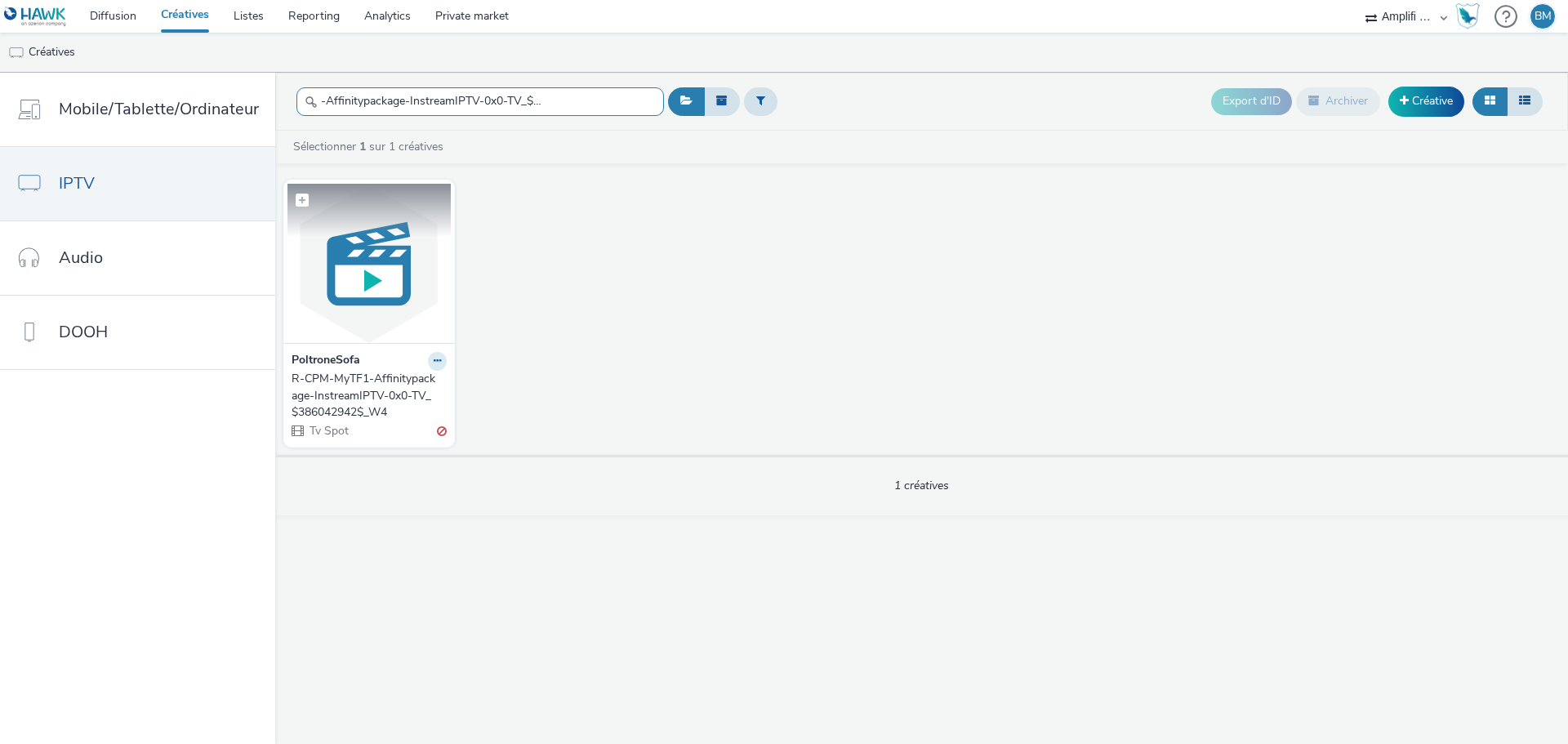
type input "R-CPM-MyTF1-Affinitypackage-InstreamIPTV-0x0-TV_$386042942$_W4"
click at [356, 315] on img at bounding box center [369, 264] width 163 height 159
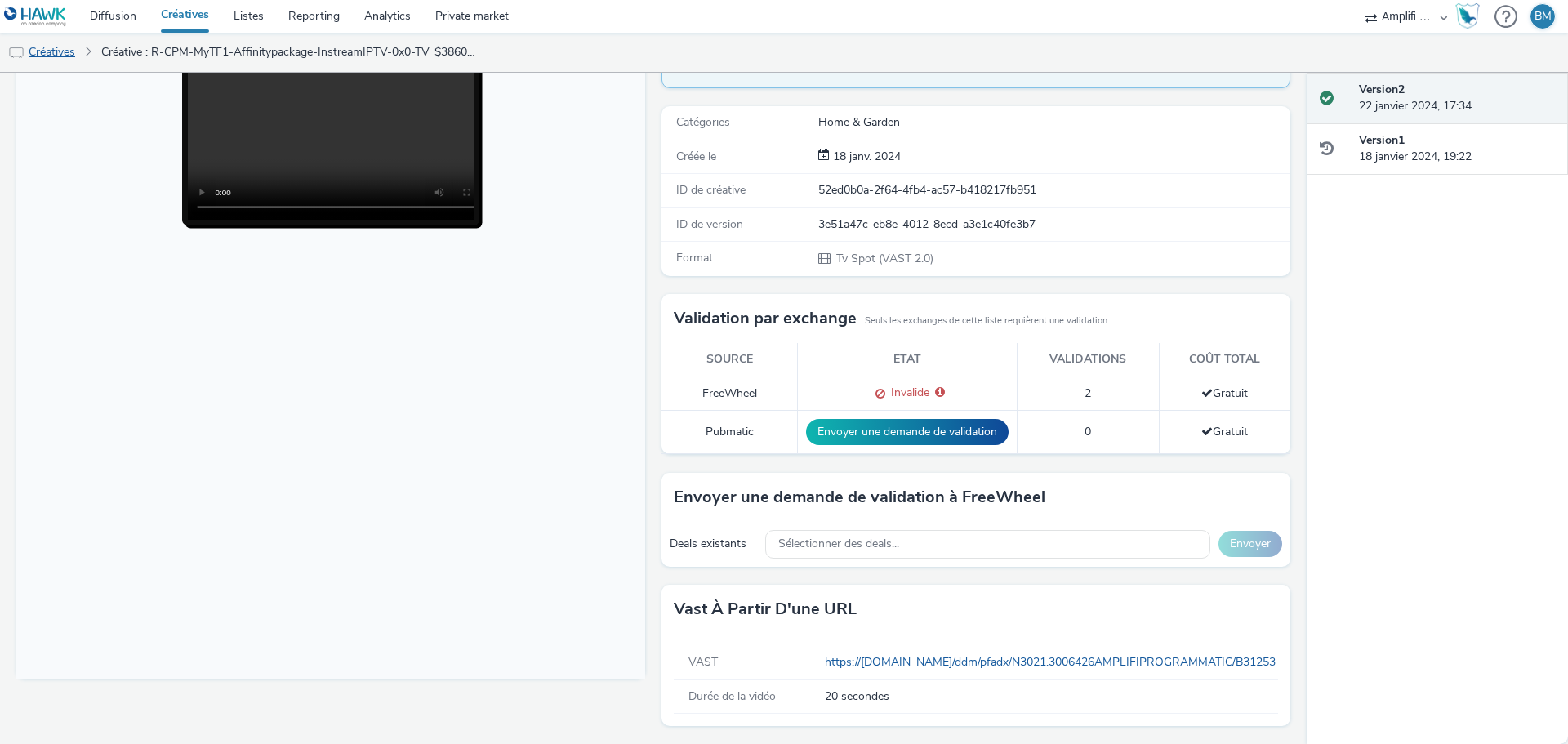
click at [59, 55] on link "Créatives" at bounding box center [42, 52] width 83 height 39
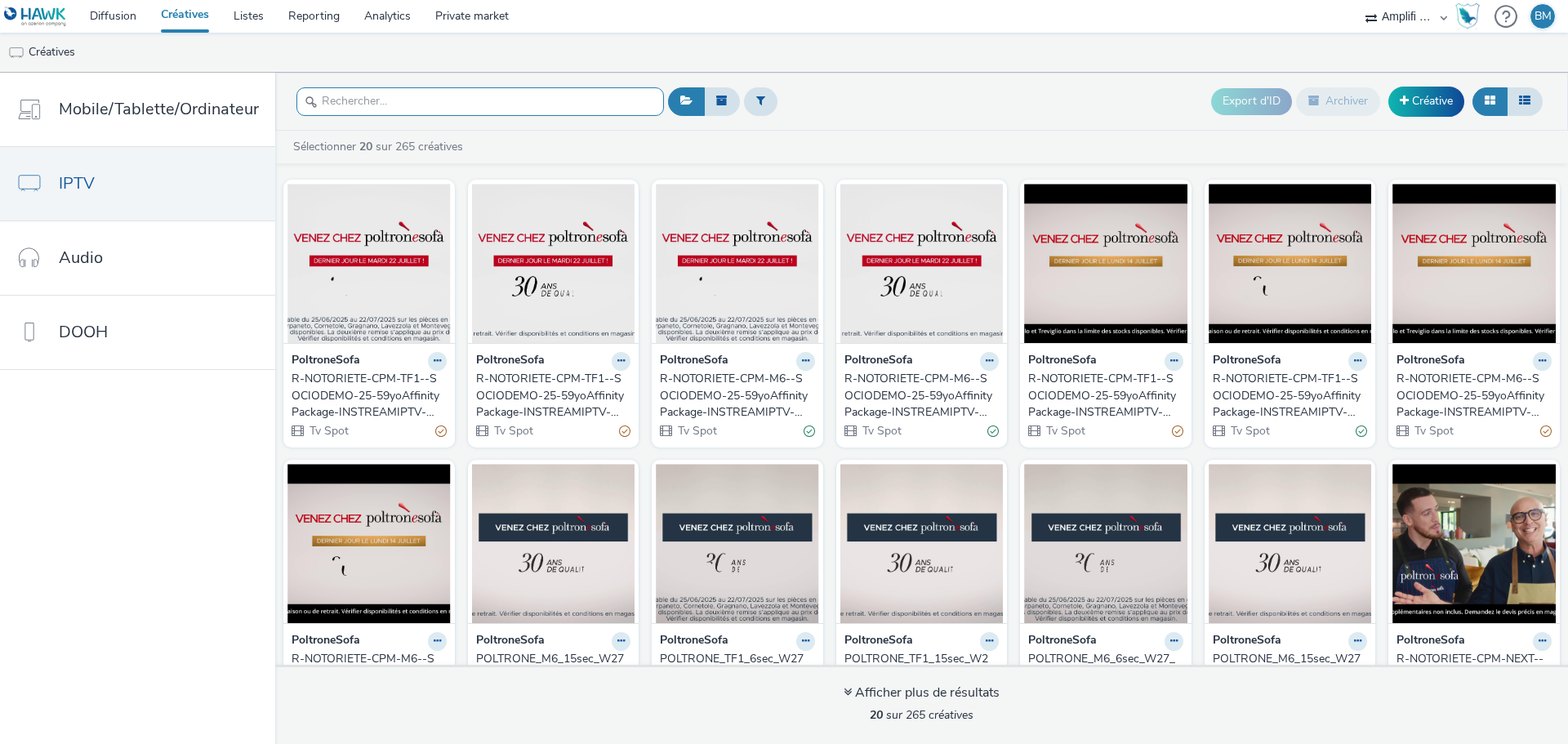
click at [393, 102] on input "text" at bounding box center [480, 101] width 368 height 29
paste input "R-CPM-MyTF1-Affinitypackage-InstreamIPTV-0x0-TV_$387411400$_W7"
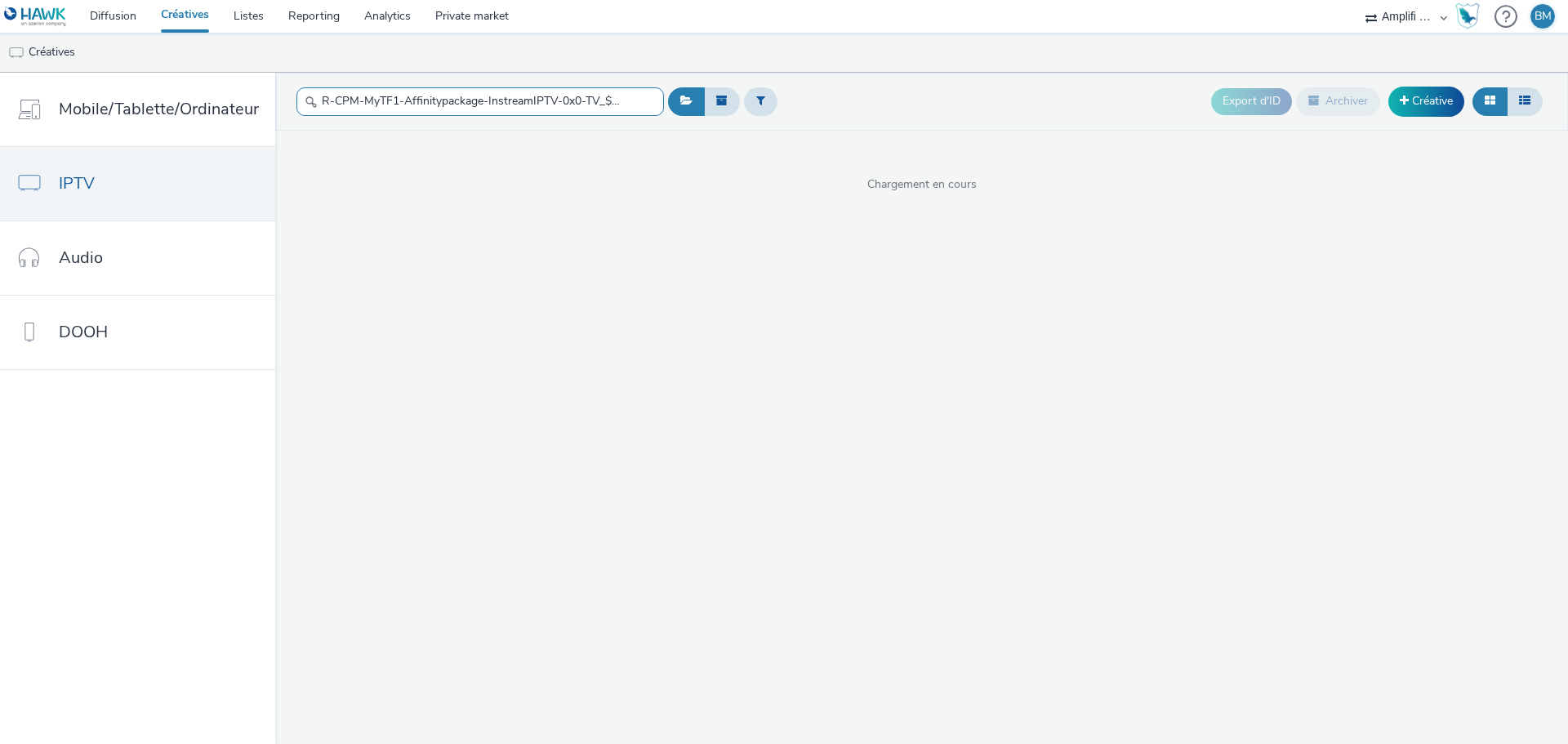
scroll to position [0, 85]
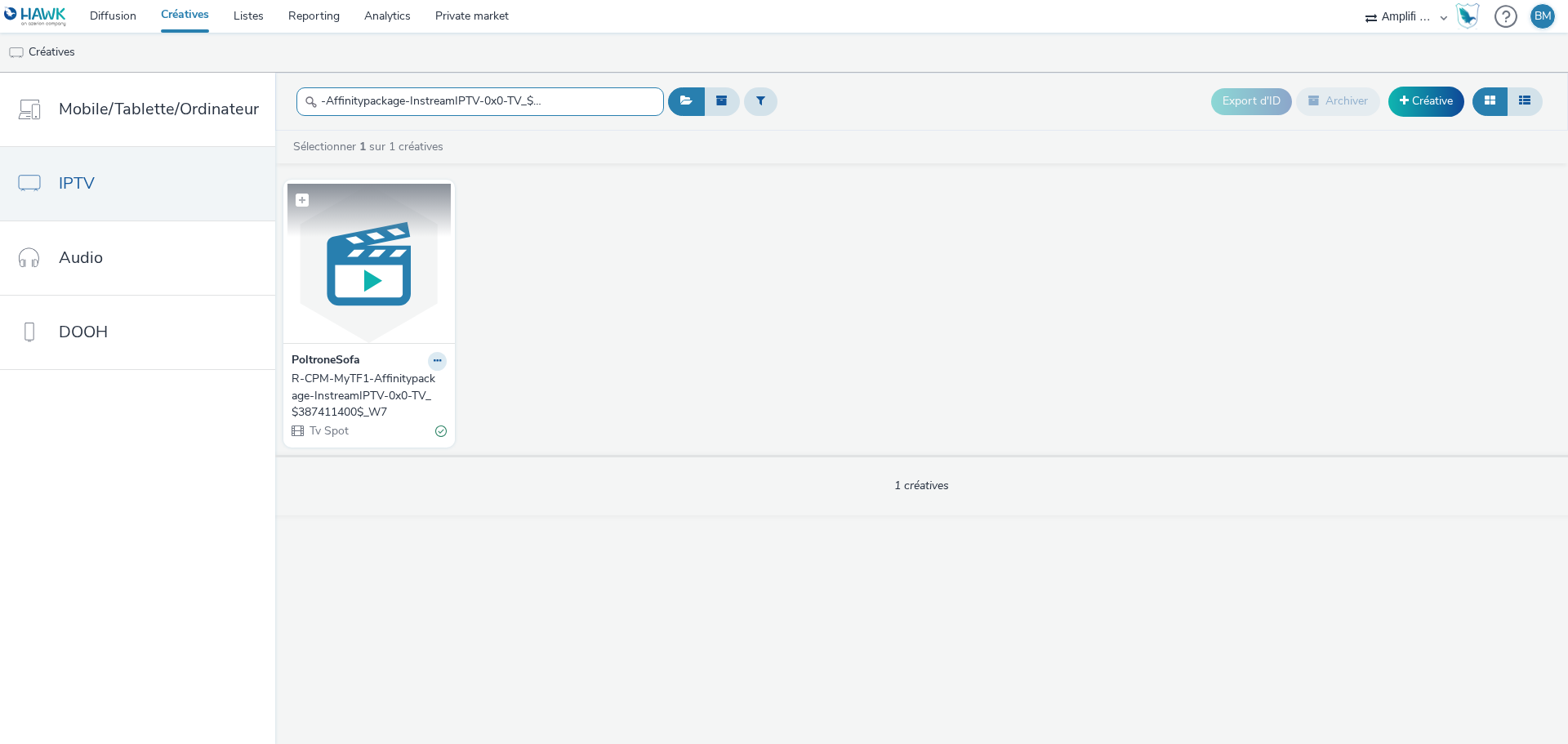
type input "R-CPM-MyTF1-Affinitypackage-InstreamIPTV-0x0-TV_$387411400$_W7"
click at [319, 287] on img at bounding box center [369, 264] width 163 height 159
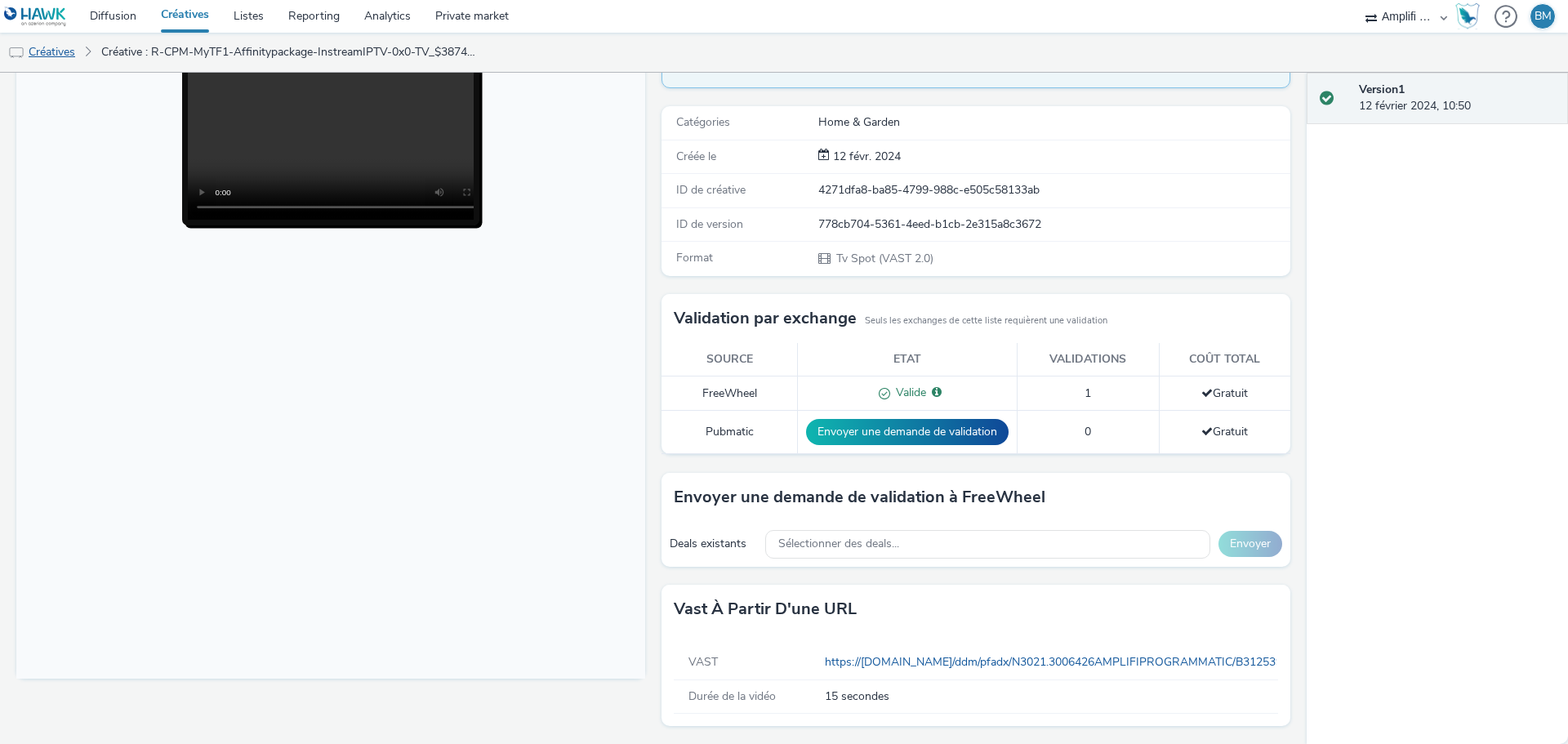
click at [61, 53] on link "Créatives" at bounding box center [42, 52] width 83 height 39
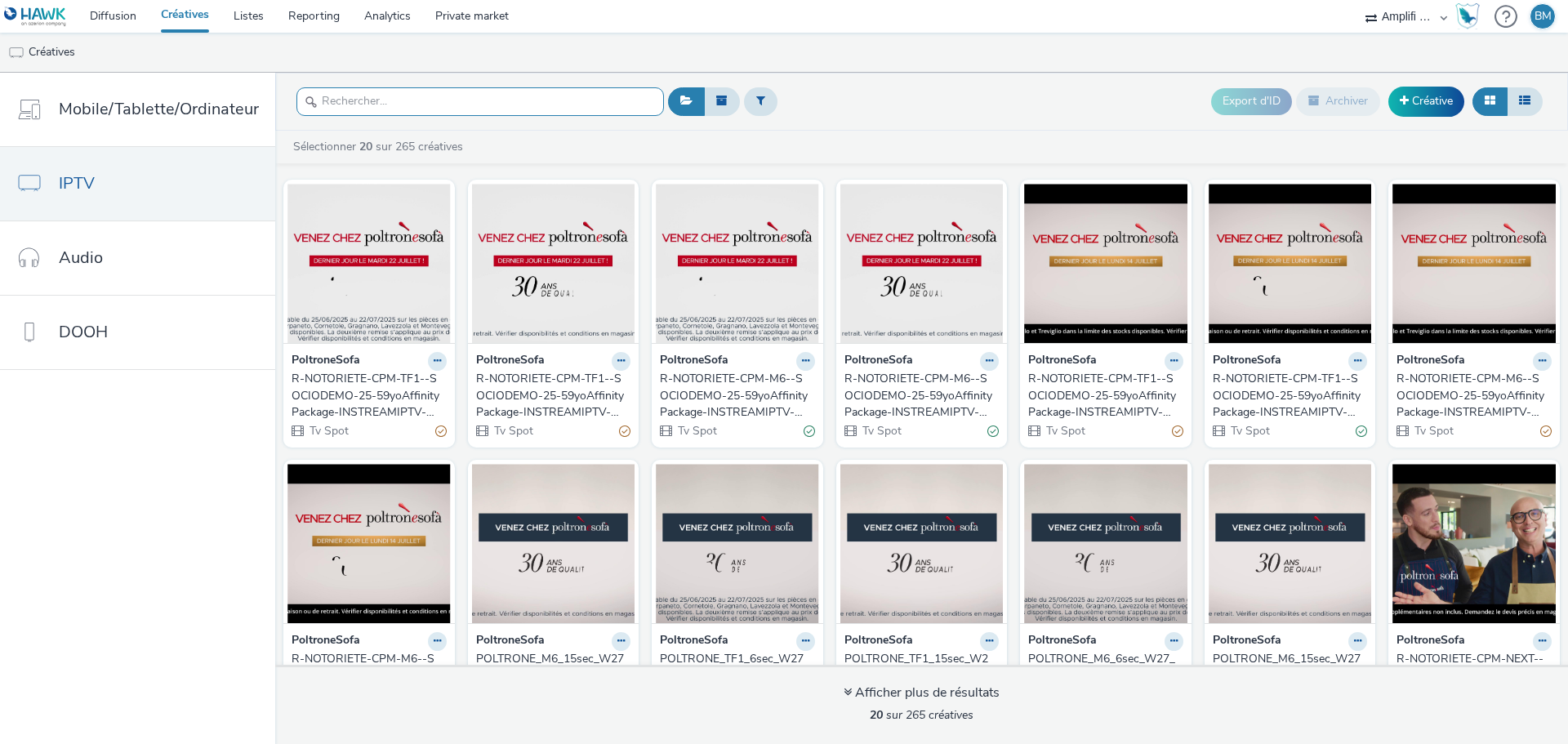
click at [510, 111] on input "text" at bounding box center [480, 101] width 368 height 29
paste input "R-CPM-MyTF1-Affinitypackage-InstreamIPTV-0x0-TV_$387411400$_W8"
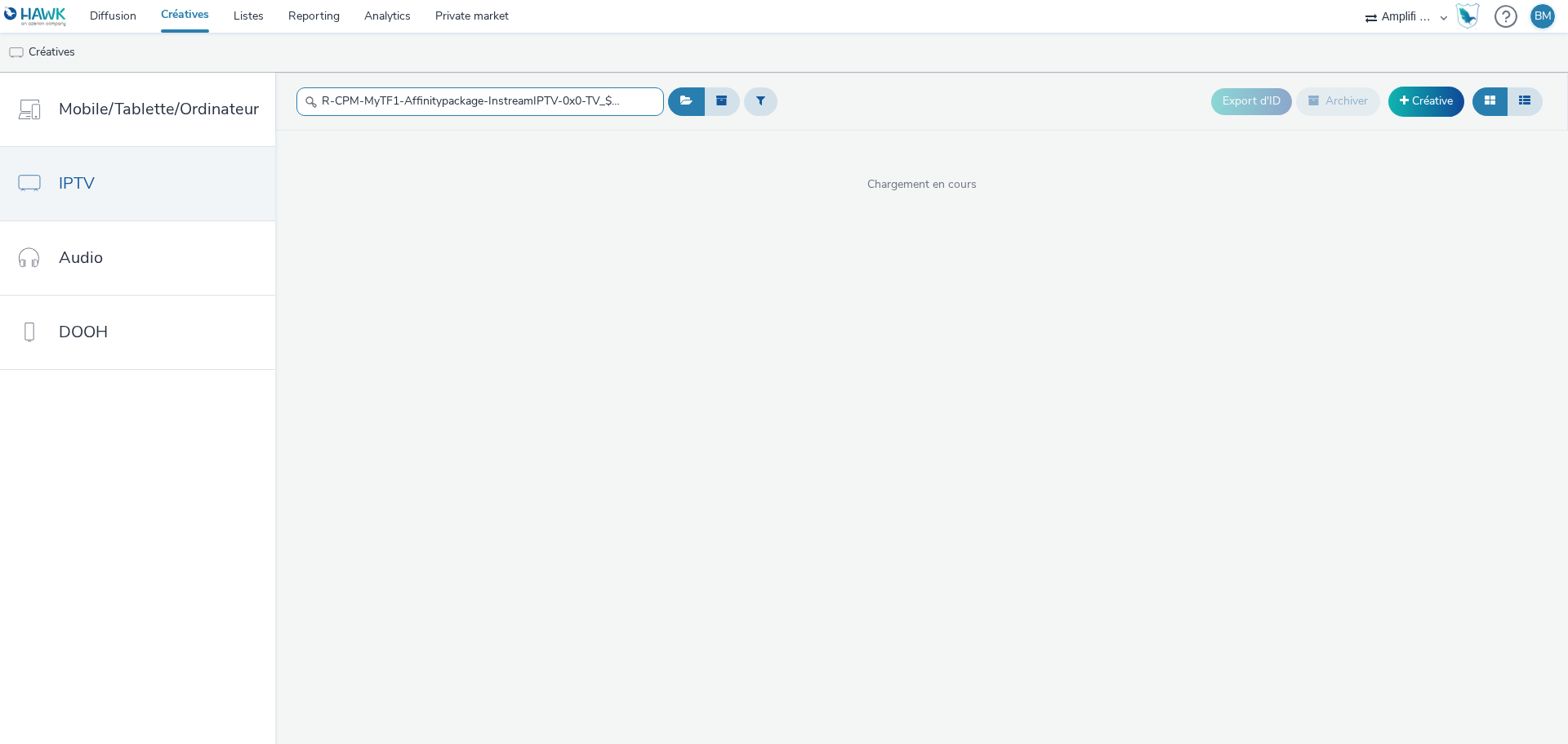
scroll to position [0, 85]
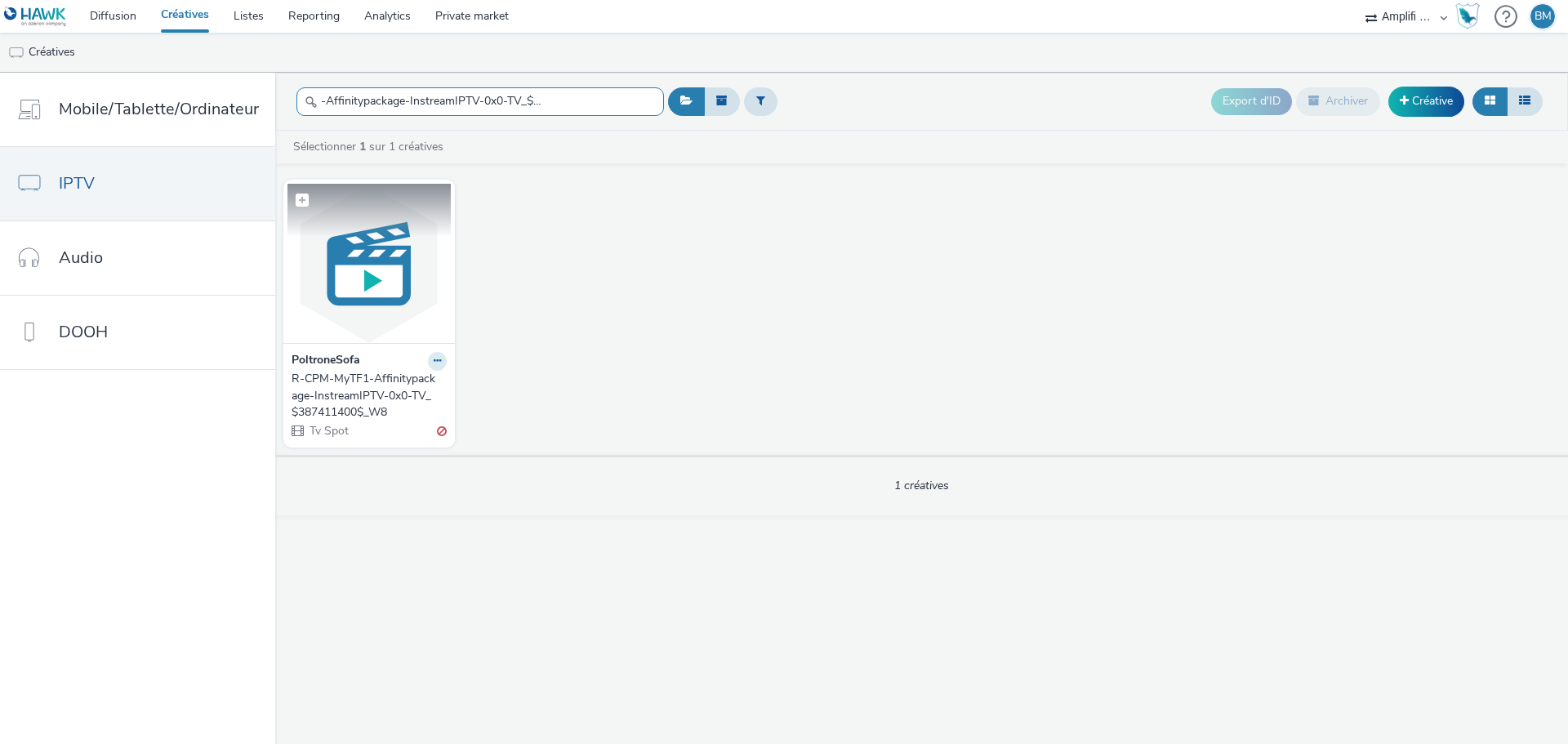
type input "R-CPM-MyTF1-Affinitypackage-InstreamIPTV-0x0-TV_$387411400$_W8"
click at [372, 284] on img at bounding box center [369, 264] width 163 height 159
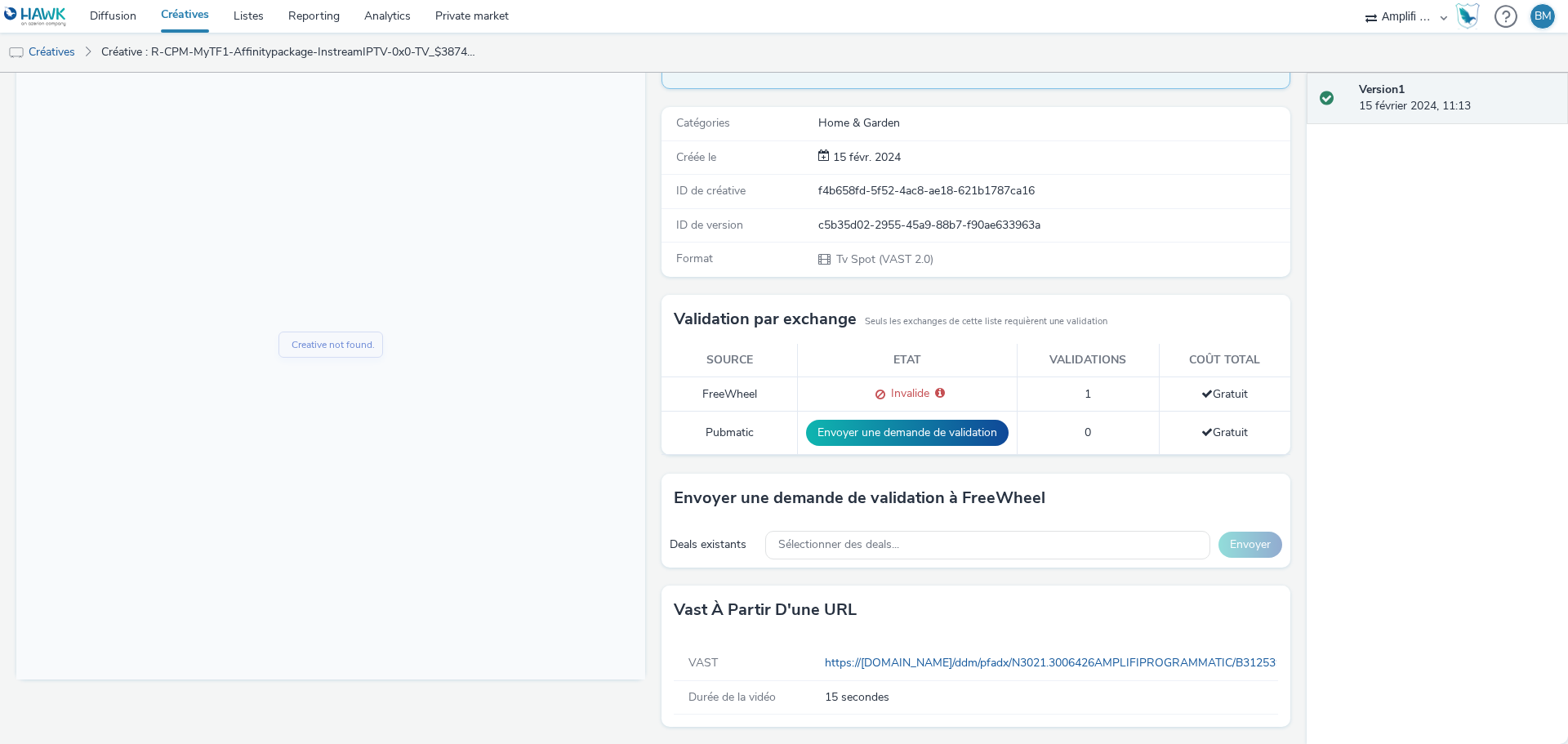
scroll to position [185, 0]
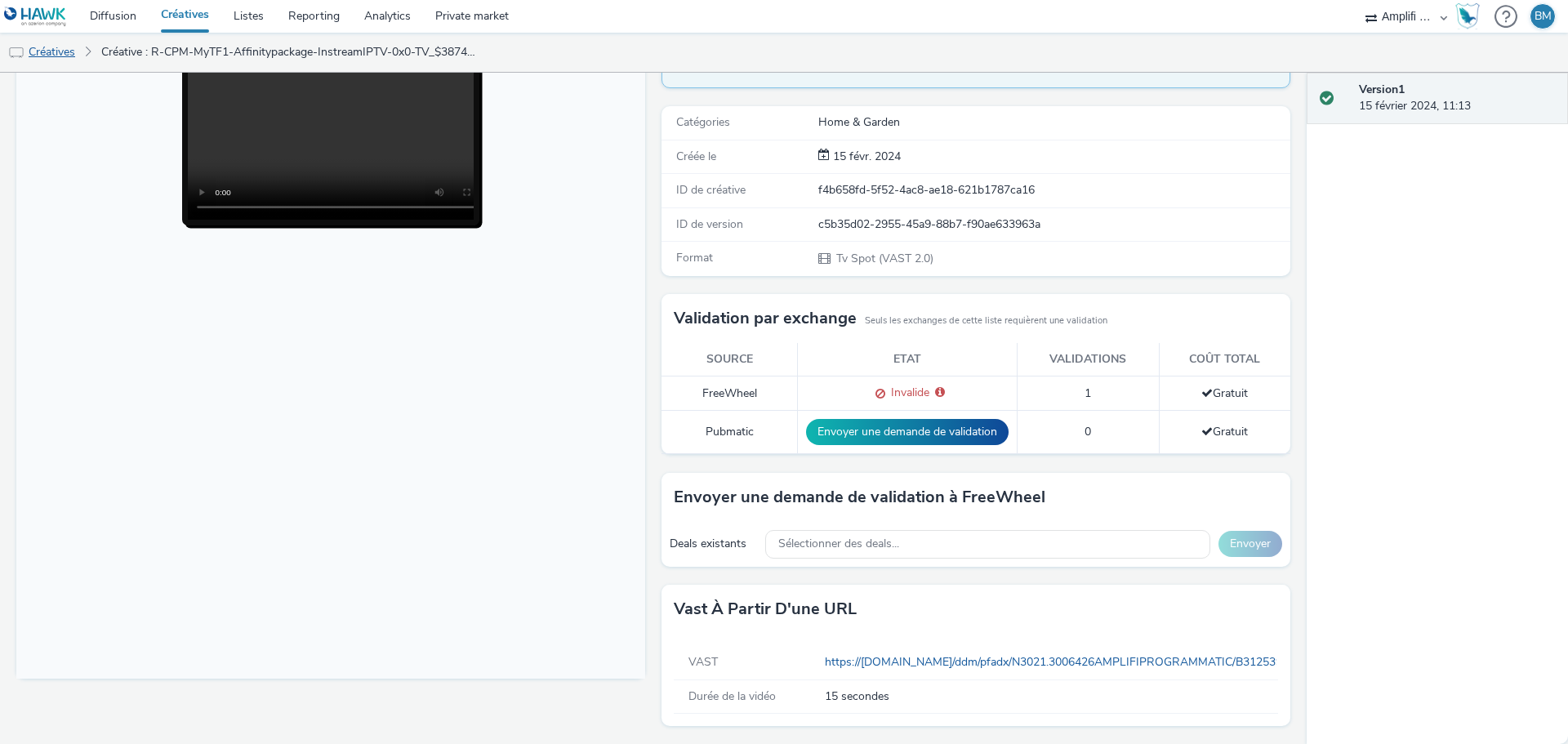
click at [55, 51] on link "Créatives" at bounding box center [42, 52] width 83 height 39
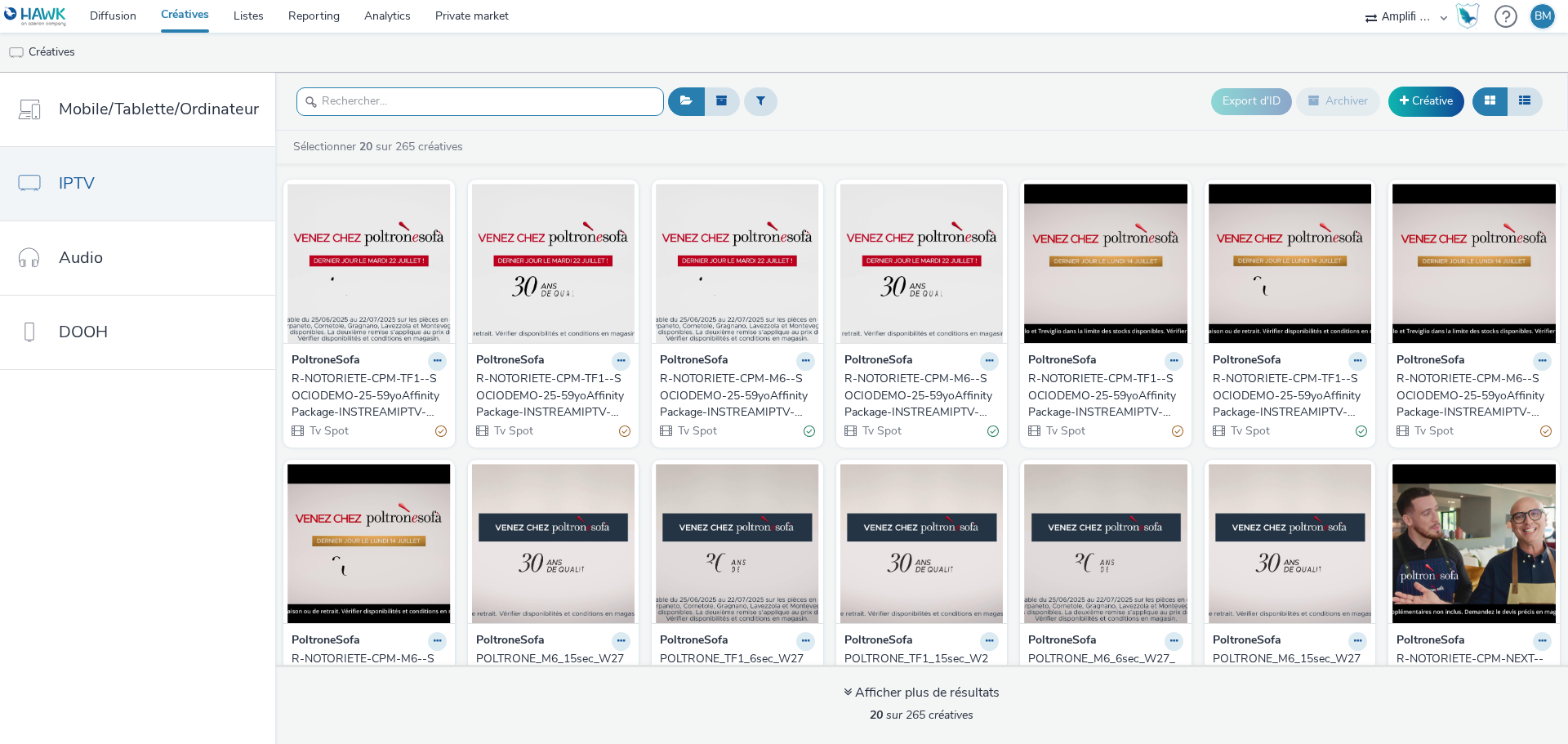
click at [321, 99] on input "text" at bounding box center [480, 101] width 368 height 29
paste input "R-CPM-MyTF1-Affinitypackage-InstreamIPTV-0x0-TV_$389121053$_W9"
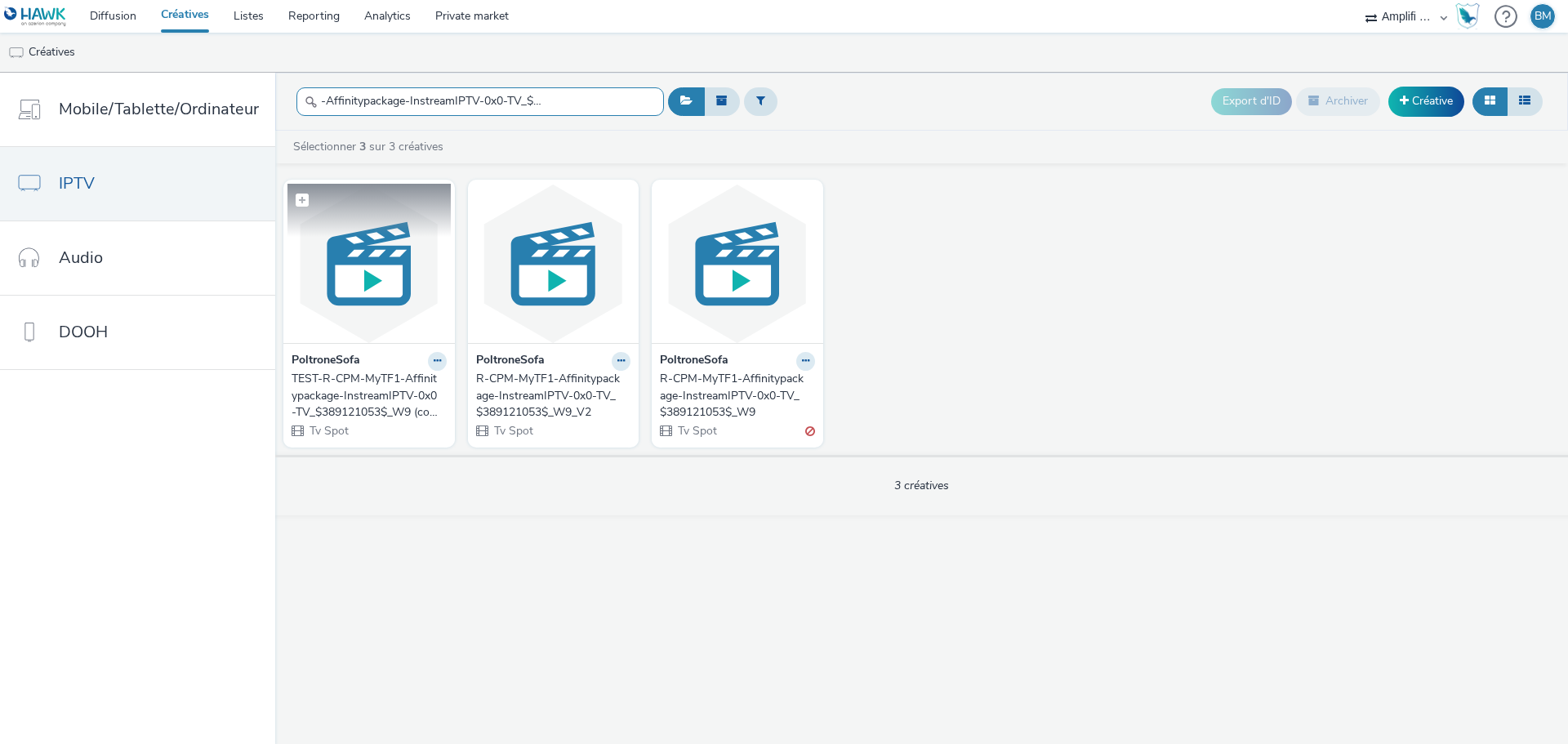
type input "R-CPM-MyTF1-Affinitypackage-InstreamIPTV-0x0-TV_$389121053$_W9"
click at [426, 269] on img at bounding box center [369, 264] width 163 height 159
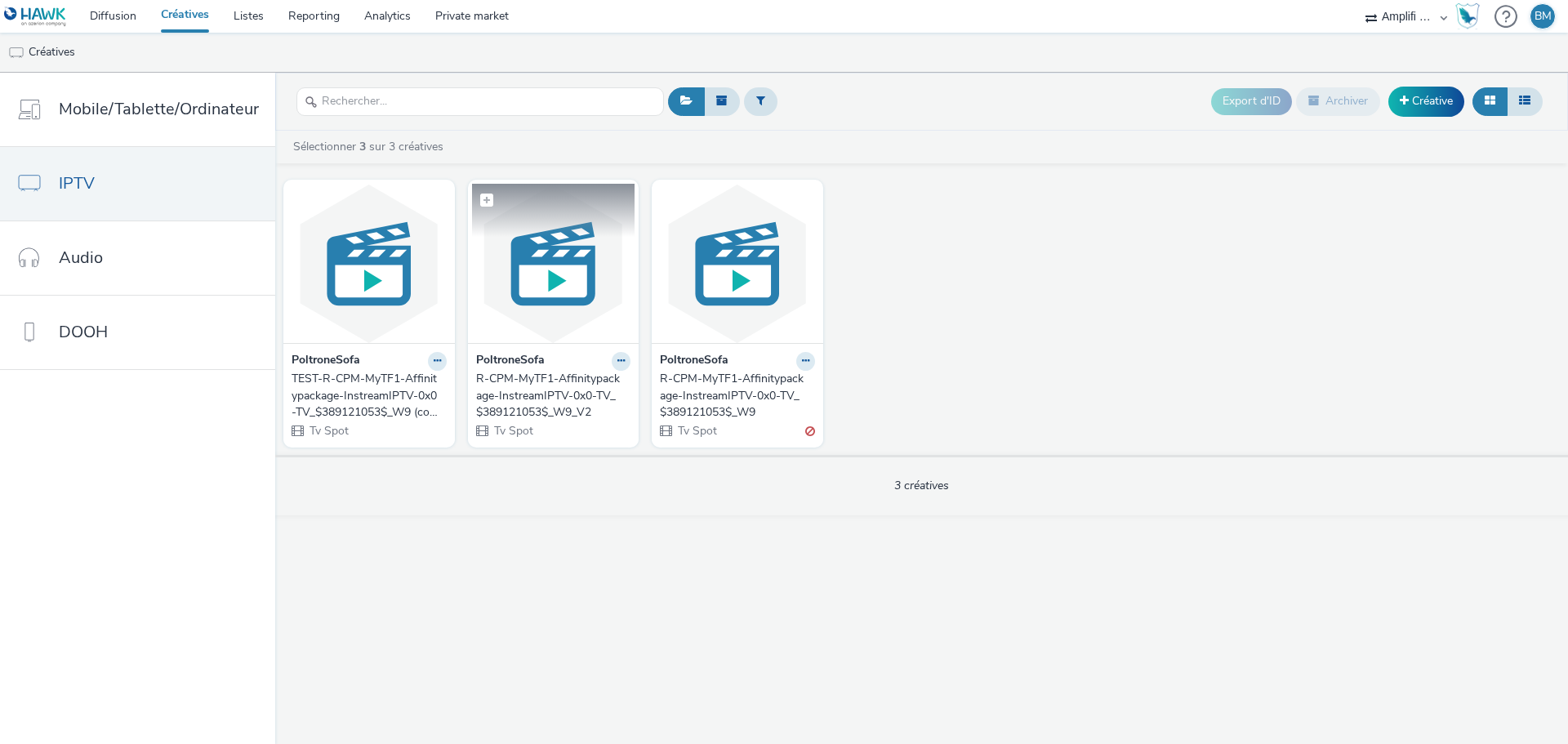
click at [531, 271] on img at bounding box center [554, 264] width 163 height 159
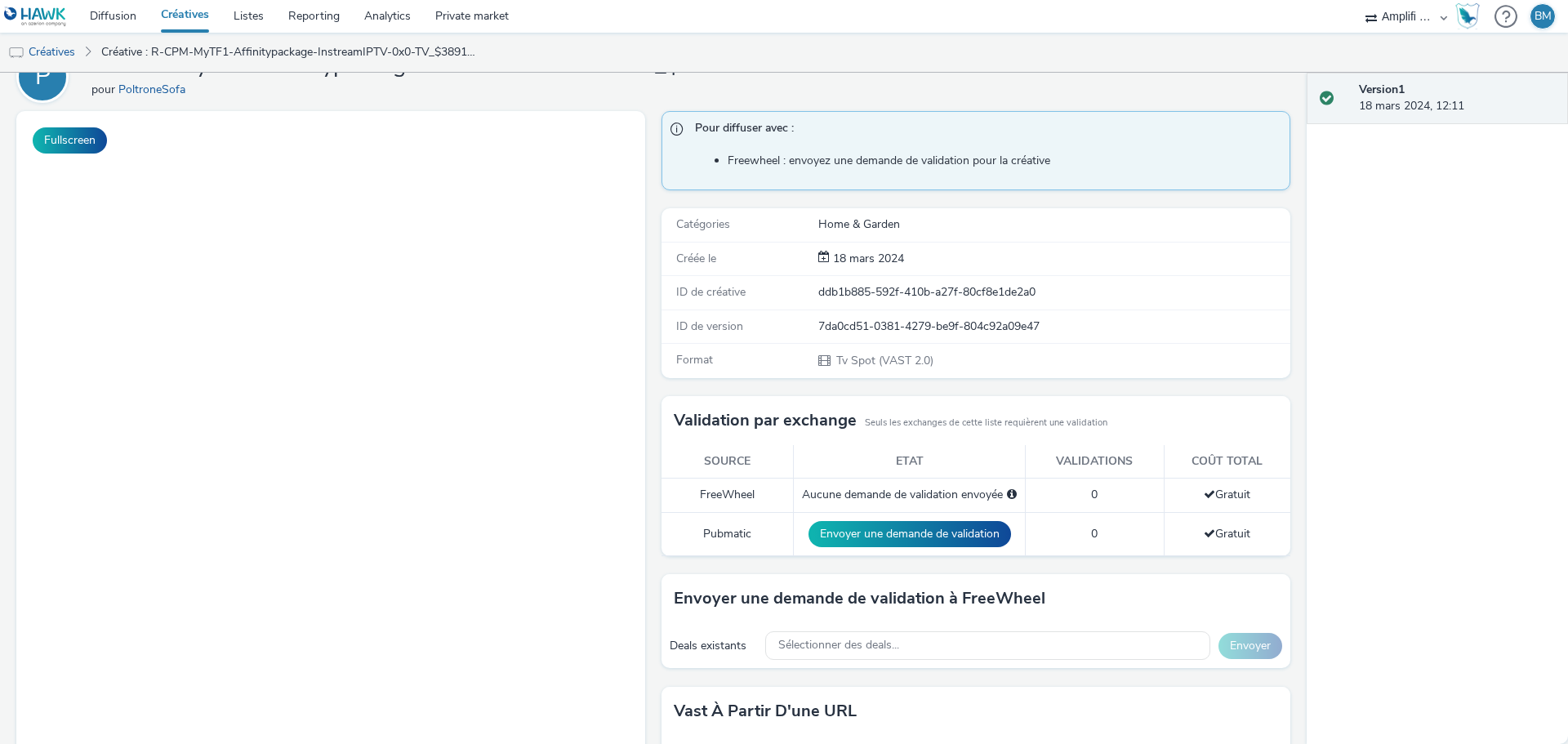
scroll to position [185, 0]
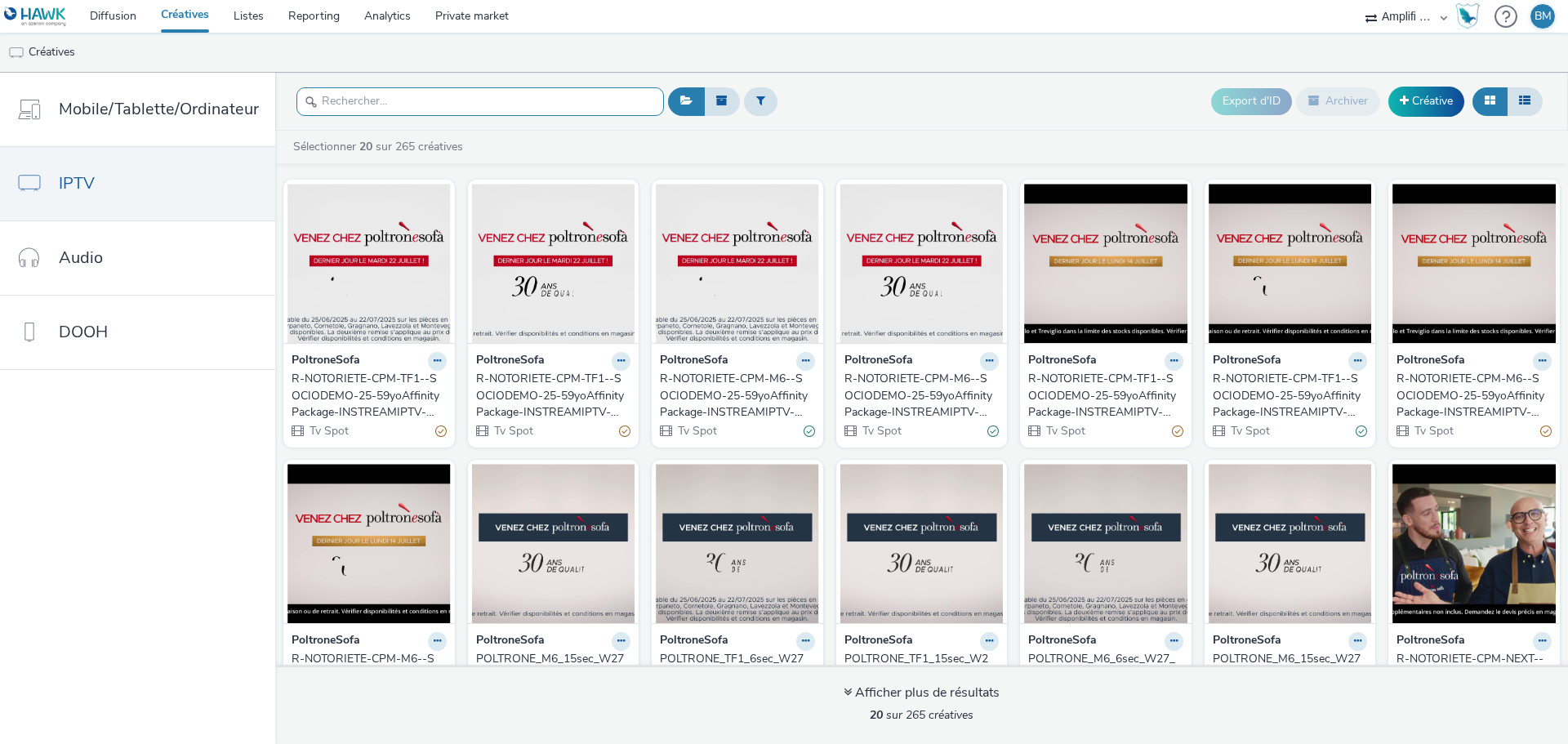
click at [345, 96] on input "text" at bounding box center [480, 101] width 368 height 29
paste input "R-CPM-MyTF1-Affinitypackage-InstreamIPTV-0x0-TV_$389121053$_W9"
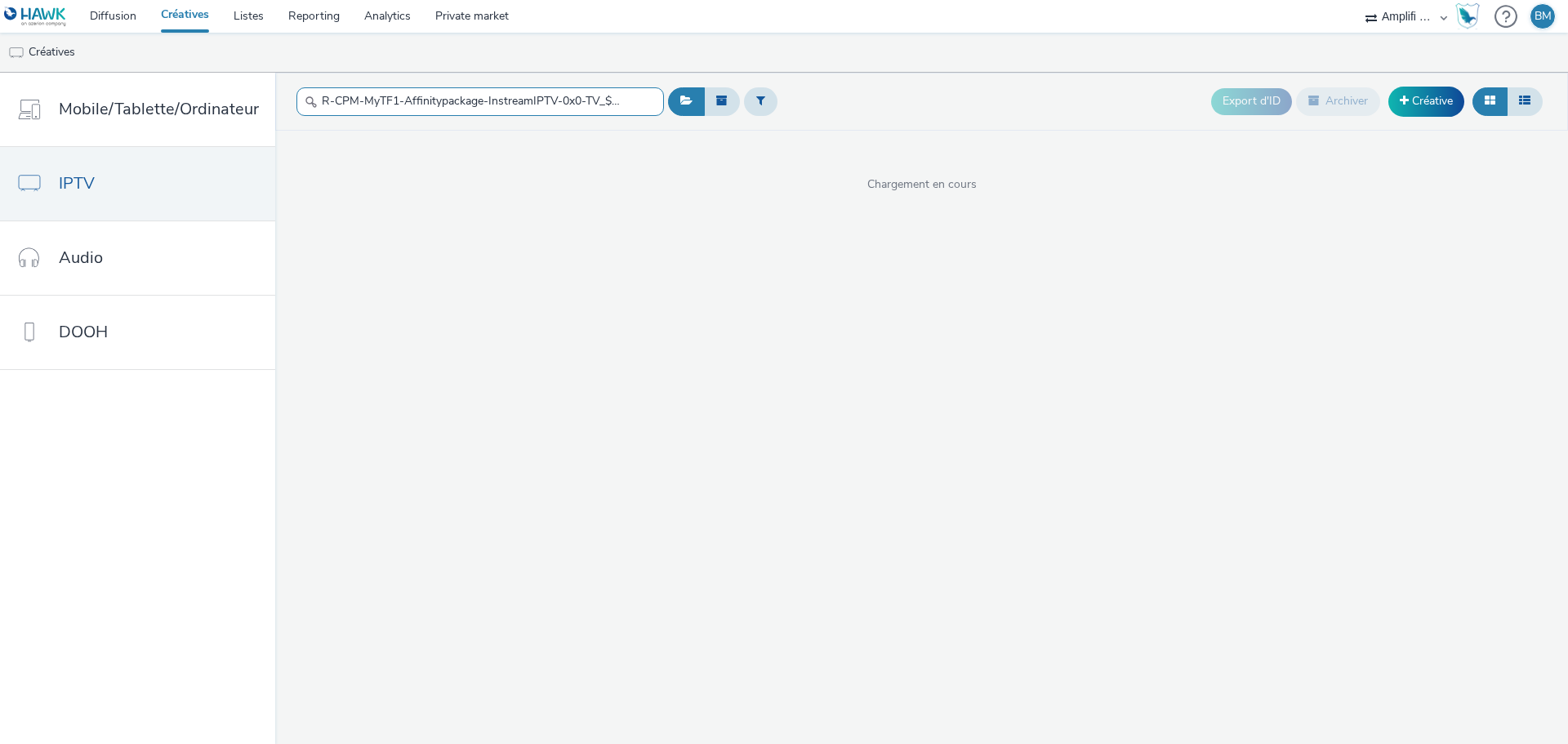
scroll to position [0, 85]
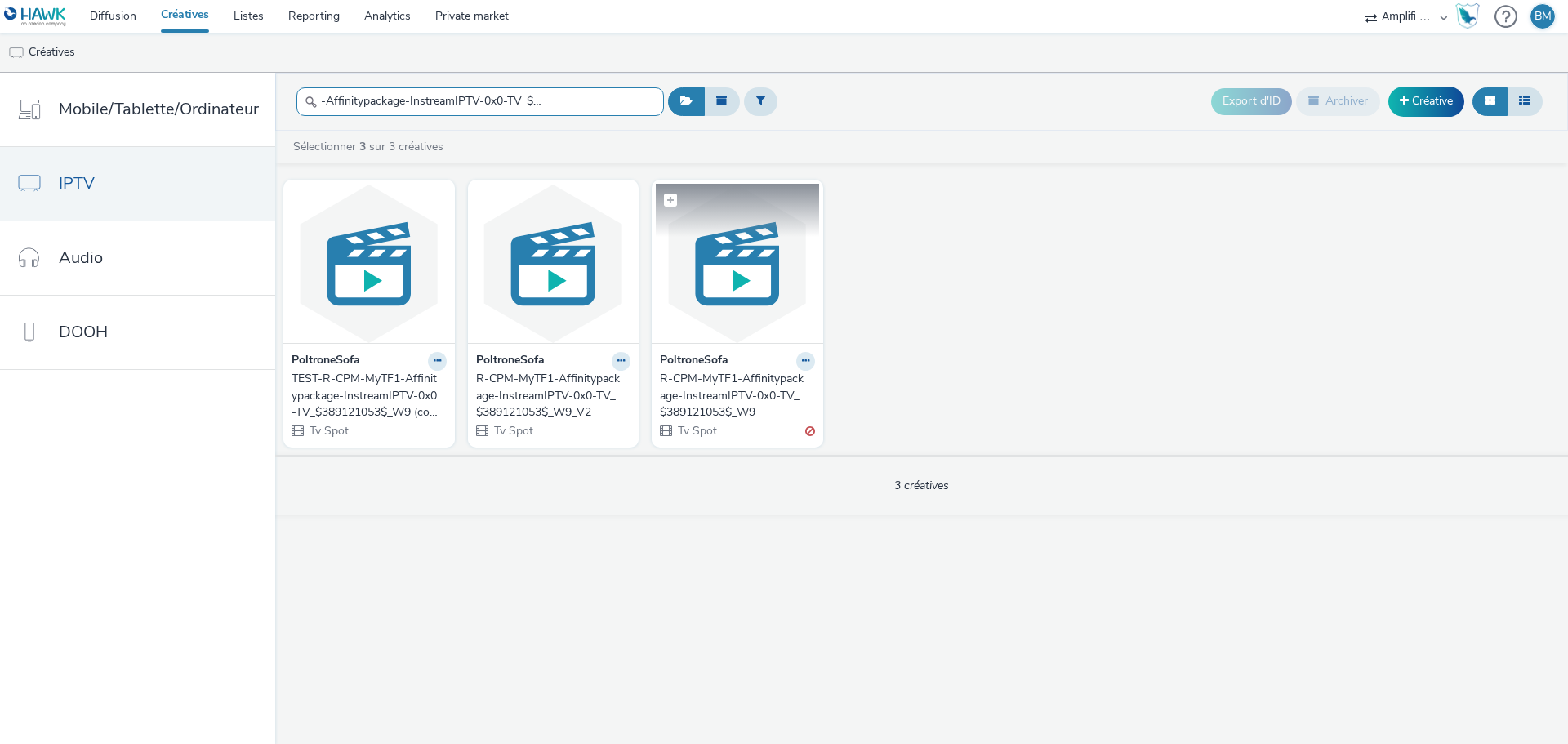
type input "R-CPM-MyTF1-Affinitypackage-InstreamIPTV-0x0-TV_$389121053$_W9"
click at [720, 306] on img at bounding box center [738, 264] width 163 height 159
